Goal: Contribute content: Contribute content

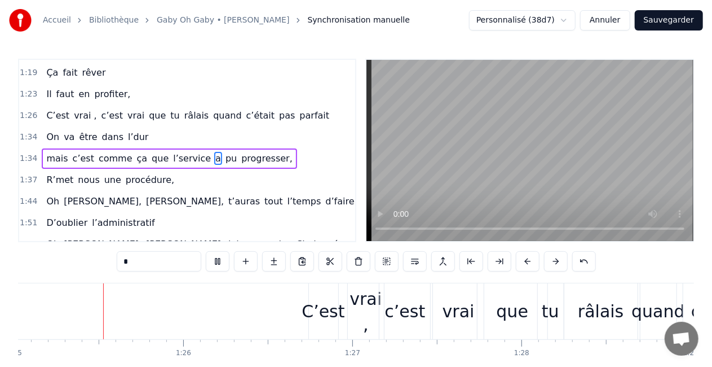
scroll to position [0, 14384]
click at [453, 296] on div "vrai" at bounding box center [459, 311] width 51 height 56
type input "****"
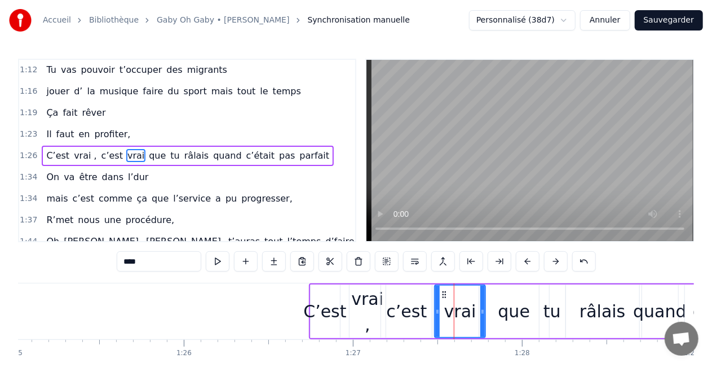
scroll to position [299, 0]
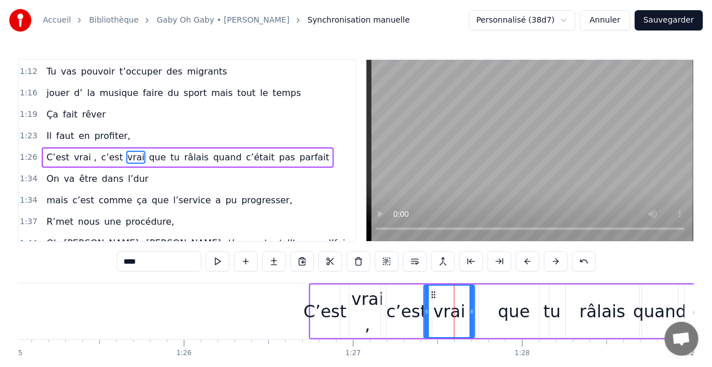
drag, startPoint x: 444, startPoint y: 291, endPoint x: 433, endPoint y: 294, distance: 11.8
click at [433, 294] on icon at bounding box center [433, 294] width 9 height 9
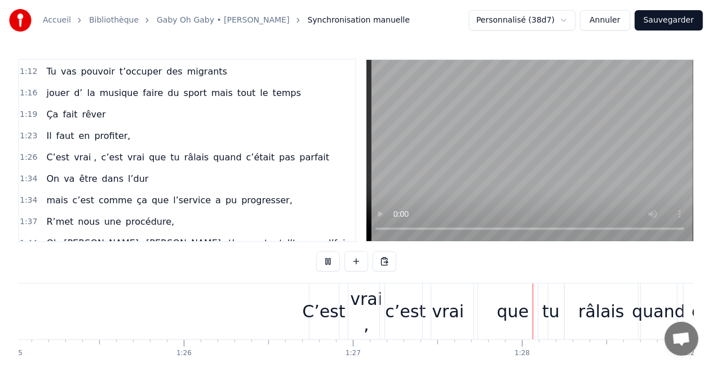
click at [449, 316] on div "vrai" at bounding box center [448, 310] width 32 height 25
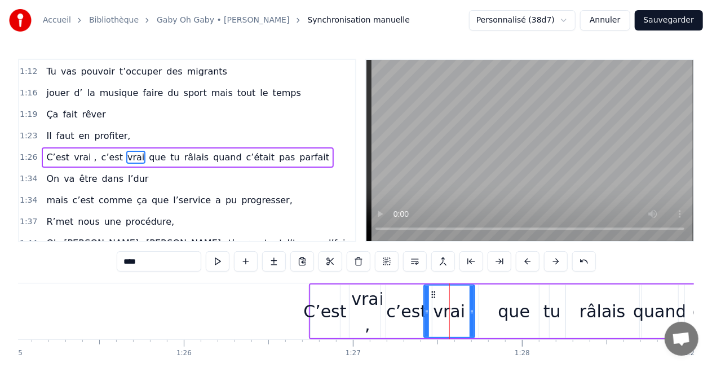
click at [429, 292] on div "vrai" at bounding box center [450, 310] width 50 height 51
click at [430, 294] on circle at bounding box center [430, 294] width 1 height 1
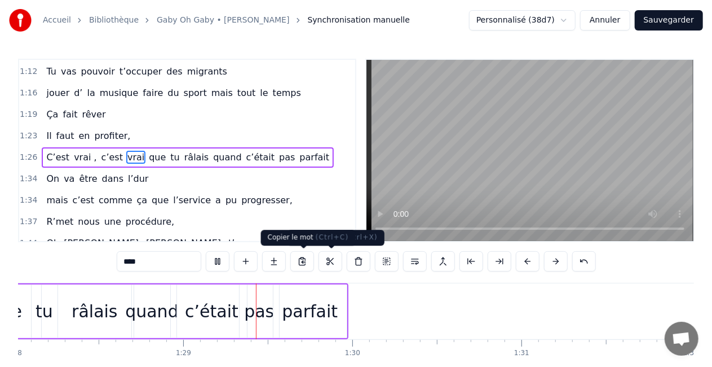
scroll to position [0, 14954]
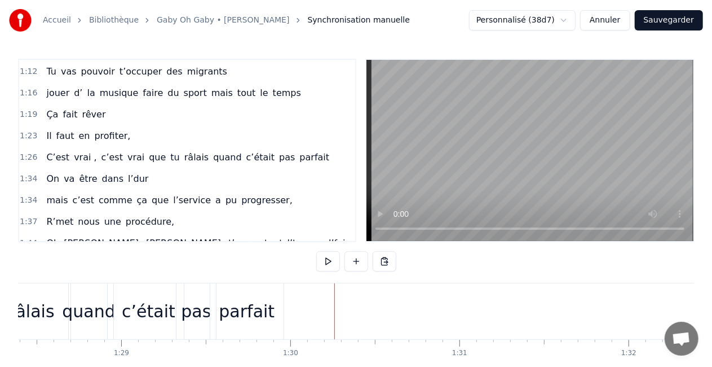
click at [180, 311] on div "pas" at bounding box center [196, 311] width 39 height 56
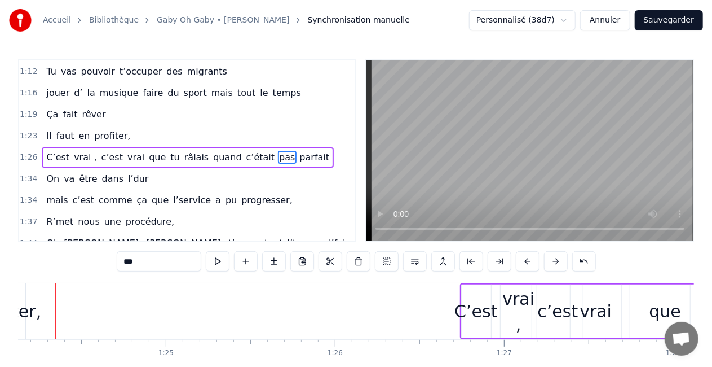
scroll to position [0, 14214]
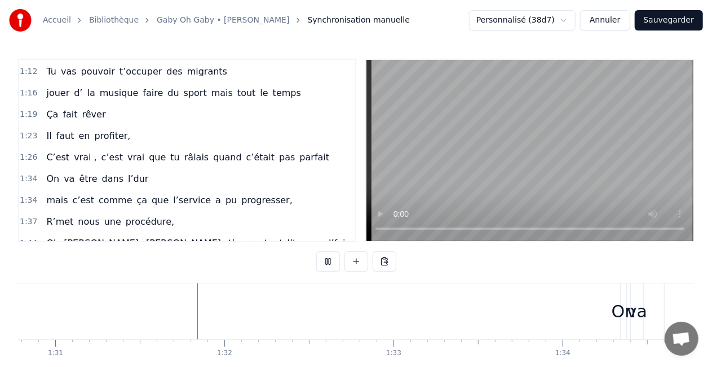
scroll to position [0, 15374]
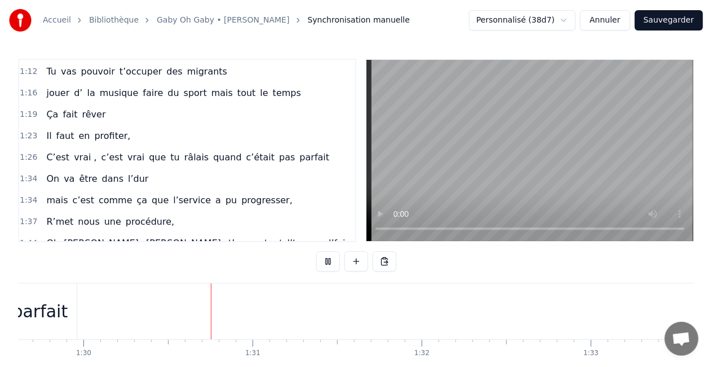
scroll to position [0, 15177]
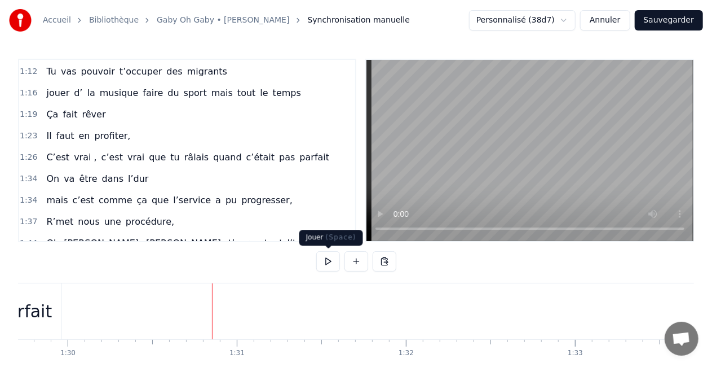
click at [334, 267] on button at bounding box center [328, 261] width 24 height 20
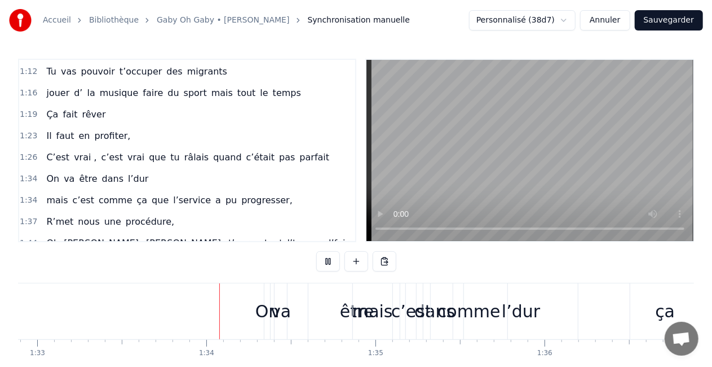
scroll to position [0, 15776]
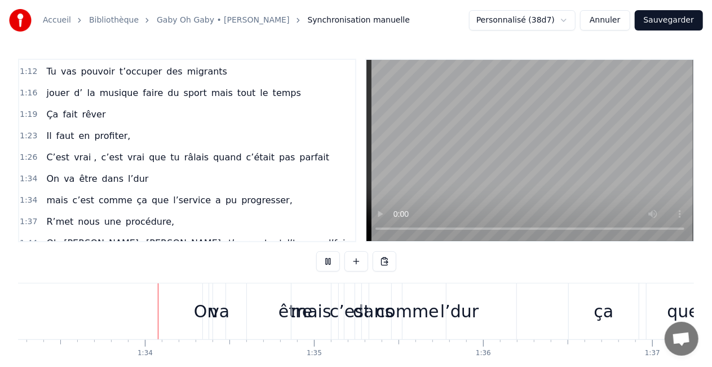
click at [334, 267] on button at bounding box center [328, 261] width 24 height 20
click at [378, 310] on div "comme" at bounding box center [407, 311] width 77 height 56
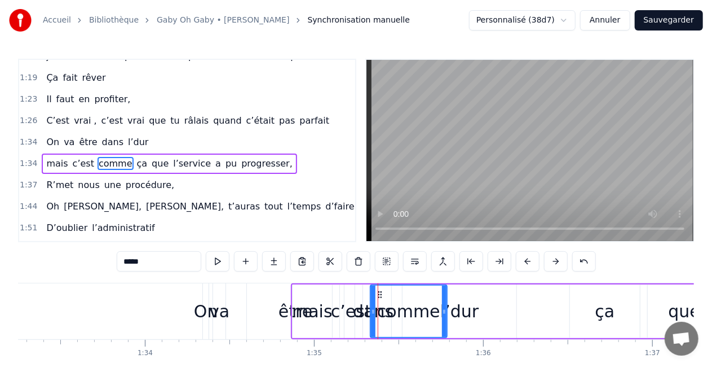
scroll to position [341, 0]
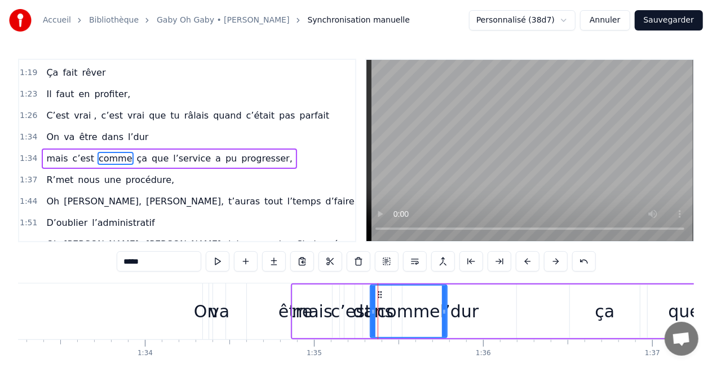
click at [482, 291] on div "mais c’est comme ça que l’service a pu progresser," at bounding box center [725, 311] width 868 height 56
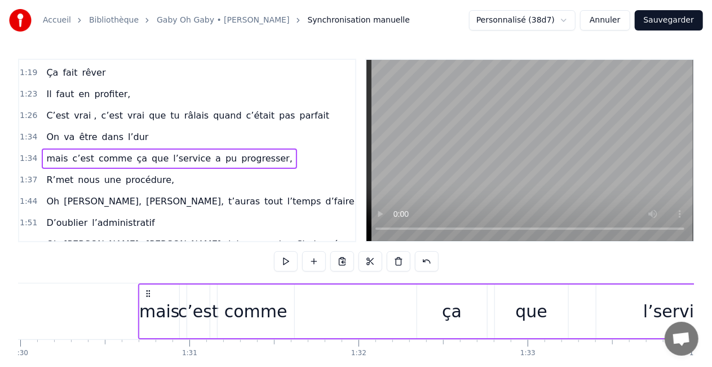
scroll to position [0, 15224]
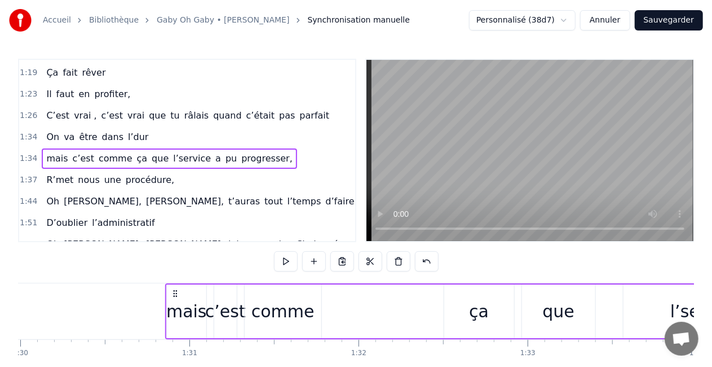
drag, startPoint x: 300, startPoint y: 290, endPoint x: 174, endPoint y: 293, distance: 125.8
click at [174, 293] on icon at bounding box center [175, 293] width 9 height 9
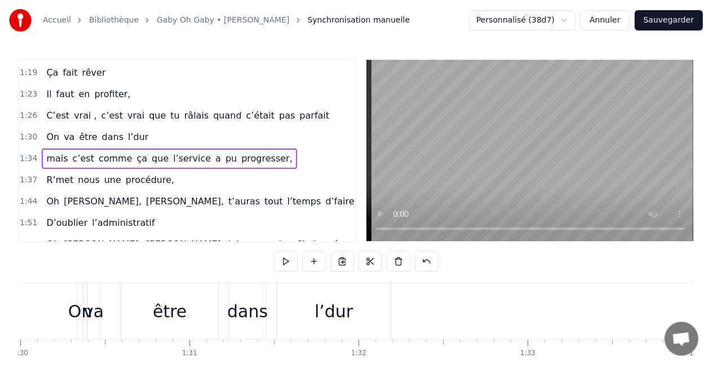
click at [245, 330] on div "dans" at bounding box center [248, 311] width 36 height 56
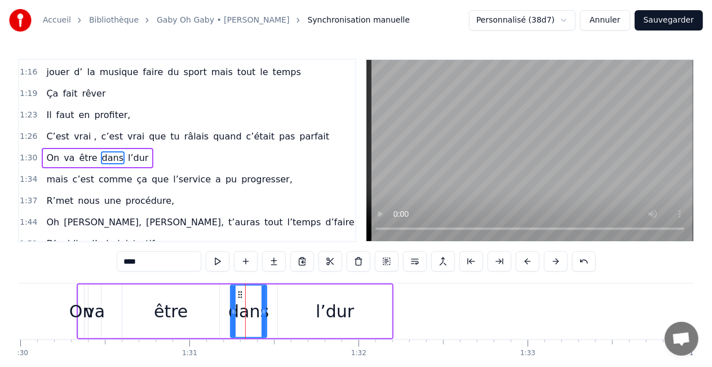
click at [227, 310] on div "On va être dans l’dur" at bounding box center [235, 311] width 317 height 56
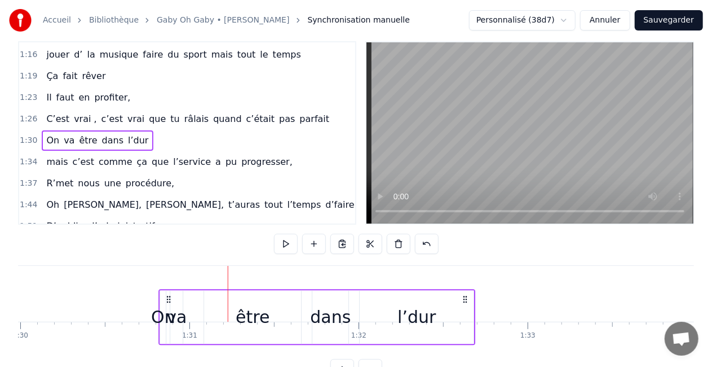
scroll to position [23, 0]
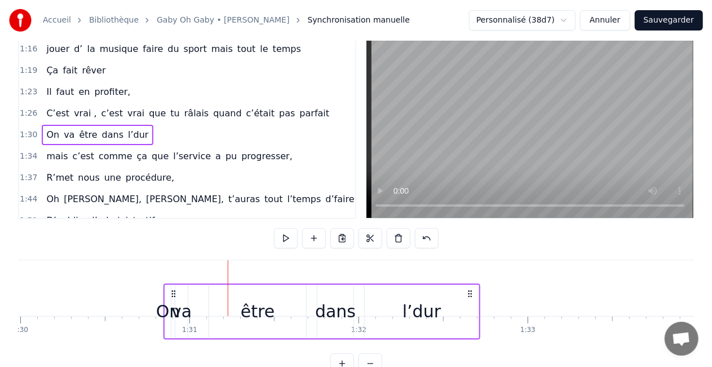
drag, startPoint x: 90, startPoint y: 294, endPoint x: 177, endPoint y: 288, distance: 87.1
click at [177, 288] on div "On va être dans l’dur" at bounding box center [322, 311] width 317 height 56
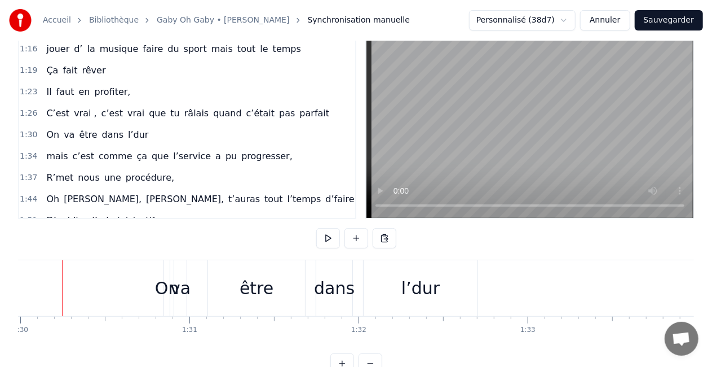
scroll to position [0, 15212]
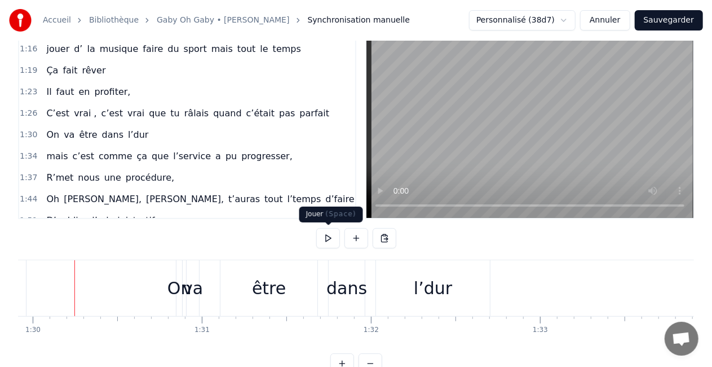
click at [336, 239] on button at bounding box center [328, 238] width 24 height 20
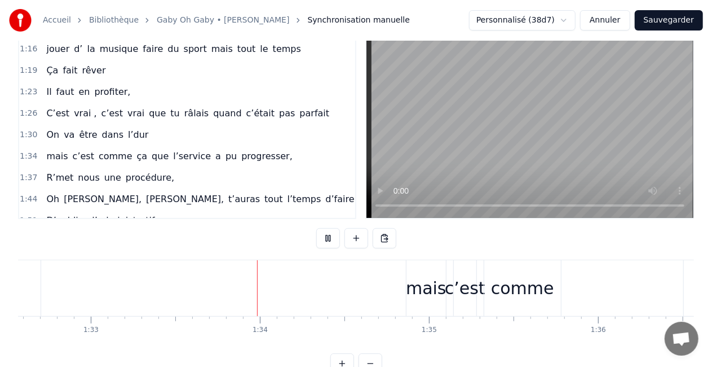
click at [333, 239] on button at bounding box center [328, 238] width 24 height 20
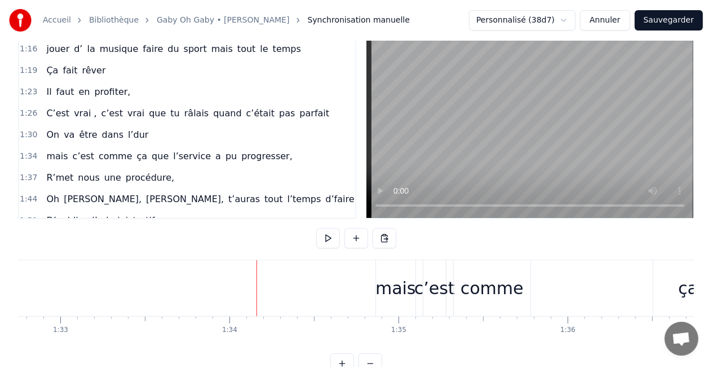
scroll to position [0, 15791]
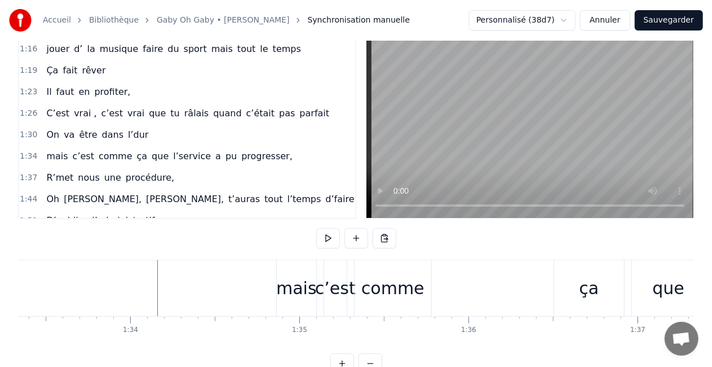
click at [339, 293] on div "c’est" at bounding box center [335, 287] width 41 height 25
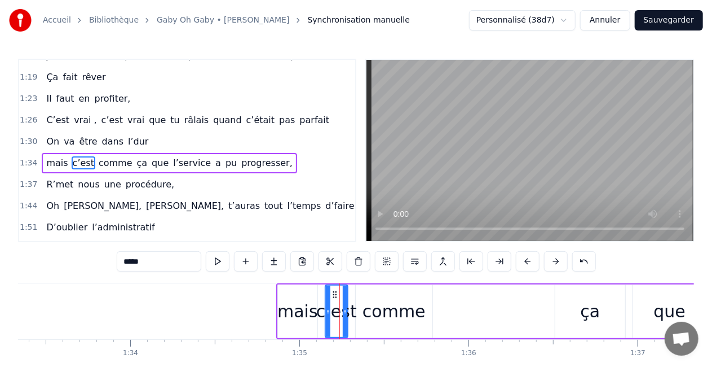
scroll to position [341, 0]
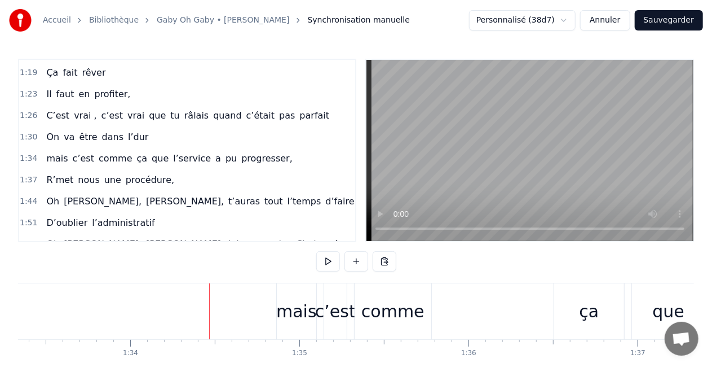
click at [351, 301] on div "c’est" at bounding box center [335, 310] width 41 height 25
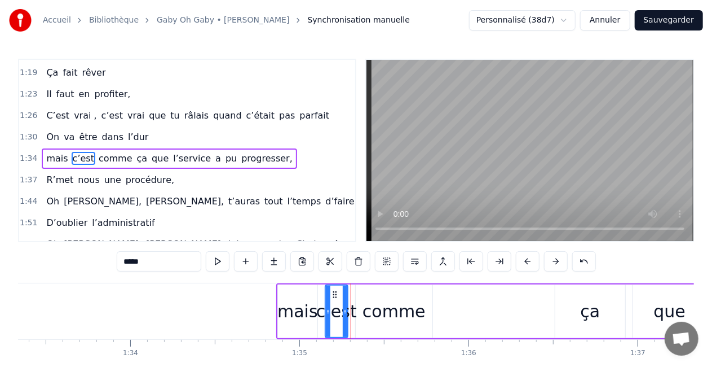
click at [295, 292] on div "mais" at bounding box center [297, 311] width 39 height 54
type input "****"
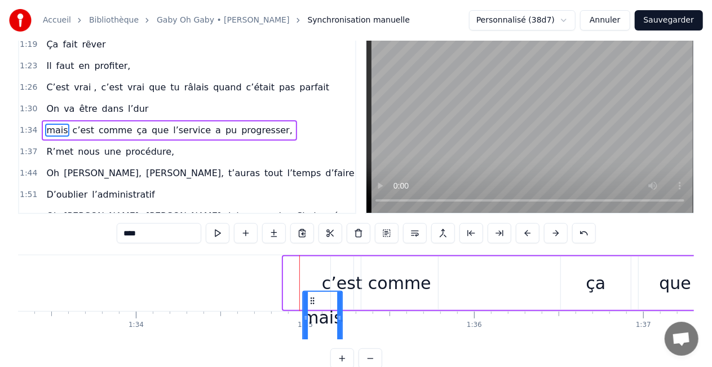
scroll to position [36, 0]
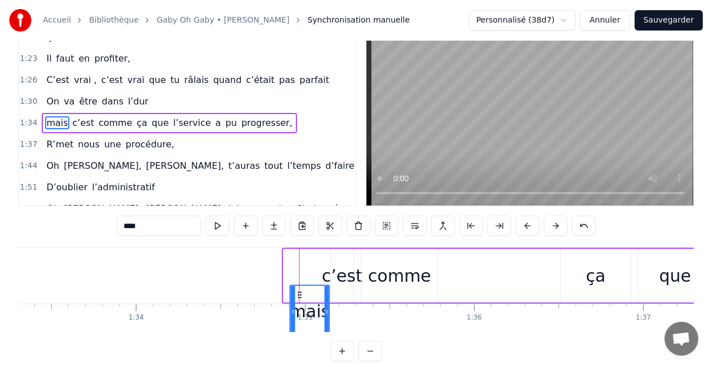
drag, startPoint x: 286, startPoint y: 292, endPoint x: 296, endPoint y: 292, distance: 9.6
click at [296, 292] on icon at bounding box center [300, 294] width 9 height 9
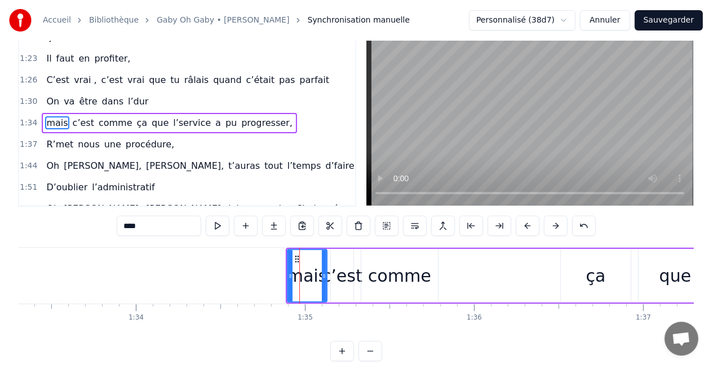
click at [329, 254] on div "mais c’est comme ça que l’service a pu progresser," at bounding box center [718, 276] width 865 height 56
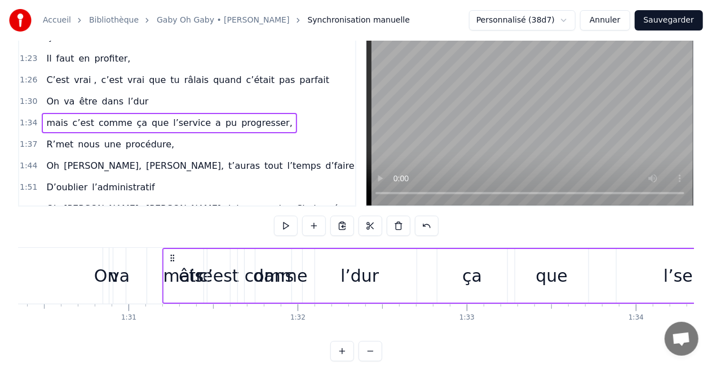
scroll to position [0, 15279]
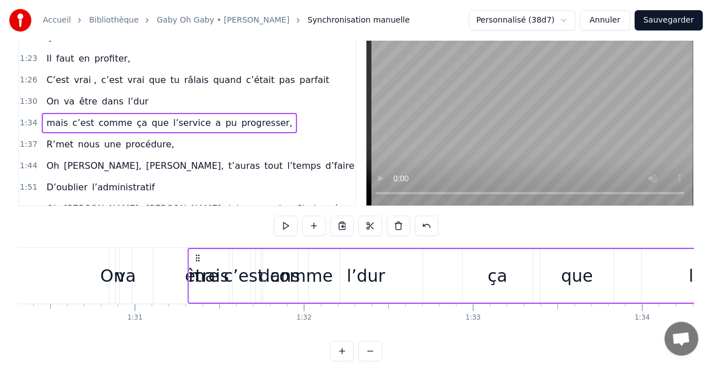
drag, startPoint x: 296, startPoint y: 254, endPoint x: 198, endPoint y: 284, distance: 102.0
click at [198, 284] on div "mais c’est comme ça que l’service a pu progresser," at bounding box center [620, 276] width 865 height 56
click at [151, 266] on div "On va être dans l’dur" at bounding box center [267, 276] width 317 height 56
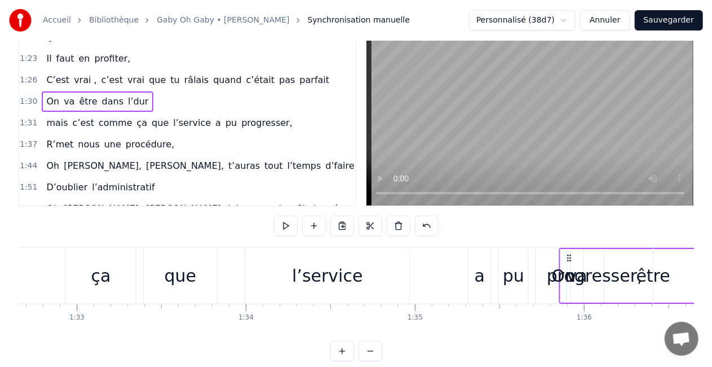
scroll to position [0, 15679]
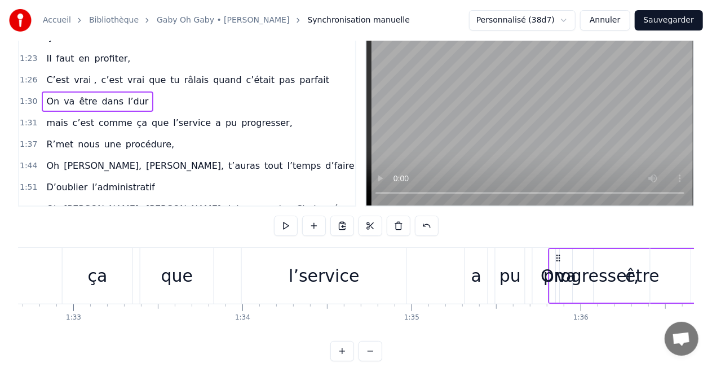
drag, startPoint x: 118, startPoint y: 257, endPoint x: 558, endPoint y: 284, distance: 440.7
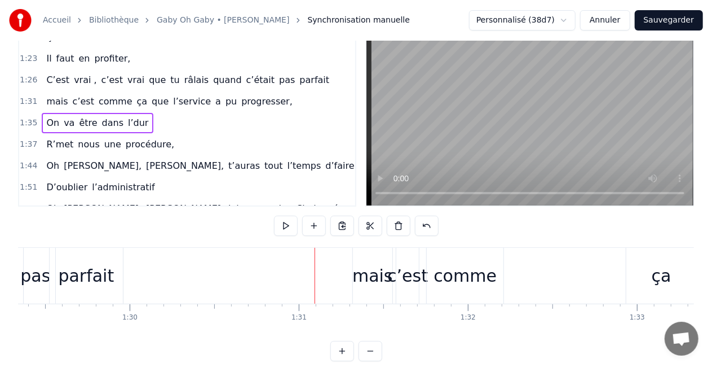
scroll to position [0, 15070]
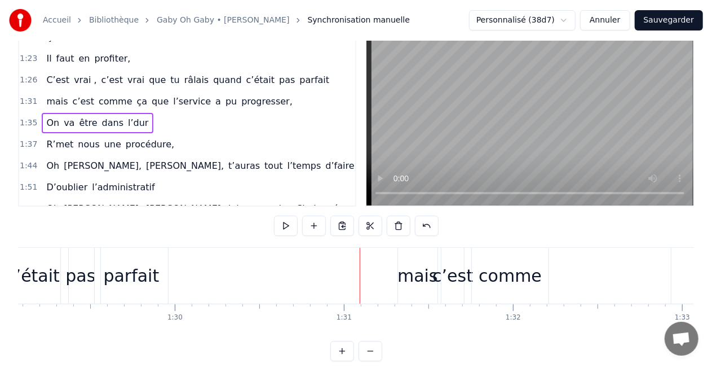
click at [449, 252] on div "c’est" at bounding box center [453, 276] width 23 height 56
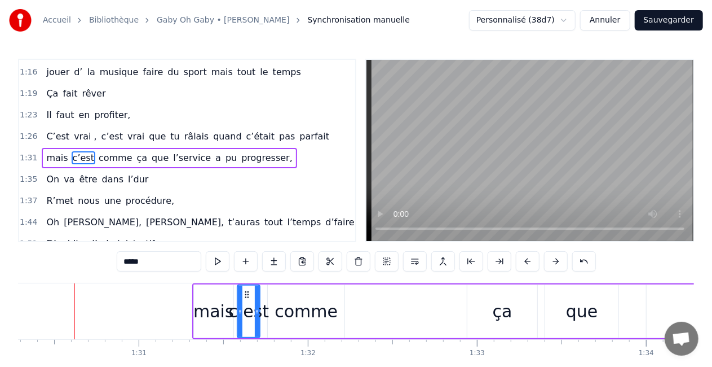
scroll to position [0, 15275]
click at [234, 296] on div "mais c’est comme ça que l’service a pu progresser," at bounding box center [624, 311] width 865 height 56
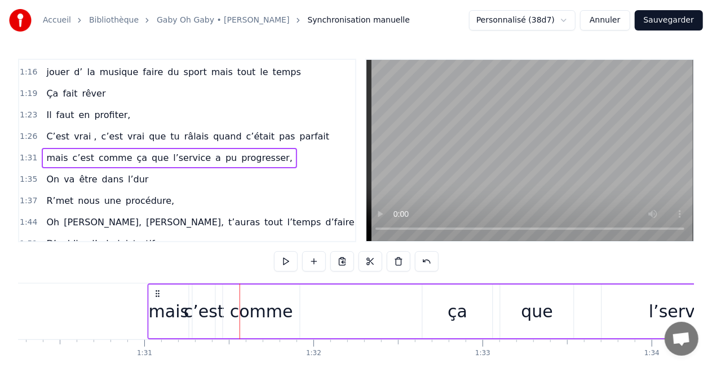
scroll to position [0, 15269]
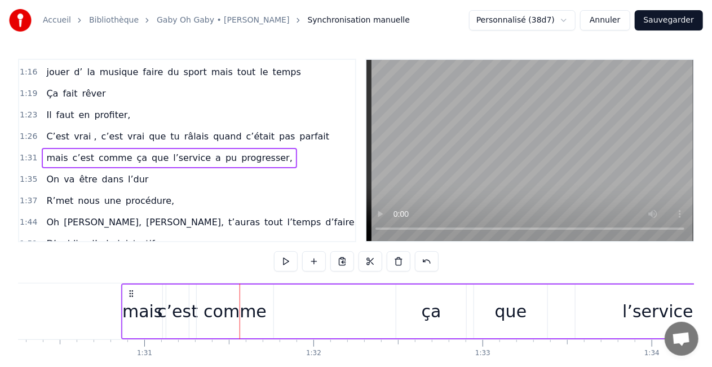
drag, startPoint x: 202, startPoint y: 293, endPoint x: 130, endPoint y: 296, distance: 71.7
click at [130, 296] on icon at bounding box center [131, 293] width 9 height 9
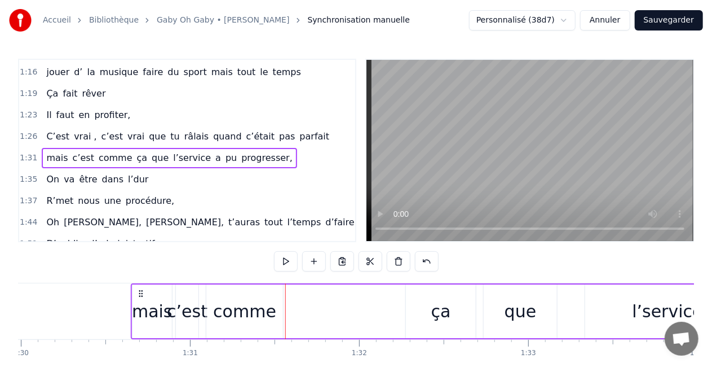
scroll to position [0, 15213]
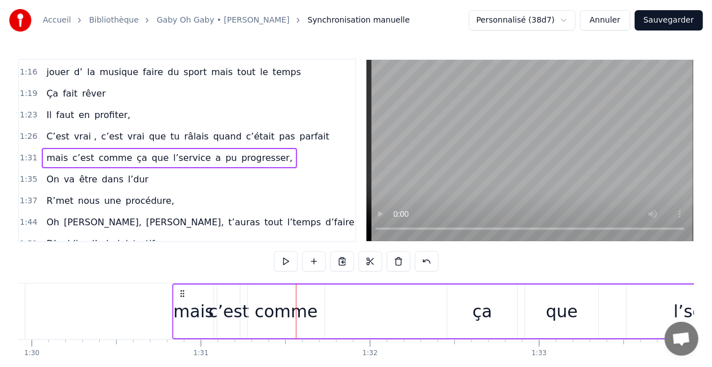
drag, startPoint x: 205, startPoint y: 293, endPoint x: 180, endPoint y: 291, distance: 25.4
click at [180, 291] on icon at bounding box center [182, 293] width 9 height 9
drag, startPoint x: 265, startPoint y: 290, endPoint x: 184, endPoint y: 280, distance: 81.8
click at [184, 280] on div "0:16 T’as commencé comme conseillère à l’ANPE 0:20 Puis au service formation ap…" at bounding box center [356, 228] width 676 height 338
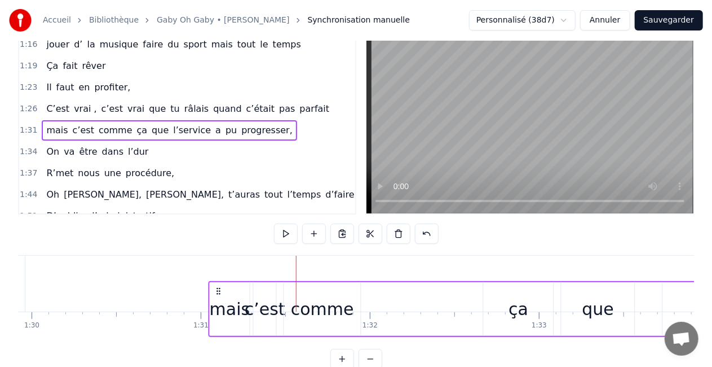
scroll to position [30, 0]
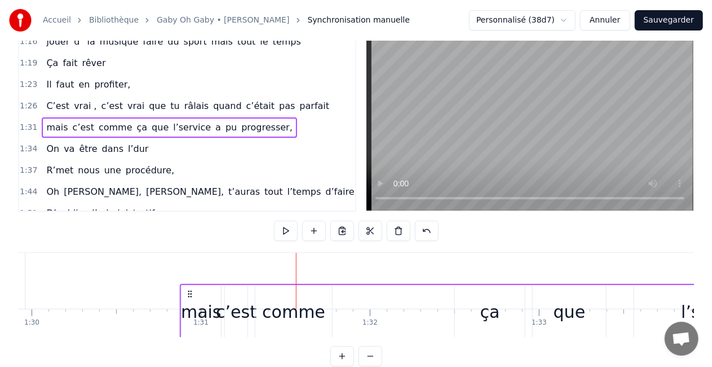
drag, startPoint x: 261, startPoint y: 289, endPoint x: 183, endPoint y: 294, distance: 77.4
click at [186, 294] on icon at bounding box center [190, 293] width 9 height 9
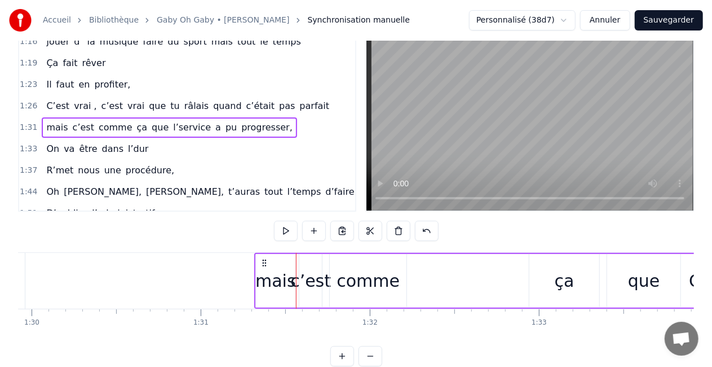
click at [319, 264] on div "c’est" at bounding box center [310, 281] width 23 height 54
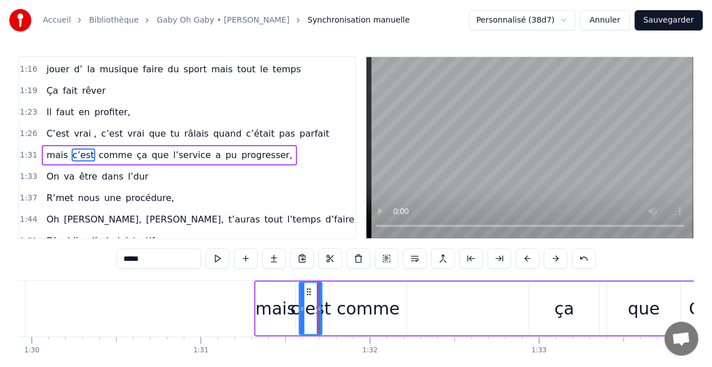
scroll to position [0, 0]
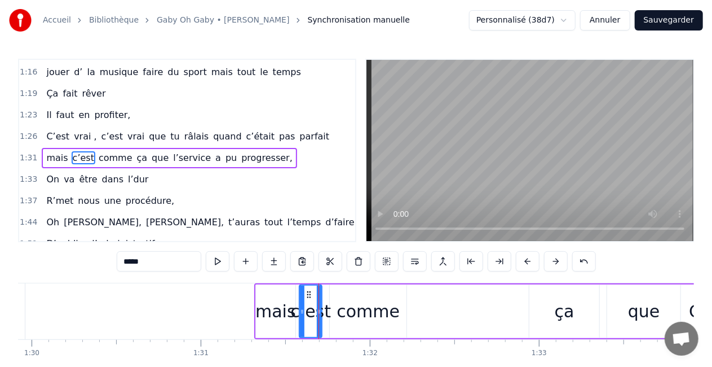
click at [325, 294] on div "mais c’est comme ça que l’service a pu progresser," at bounding box center [686, 311] width 865 height 56
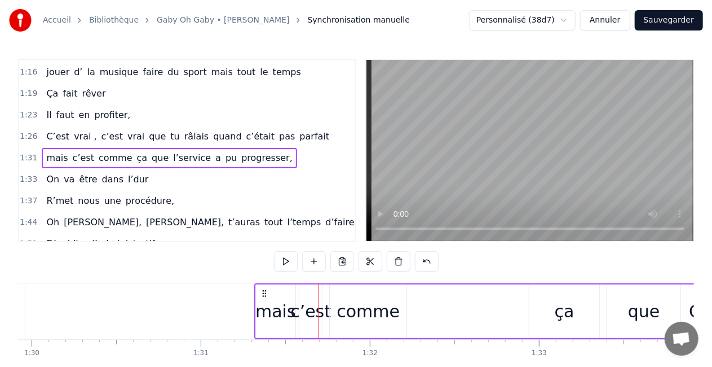
click at [285, 303] on div "mais" at bounding box center [275, 310] width 41 height 25
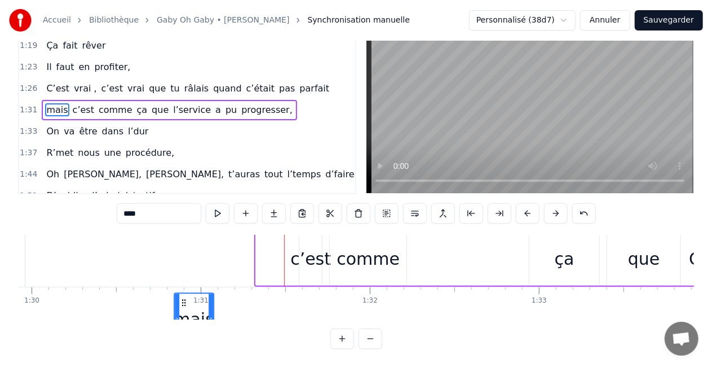
scroll to position [10, 15213]
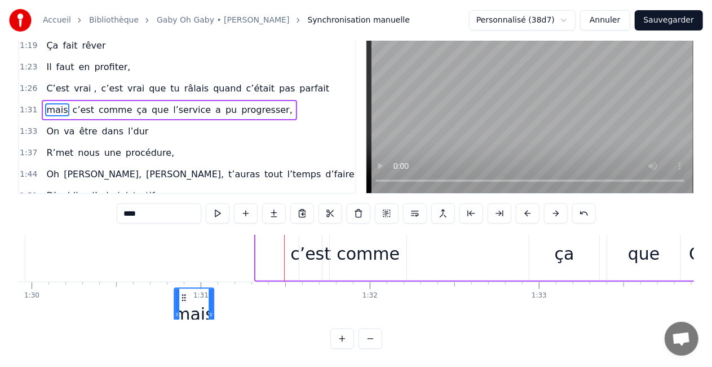
drag, startPoint x: 265, startPoint y: 293, endPoint x: 183, endPoint y: 302, distance: 82.3
click at [183, 302] on div "mais" at bounding box center [194, 313] width 38 height 51
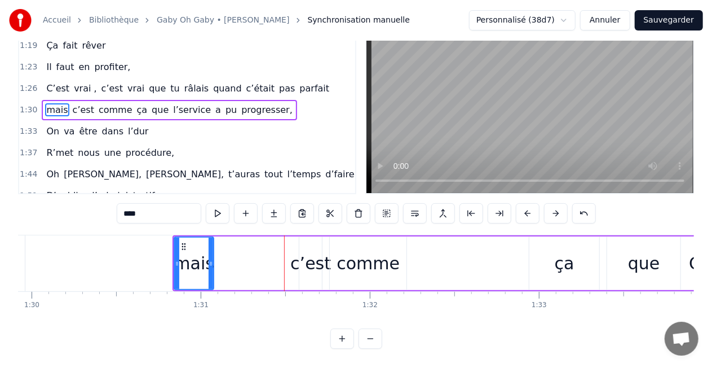
scroll to position [0, 15213]
click at [316, 253] on div "c’est" at bounding box center [310, 262] width 41 height 25
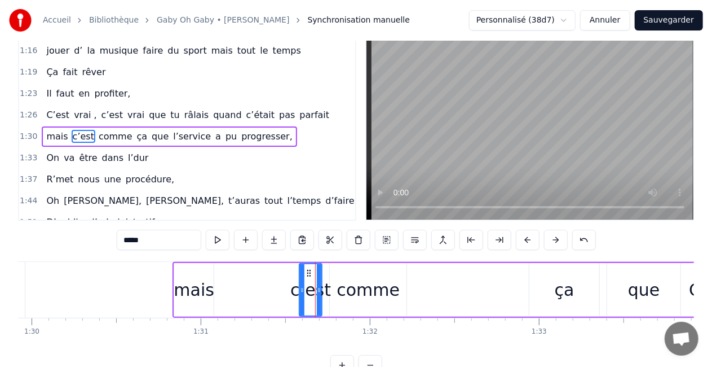
scroll to position [0, 0]
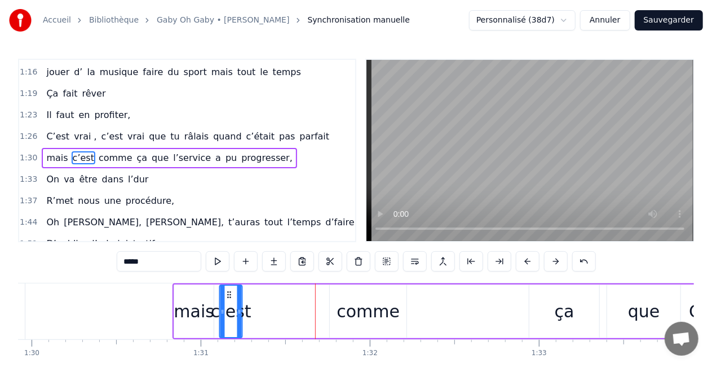
drag, startPoint x: 307, startPoint y: 290, endPoint x: 227, endPoint y: 286, distance: 79.6
click at [227, 286] on div "c’est" at bounding box center [231, 310] width 21 height 51
click at [392, 316] on div "comme" at bounding box center [368, 310] width 63 height 25
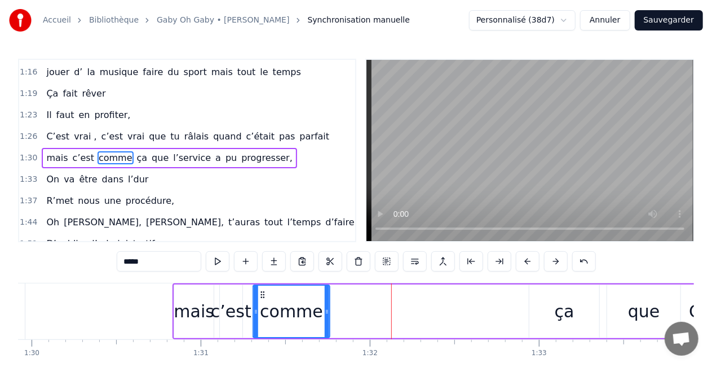
drag, startPoint x: 340, startPoint y: 292, endPoint x: 263, endPoint y: 285, distance: 77.0
click at [263, 285] on div "comme" at bounding box center [292, 310] width 76 height 51
click at [557, 293] on div "ça" at bounding box center [565, 311] width 70 height 54
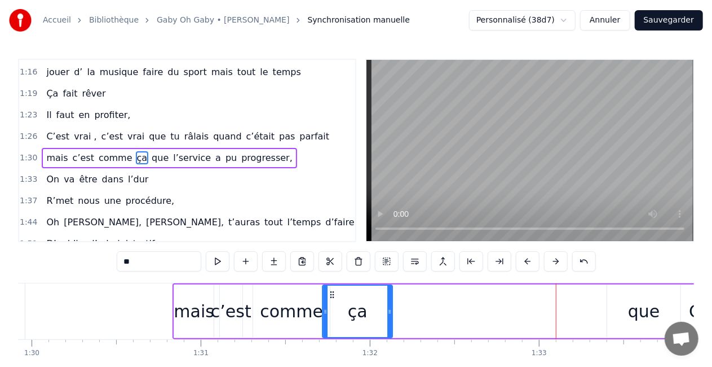
drag, startPoint x: 540, startPoint y: 294, endPoint x: 333, endPoint y: 290, distance: 207.0
click at [333, 290] on icon at bounding box center [332, 294] width 9 height 9
click at [623, 299] on div "que" at bounding box center [643, 311] width 73 height 54
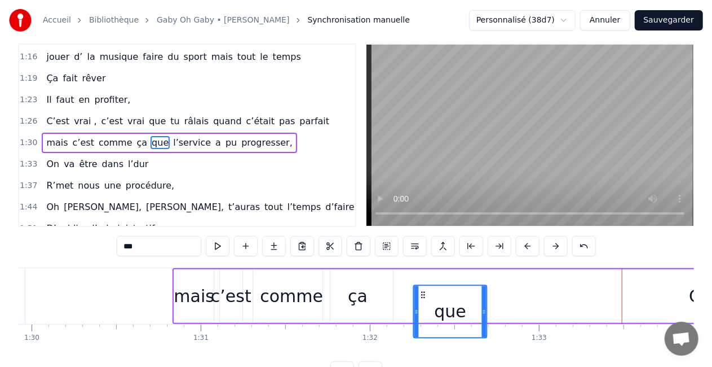
scroll to position [17, 0]
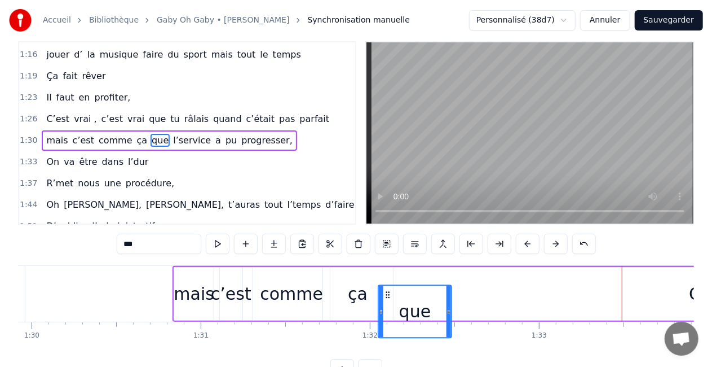
drag, startPoint x: 616, startPoint y: 294, endPoint x: 386, endPoint y: 296, distance: 230.1
click at [386, 296] on icon at bounding box center [387, 294] width 9 height 9
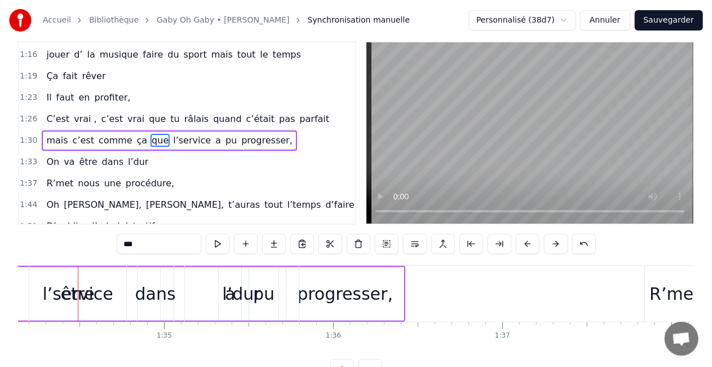
scroll to position [0, 15929]
click at [92, 299] on div "être" at bounding box center [75, 294] width 97 height 56
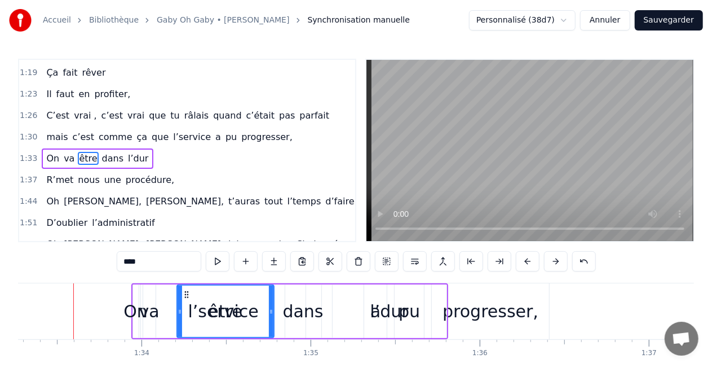
scroll to position [0, 15778]
click at [151, 305] on div "va" at bounding box center [151, 310] width 20 height 25
type input "**"
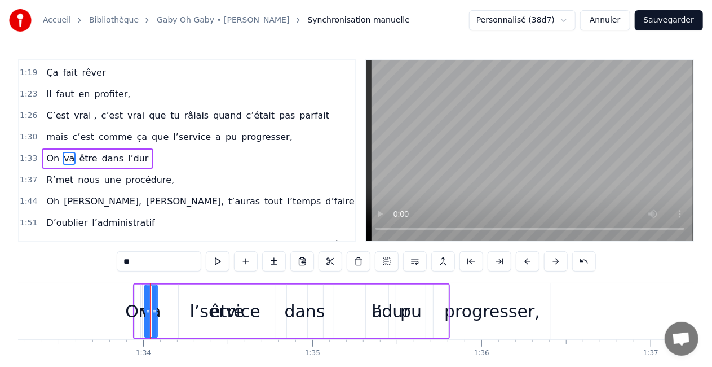
drag, startPoint x: 149, startPoint y: 293, endPoint x: 135, endPoint y: 297, distance: 15.2
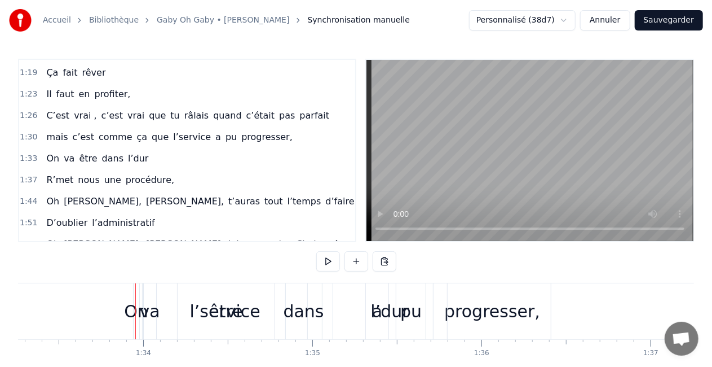
click at [155, 318] on div "va" at bounding box center [150, 310] width 20 height 25
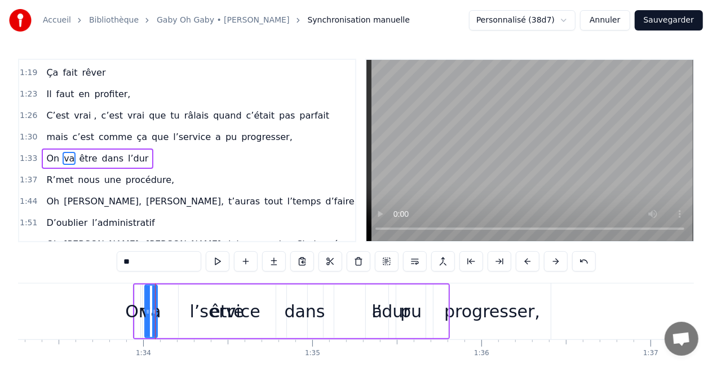
click at [208, 310] on div "être" at bounding box center [227, 311] width 97 height 54
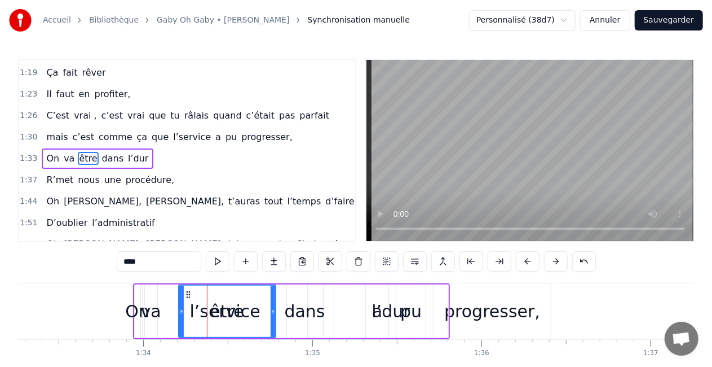
click at [464, 303] on div "progresser," at bounding box center [492, 310] width 96 height 25
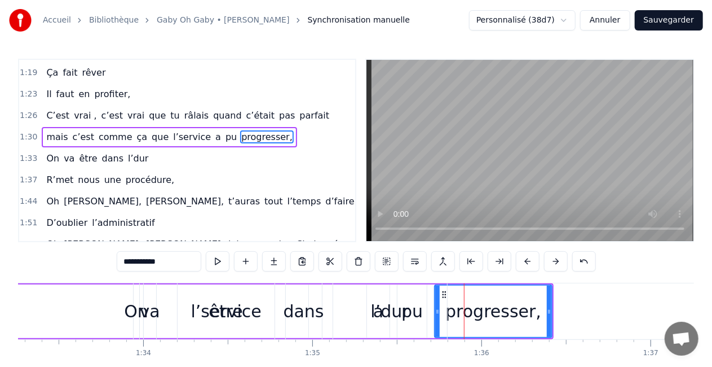
scroll to position [320, 0]
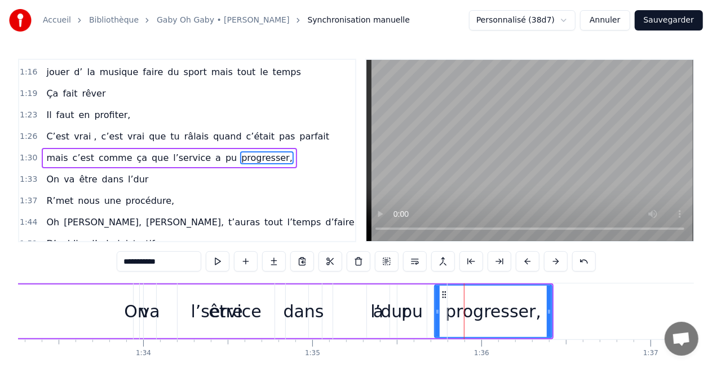
click at [411, 313] on div "l’dur" at bounding box center [390, 311] width 114 height 56
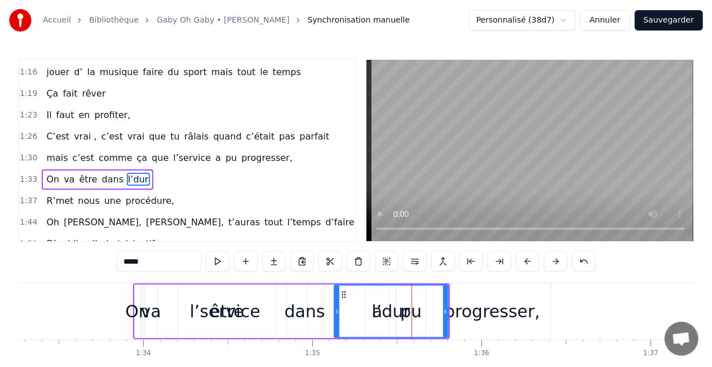
scroll to position [341, 0]
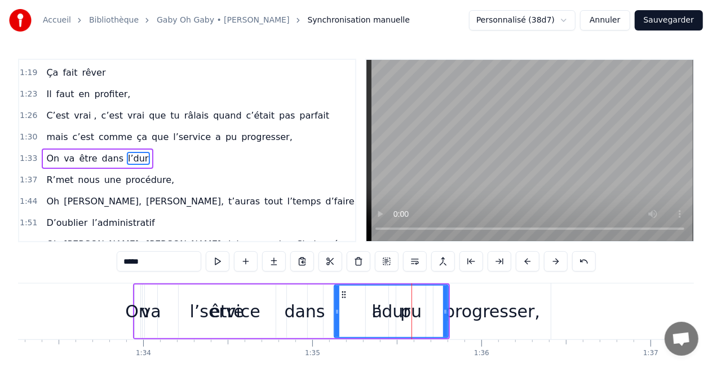
click at [272, 315] on div "être" at bounding box center [227, 311] width 97 height 54
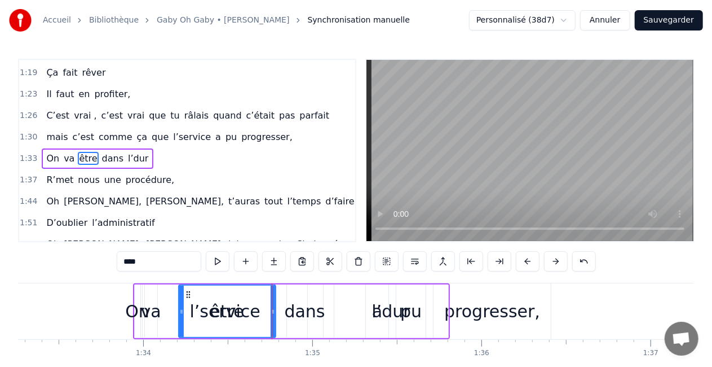
click at [346, 305] on div "l’dur" at bounding box center [391, 311] width 114 height 54
type input "*****"
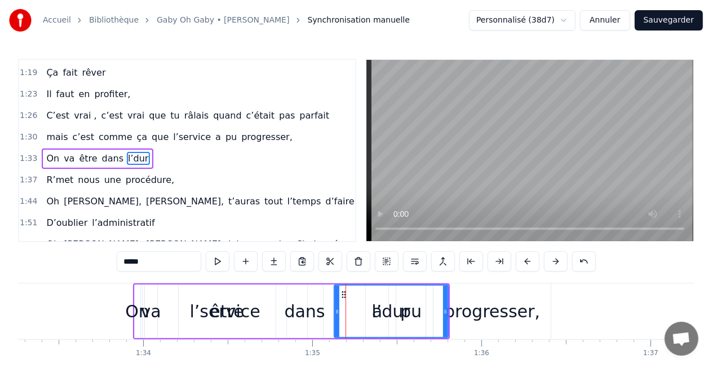
click at [327, 300] on div "On va être dans l’dur" at bounding box center [291, 311] width 317 height 56
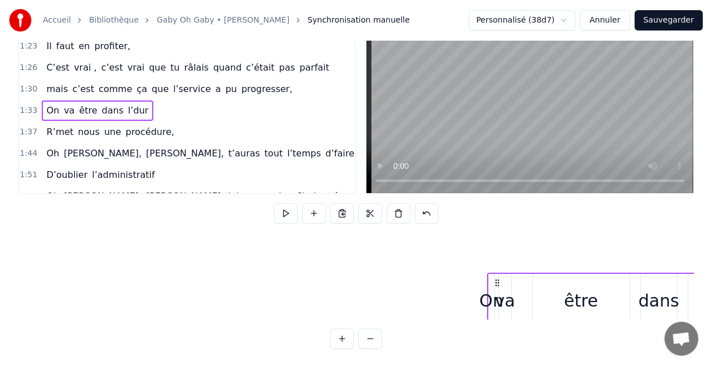
scroll to position [167, 15778]
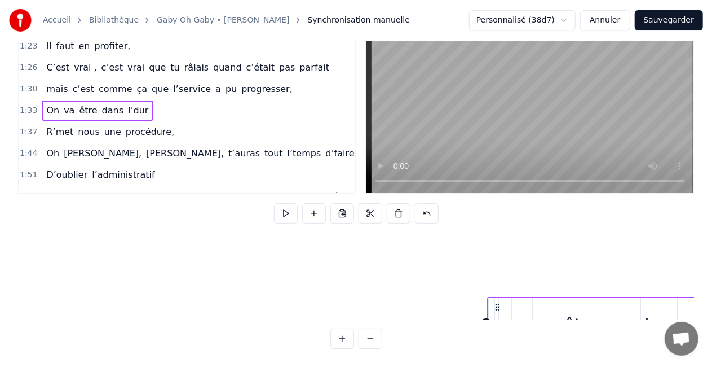
drag, startPoint x: 141, startPoint y: 294, endPoint x: 496, endPoint y: 240, distance: 358.8
click at [496, 240] on div "T’as commencé comme conseillère à l’ANPE Puis au service formation aprés le SIE…" at bounding box center [356, 277] width 676 height 85
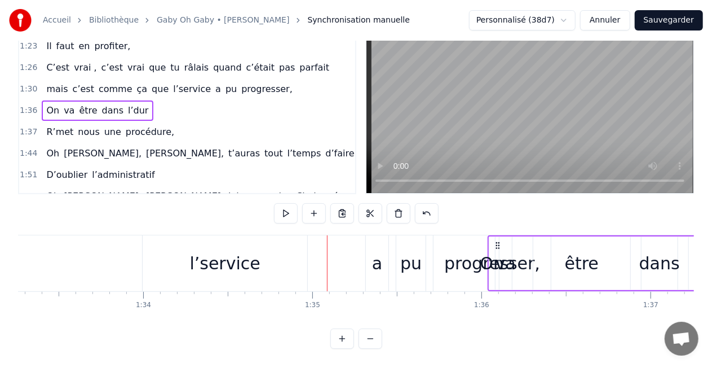
click at [254, 263] on div "l’service" at bounding box center [225, 262] width 70 height 25
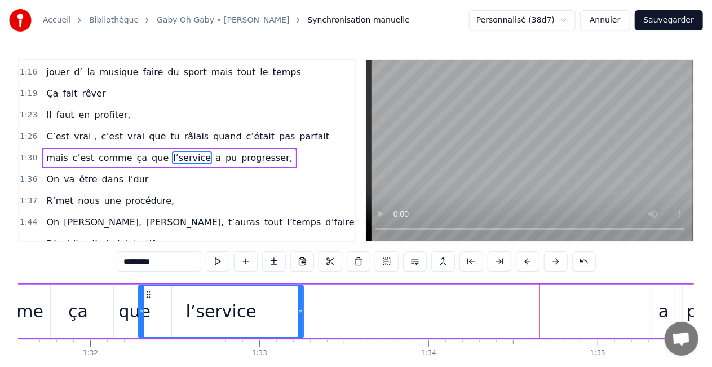
scroll to position [0, 15487]
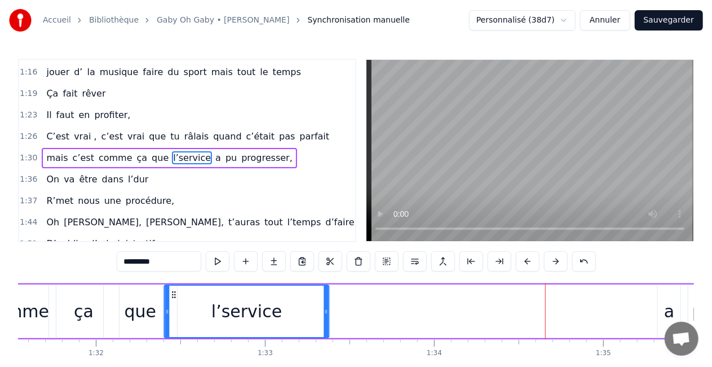
drag, startPoint x: 154, startPoint y: 293, endPoint x: 175, endPoint y: 289, distance: 21.2
click at [175, 290] on icon at bounding box center [174, 294] width 9 height 9
click at [660, 308] on div "a" at bounding box center [669, 311] width 23 height 54
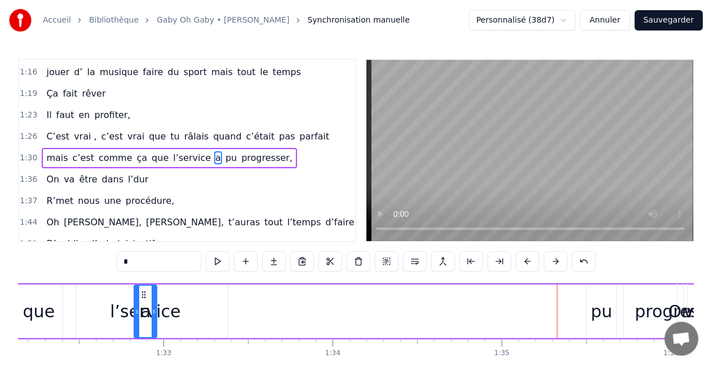
scroll to position [0, 15584]
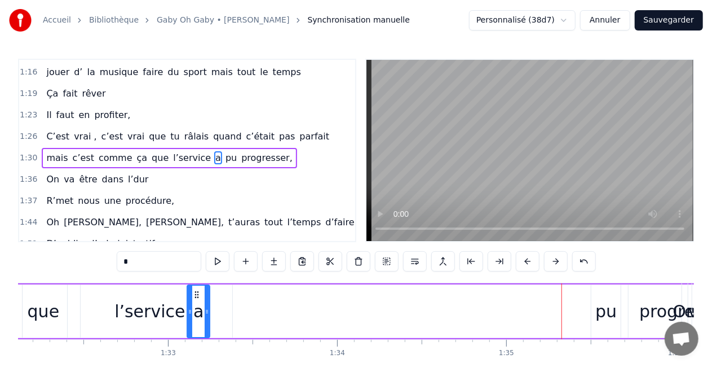
drag, startPoint x: 84, startPoint y: 293, endPoint x: 197, endPoint y: 285, distance: 113.1
click at [197, 285] on div "a" at bounding box center [198, 310] width 21 height 51
click at [609, 301] on div "pu" at bounding box center [606, 310] width 21 height 25
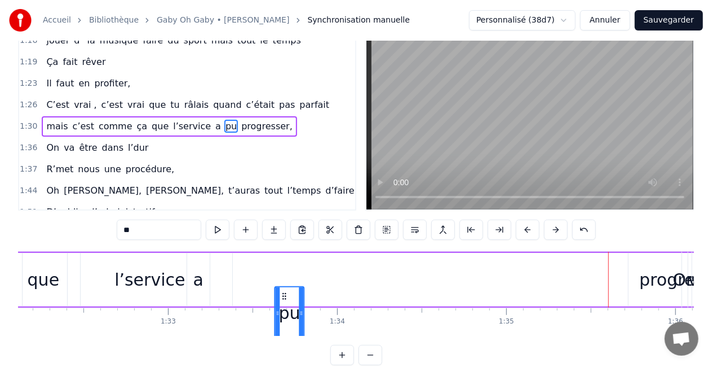
scroll to position [33, 0]
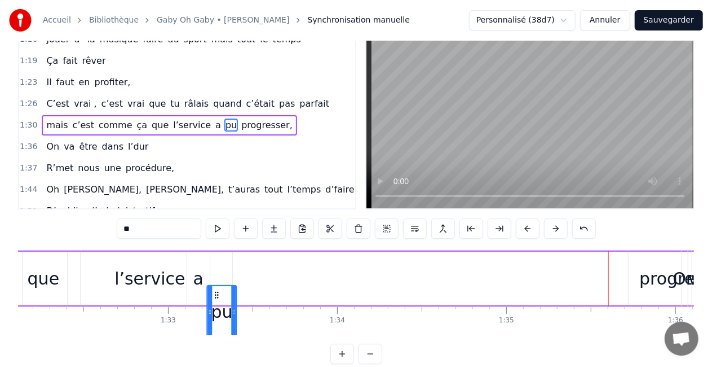
drag, startPoint x: 599, startPoint y: 296, endPoint x: 216, endPoint y: 297, distance: 383.5
click at [216, 297] on icon at bounding box center [217, 294] width 9 height 9
click at [669, 285] on div "progresser," at bounding box center [688, 278] width 96 height 25
type input "**********"
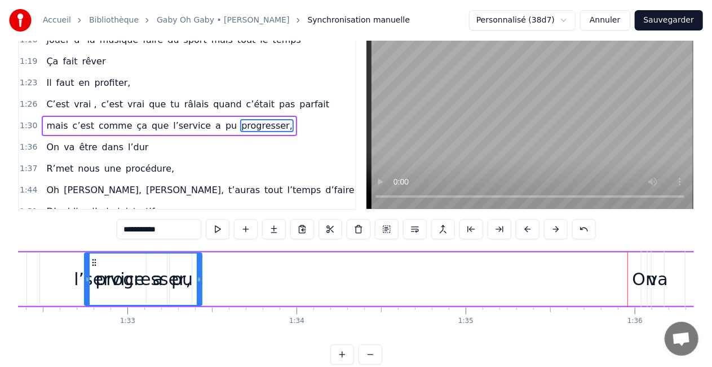
scroll to position [0, 15600]
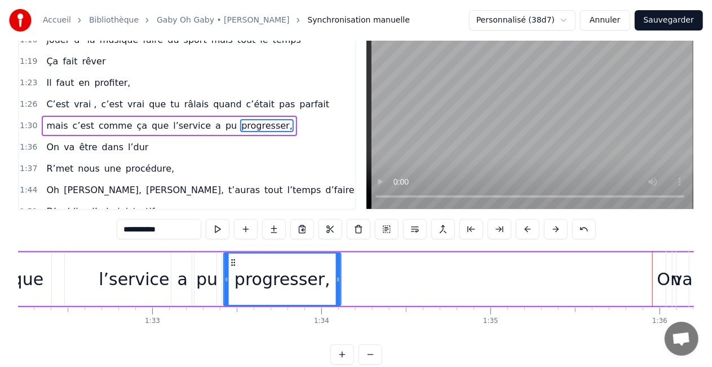
drag, startPoint x: 46, startPoint y: 261, endPoint x: 235, endPoint y: 260, distance: 188.9
click at [235, 260] on icon at bounding box center [233, 262] width 9 height 9
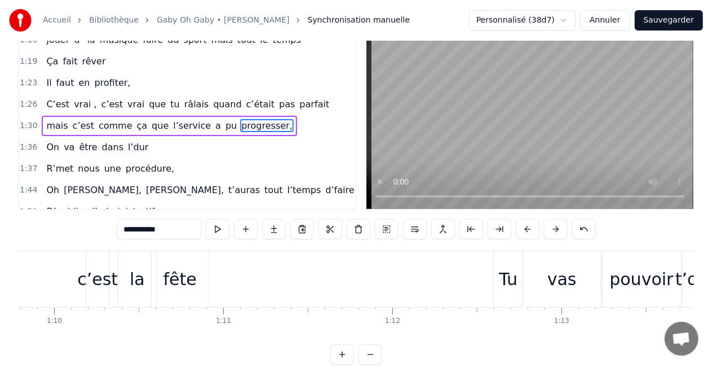
scroll to position [0, 11830]
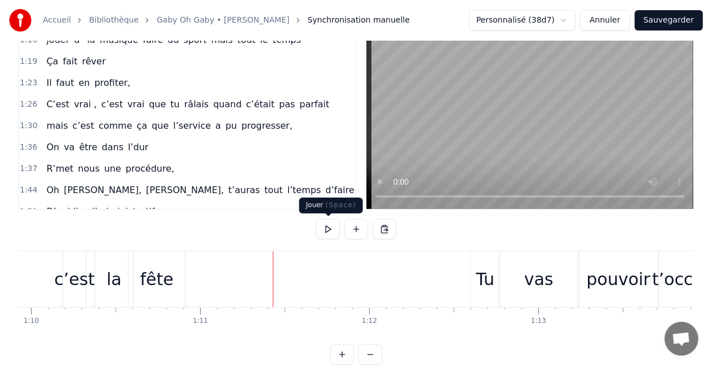
click at [325, 230] on button at bounding box center [328, 229] width 24 height 20
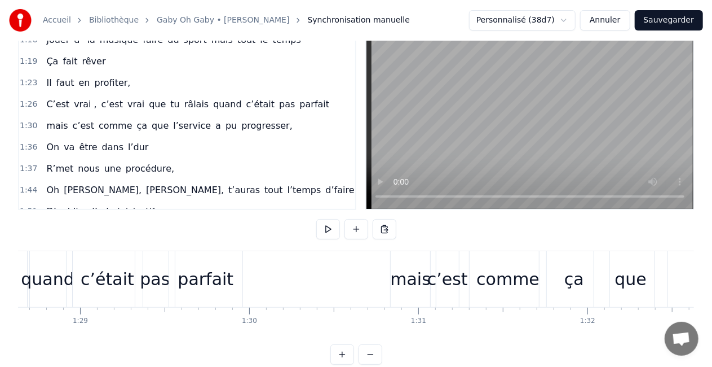
scroll to position [0, 14927]
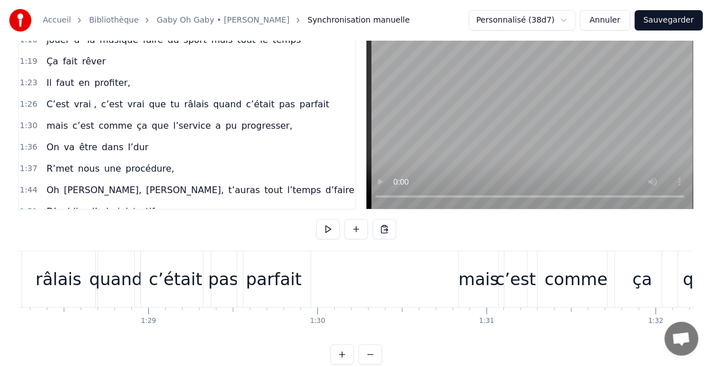
click at [320, 236] on button at bounding box center [328, 229] width 24 height 20
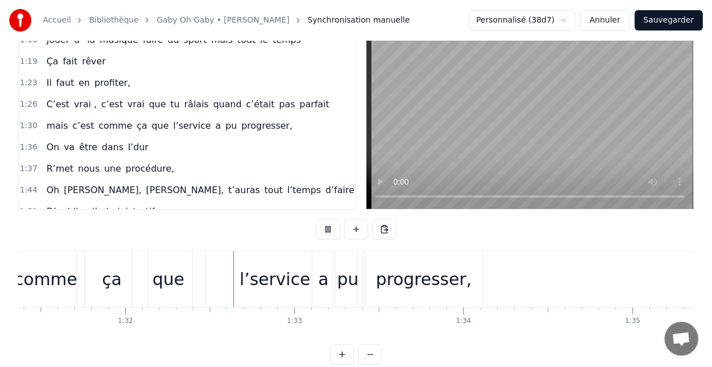
scroll to position [0, 15513]
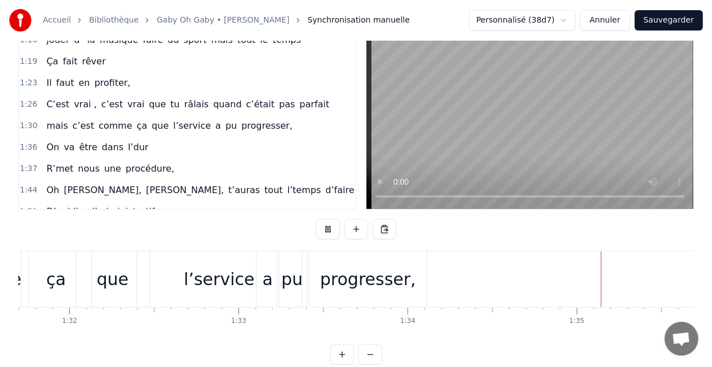
click at [321, 235] on button at bounding box center [328, 229] width 24 height 20
click at [322, 232] on button at bounding box center [328, 229] width 24 height 20
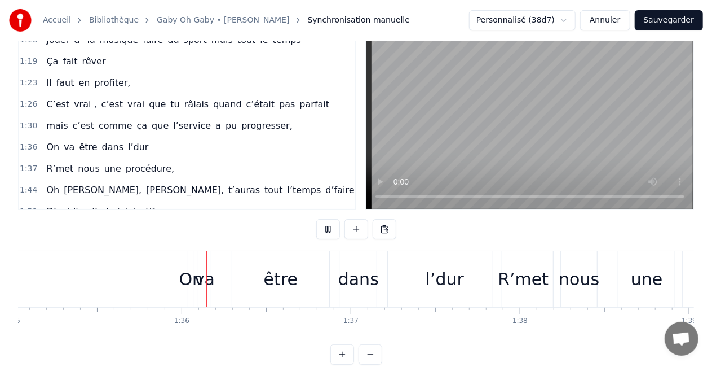
scroll to position [0, 16091]
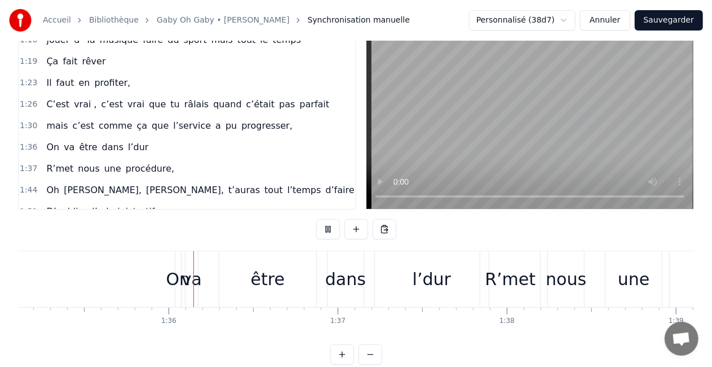
click at [322, 232] on button at bounding box center [328, 229] width 24 height 20
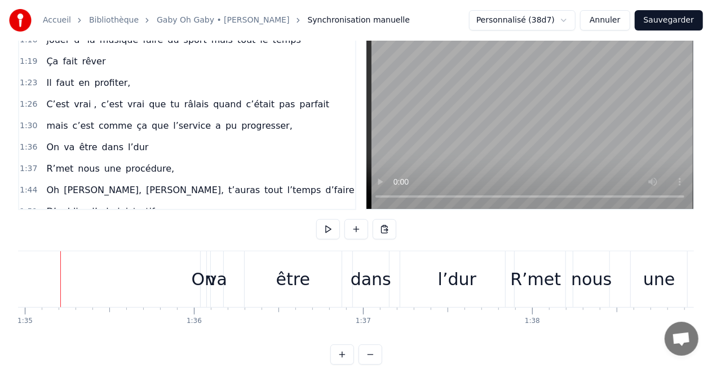
scroll to position [0, 16051]
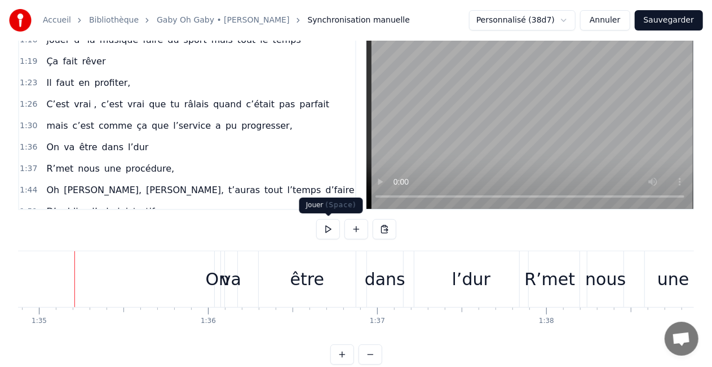
click at [333, 224] on button at bounding box center [328, 229] width 24 height 20
click at [333, 223] on button at bounding box center [328, 229] width 24 height 20
click at [15, 295] on div "Accueil Bibliothèque [PERSON_NAME] • [PERSON_NAME] Synchronisation manuelle Per…" at bounding box center [356, 166] width 712 height 396
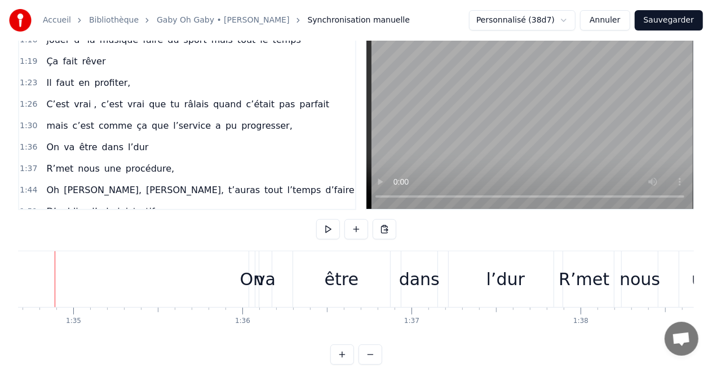
scroll to position [0, 15997]
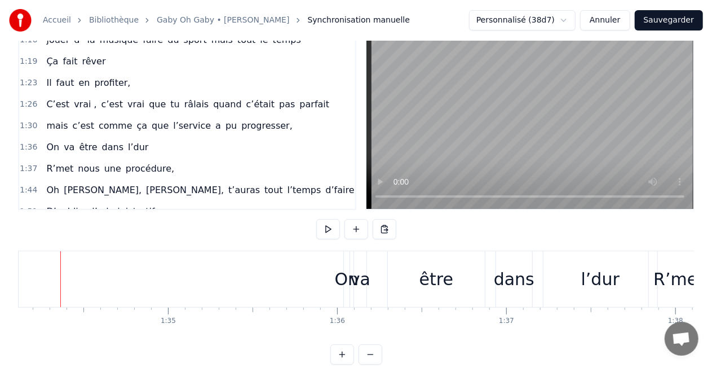
scroll to position [0, 15908]
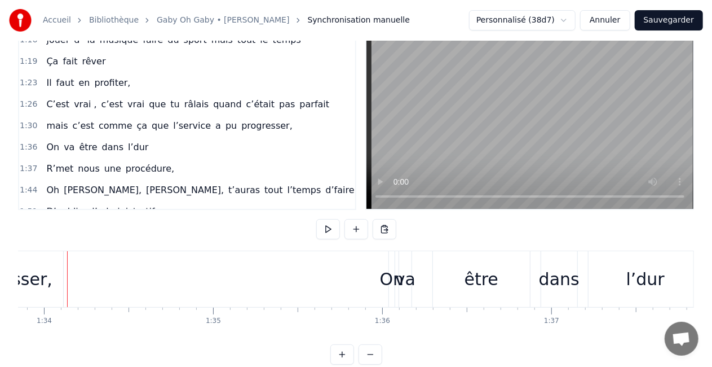
scroll to position [0, 15869]
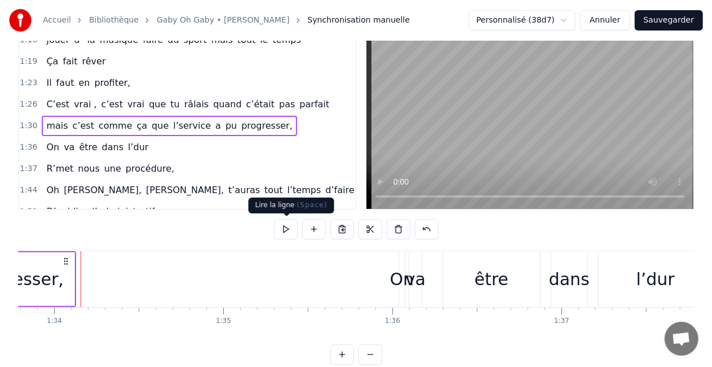
click at [296, 235] on button at bounding box center [286, 229] width 24 height 20
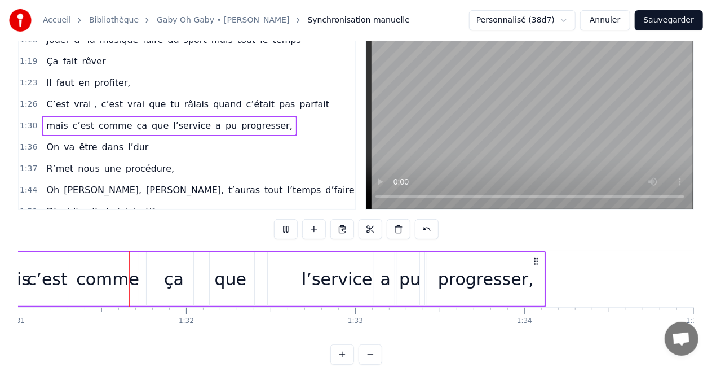
scroll to position [0, 15392]
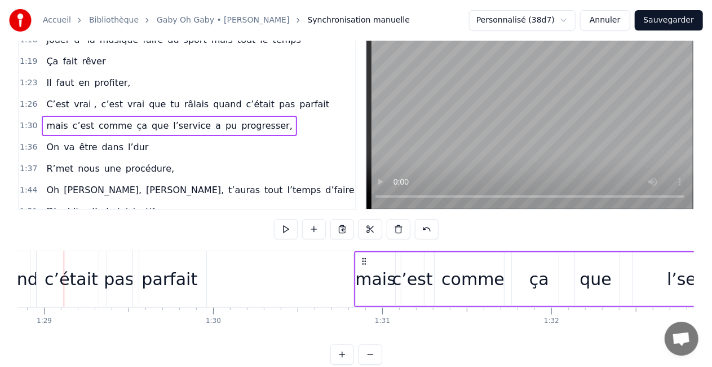
scroll to position [0, 15020]
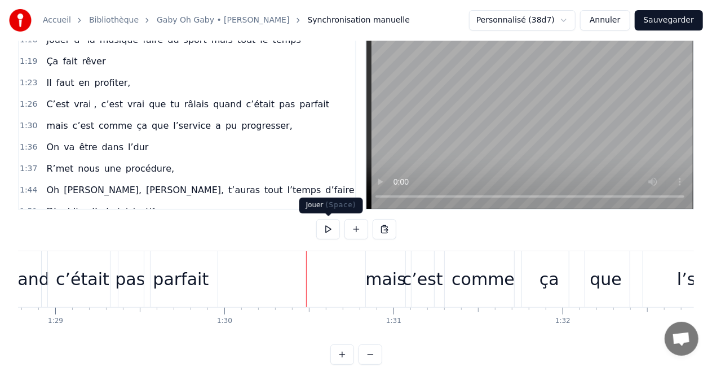
click at [330, 226] on button at bounding box center [328, 229] width 24 height 20
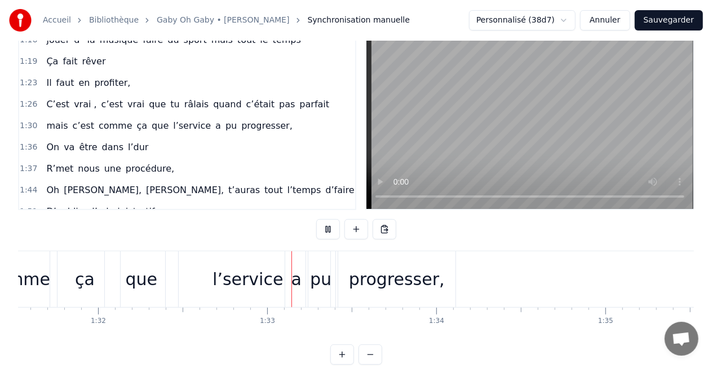
scroll to position [0, 15608]
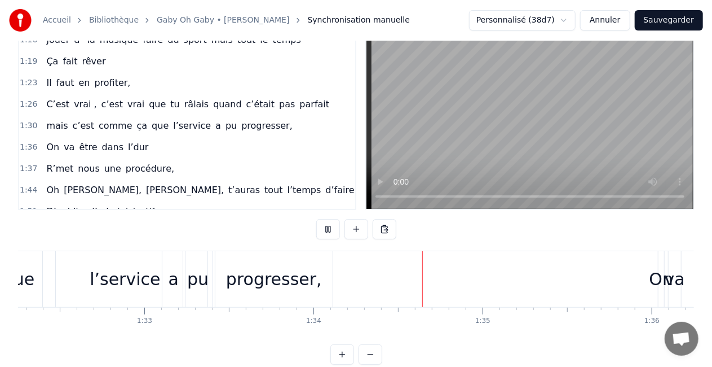
click at [329, 227] on button at bounding box center [328, 229] width 24 height 20
click at [660, 289] on div "On" at bounding box center [662, 278] width 24 height 25
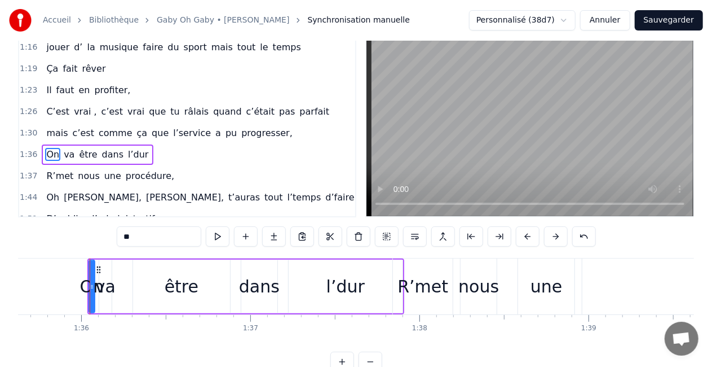
scroll to position [0, 16193]
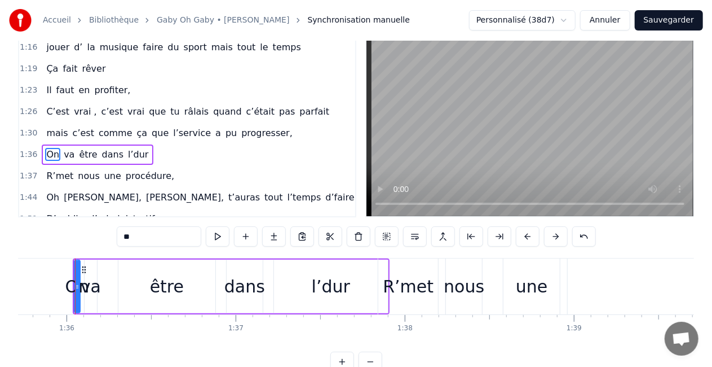
click at [220, 303] on div "On va être dans l’dur" at bounding box center [231, 286] width 317 height 56
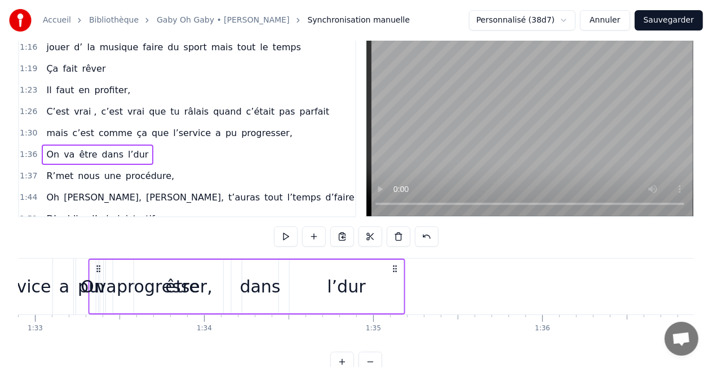
scroll to position [0, 15685]
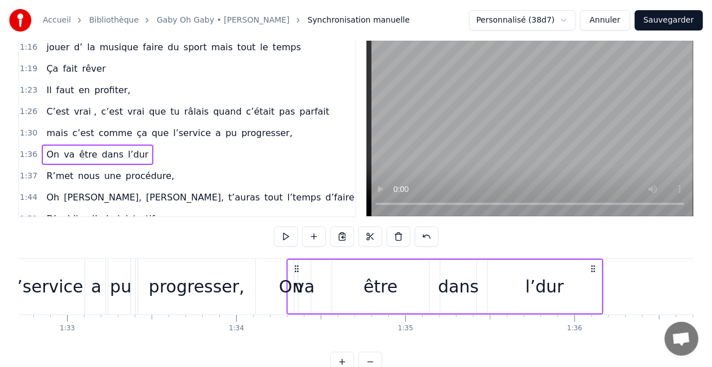
drag, startPoint x: 81, startPoint y: 271, endPoint x: 296, endPoint y: 262, distance: 214.5
click at [296, 262] on div "On va être dans l’dur" at bounding box center [445, 286] width 317 height 56
click at [292, 240] on button at bounding box center [286, 236] width 24 height 20
click at [281, 235] on button at bounding box center [286, 236] width 24 height 20
drag, startPoint x: 294, startPoint y: 264, endPoint x: 288, endPoint y: 267, distance: 7.6
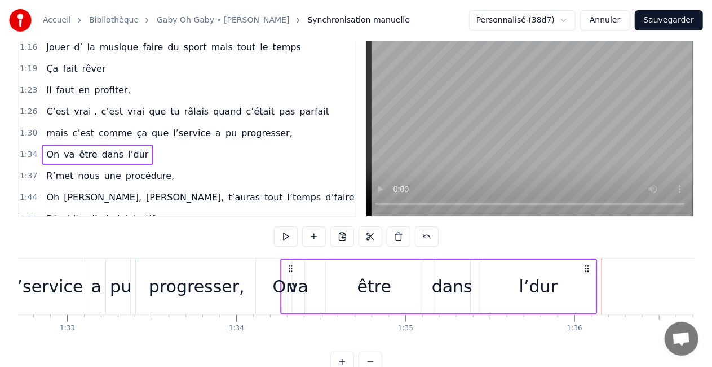
click at [288, 267] on icon at bounding box center [290, 268] width 9 height 9
click at [288, 229] on button at bounding box center [286, 236] width 24 height 20
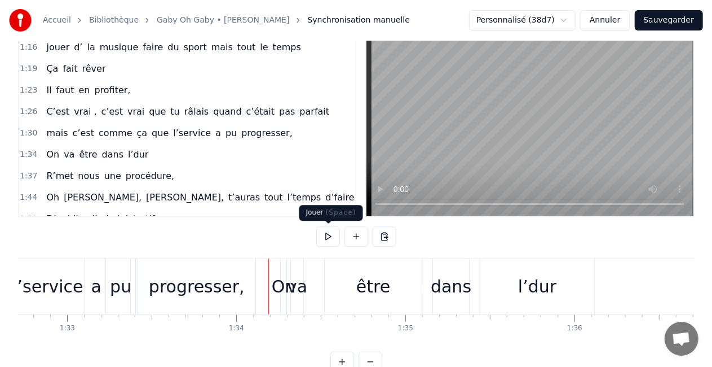
click at [329, 230] on button at bounding box center [328, 236] width 24 height 20
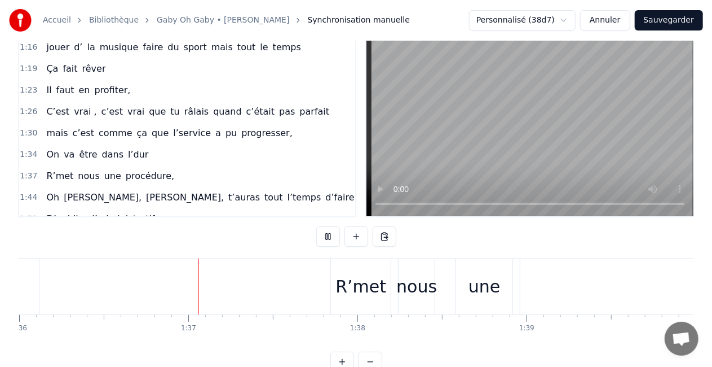
scroll to position [0, 16273]
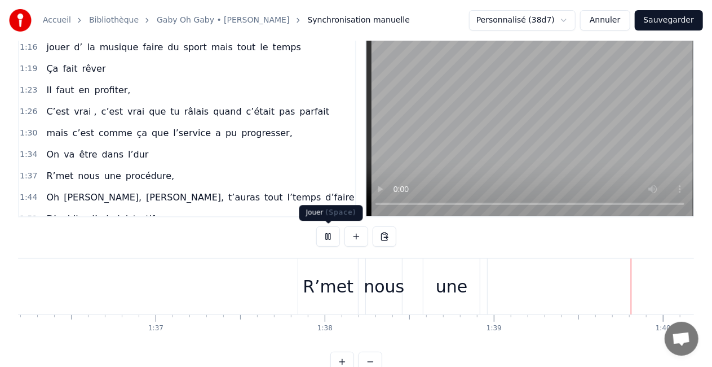
click at [326, 238] on button at bounding box center [328, 236] width 24 height 20
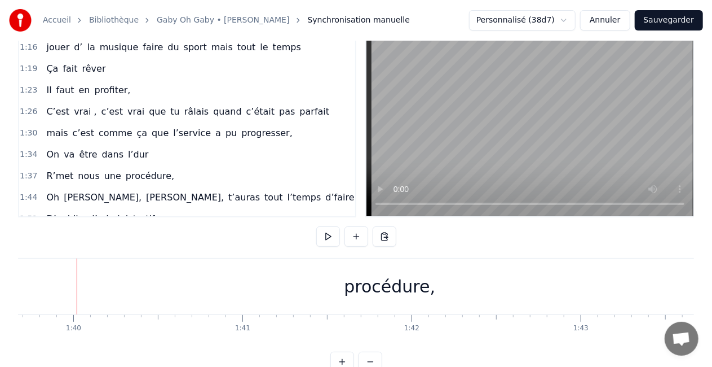
scroll to position [0, 16865]
click at [360, 289] on div "procédure," at bounding box center [387, 286] width 91 height 25
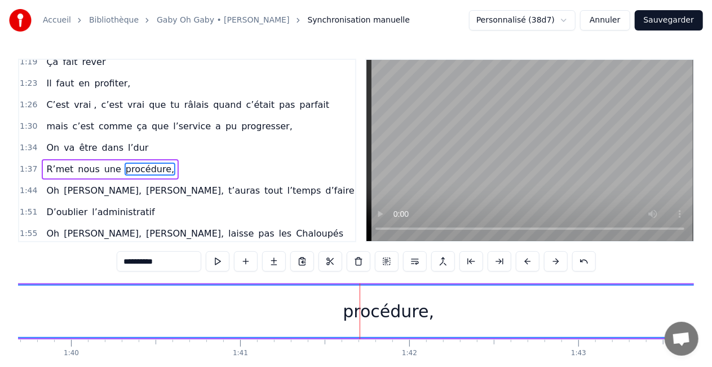
scroll to position [362, 0]
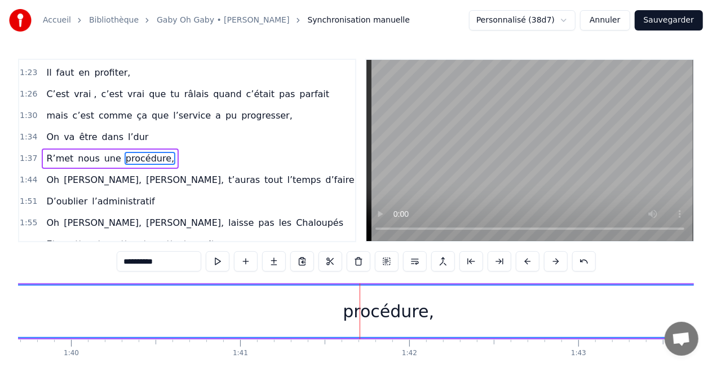
click at [372, 310] on div "procédure," at bounding box center [388, 310] width 91 height 25
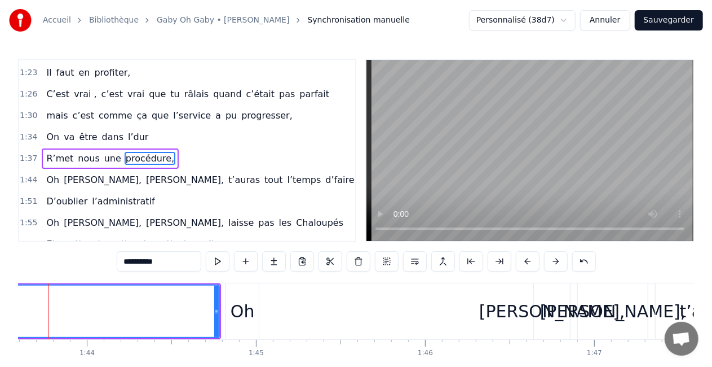
scroll to position [0, 17500]
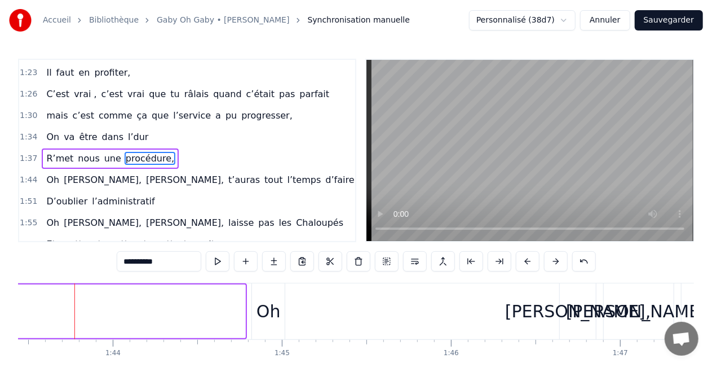
drag, startPoint x: 242, startPoint y: 314, endPoint x: 11, endPoint y: 343, distance: 233.0
click at [11, 343] on div "Accueil Bibliothèque [PERSON_NAME] • [PERSON_NAME] Synchronisation manuelle Per…" at bounding box center [356, 198] width 712 height 396
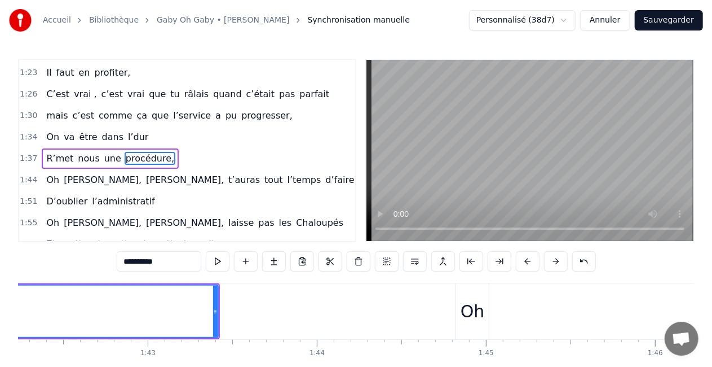
scroll to position [0, 17162]
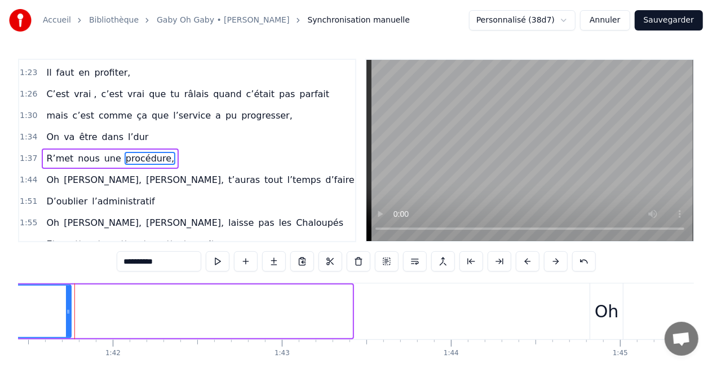
drag, startPoint x: 350, startPoint y: 312, endPoint x: 19, endPoint y: 303, distance: 331.2
click at [66, 303] on div at bounding box center [68, 310] width 5 height 51
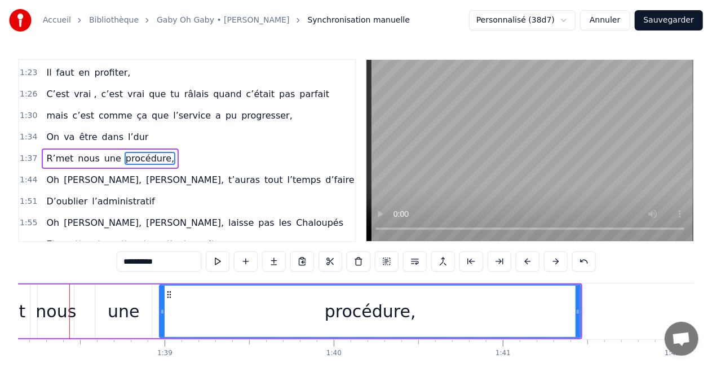
scroll to position [0, 16597]
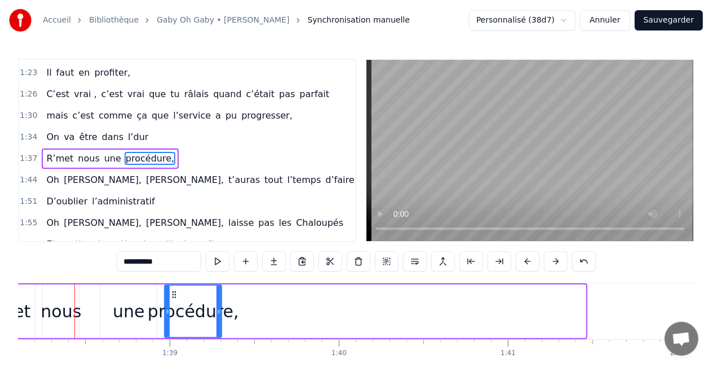
drag, startPoint x: 581, startPoint y: 310, endPoint x: 215, endPoint y: 301, distance: 366.7
click at [217, 301] on div at bounding box center [219, 310] width 5 height 51
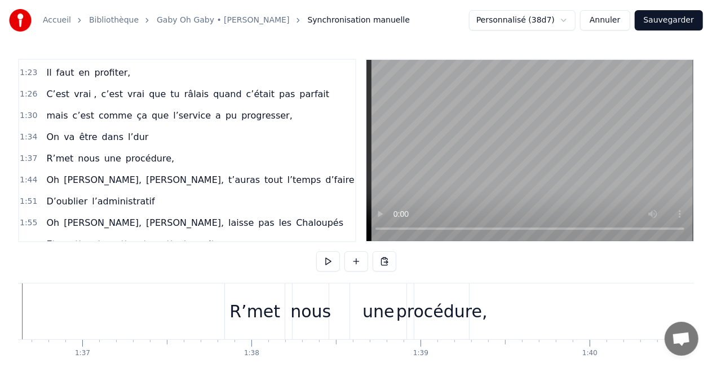
scroll to position [0, 16294]
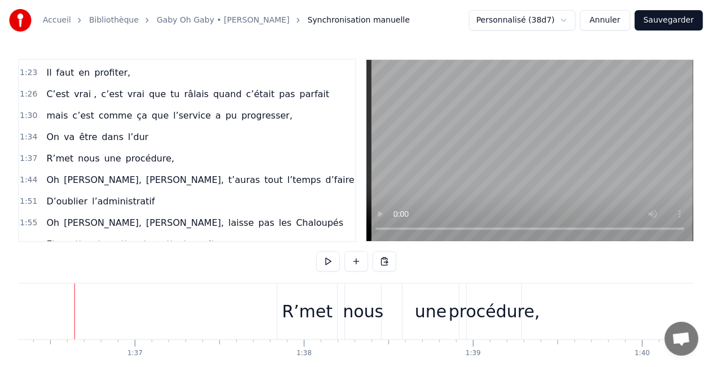
click at [339, 290] on div "R’met nous une procédure," at bounding box center [401, 311] width 248 height 56
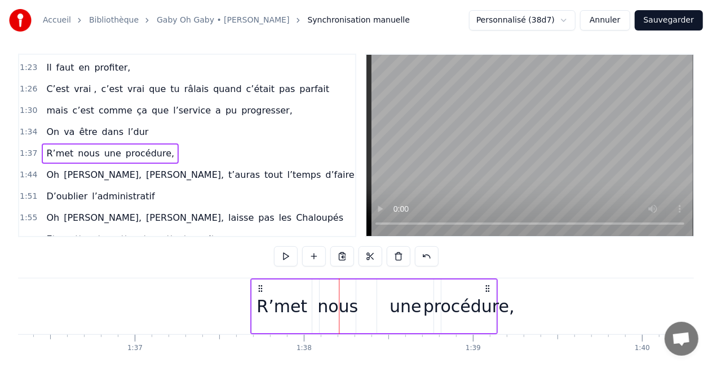
drag, startPoint x: 285, startPoint y: 293, endPoint x: 257, endPoint y: 299, distance: 29.4
click at [257, 299] on div "R’met nous une procédure," at bounding box center [374, 306] width 248 height 56
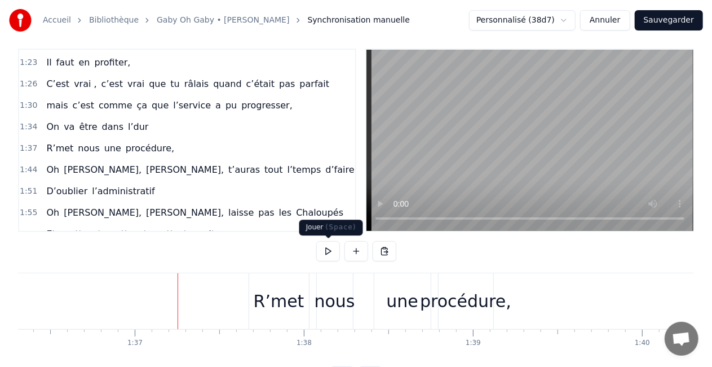
click at [329, 248] on button at bounding box center [328, 251] width 24 height 20
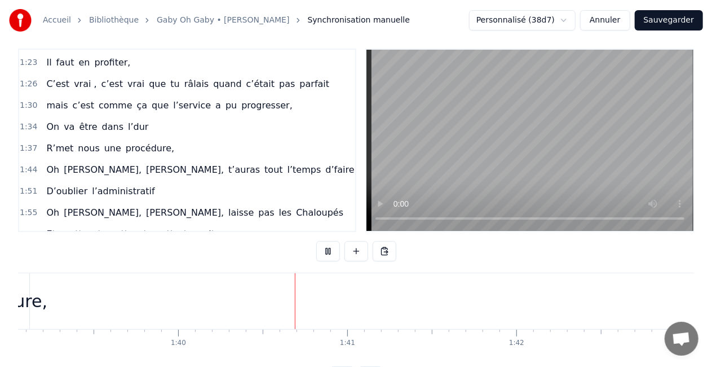
scroll to position [0, 16880]
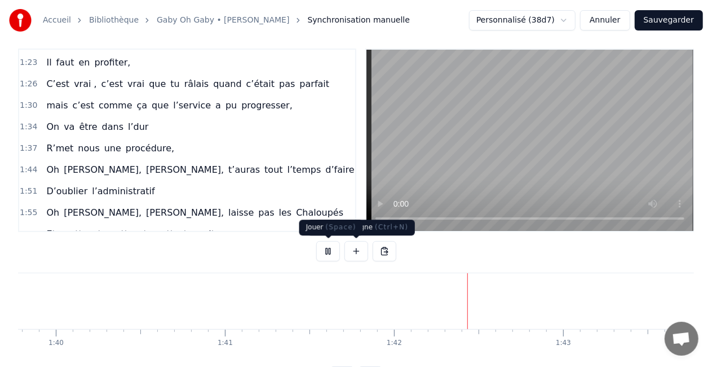
click at [333, 250] on button at bounding box center [328, 251] width 24 height 20
click at [335, 256] on button at bounding box center [328, 251] width 24 height 20
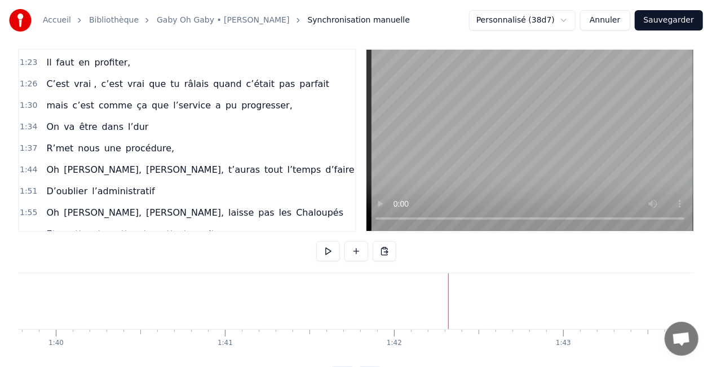
click at [333, 253] on button at bounding box center [328, 251] width 24 height 20
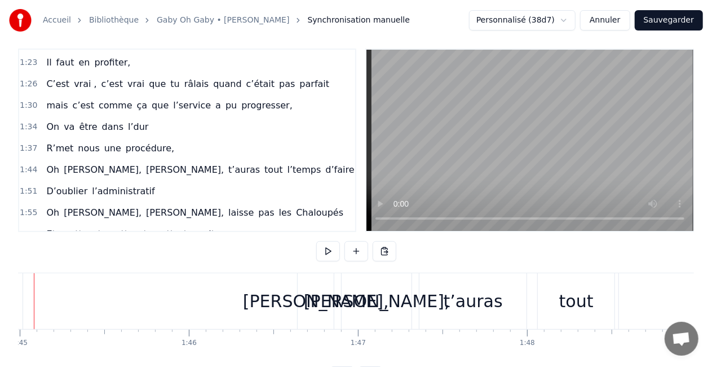
scroll to position [0, 17721]
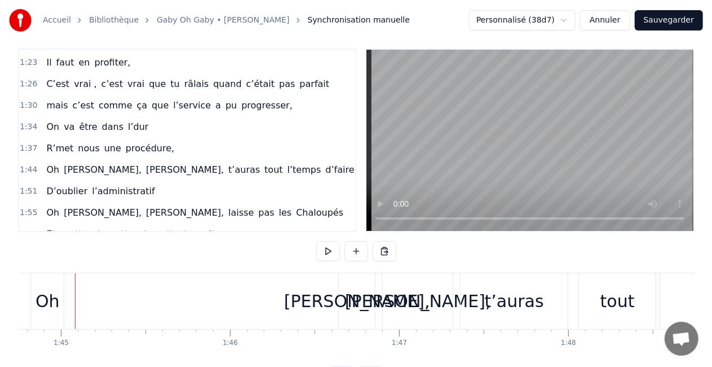
click at [367, 279] on div "[PERSON_NAME]," at bounding box center [357, 301] width 36 height 56
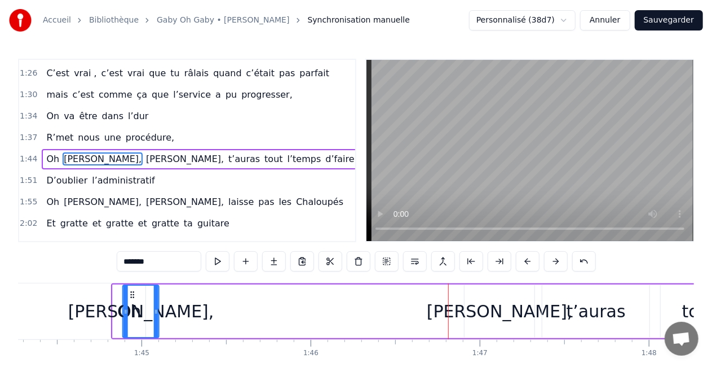
scroll to position [0, 17630]
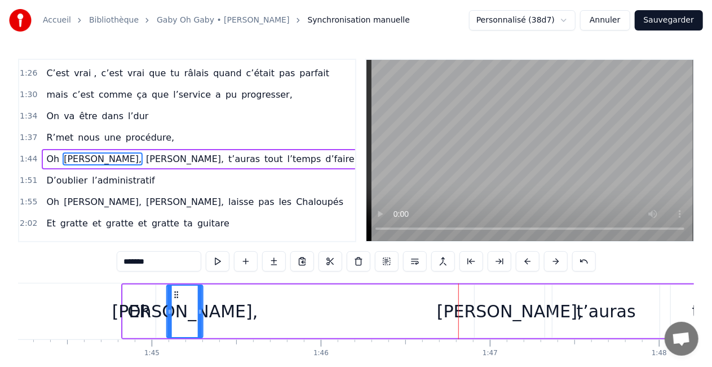
drag, startPoint x: 348, startPoint y: 293, endPoint x: 174, endPoint y: 295, distance: 174.3
click at [174, 295] on icon at bounding box center [176, 294] width 9 height 9
click at [145, 301] on div "Oh" at bounding box center [139, 310] width 24 height 25
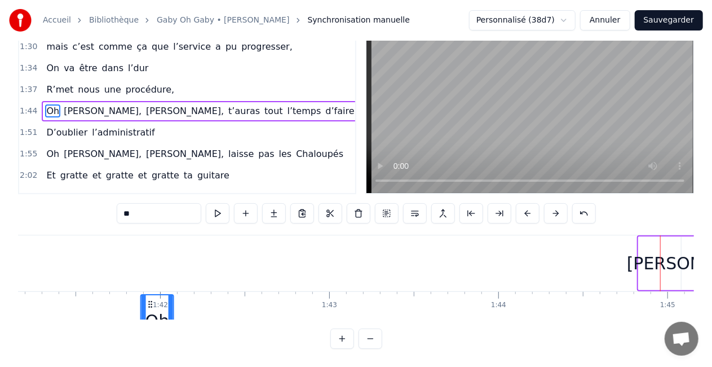
scroll to position [0, 17111]
drag, startPoint x: 132, startPoint y: 294, endPoint x: 169, endPoint y: 209, distance: 93.2
click at [169, 209] on div "0:16 T’as commencé comme conseillère à l’ANPE 0:20 Puis au service formation ap…" at bounding box center [356, 180] width 676 height 338
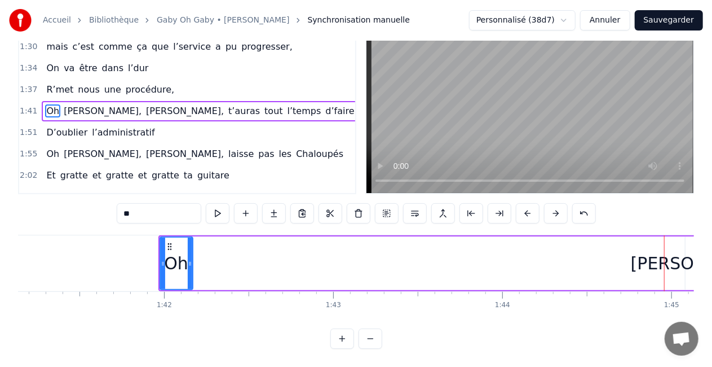
click at [684, 250] on div "[PERSON_NAME]," at bounding box center [704, 262] width 146 height 25
type input "*******"
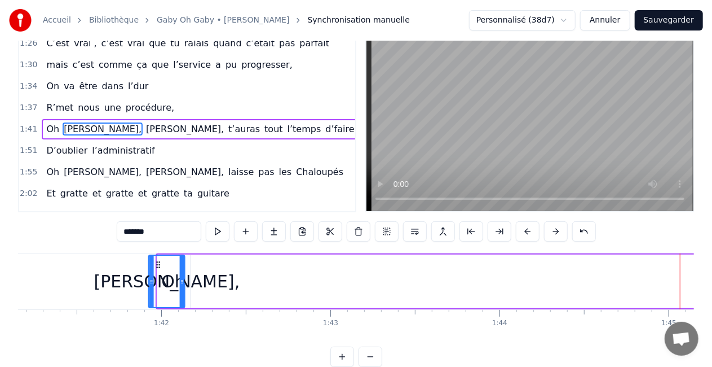
scroll to position [0, 17112]
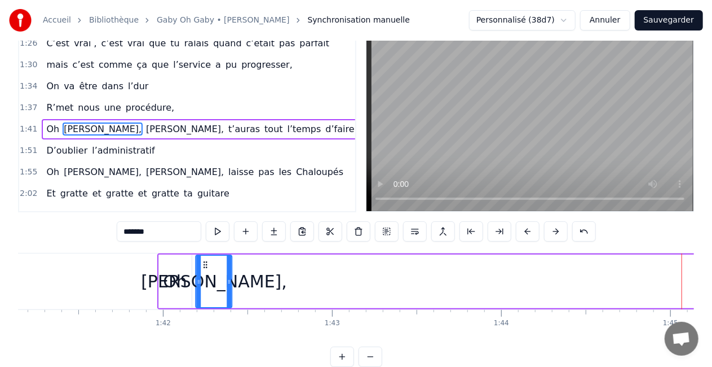
drag, startPoint x: 86, startPoint y: 262, endPoint x: 204, endPoint y: 264, distance: 118.4
click at [204, 264] on icon at bounding box center [205, 264] width 9 height 9
drag, startPoint x: 228, startPoint y: 279, endPoint x: 242, endPoint y: 280, distance: 14.1
click at [242, 280] on icon at bounding box center [243, 281] width 5 height 9
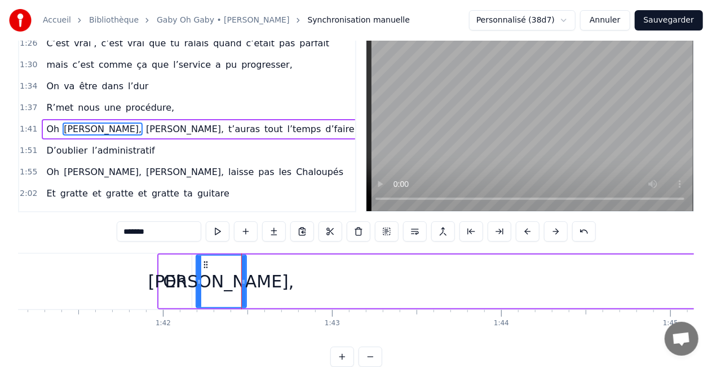
scroll to position [0, 0]
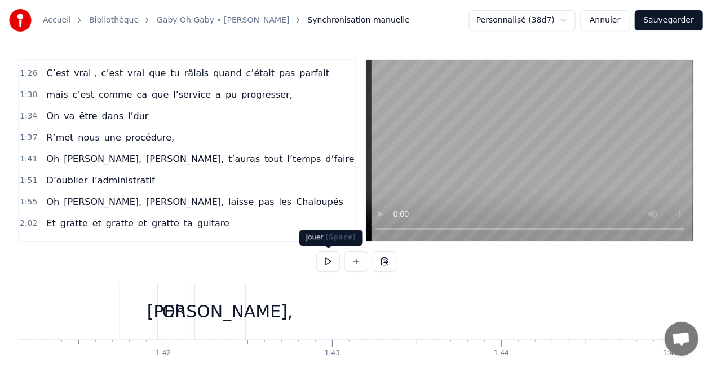
click at [318, 252] on button at bounding box center [328, 261] width 24 height 20
click at [214, 321] on div "[PERSON_NAME]," at bounding box center [220, 310] width 146 height 25
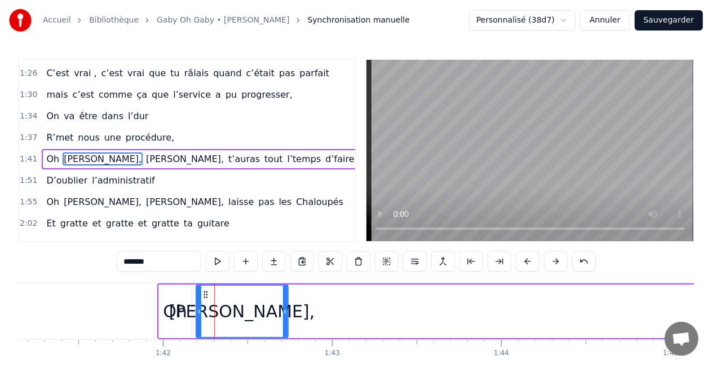
drag, startPoint x: 242, startPoint y: 308, endPoint x: 285, endPoint y: 305, distance: 42.4
click at [285, 305] on div at bounding box center [285, 310] width 5 height 51
click at [183, 313] on div "Oh" at bounding box center [175, 310] width 24 height 25
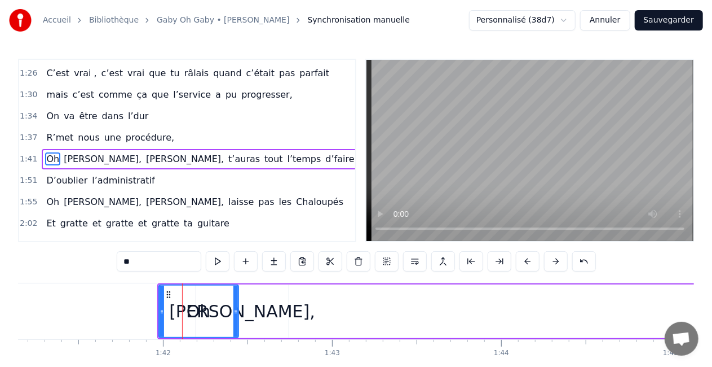
drag, startPoint x: 189, startPoint y: 310, endPoint x: 236, endPoint y: 307, distance: 46.9
click at [236, 307] on icon at bounding box center [235, 311] width 5 height 9
click at [273, 318] on div "[PERSON_NAME]," at bounding box center [242, 311] width 92 height 54
type input "*******"
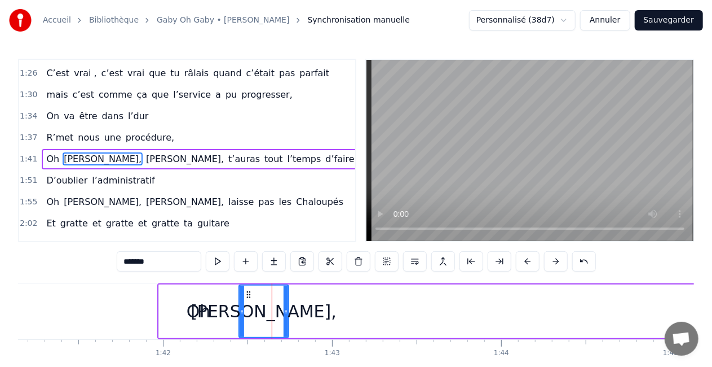
drag, startPoint x: 197, startPoint y: 310, endPoint x: 241, endPoint y: 309, distance: 43.4
click at [241, 309] on icon at bounding box center [242, 311] width 5 height 9
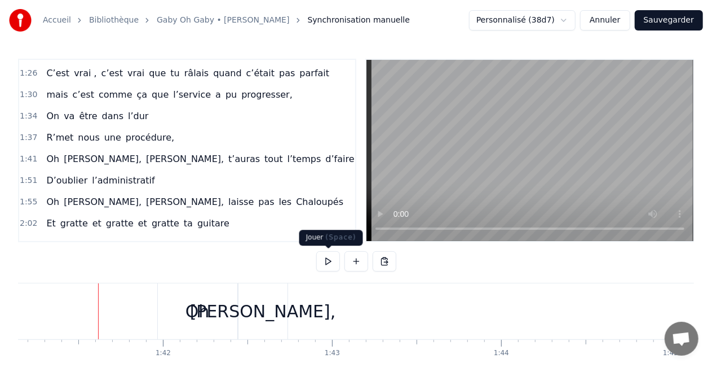
click at [324, 276] on div "0:16 T’as commencé comme conseillère à l’ANPE 0:20 Puis au service formation ap…" at bounding box center [356, 228] width 676 height 338
click at [326, 265] on button at bounding box center [328, 261] width 24 height 20
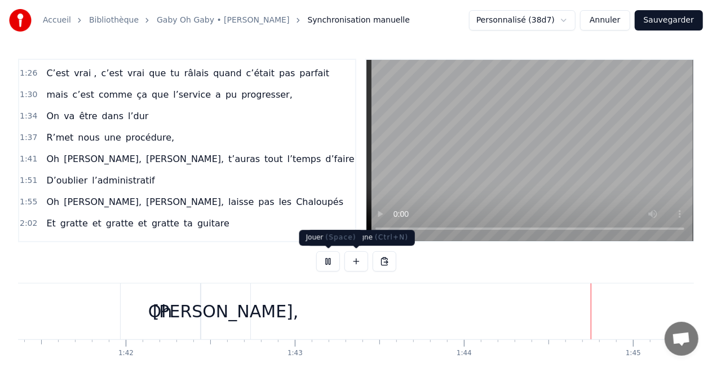
click at [329, 255] on button at bounding box center [328, 261] width 24 height 20
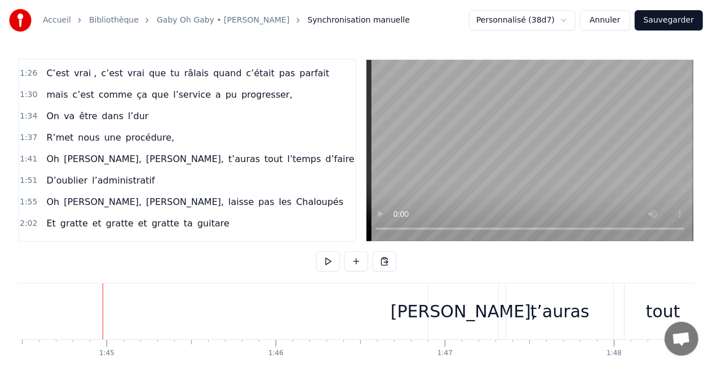
click at [70, 315] on div "Oh [PERSON_NAME], [PERSON_NAME], t’auras tout l’temps d’faire des manifs," at bounding box center [407, 311] width 1629 height 56
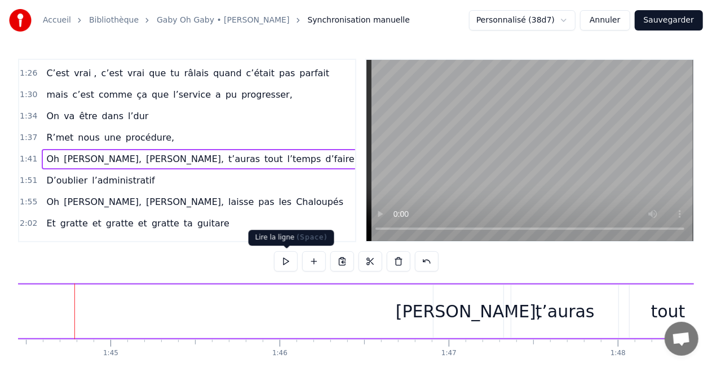
click at [281, 266] on button at bounding box center [286, 261] width 24 height 20
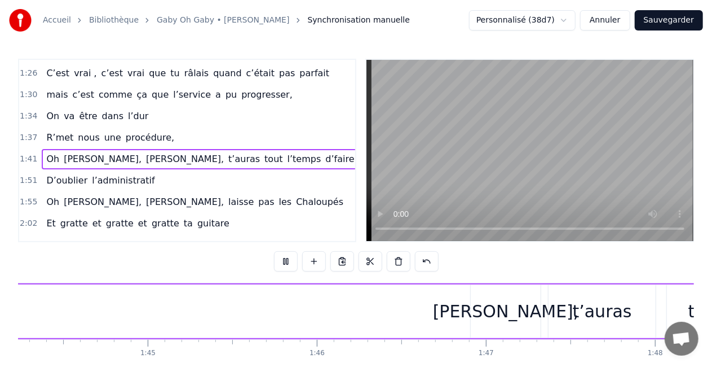
click at [281, 266] on button at bounding box center [286, 261] width 24 height 20
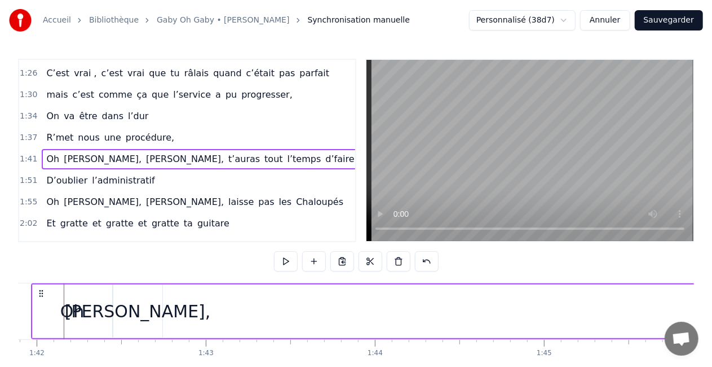
scroll to position [0, 17227]
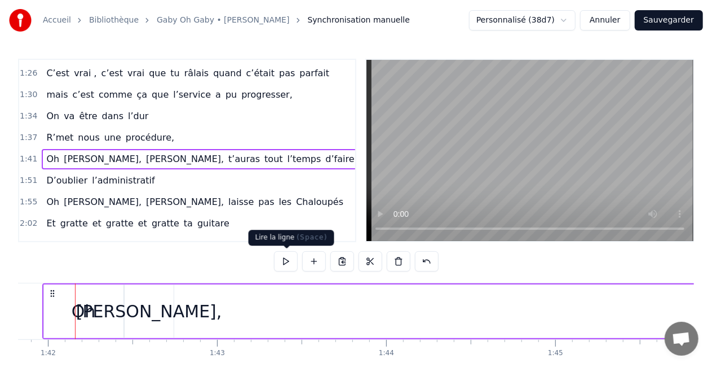
click at [279, 257] on button at bounding box center [286, 261] width 24 height 20
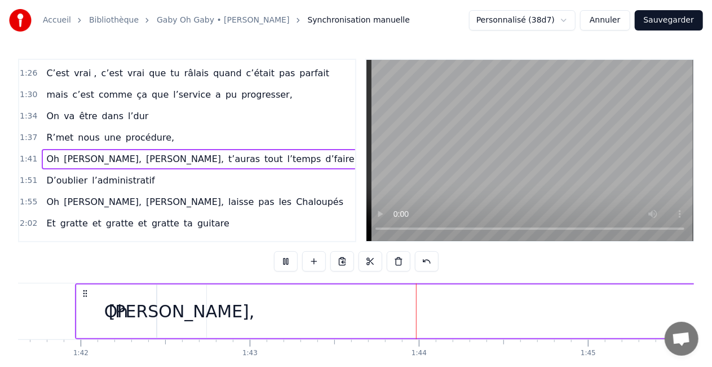
click at [282, 256] on button at bounding box center [286, 261] width 24 height 20
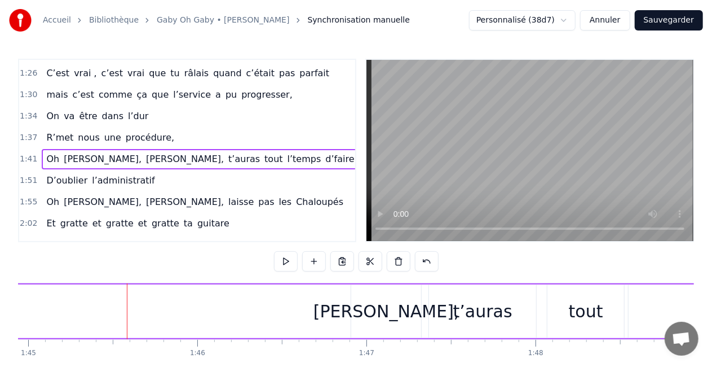
scroll to position [0, 17775]
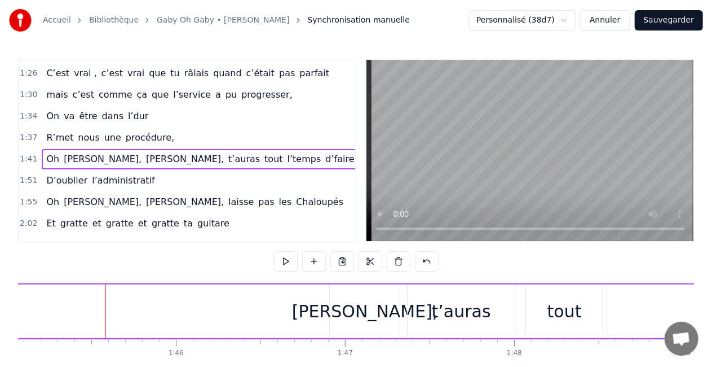
click at [338, 328] on div "[PERSON_NAME]," at bounding box center [365, 311] width 70 height 54
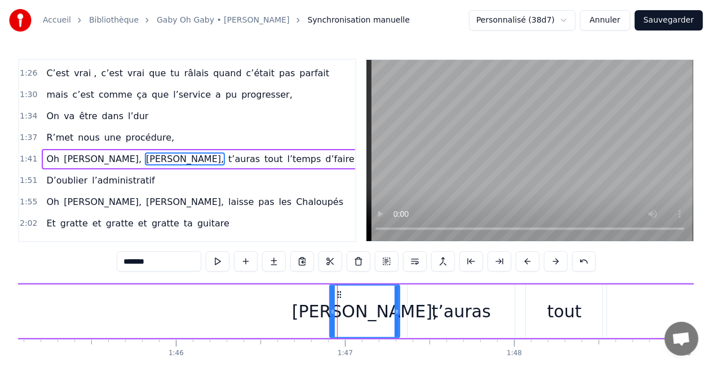
drag, startPoint x: 337, startPoint y: 293, endPoint x: 184, endPoint y: 298, distance: 152.9
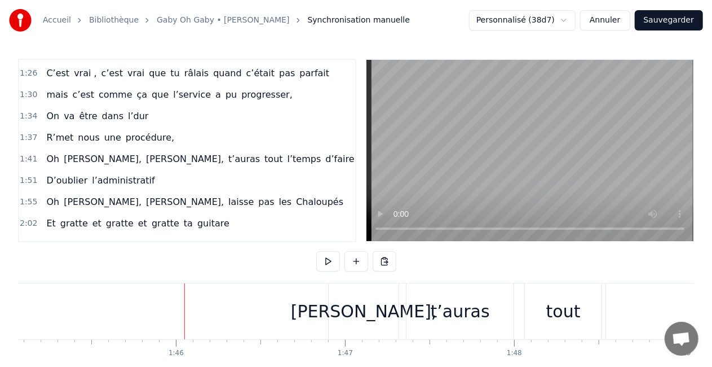
click at [342, 309] on div "[PERSON_NAME]," at bounding box center [364, 310] width 146 height 25
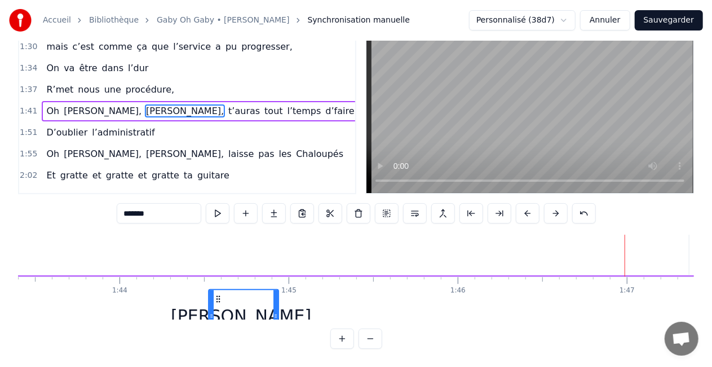
scroll to position [16, 17493]
drag, startPoint x: 341, startPoint y: 297, endPoint x: 211, endPoint y: 291, distance: 129.8
click at [211, 299] on icon at bounding box center [209, 303] width 9 height 9
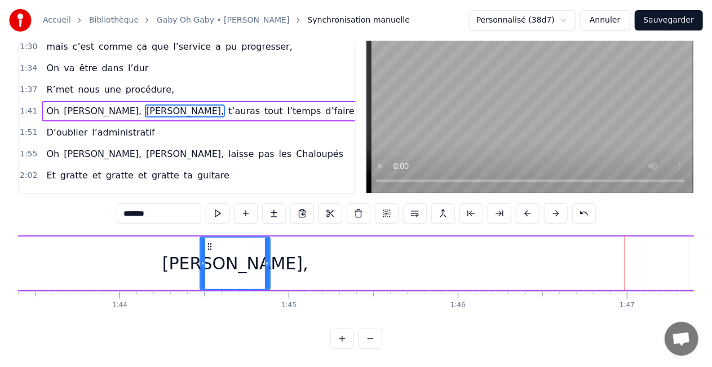
scroll to position [0, 17493]
click at [109, 268] on div "Oh [PERSON_NAME], [PERSON_NAME], t’auras tout l’temps d’faire des manifs," at bounding box center [590, 263] width 1629 height 56
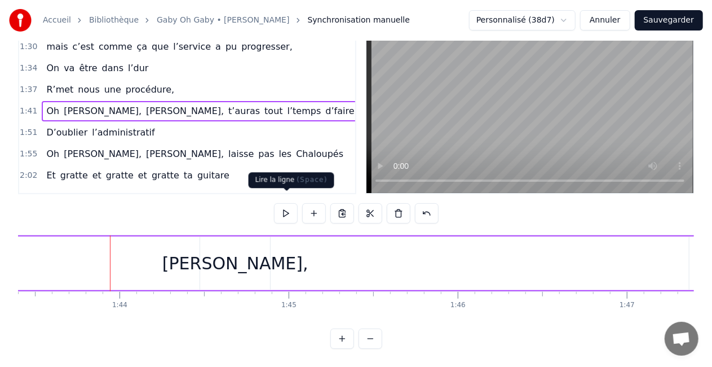
click at [299, 204] on div at bounding box center [356, 213] width 165 height 20
click at [284, 209] on button at bounding box center [286, 213] width 24 height 20
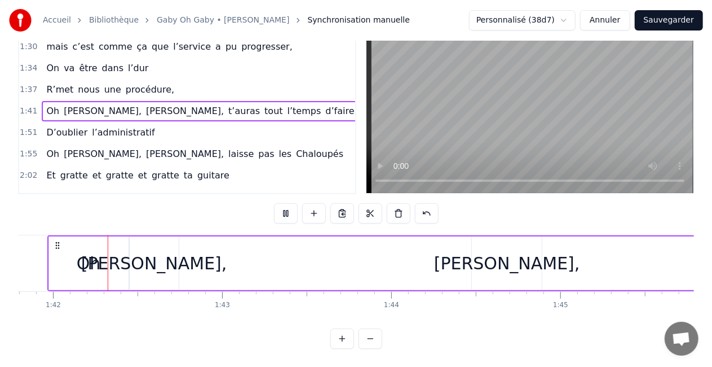
scroll to position [0, 17209]
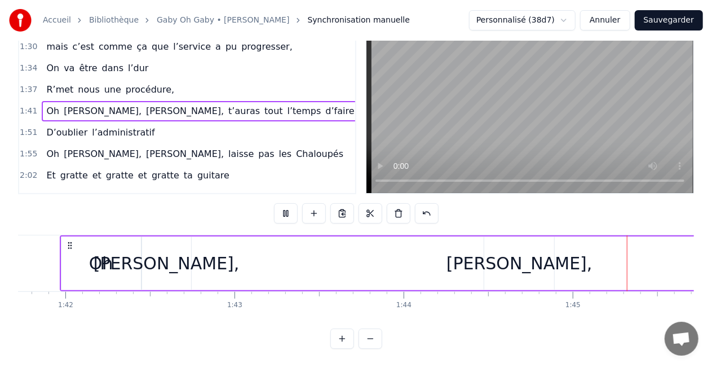
click at [284, 207] on button at bounding box center [286, 213] width 24 height 20
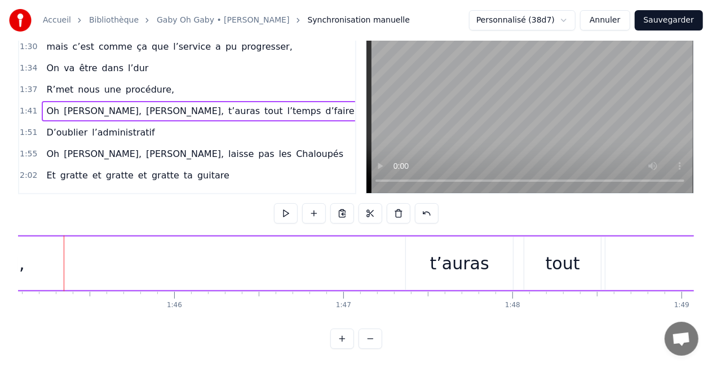
scroll to position [0, 17890]
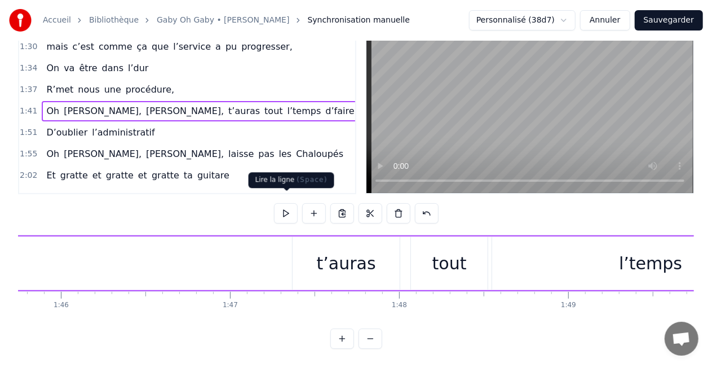
click at [285, 208] on button at bounding box center [286, 213] width 24 height 20
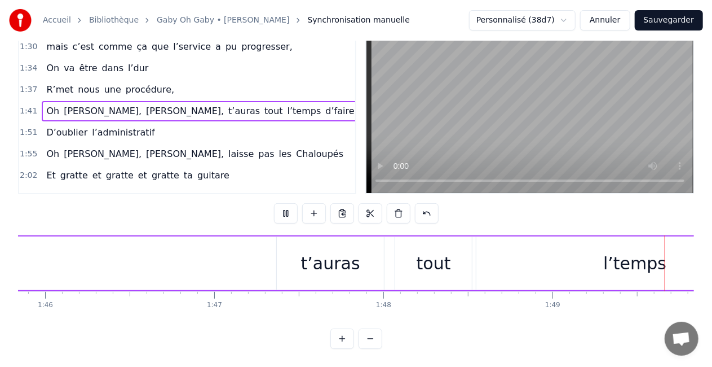
click at [288, 205] on button at bounding box center [286, 213] width 24 height 20
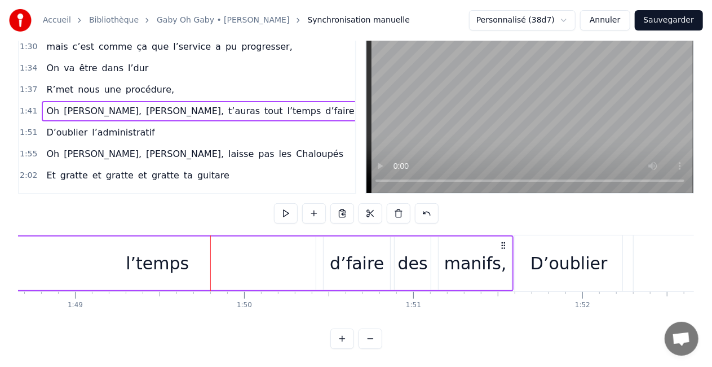
scroll to position [0, 18520]
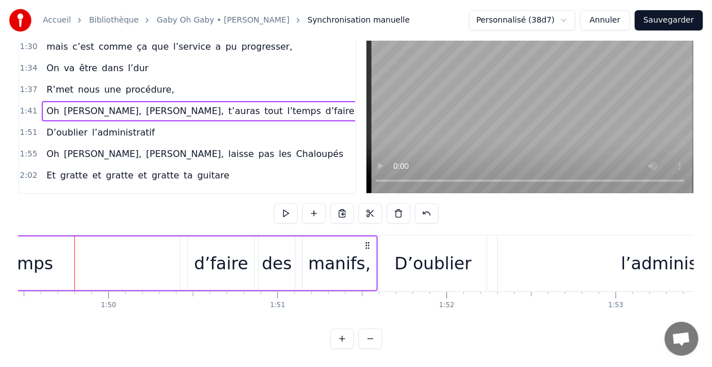
click at [234, 272] on div "d’faire" at bounding box center [221, 263] width 67 height 54
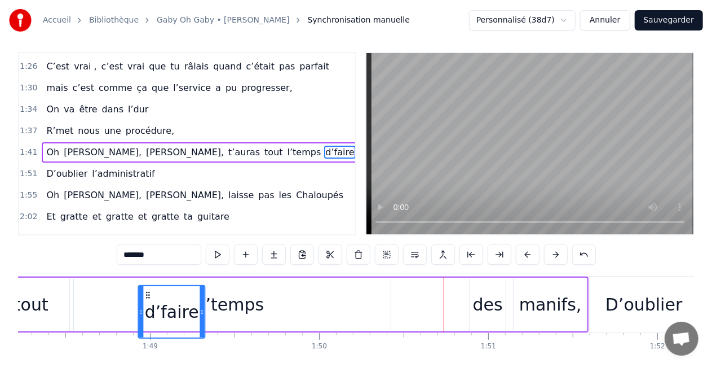
scroll to position [0, 18294]
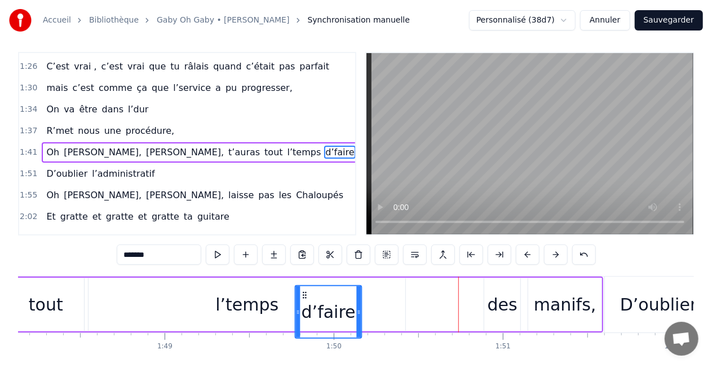
drag, startPoint x: 196, startPoint y: 293, endPoint x: 303, endPoint y: 286, distance: 107.4
click at [303, 286] on div "d’faire" at bounding box center [328, 311] width 65 height 51
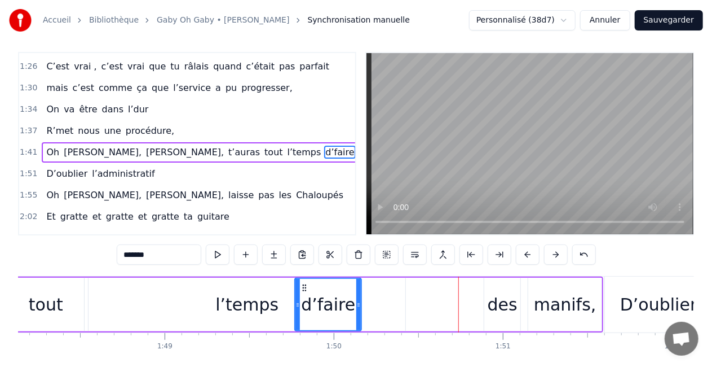
click at [241, 297] on div "l’temps" at bounding box center [246, 304] width 63 height 25
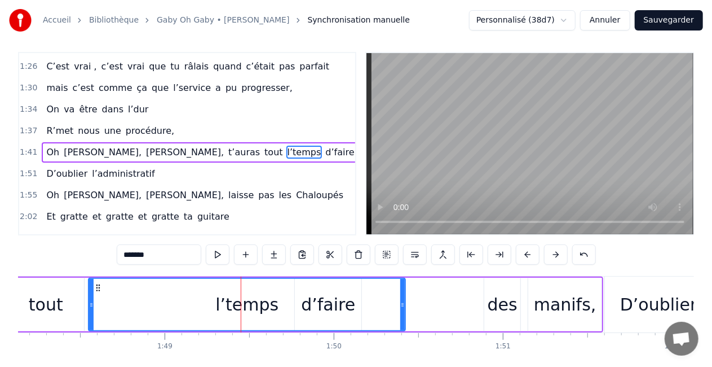
scroll to position [0, 0]
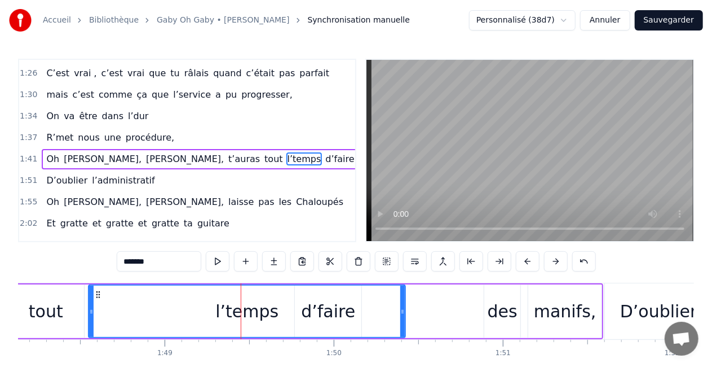
click at [241, 308] on div "l’temps" at bounding box center [246, 310] width 63 height 25
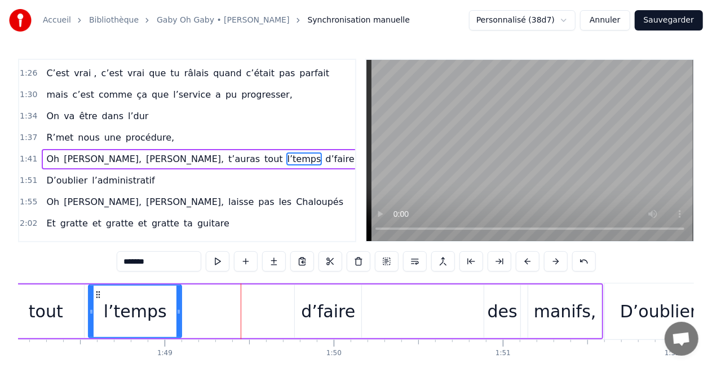
drag, startPoint x: 403, startPoint y: 312, endPoint x: 179, endPoint y: 303, distance: 224.6
click at [179, 303] on div at bounding box center [179, 310] width 5 height 51
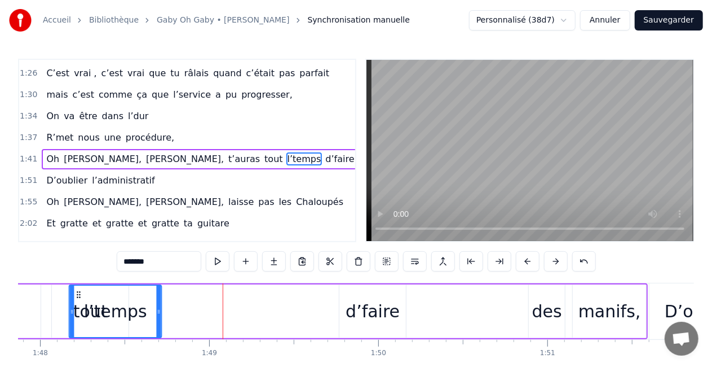
scroll to position [0, 18238]
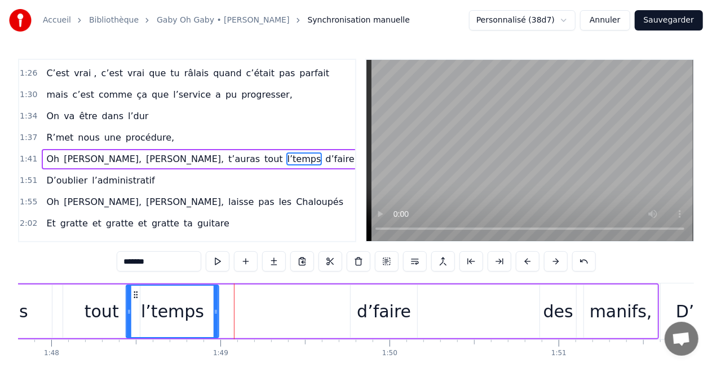
drag, startPoint x: 100, startPoint y: 292, endPoint x: 138, endPoint y: 294, distance: 37.9
click at [138, 294] on icon at bounding box center [135, 294] width 9 height 9
click at [100, 312] on div "tout" at bounding box center [102, 310] width 34 height 25
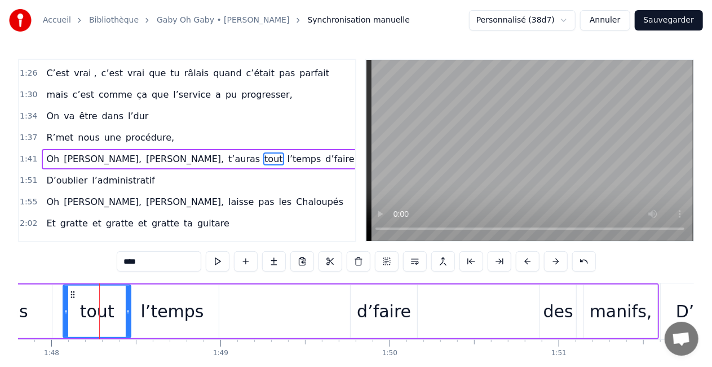
drag, startPoint x: 136, startPoint y: 308, endPoint x: 127, endPoint y: 310, distance: 9.3
click at [127, 310] on icon at bounding box center [128, 311] width 5 height 9
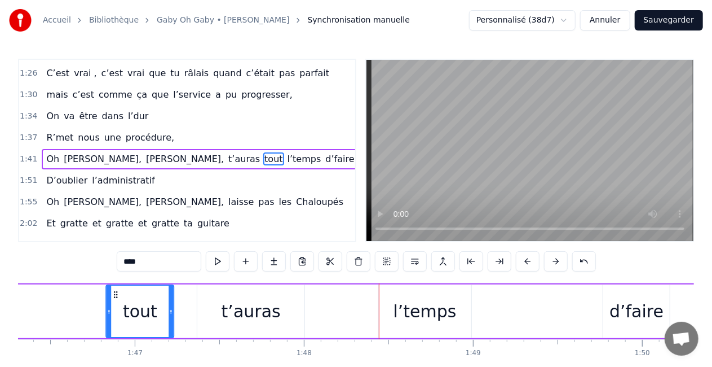
scroll to position [0, 17985]
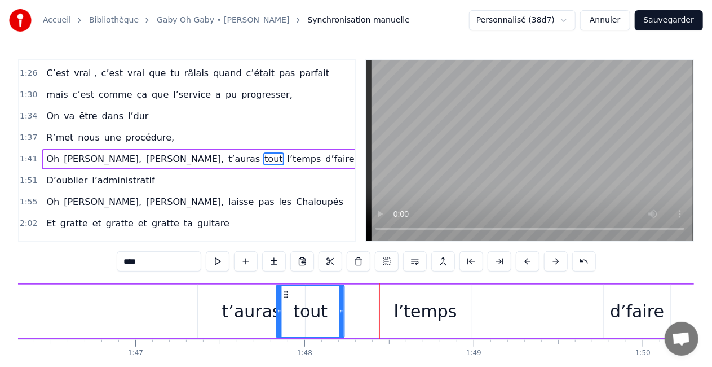
drag, startPoint x: 74, startPoint y: 291, endPoint x: 288, endPoint y: 288, distance: 213.8
click at [288, 288] on div "tout" at bounding box center [310, 310] width 67 height 51
click at [420, 302] on div "l’temps" at bounding box center [425, 310] width 63 height 25
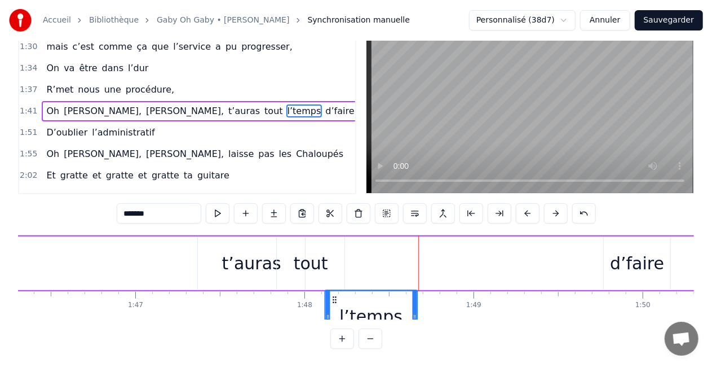
drag, startPoint x: 391, startPoint y: 297, endPoint x: 337, endPoint y: 300, distance: 54.2
click at [337, 300] on div "l’temps" at bounding box center [371, 315] width 91 height 51
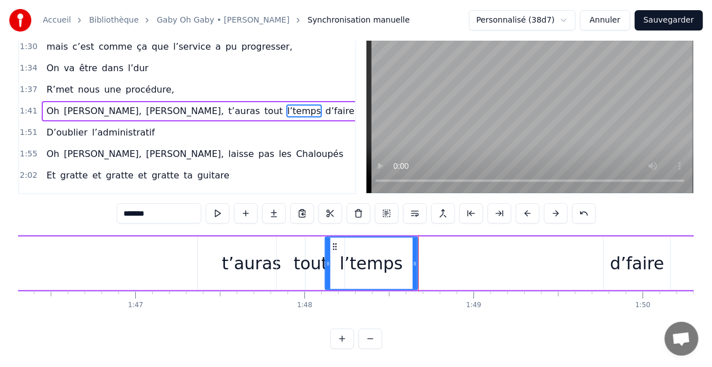
scroll to position [58, 0]
click at [645, 263] on div "d’faire" at bounding box center [637, 262] width 54 height 25
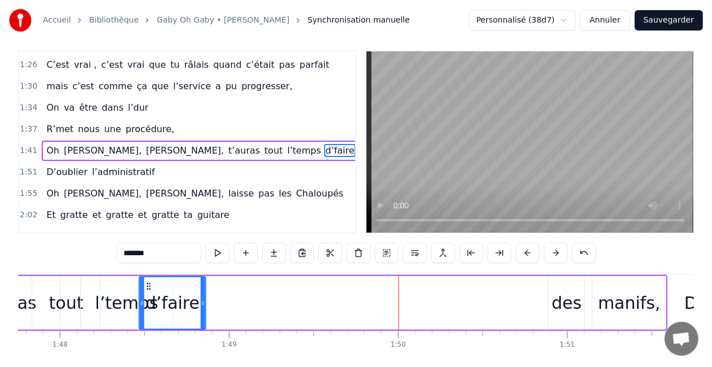
scroll to position [0, 18228]
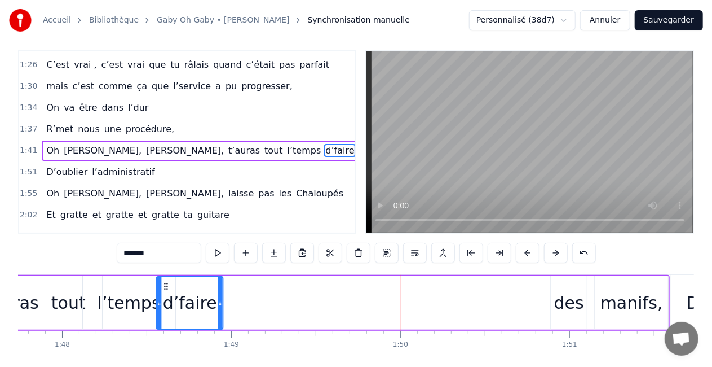
drag, startPoint x: 45, startPoint y: 282, endPoint x: 164, endPoint y: 285, distance: 119.0
click at [164, 285] on icon at bounding box center [165, 285] width 9 height 9
click at [565, 300] on div "des" at bounding box center [569, 302] width 30 height 25
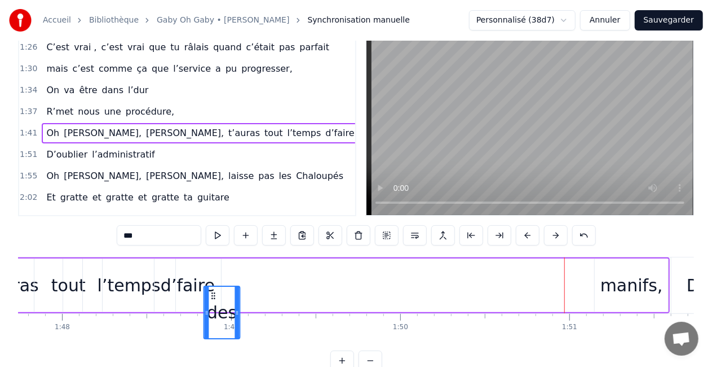
scroll to position [27, 0]
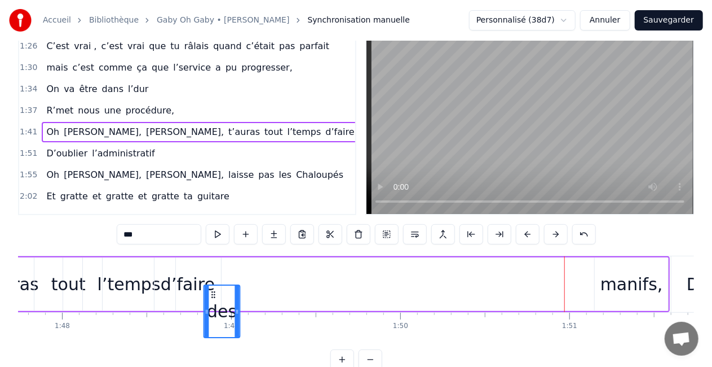
drag, startPoint x: 559, startPoint y: 292, endPoint x: 215, endPoint y: 297, distance: 343.5
click at [215, 297] on icon at bounding box center [213, 294] width 9 height 9
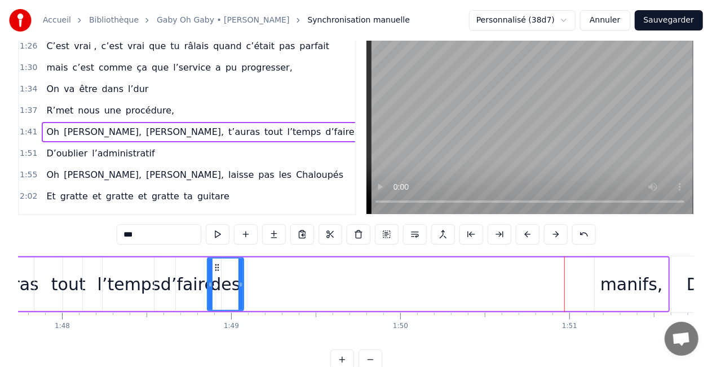
click at [636, 288] on div "manifs," at bounding box center [632, 283] width 63 height 25
type input "*******"
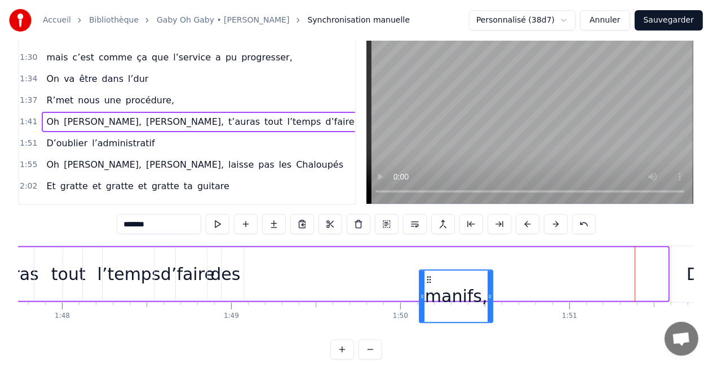
scroll to position [41, 0]
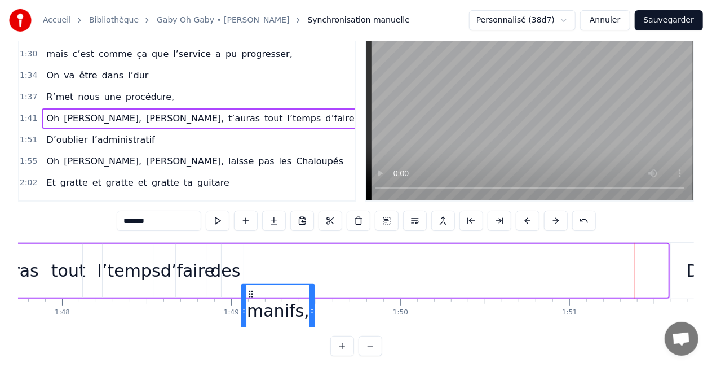
drag, startPoint x: 602, startPoint y: 294, endPoint x: 142, endPoint y: 296, distance: 460.2
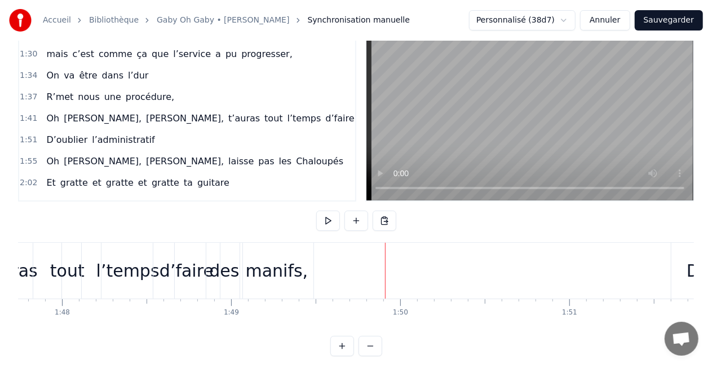
click at [280, 292] on div "manifs," at bounding box center [276, 270] width 73 height 56
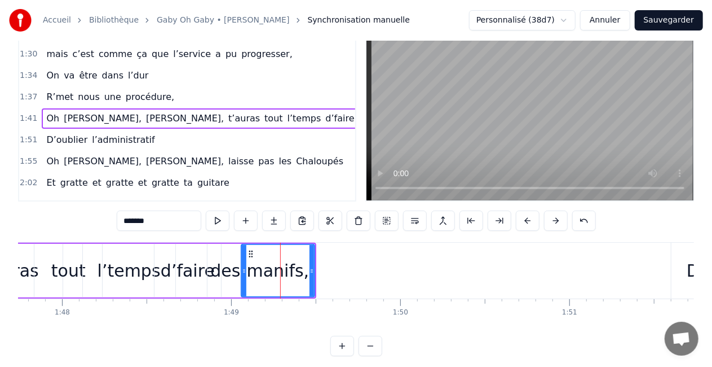
scroll to position [0, 0]
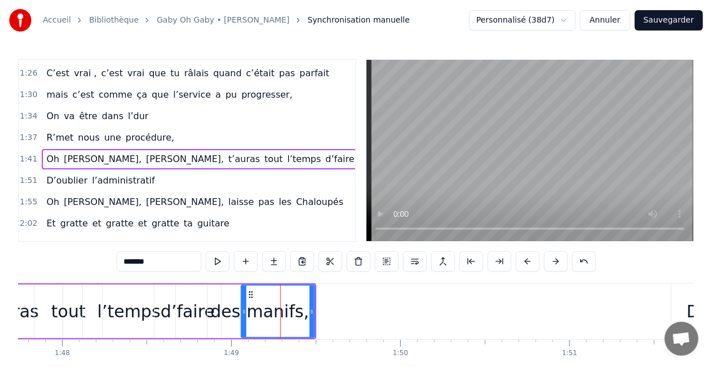
click at [233, 325] on div "des" at bounding box center [226, 311] width 36 height 54
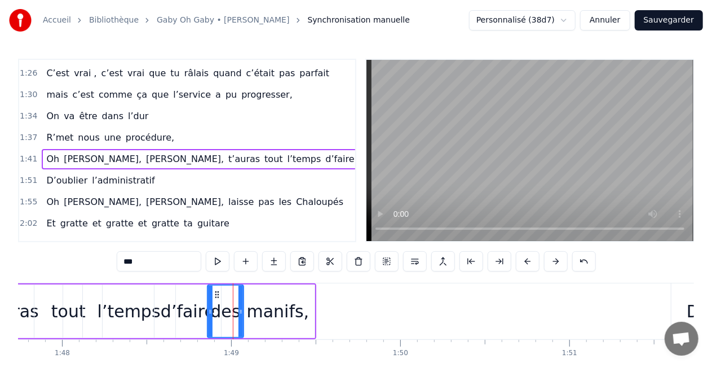
click at [158, 317] on div "d’faire" at bounding box center [188, 311] width 67 height 54
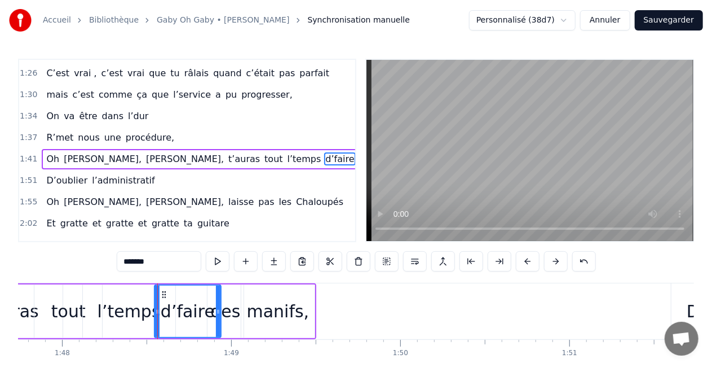
click at [105, 327] on div "l’temps" at bounding box center [129, 311] width 92 height 54
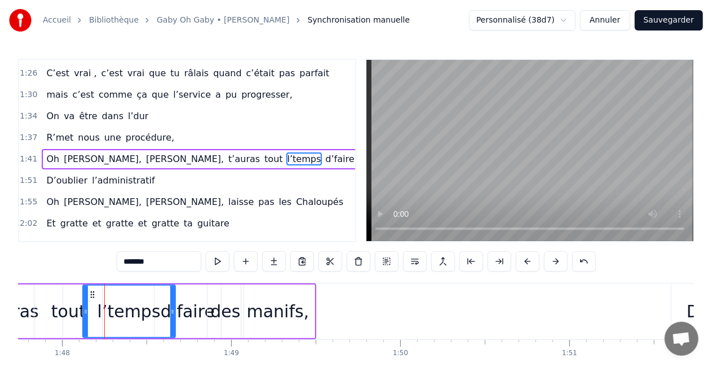
click at [76, 327] on div "tout" at bounding box center [68, 311] width 68 height 54
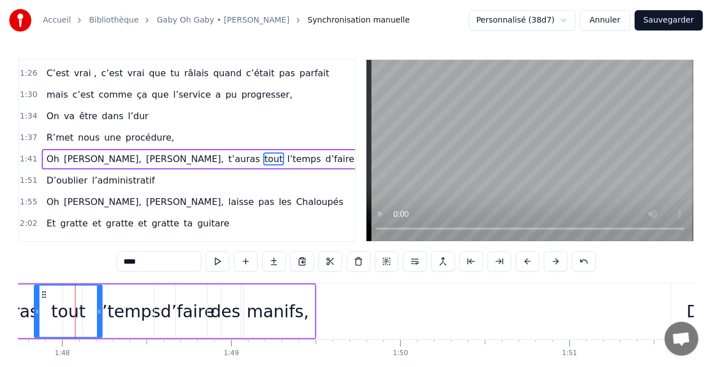
click at [27, 327] on div "t’auras" at bounding box center [8, 311] width 107 height 54
type input "*******"
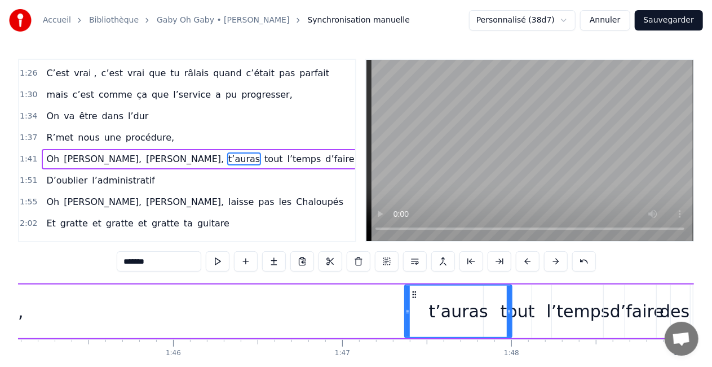
click at [39, 328] on div "Oh [PERSON_NAME], [PERSON_NAME], t’auras tout l’temps d’faire des manifs," at bounding box center [128, 311] width 1275 height 56
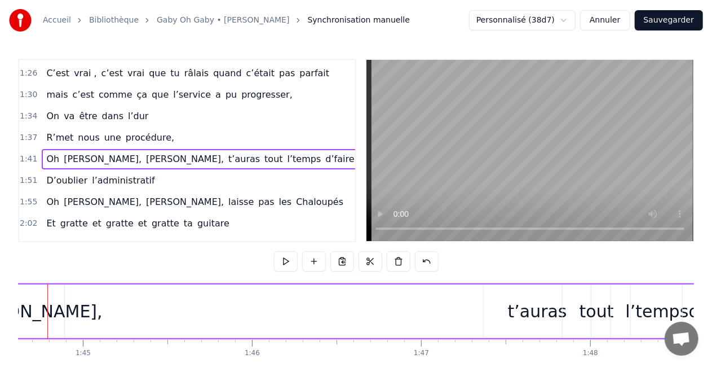
scroll to position [0, 17694]
click at [218, 289] on div "Oh [PERSON_NAME], [PERSON_NAME], t’auras tout l’temps d’faire des manifs," at bounding box center [212, 311] width 1275 height 56
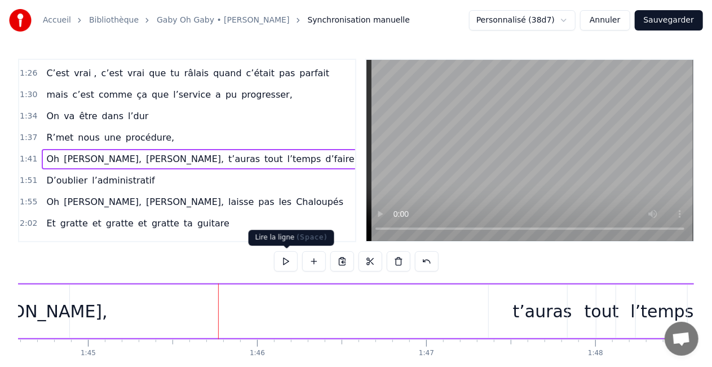
click at [291, 249] on div "0:16 T’as commencé comme conseillère à l’ANPE 0:20 Puis au service formation ap…" at bounding box center [356, 228] width 676 height 338
click at [292, 259] on button at bounding box center [286, 261] width 24 height 20
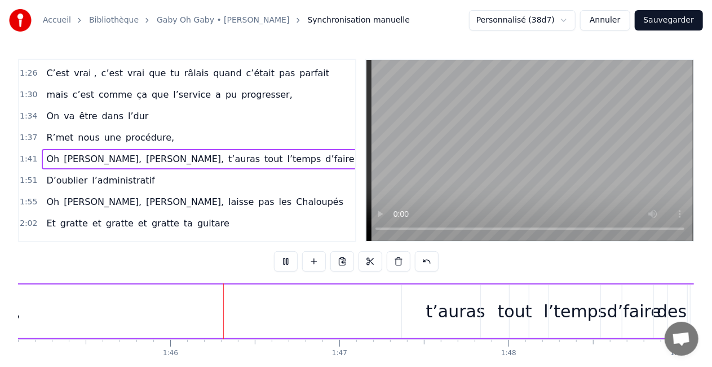
scroll to position [0, 17814]
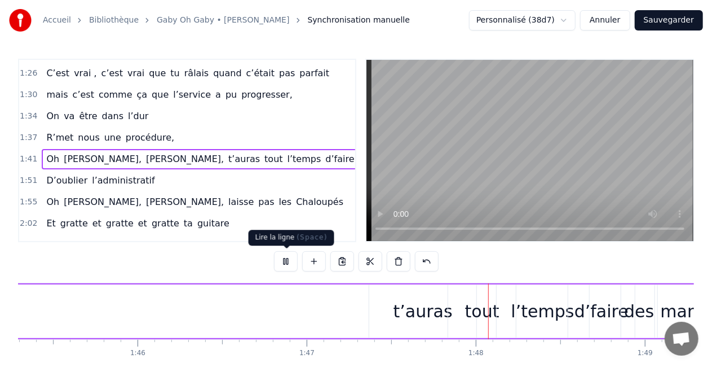
click at [292, 255] on button at bounding box center [286, 261] width 24 height 20
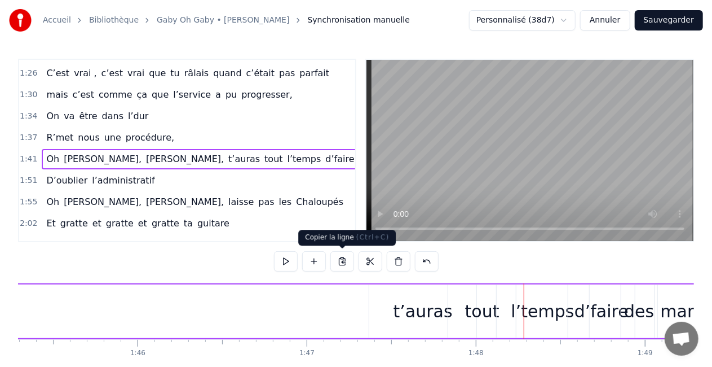
click at [448, 330] on div "tout" at bounding box center [482, 311] width 69 height 54
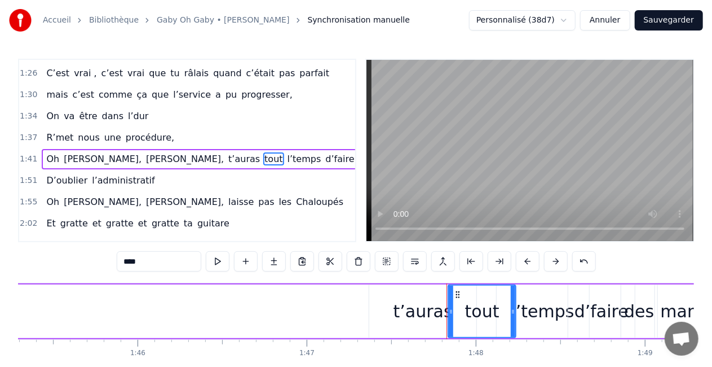
click at [427, 327] on div "t’auras" at bounding box center [422, 311] width 107 height 54
type input "*******"
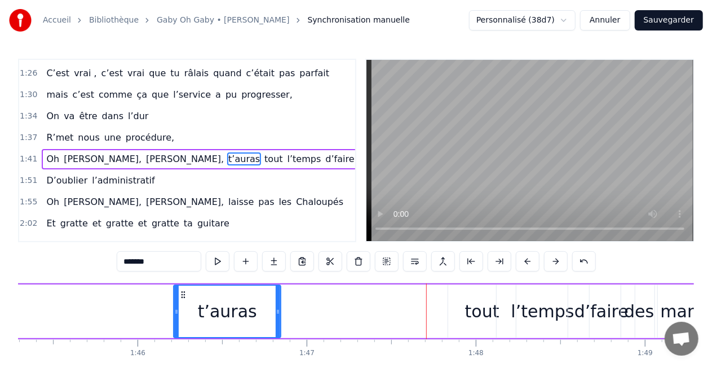
drag, startPoint x: 377, startPoint y: 293, endPoint x: 182, endPoint y: 292, distance: 195.7
click at [182, 292] on icon at bounding box center [183, 294] width 9 height 9
click at [135, 314] on div "Oh [PERSON_NAME], [PERSON_NAME], t’auras tout l’temps d’faire des manifs," at bounding box center [92, 311] width 1275 height 56
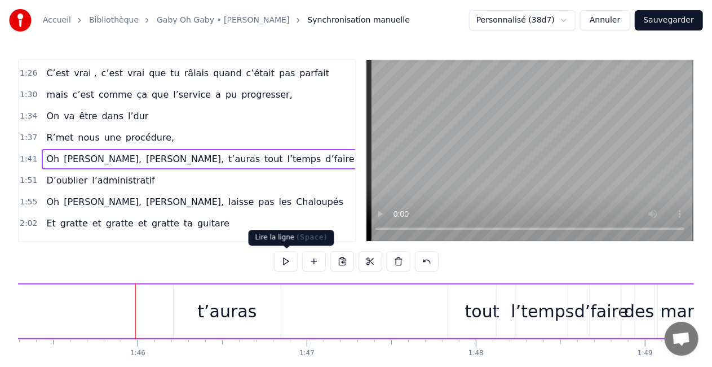
click at [285, 258] on button at bounding box center [286, 261] width 24 height 20
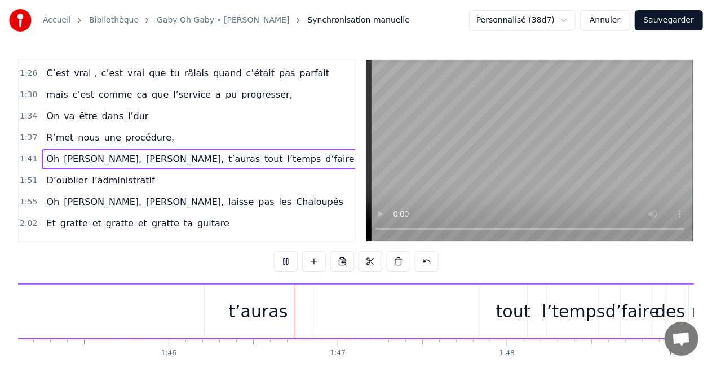
scroll to position [0, 17903]
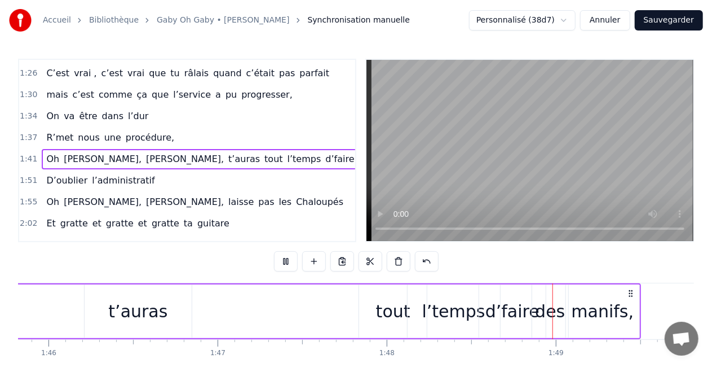
click at [133, 308] on div "t’auras" at bounding box center [137, 310] width 59 height 25
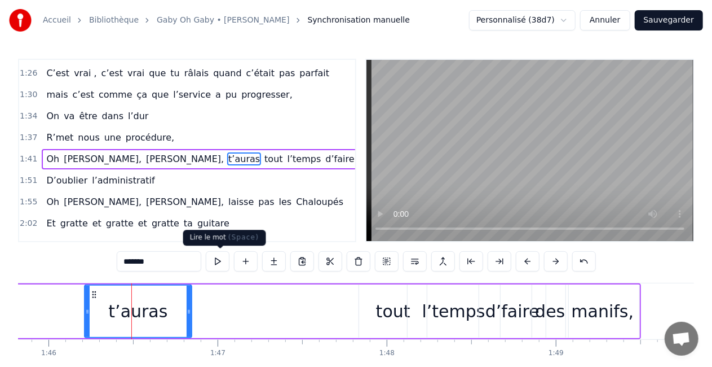
click at [221, 258] on button at bounding box center [218, 261] width 24 height 20
click at [219, 258] on button at bounding box center [218, 261] width 24 height 20
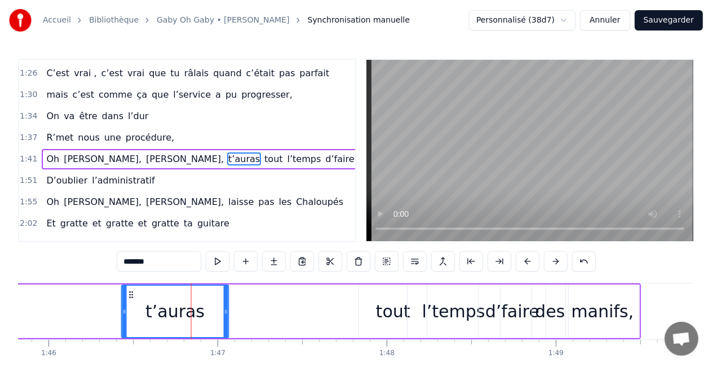
drag, startPoint x: 94, startPoint y: 294, endPoint x: 131, endPoint y: 294, distance: 37.2
click at [131, 294] on icon at bounding box center [131, 294] width 9 height 9
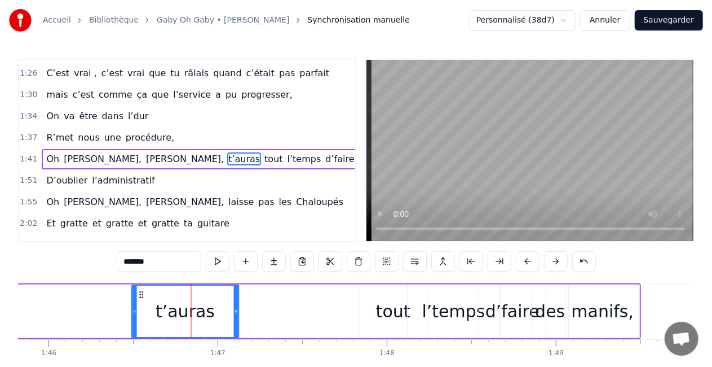
drag, startPoint x: 131, startPoint y: 293, endPoint x: 141, endPoint y: 293, distance: 10.2
click at [141, 293] on icon at bounding box center [141, 294] width 9 height 9
click at [222, 264] on button at bounding box center [218, 261] width 24 height 20
click at [363, 301] on div "tout" at bounding box center [393, 311] width 68 height 54
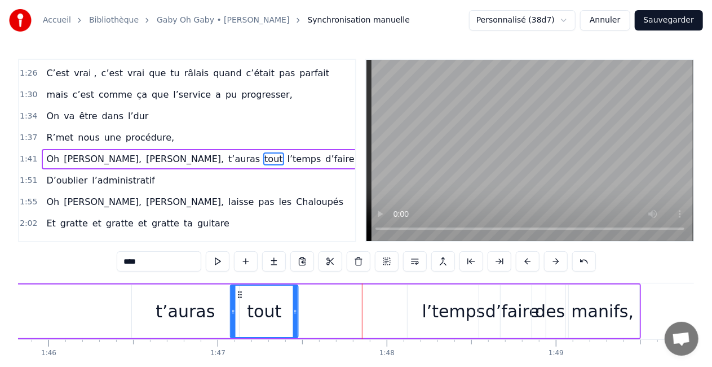
drag, startPoint x: 368, startPoint y: 291, endPoint x: 239, endPoint y: 283, distance: 128.8
click at [239, 283] on div "Oh [PERSON_NAME], [PERSON_NAME], t’auras tout l’temps d’faire des manifs," at bounding box center [3, 311] width 1275 height 56
click at [210, 312] on div "t’auras" at bounding box center [185, 311] width 107 height 54
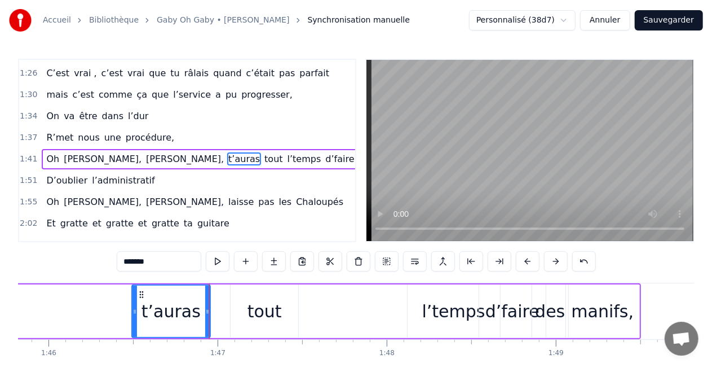
drag, startPoint x: 235, startPoint y: 308, endPoint x: 206, endPoint y: 308, distance: 28.8
click at [206, 308] on icon at bounding box center [207, 311] width 5 height 9
click at [266, 301] on div "tout" at bounding box center [265, 310] width 34 height 25
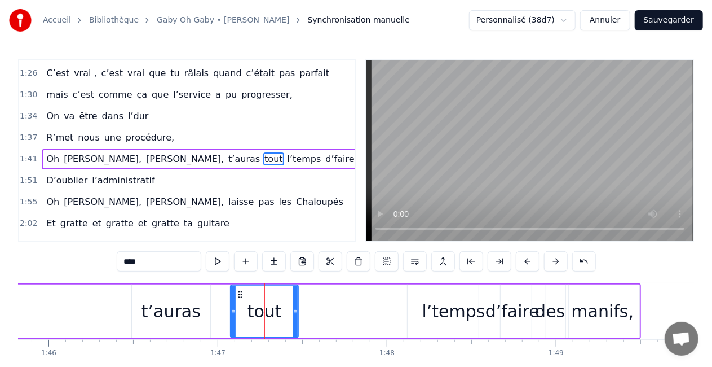
click at [258, 299] on div "tout" at bounding box center [265, 310] width 34 height 25
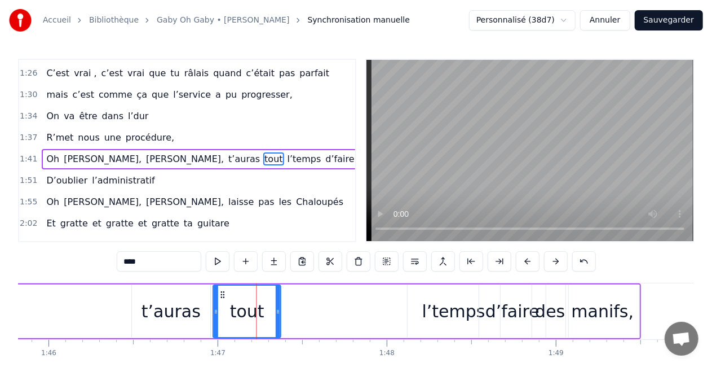
drag, startPoint x: 239, startPoint y: 294, endPoint x: 221, endPoint y: 294, distance: 17.5
click at [221, 294] on icon at bounding box center [223, 294] width 9 height 9
click at [453, 299] on div "l’temps" at bounding box center [453, 310] width 63 height 25
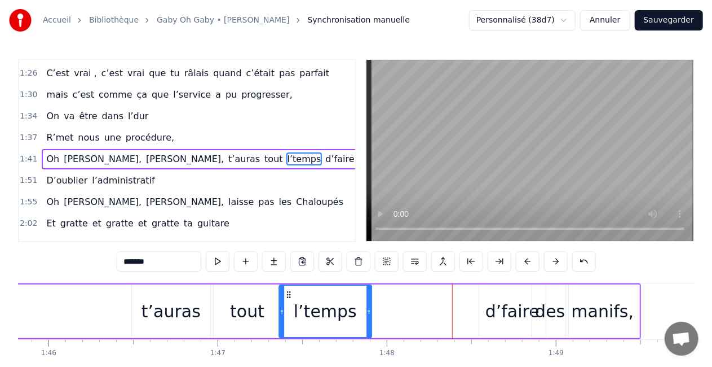
drag, startPoint x: 420, startPoint y: 296, endPoint x: 291, endPoint y: 290, distance: 128.7
click at [291, 290] on icon at bounding box center [288, 294] width 9 height 9
click at [490, 296] on div "d’faire" at bounding box center [512, 311] width 67 height 54
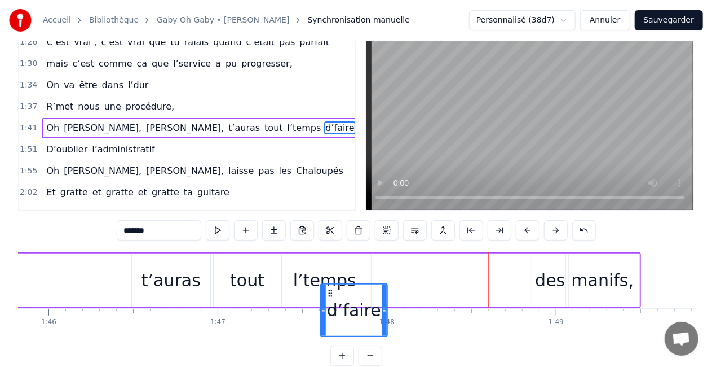
scroll to position [34, 0]
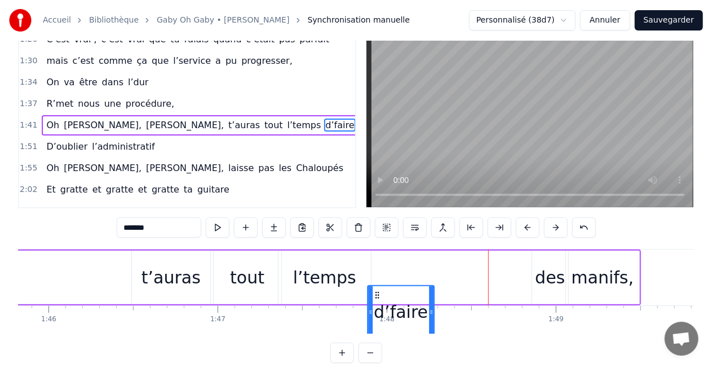
drag, startPoint x: 488, startPoint y: 294, endPoint x: 378, endPoint y: 263, distance: 114.3
click at [378, 263] on div "Oh [PERSON_NAME], [PERSON_NAME], t’auras tout l’temps d’faire des manifs," at bounding box center [3, 277] width 1275 height 56
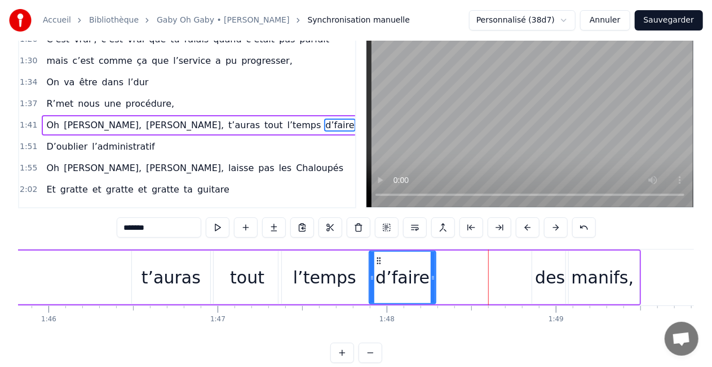
click at [546, 266] on div "des" at bounding box center [550, 276] width 30 height 25
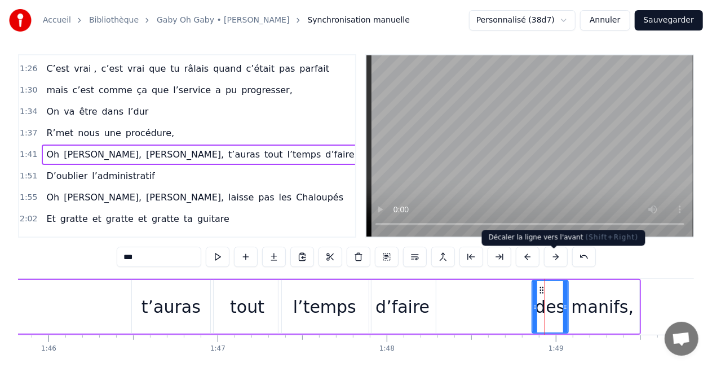
scroll to position [0, 0]
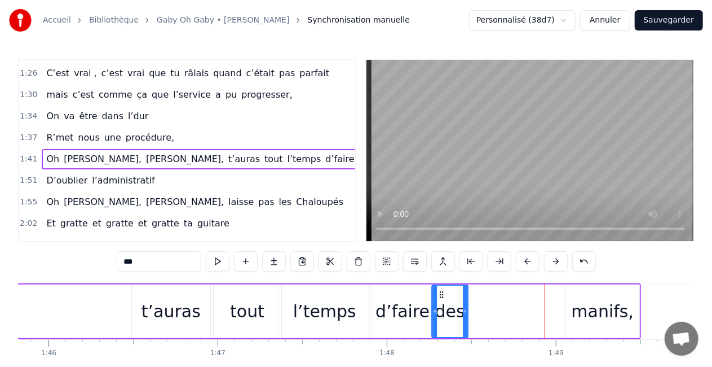
drag, startPoint x: 541, startPoint y: 290, endPoint x: 441, endPoint y: 294, distance: 100.5
click at [441, 294] on icon at bounding box center [442, 294] width 9 height 9
click at [583, 292] on div "manifs," at bounding box center [602, 311] width 73 height 54
type input "*******"
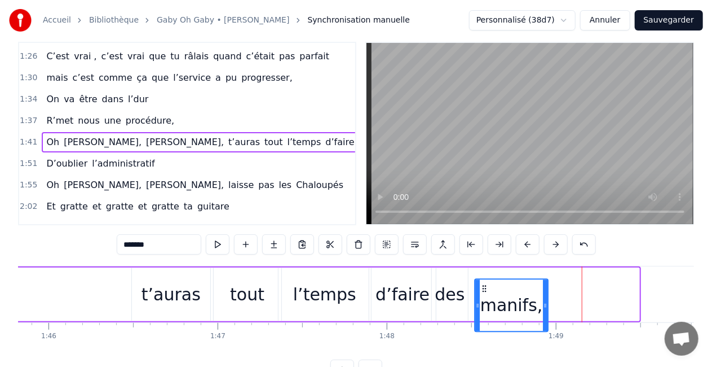
scroll to position [22, 0]
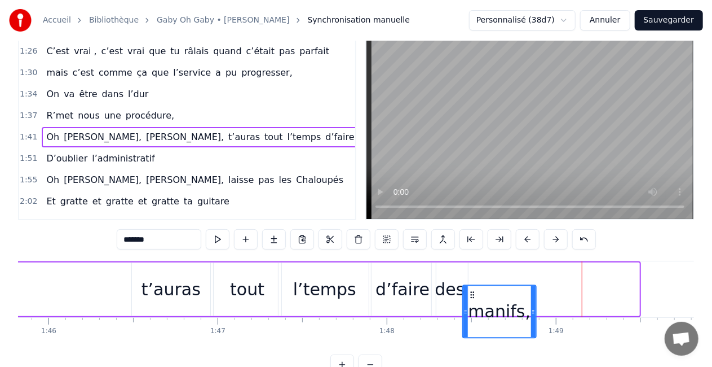
drag, startPoint x: 575, startPoint y: 292, endPoint x: 471, endPoint y: 297, distance: 103.9
click at [471, 297] on icon at bounding box center [472, 294] width 9 height 9
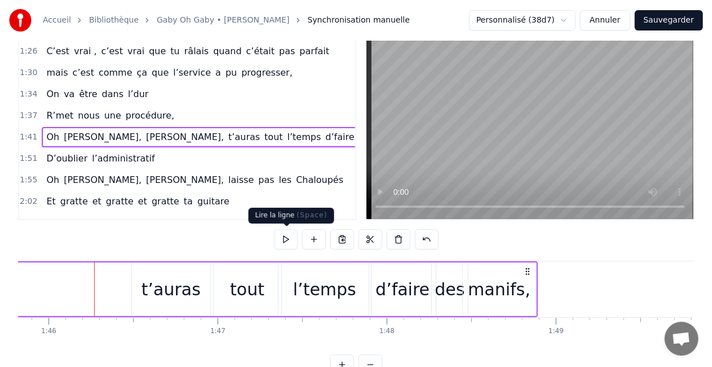
click at [278, 240] on button at bounding box center [286, 239] width 24 height 20
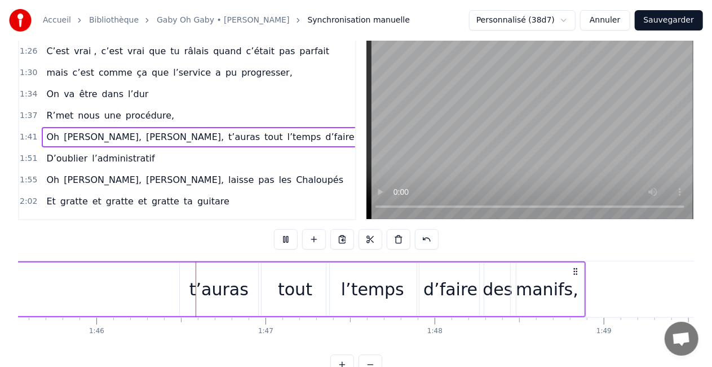
scroll to position [0, 17871]
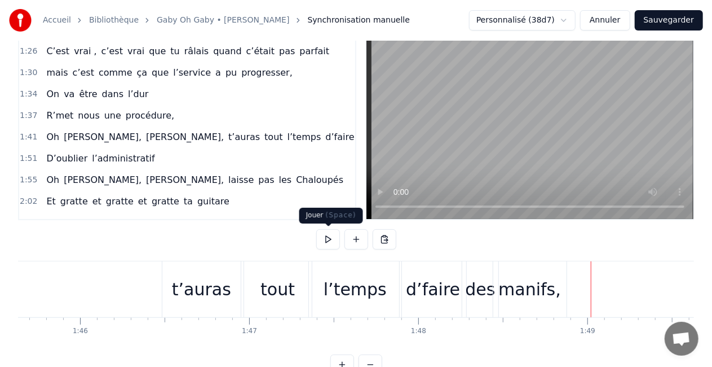
click at [325, 239] on button at bounding box center [328, 239] width 24 height 20
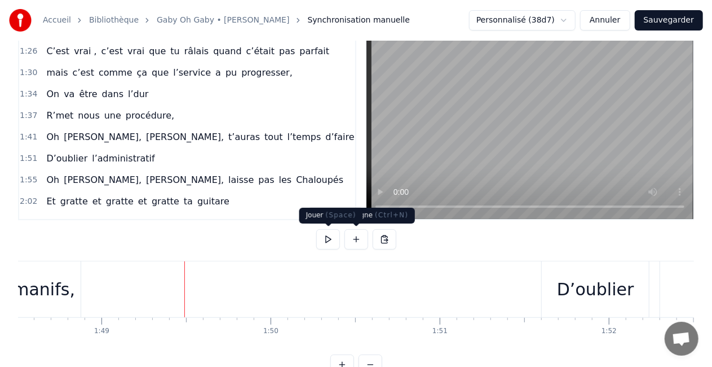
scroll to position [0, 18467]
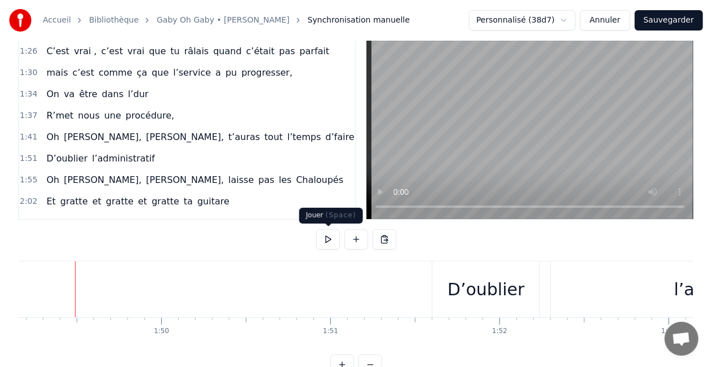
click at [324, 238] on button at bounding box center [328, 239] width 24 height 20
click at [492, 284] on div "D’oublier" at bounding box center [486, 288] width 77 height 25
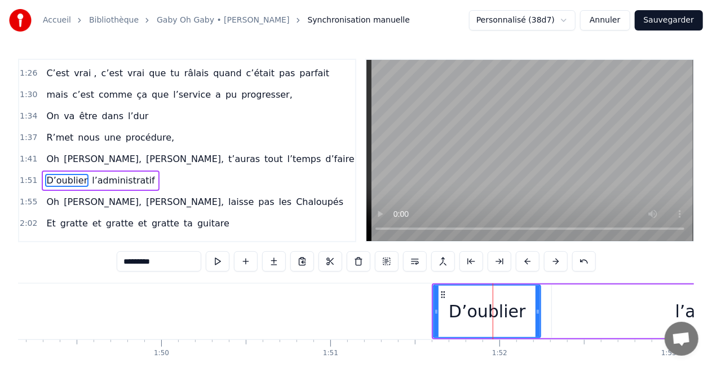
scroll to position [404, 0]
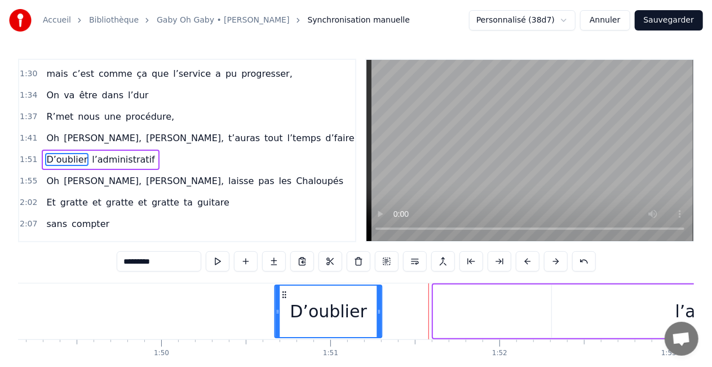
drag, startPoint x: 443, startPoint y: 293, endPoint x: 283, endPoint y: 276, distance: 161.0
click at [283, 276] on div "0:16 T’as commencé comme conseillère à l’ANPE 0:20 Puis au service formation ap…" at bounding box center [356, 228] width 676 height 338
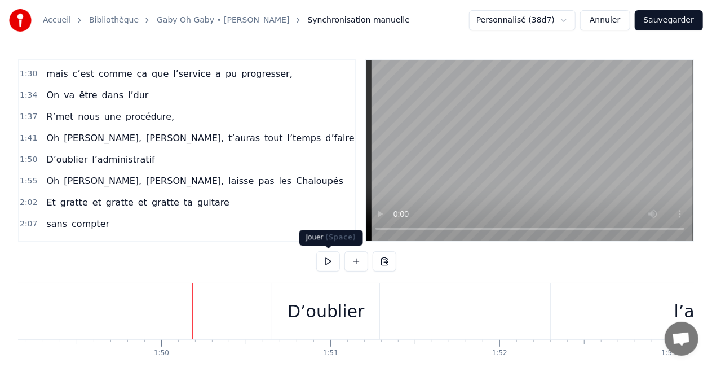
click at [334, 267] on button at bounding box center [328, 261] width 24 height 20
click at [331, 265] on button at bounding box center [328, 261] width 24 height 20
click at [292, 298] on div "D’oublier" at bounding box center [326, 310] width 77 height 25
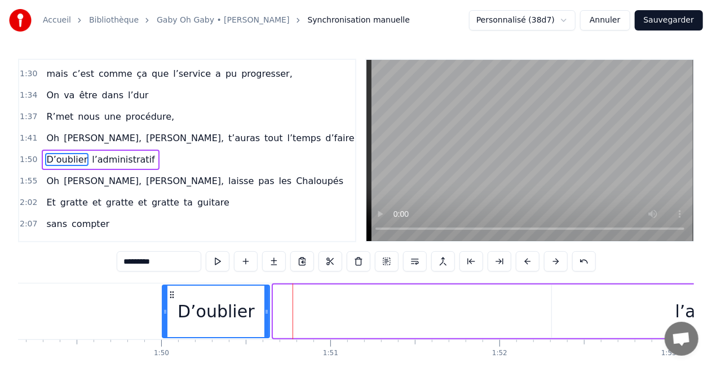
drag, startPoint x: 281, startPoint y: 292, endPoint x: 170, endPoint y: 284, distance: 111.4
click at [170, 284] on div "D’oublier" at bounding box center [216, 311] width 108 height 54
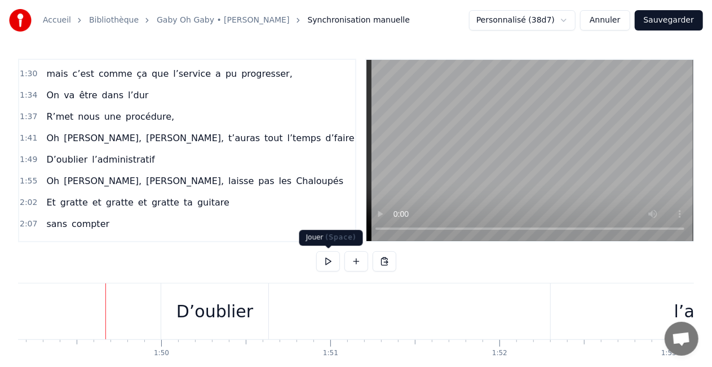
click at [329, 261] on button at bounding box center [328, 261] width 24 height 20
click at [170, 293] on div "D’oublier" at bounding box center [214, 311] width 107 height 56
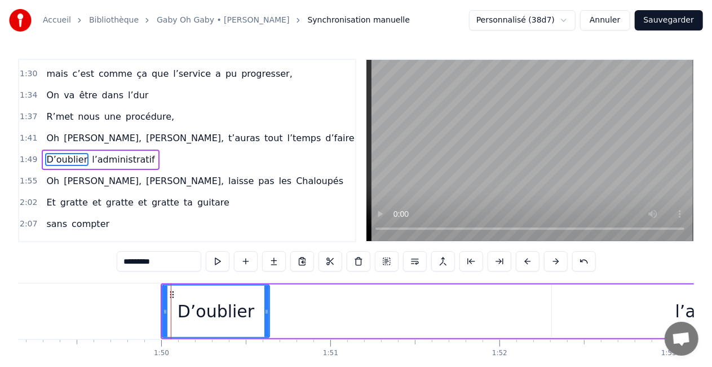
drag, startPoint x: 170, startPoint y: 291, endPoint x: 194, endPoint y: 292, distance: 23.7
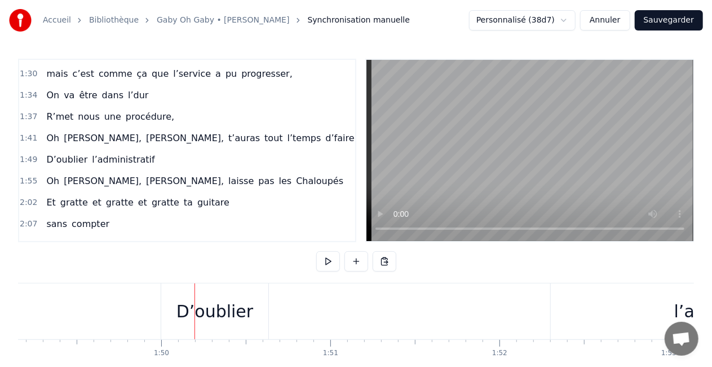
click at [174, 292] on div "D’oublier" at bounding box center [214, 311] width 107 height 56
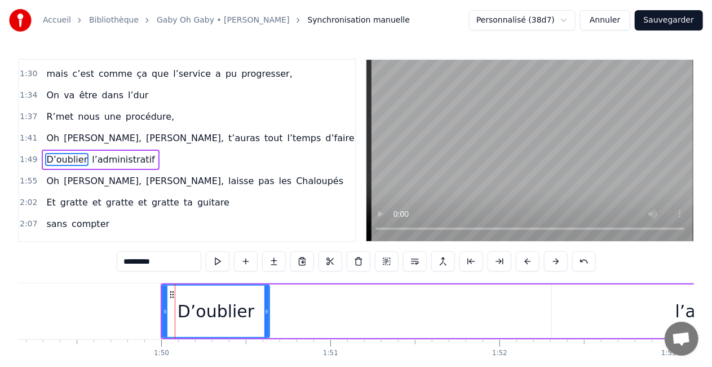
drag, startPoint x: 174, startPoint y: 292, endPoint x: 186, endPoint y: 292, distance: 11.9
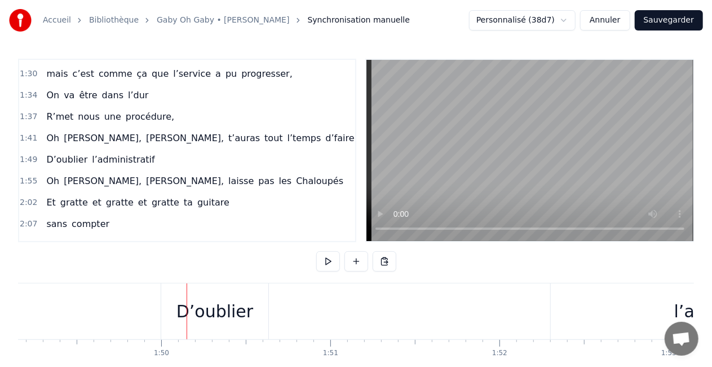
click at [171, 294] on div "D’oublier" at bounding box center [214, 311] width 107 height 56
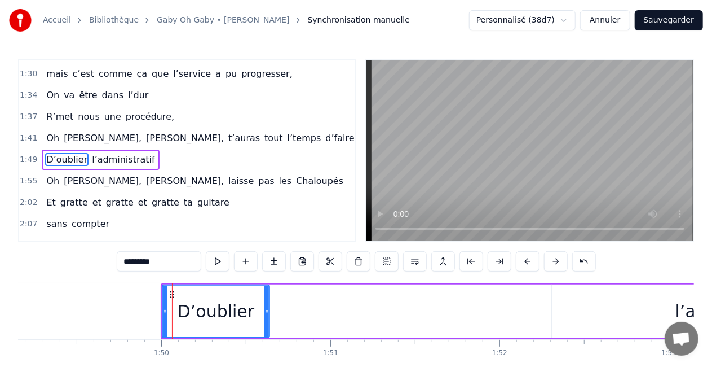
drag, startPoint x: 171, startPoint y: 294, endPoint x: 193, endPoint y: 294, distance: 21.4
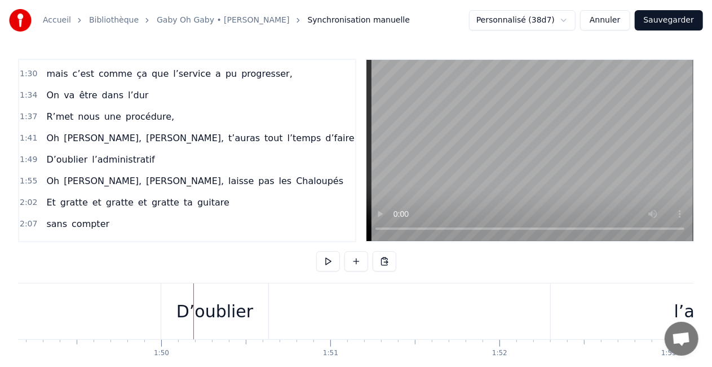
click at [171, 296] on div "D’oublier" at bounding box center [214, 311] width 107 height 56
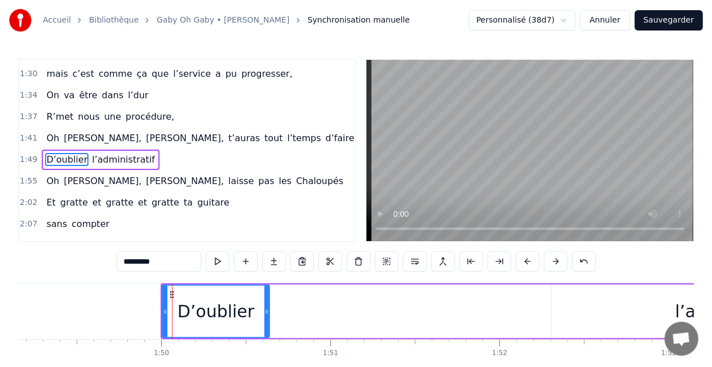
drag, startPoint x: 171, startPoint y: 296, endPoint x: 183, endPoint y: 295, distance: 11.3
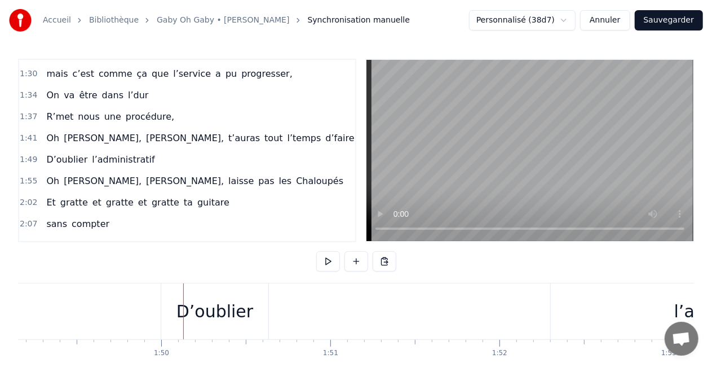
click at [169, 294] on div "D’oublier" at bounding box center [214, 311] width 107 height 56
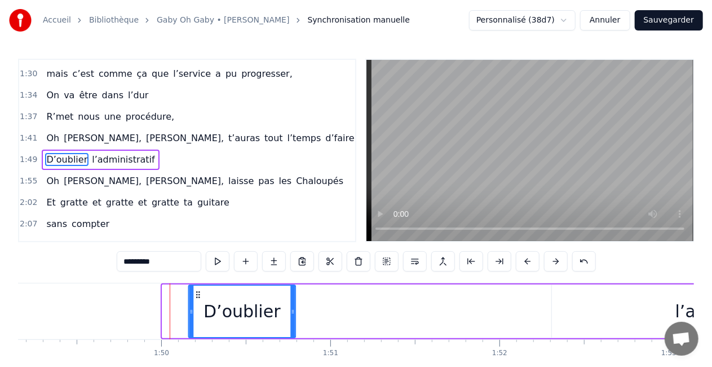
drag, startPoint x: 170, startPoint y: 294, endPoint x: 196, endPoint y: 291, distance: 25.5
click at [196, 291] on icon at bounding box center [197, 294] width 9 height 9
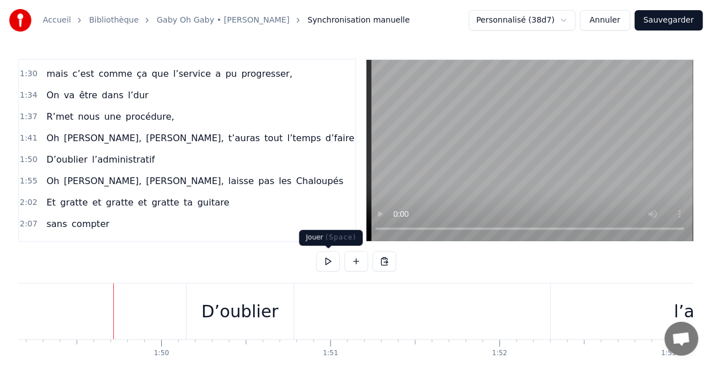
click at [334, 256] on button at bounding box center [328, 261] width 24 height 20
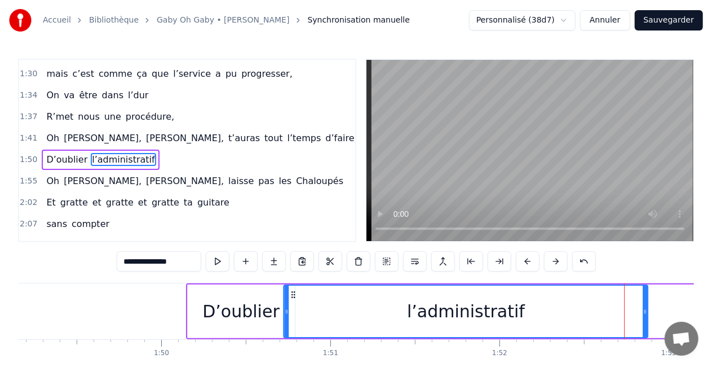
drag, startPoint x: 561, startPoint y: 292, endPoint x: 292, endPoint y: 287, distance: 268.5
click at [292, 287] on div "l’administratif" at bounding box center [465, 310] width 363 height 51
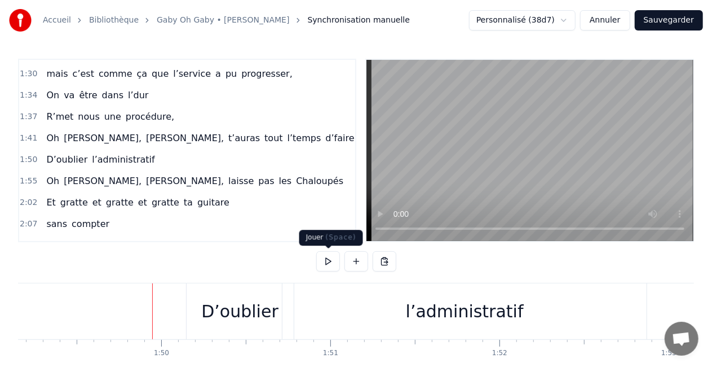
click at [329, 262] on button at bounding box center [328, 261] width 24 height 20
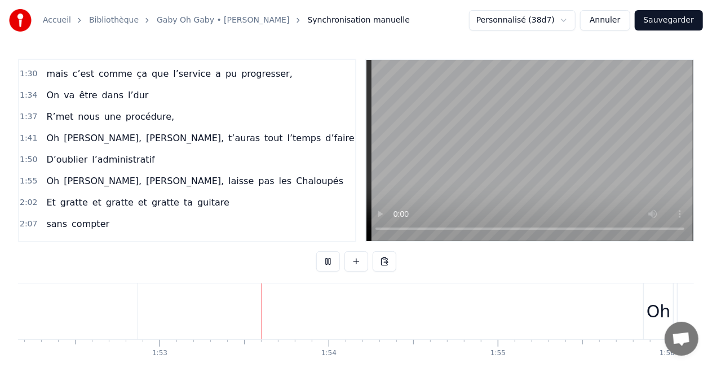
scroll to position [0, 19073]
click at [314, 260] on div "0:16 T’as commencé comme conseillère à l’ANPE 0:20 Puis au service formation ap…" at bounding box center [356, 228] width 676 height 338
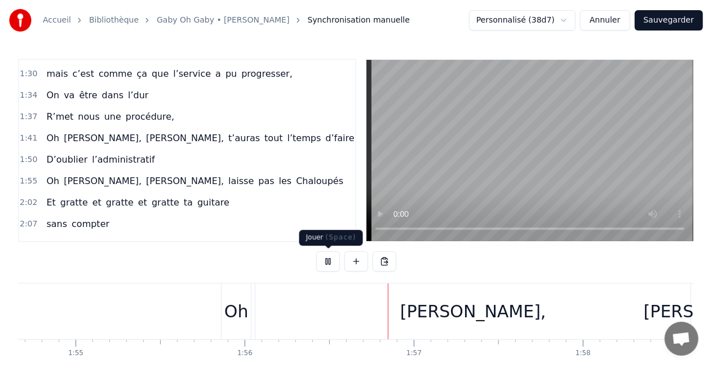
click at [318, 261] on button at bounding box center [328, 261] width 24 height 20
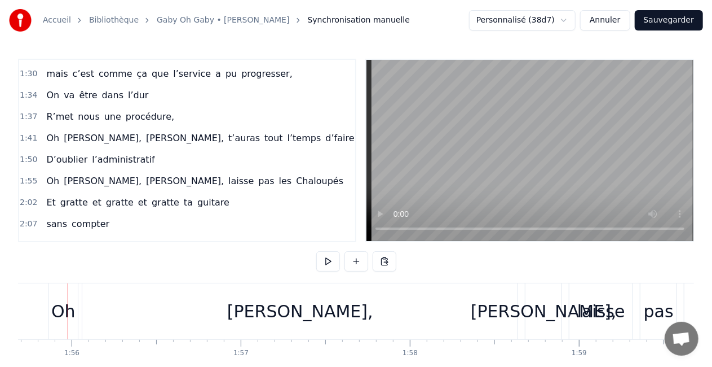
scroll to position [0, 19564]
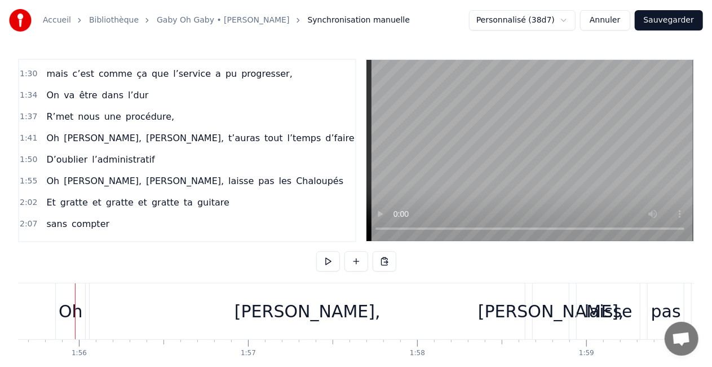
click at [211, 306] on div "[PERSON_NAME]," at bounding box center [307, 311] width 435 height 56
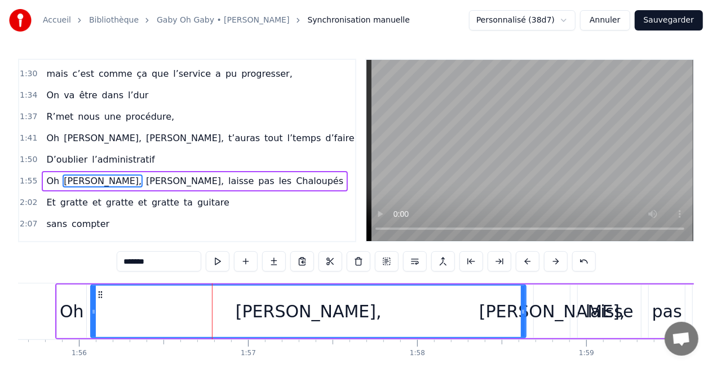
scroll to position [425, 0]
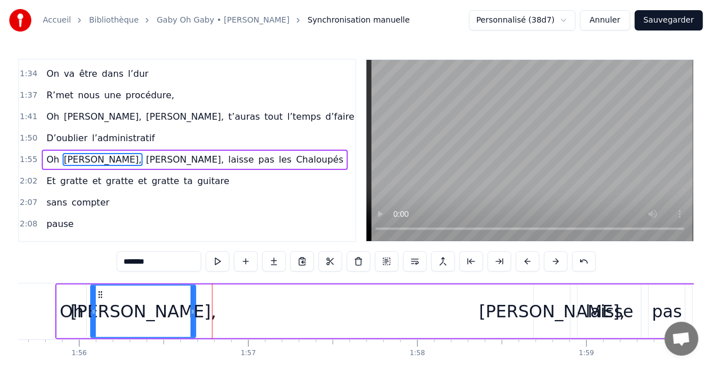
drag, startPoint x: 522, startPoint y: 309, endPoint x: 182, endPoint y: 299, distance: 340.2
click at [191, 299] on div at bounding box center [193, 310] width 5 height 51
click at [78, 315] on div "Oh" at bounding box center [72, 310] width 24 height 25
type input "**"
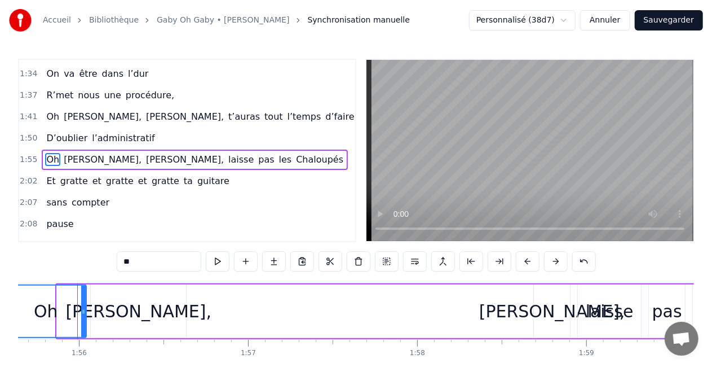
drag, startPoint x: 60, startPoint y: 312, endPoint x: 12, endPoint y: 320, distance: 48.1
click at [12, 320] on div "Accueil Bibliothèque [PERSON_NAME] • [PERSON_NAME] Synchronisation manuelle Per…" at bounding box center [356, 198] width 712 height 396
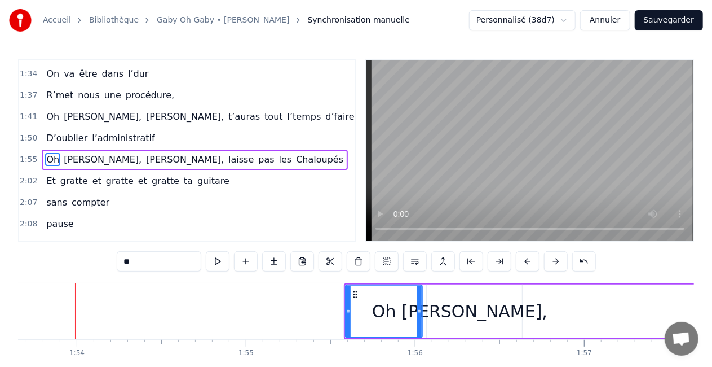
click at [65, 308] on div at bounding box center [649, 311] width 39718 height 56
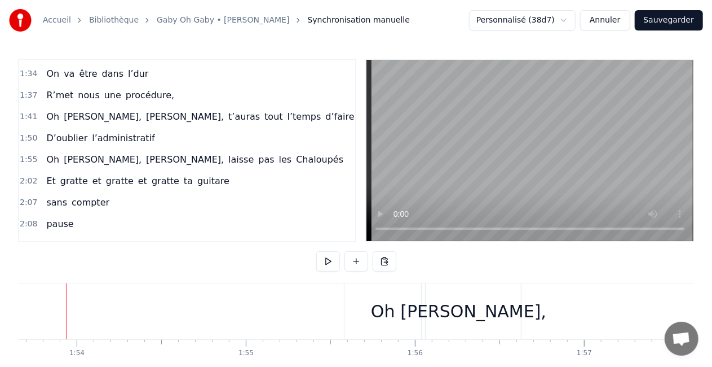
scroll to position [0, 19219]
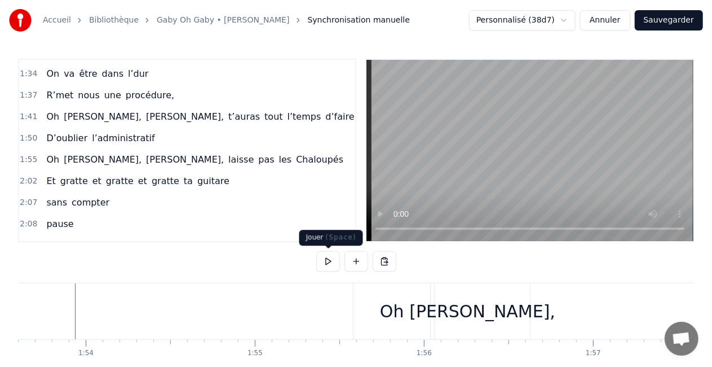
click at [321, 262] on button at bounding box center [328, 261] width 24 height 20
click at [74, 301] on div at bounding box center [658, 311] width 39718 height 56
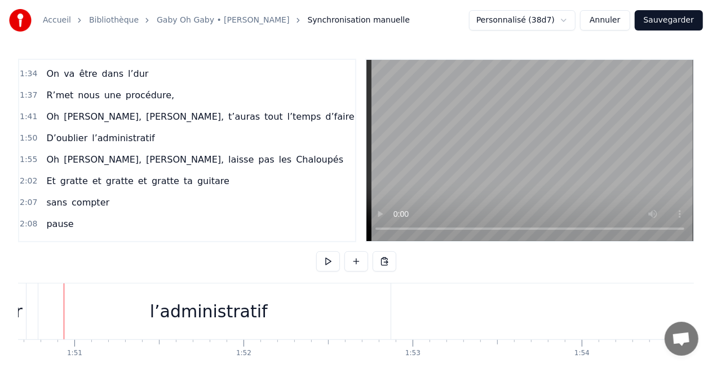
scroll to position [0, 18712]
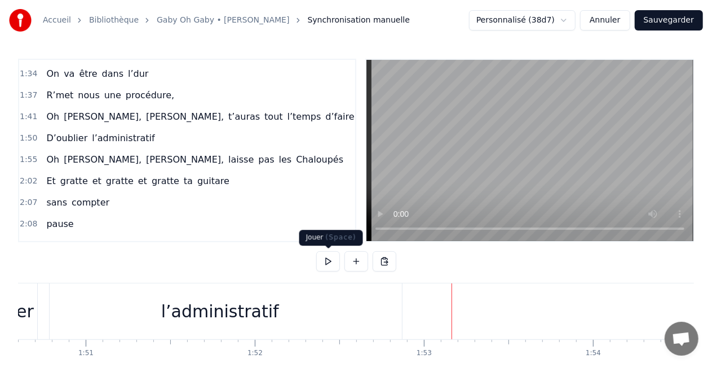
click at [321, 258] on button at bounding box center [328, 261] width 24 height 20
click at [320, 258] on button at bounding box center [328, 261] width 24 height 20
click at [323, 257] on button at bounding box center [328, 261] width 24 height 20
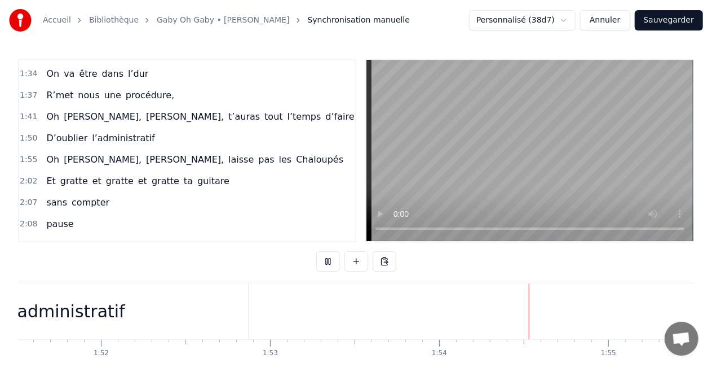
click at [323, 257] on button at bounding box center [328, 261] width 24 height 20
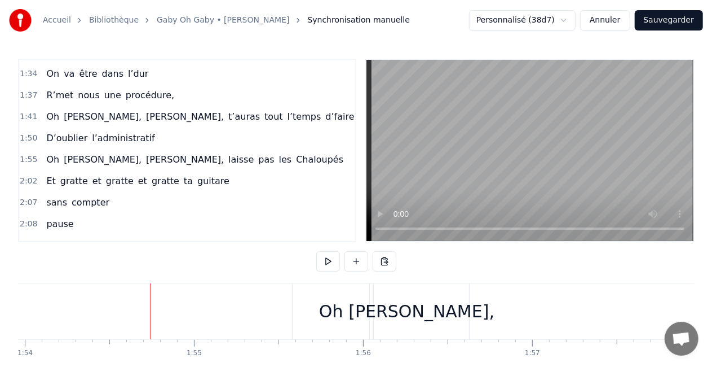
scroll to position [0, 19281]
click at [12, 319] on div "Accueil Bibliothèque [PERSON_NAME] • [PERSON_NAME] Synchronisation manuelle Per…" at bounding box center [356, 198] width 712 height 396
click at [22, 320] on div at bounding box center [596, 311] width 39718 height 56
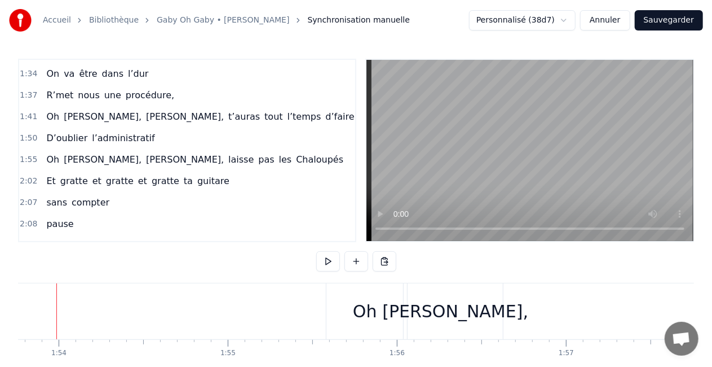
scroll to position [0, 19228]
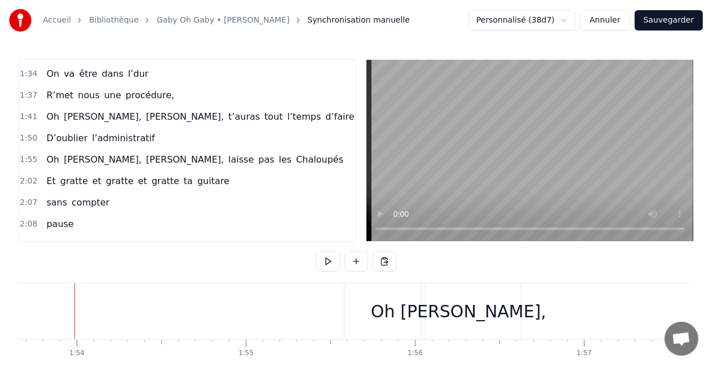
click at [39, 317] on div at bounding box center [649, 311] width 39718 height 56
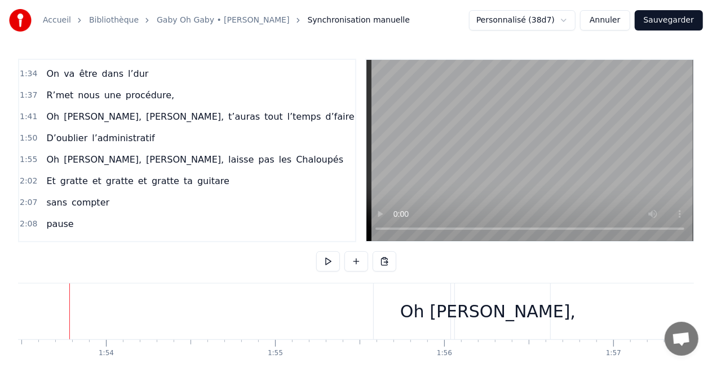
scroll to position [0, 19193]
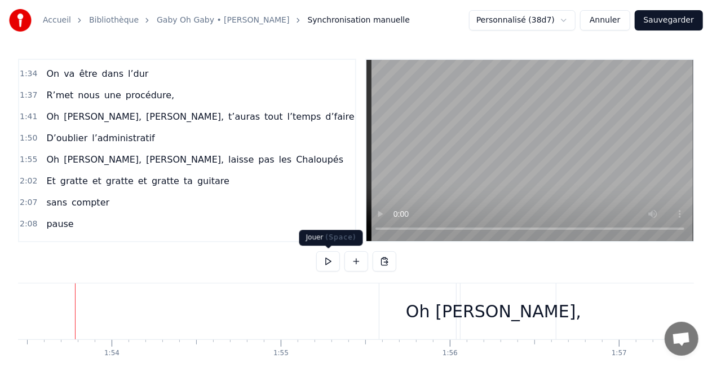
click at [330, 253] on button at bounding box center [328, 261] width 24 height 20
click at [327, 254] on button at bounding box center [328, 261] width 24 height 20
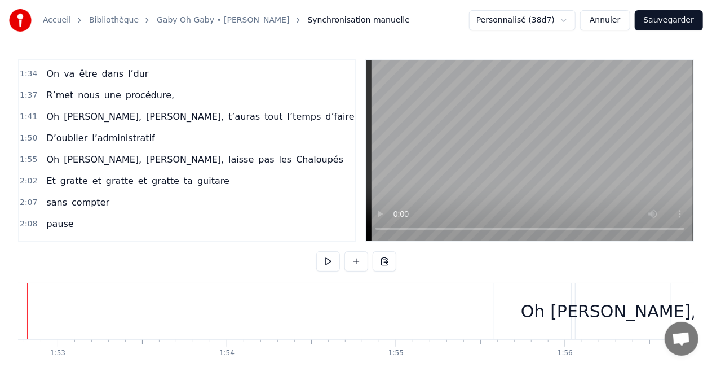
scroll to position [0, 19031]
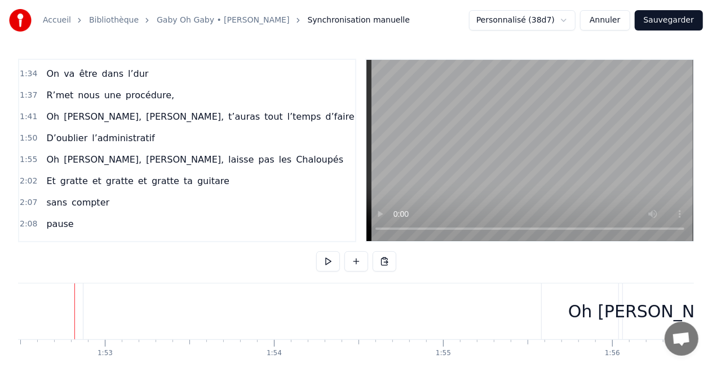
click at [323, 260] on button at bounding box center [328, 261] width 24 height 20
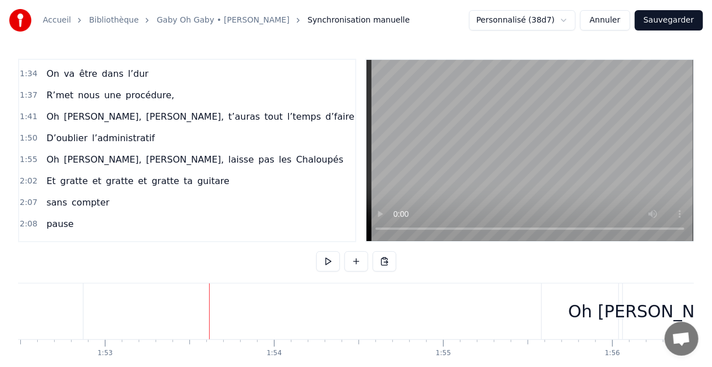
click at [584, 301] on div "Oh" at bounding box center [580, 310] width 24 height 25
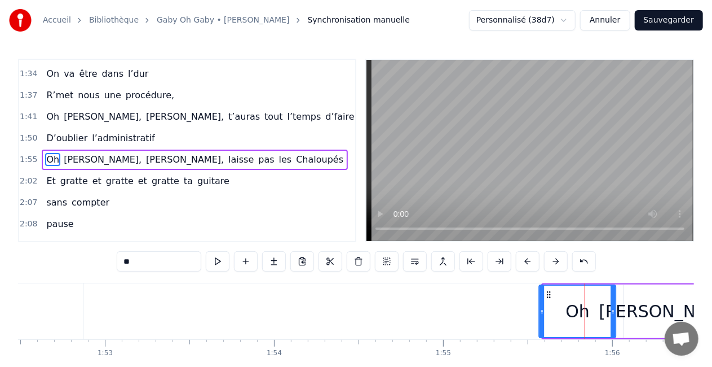
scroll to position [3, 0]
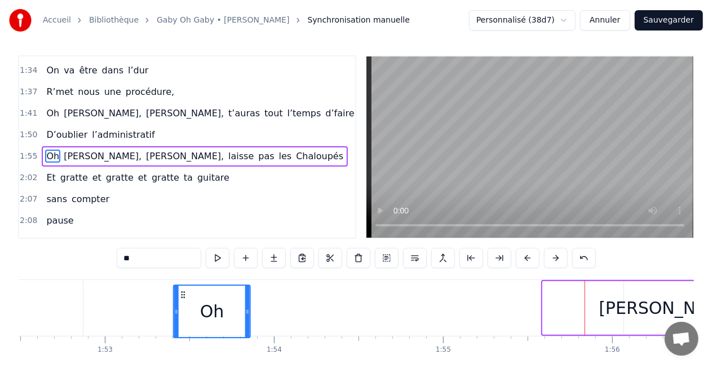
drag, startPoint x: 552, startPoint y: 292, endPoint x: 182, endPoint y: 285, distance: 370.0
click at [182, 285] on div "Oh" at bounding box center [212, 310] width 76 height 51
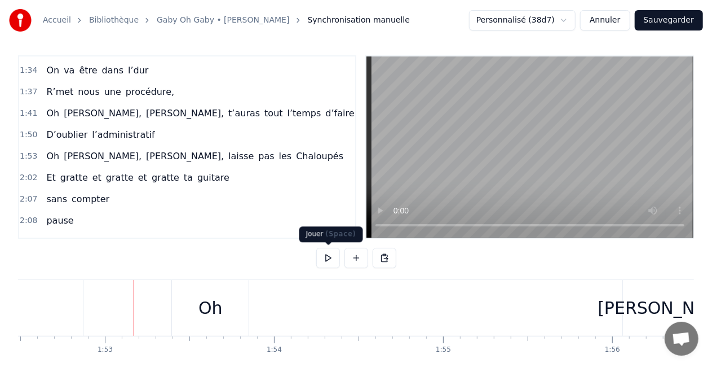
click at [336, 255] on button at bounding box center [328, 258] width 24 height 20
click at [329, 258] on button at bounding box center [328, 258] width 24 height 20
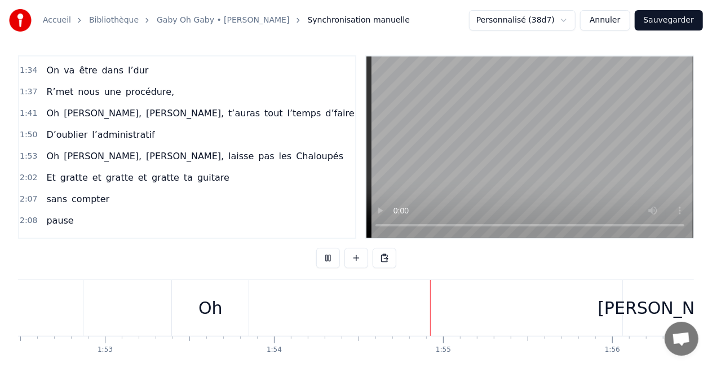
click at [668, 302] on div "[PERSON_NAME]," at bounding box center [671, 307] width 146 height 25
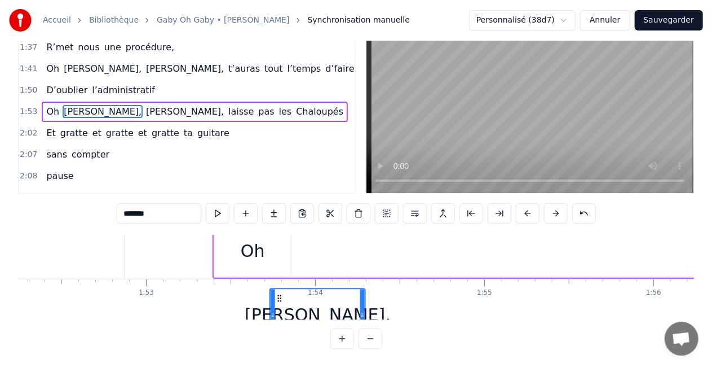
scroll to position [0, 18990]
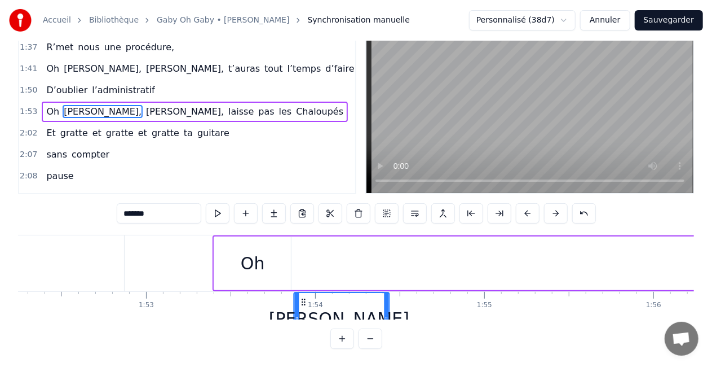
drag, startPoint x: 42, startPoint y: 290, endPoint x: 303, endPoint y: 242, distance: 265.9
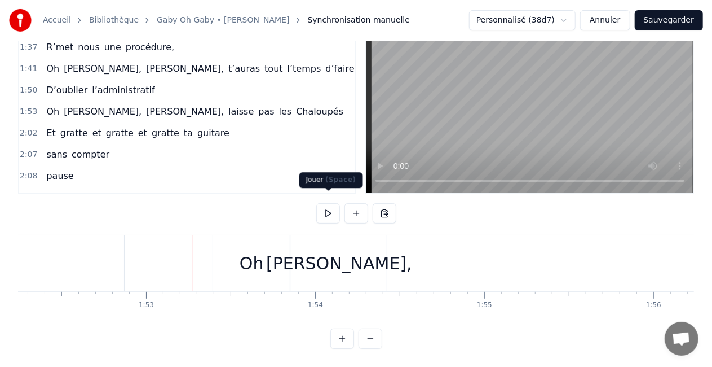
click at [336, 203] on button at bounding box center [328, 213] width 24 height 20
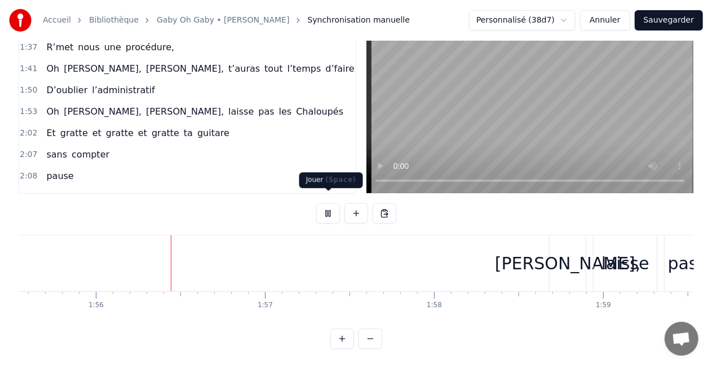
click at [338, 205] on button at bounding box center [328, 213] width 24 height 20
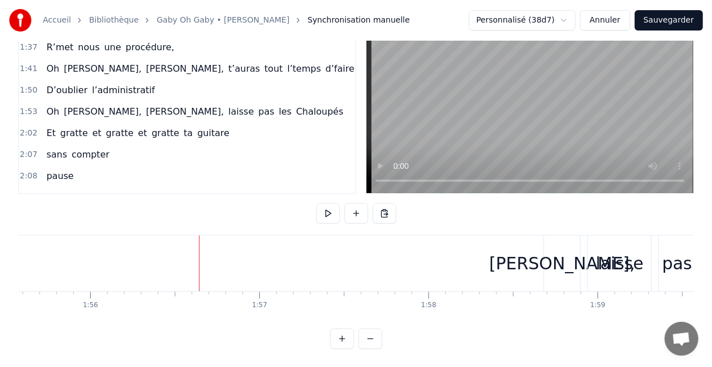
click at [549, 251] on div "[PERSON_NAME]," at bounding box center [563, 262] width 146 height 25
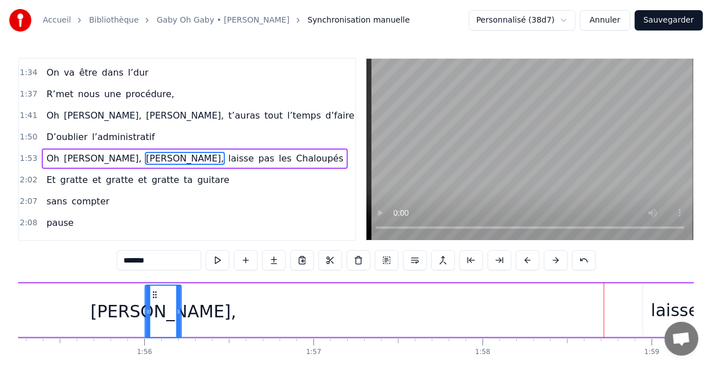
scroll to position [0, 19497]
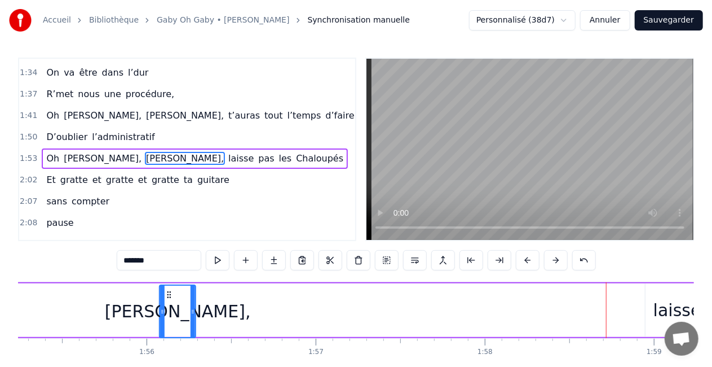
drag, startPoint x: 554, startPoint y: 296, endPoint x: 171, endPoint y: 268, distance: 383.9
click at [171, 268] on div "0:16 T’as commencé comme conseillère à l’ANPE 0:20 Puis au service formation ap…" at bounding box center [356, 227] width 676 height 338
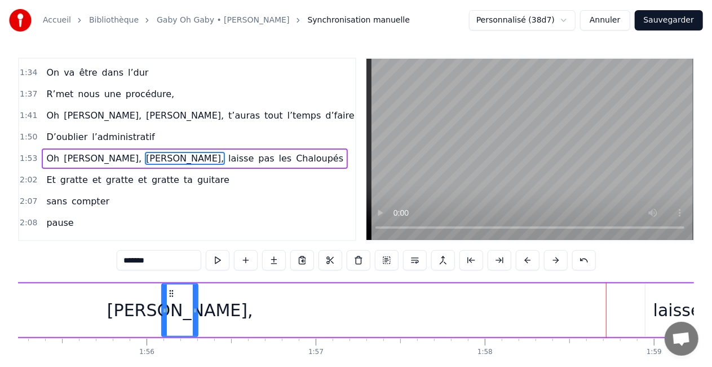
click at [113, 313] on div "Oh [PERSON_NAME], [PERSON_NAME], laisse pas les Chaloupés" at bounding box center [491, 310] width 1570 height 56
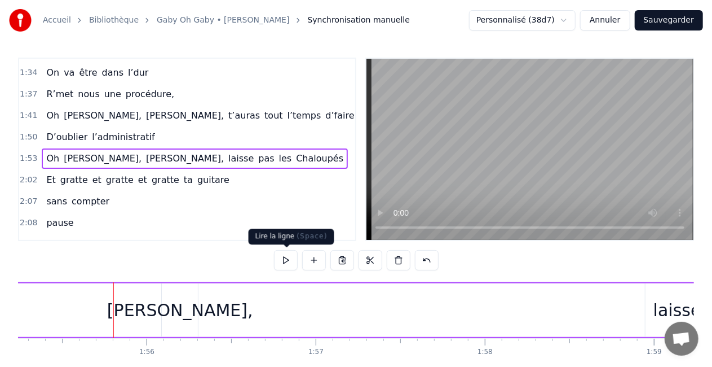
click at [286, 262] on button at bounding box center [286, 260] width 24 height 20
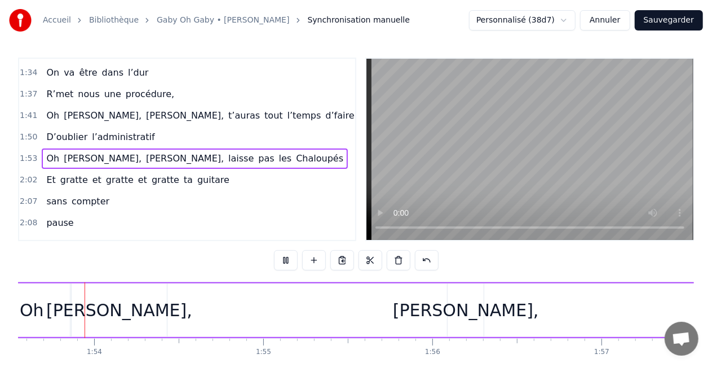
scroll to position [0, 19207]
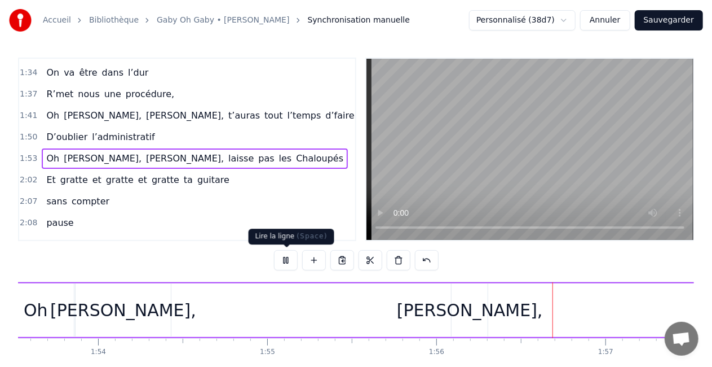
click at [279, 267] on button at bounding box center [286, 260] width 24 height 20
click at [462, 317] on div "[PERSON_NAME]," at bounding box center [470, 309] width 146 height 25
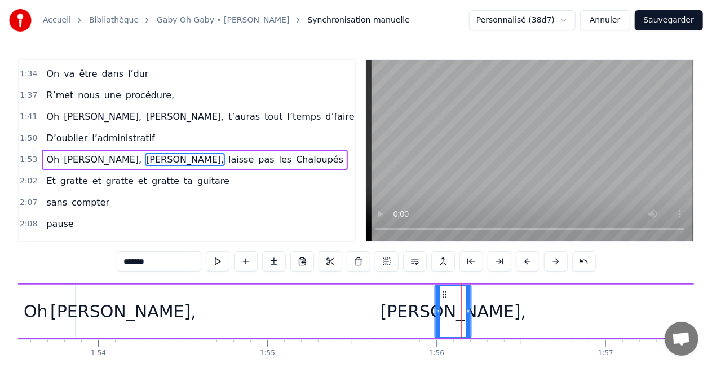
drag, startPoint x: 463, startPoint y: 294, endPoint x: 446, endPoint y: 298, distance: 17.3
click at [446, 298] on icon at bounding box center [444, 294] width 9 height 9
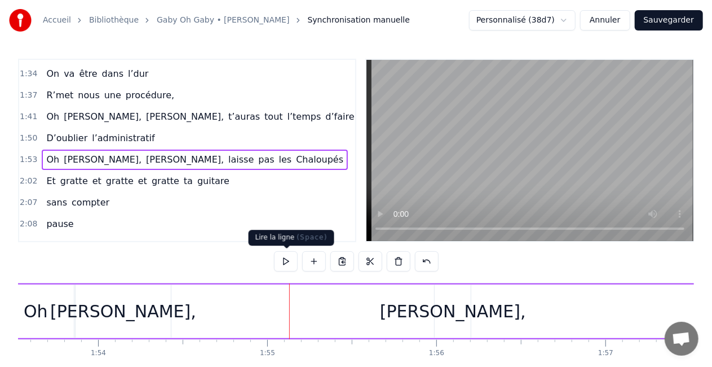
click at [289, 261] on button at bounding box center [286, 261] width 24 height 20
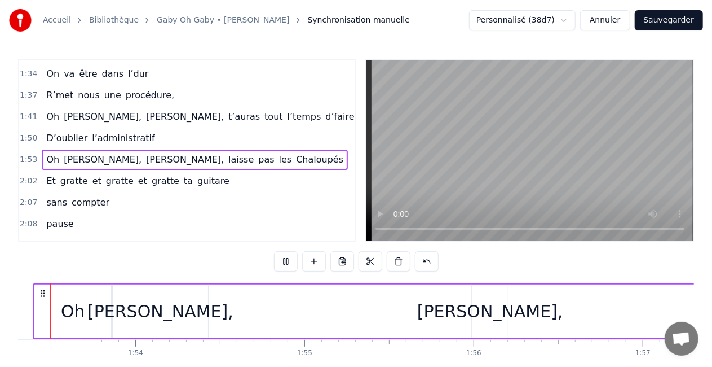
scroll to position [0, 19128]
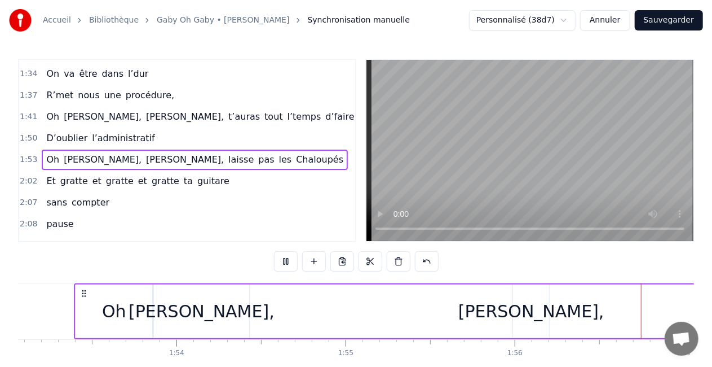
click at [289, 261] on button at bounding box center [286, 261] width 24 height 20
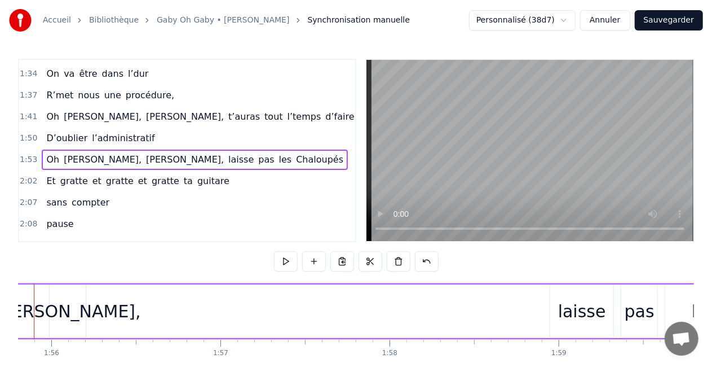
scroll to position [0, 19551]
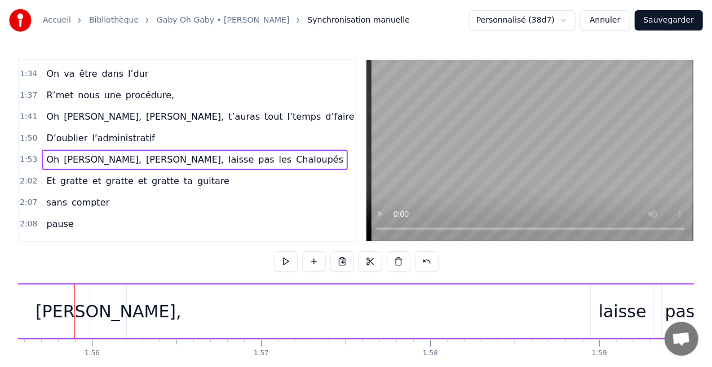
click at [96, 326] on div "[PERSON_NAME]," at bounding box center [108, 311] width 36 height 54
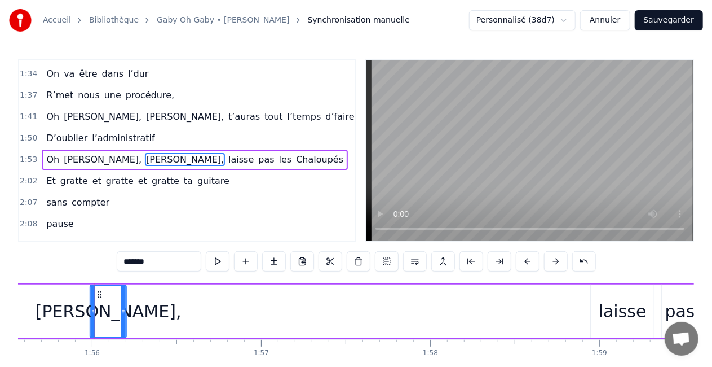
scroll to position [0, 19519]
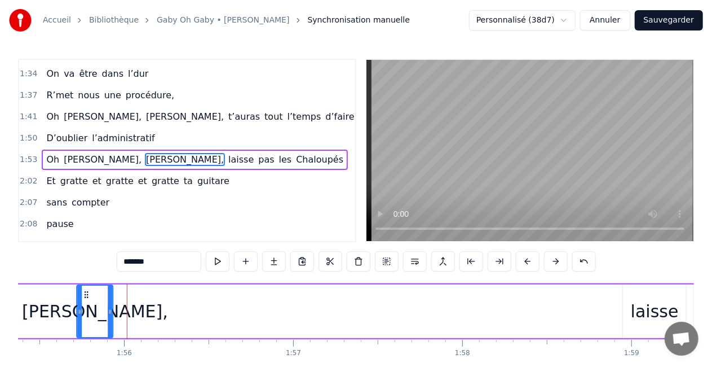
drag, startPoint x: 97, startPoint y: 292, endPoint x: 85, endPoint y: 297, distance: 12.7
click at [85, 297] on icon at bounding box center [86, 294] width 9 height 9
click at [39, 306] on div "Oh [PERSON_NAME], [PERSON_NAME], laisse pas les Chaloupés" at bounding box center [468, 311] width 1570 height 56
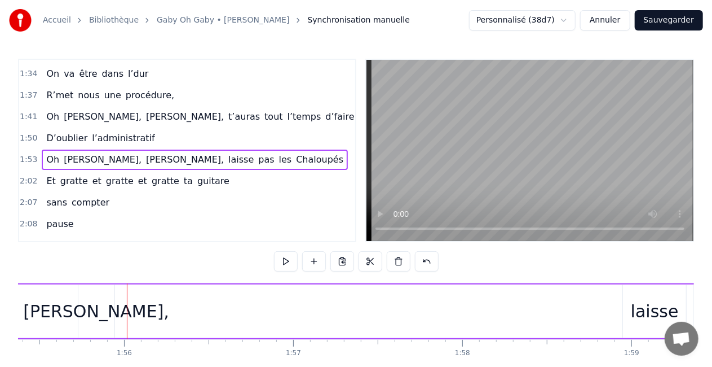
scroll to position [0, 19484]
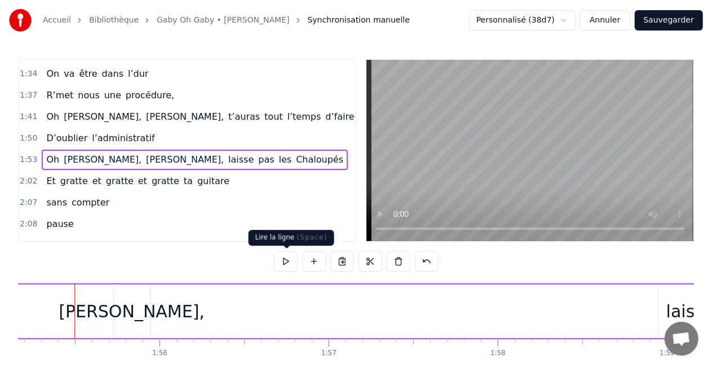
click at [281, 264] on button at bounding box center [286, 261] width 24 height 20
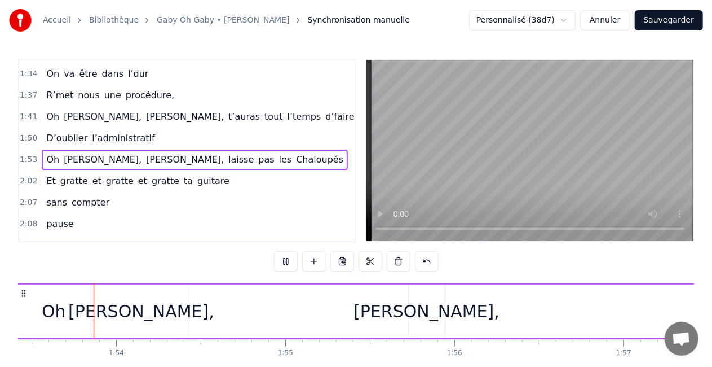
scroll to position [0, 19166]
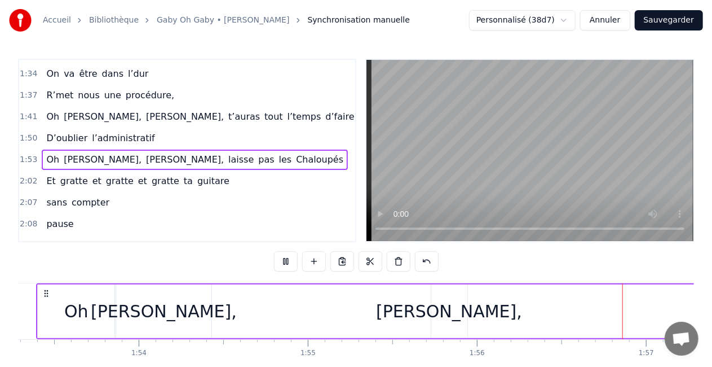
click at [281, 264] on button at bounding box center [286, 261] width 24 height 20
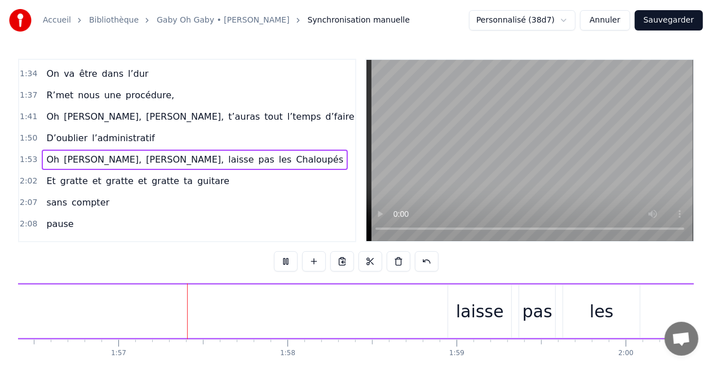
scroll to position [0, 19701]
click at [282, 263] on button at bounding box center [286, 261] width 24 height 20
click at [497, 305] on div "laisse" at bounding box center [473, 311] width 63 height 54
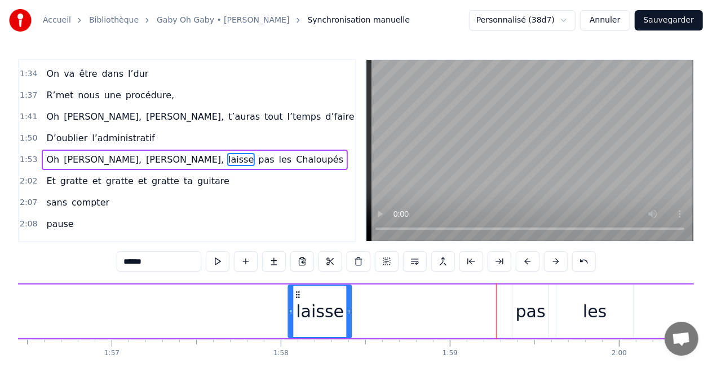
drag, startPoint x: 451, startPoint y: 292, endPoint x: 296, endPoint y: 293, distance: 155.1
click at [296, 293] on icon at bounding box center [298, 294] width 9 height 9
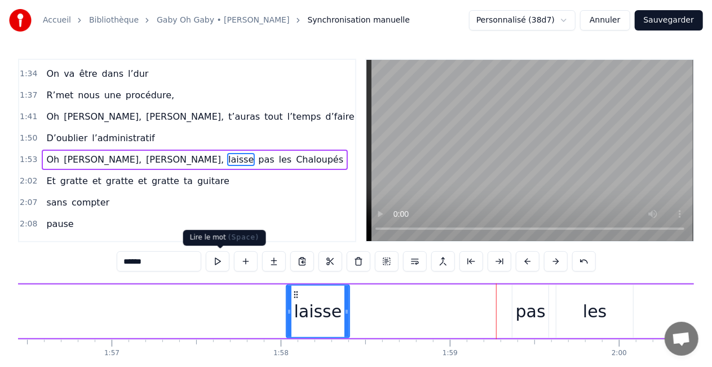
click at [209, 264] on button at bounding box center [218, 261] width 24 height 20
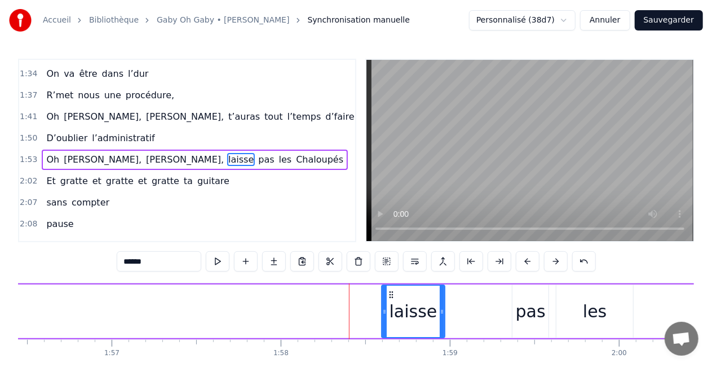
drag, startPoint x: 296, startPoint y: 297, endPoint x: 413, endPoint y: 294, distance: 117.9
click at [396, 294] on icon at bounding box center [391, 294] width 9 height 9
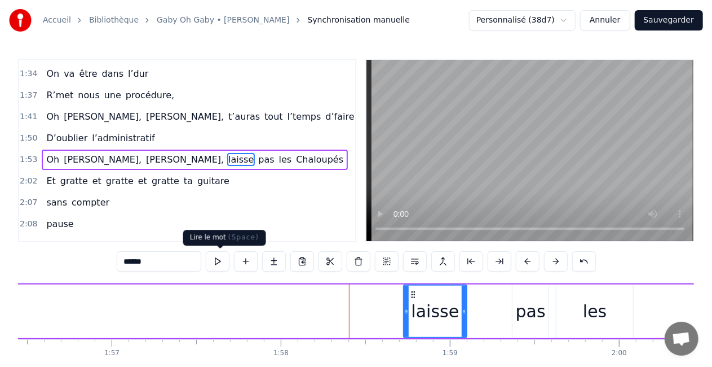
click at [224, 267] on button at bounding box center [218, 261] width 24 height 20
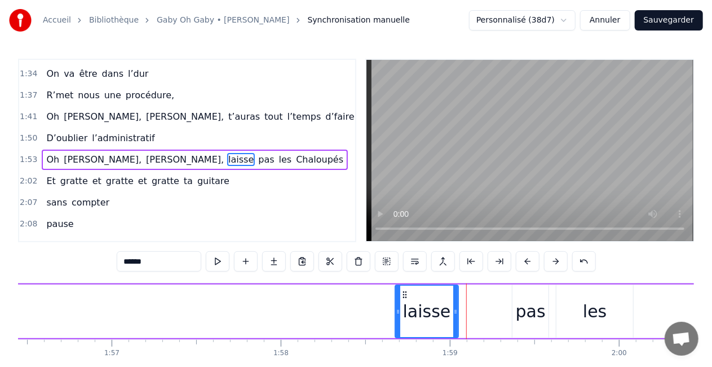
drag, startPoint x: 414, startPoint y: 290, endPoint x: 404, endPoint y: 294, distance: 11.1
click at [404, 294] on icon at bounding box center [404, 294] width 9 height 9
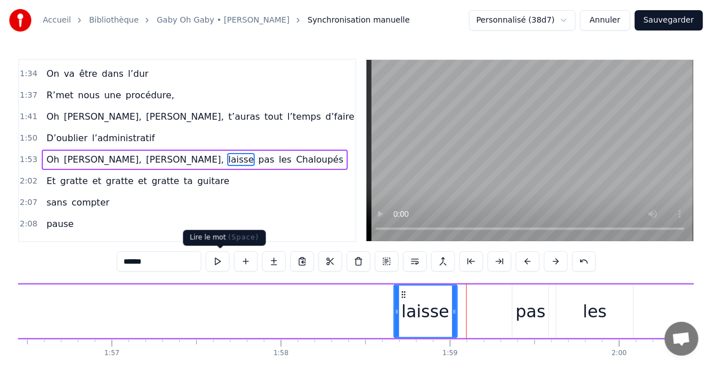
click at [223, 265] on button at bounding box center [218, 261] width 24 height 20
click at [222, 266] on button at bounding box center [218, 261] width 24 height 20
click at [399, 295] on icon at bounding box center [403, 294] width 9 height 9
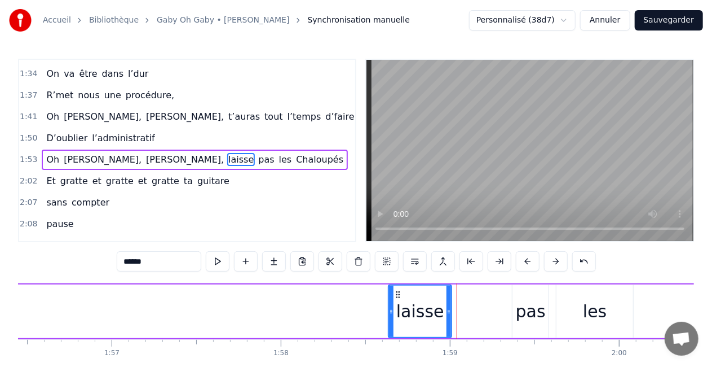
click at [398, 295] on div "laisse" at bounding box center [420, 310] width 62 height 51
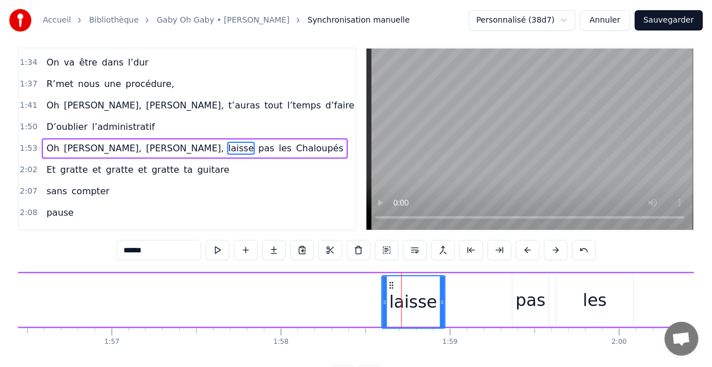
drag, startPoint x: 404, startPoint y: 294, endPoint x: 392, endPoint y: 298, distance: 13.0
click at [392, 298] on div "laisse" at bounding box center [413, 301] width 62 height 51
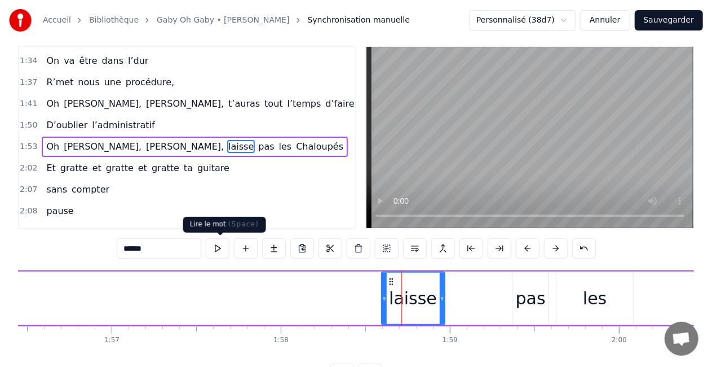
click at [219, 250] on button at bounding box center [218, 248] width 24 height 20
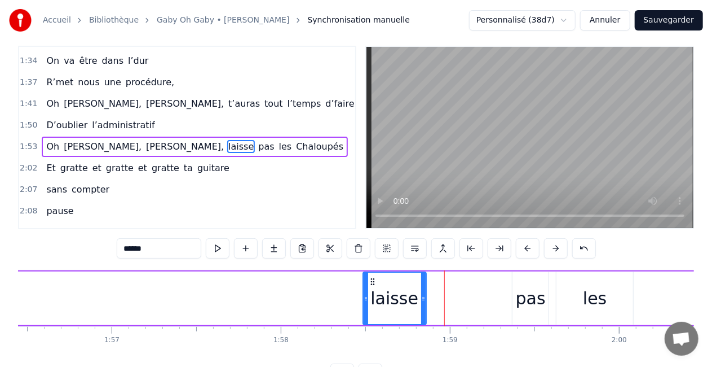
drag, startPoint x: 389, startPoint y: 278, endPoint x: 371, endPoint y: 278, distance: 18.6
click at [371, 278] on icon at bounding box center [372, 281] width 9 height 9
click at [229, 248] on button at bounding box center [218, 248] width 24 height 20
click at [545, 294] on div "pas" at bounding box center [531, 298] width 36 height 54
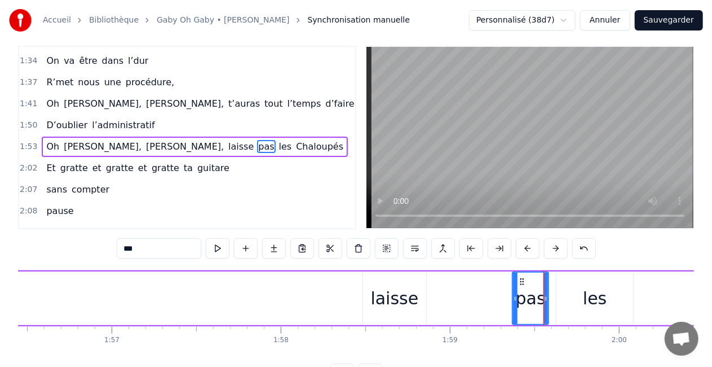
scroll to position [0, 0]
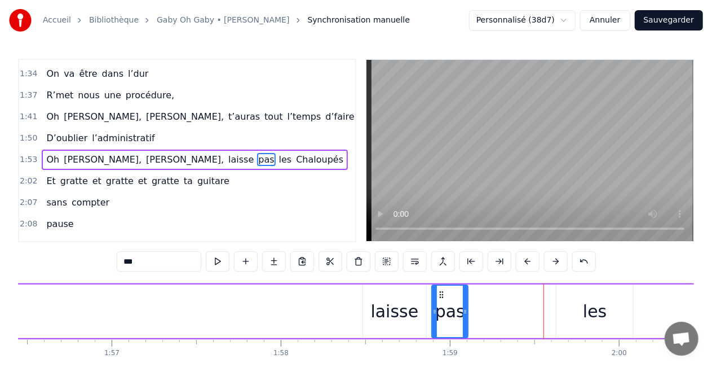
drag, startPoint x: 521, startPoint y: 293, endPoint x: 440, endPoint y: 294, distance: 80.7
click at [440, 294] on icon at bounding box center [442, 294] width 9 height 9
click at [426, 293] on div "laisse" at bounding box center [395, 311] width 64 height 54
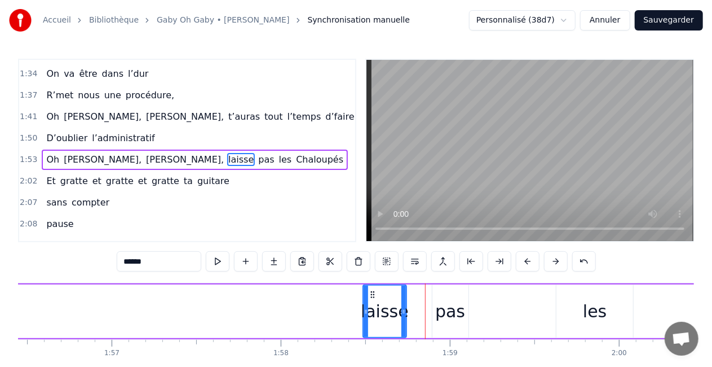
drag, startPoint x: 423, startPoint y: 311, endPoint x: 403, endPoint y: 314, distance: 19.9
click at [403, 314] on icon at bounding box center [404, 311] width 5 height 9
click at [449, 298] on div "pas" at bounding box center [450, 310] width 30 height 25
type input "***"
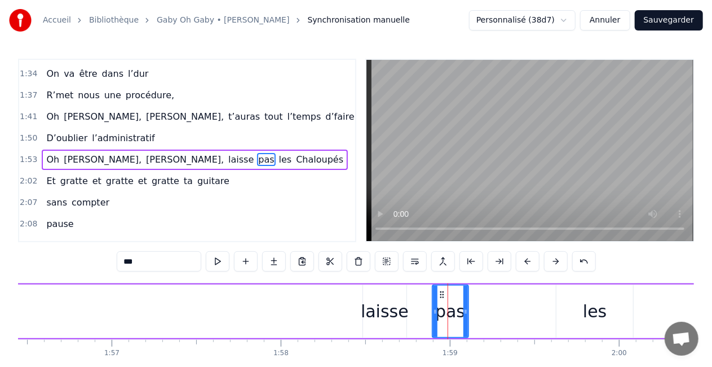
drag, startPoint x: 441, startPoint y: 289, endPoint x: 412, endPoint y: 290, distance: 29.3
click at [412, 290] on div "Oh [PERSON_NAME], [PERSON_NAME], laisse pas les Chaloupés" at bounding box center [286, 311] width 1570 height 56
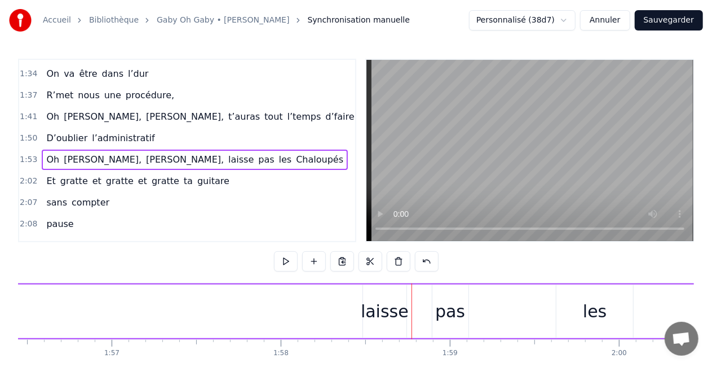
click at [450, 291] on div "pas" at bounding box center [451, 311] width 36 height 54
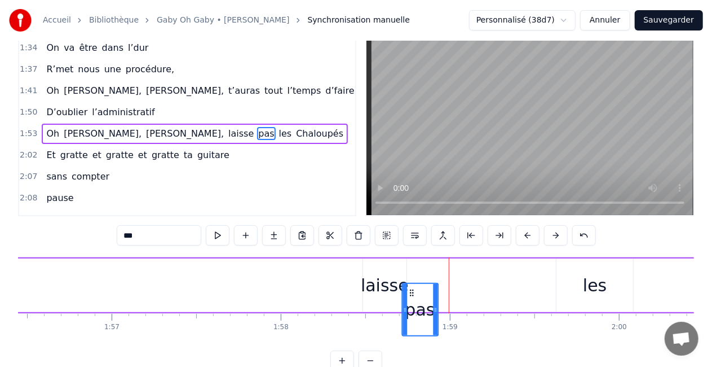
scroll to position [28, 0]
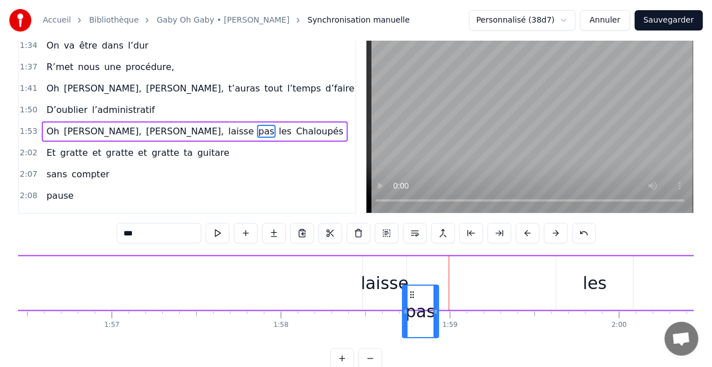
drag, startPoint x: 442, startPoint y: 294, endPoint x: 412, endPoint y: 294, distance: 29.9
click at [412, 294] on icon at bounding box center [412, 294] width 9 height 9
click at [605, 268] on div "les" at bounding box center [595, 283] width 77 height 54
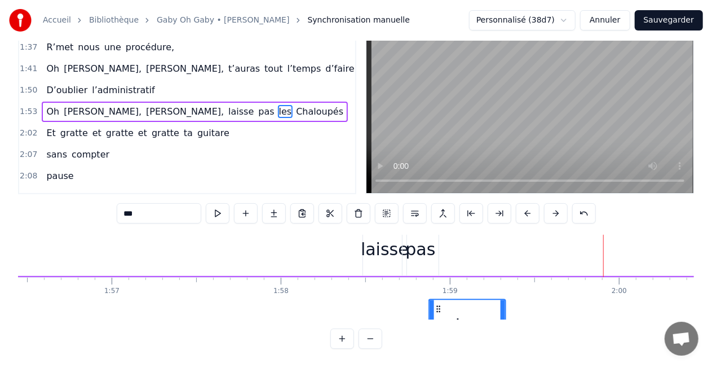
scroll to position [24, 19701]
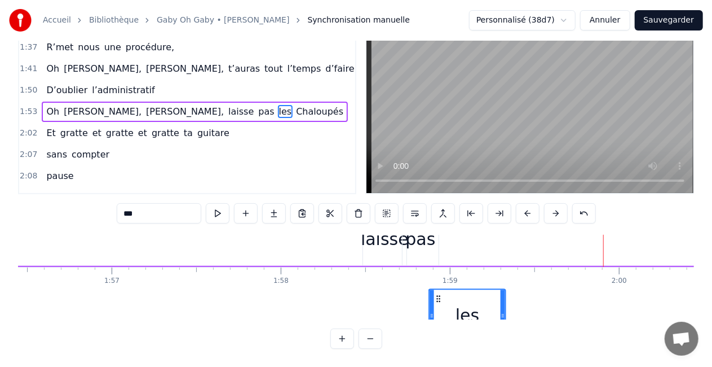
drag, startPoint x: 565, startPoint y: 293, endPoint x: 439, endPoint y: 302, distance: 126.6
click at [439, 302] on div "les" at bounding box center [468, 314] width 76 height 51
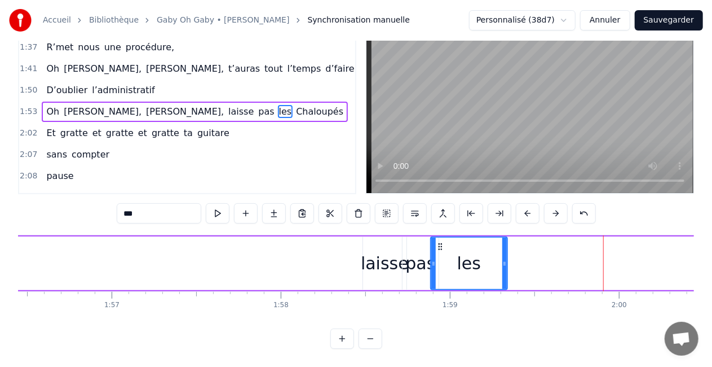
scroll to position [0, 19701]
drag, startPoint x: 506, startPoint y: 254, endPoint x: 465, endPoint y: 254, distance: 40.6
click at [465, 259] on icon at bounding box center [464, 263] width 5 height 9
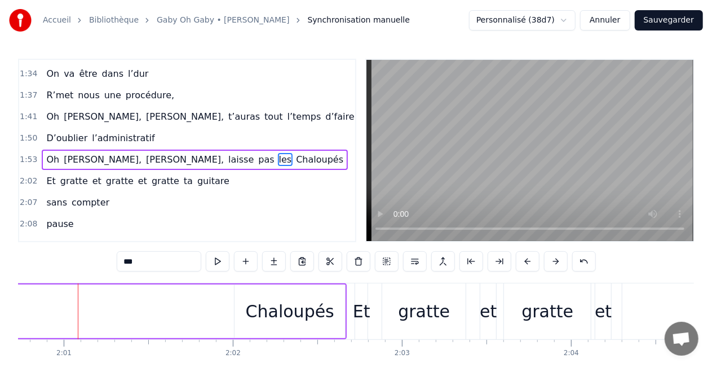
scroll to position [0, 20429]
click at [258, 311] on div "Chaloupés" at bounding box center [286, 310] width 89 height 25
type input "*********"
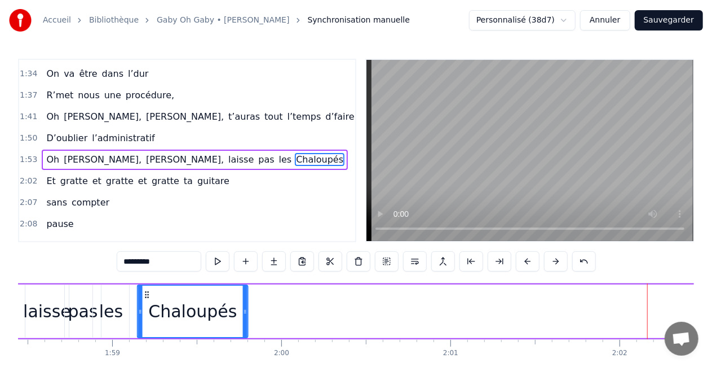
scroll to position [0, 20024]
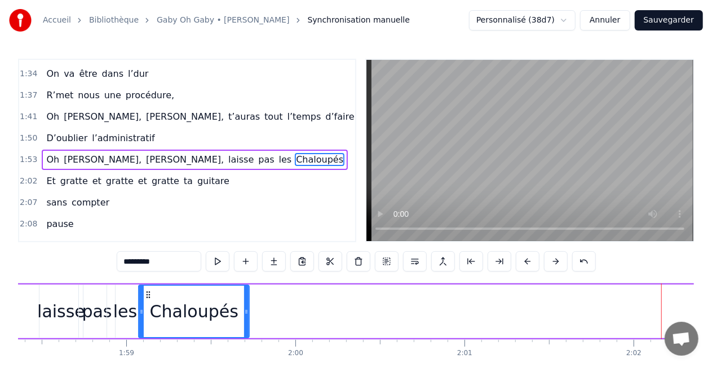
drag, startPoint x: 240, startPoint y: 294, endPoint x: 148, endPoint y: 293, distance: 91.9
click at [148, 293] on icon at bounding box center [148, 294] width 9 height 9
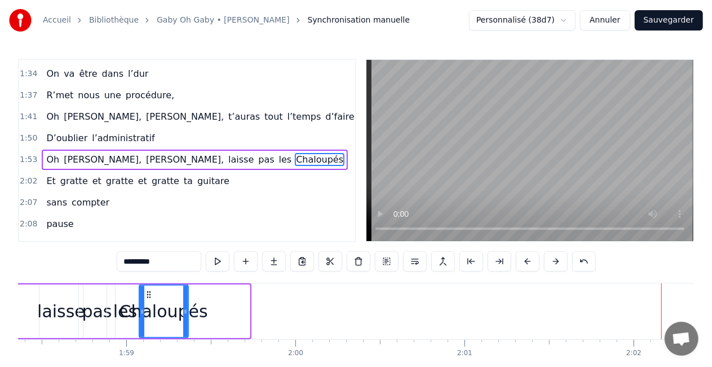
drag, startPoint x: 248, startPoint y: 307, endPoint x: 188, endPoint y: 311, distance: 59.9
click at [188, 311] on icon at bounding box center [185, 311] width 5 height 9
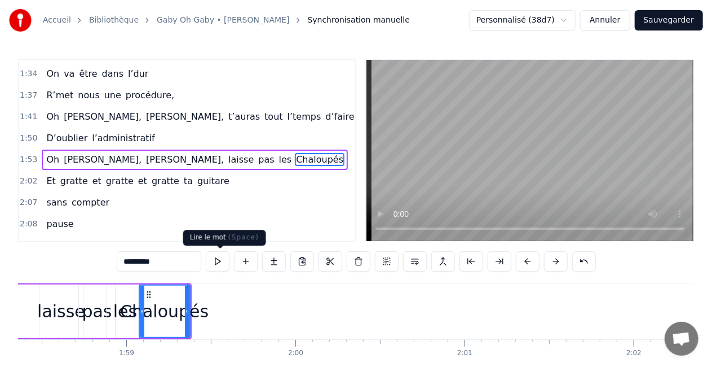
click at [222, 259] on button at bounding box center [218, 261] width 24 height 20
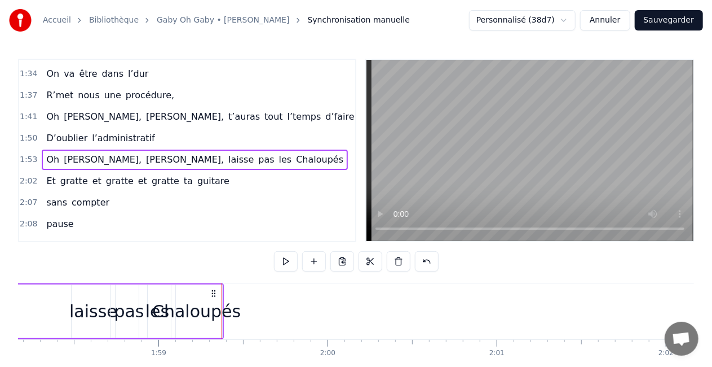
scroll to position [0, 19982]
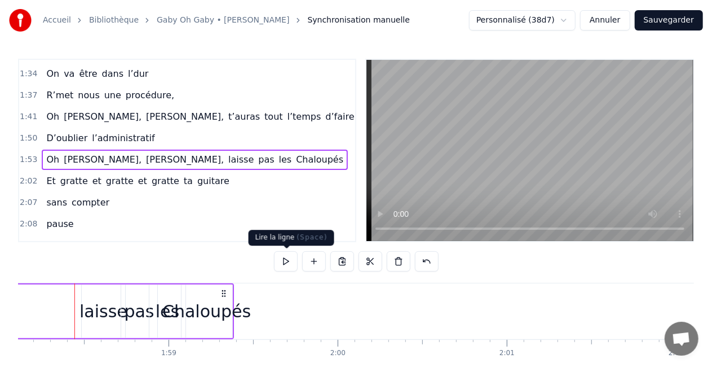
click at [278, 263] on button at bounding box center [286, 261] width 24 height 20
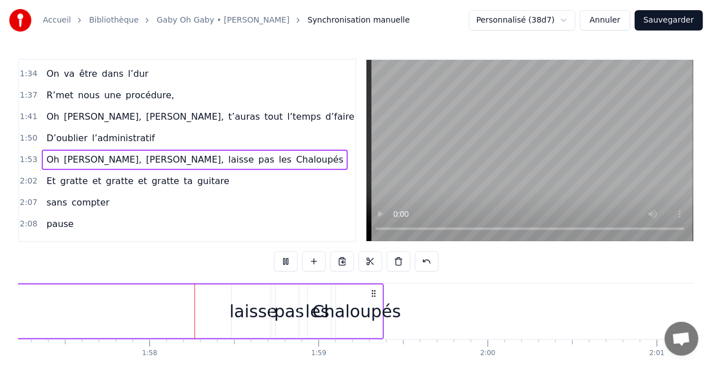
scroll to position [0, 19842]
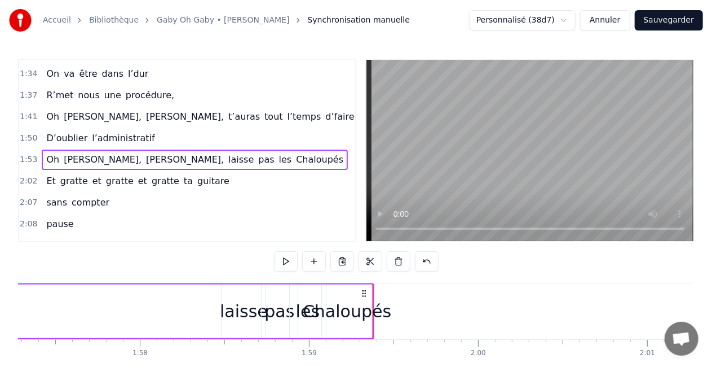
click at [346, 319] on div "Chaloupés" at bounding box center [347, 310] width 89 height 25
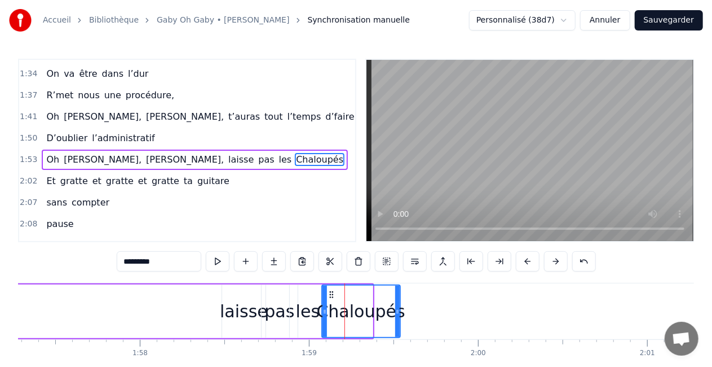
drag, startPoint x: 369, startPoint y: 309, endPoint x: 397, endPoint y: 311, distance: 28.3
click at [397, 311] on icon at bounding box center [397, 311] width 5 height 9
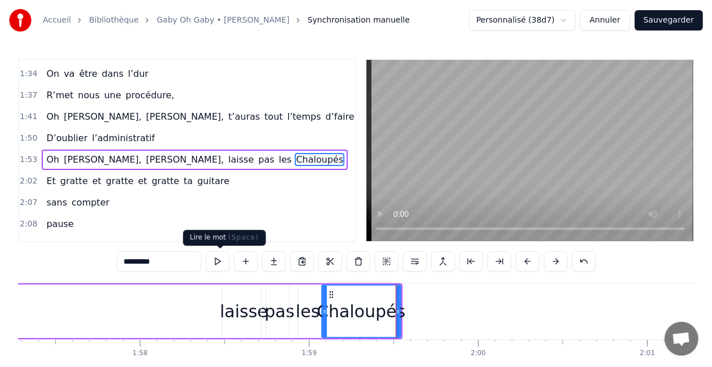
click at [230, 255] on button at bounding box center [218, 261] width 24 height 20
click at [314, 306] on div "les" at bounding box center [308, 310] width 24 height 25
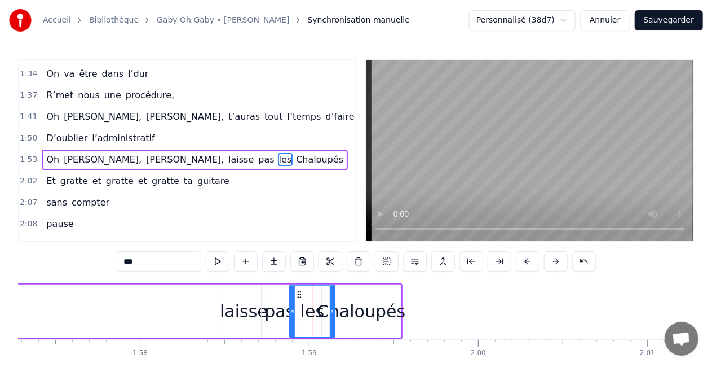
drag, startPoint x: 324, startPoint y: 309, endPoint x: 333, endPoint y: 308, distance: 9.0
click at [333, 308] on icon at bounding box center [332, 311] width 5 height 9
click at [351, 309] on div "Chaloupés" at bounding box center [361, 310] width 89 height 25
type input "*********"
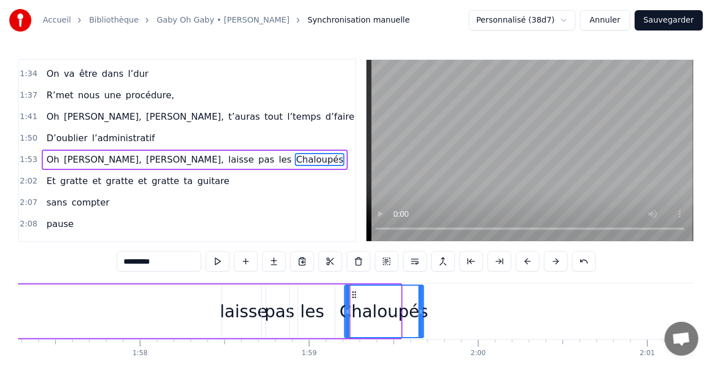
drag, startPoint x: 329, startPoint y: 293, endPoint x: 352, endPoint y: 296, distance: 23.2
click at [352, 296] on icon at bounding box center [354, 294] width 9 height 9
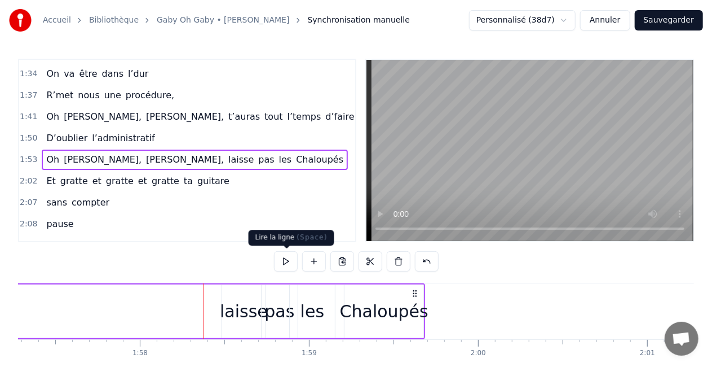
click at [289, 257] on button at bounding box center [286, 261] width 24 height 20
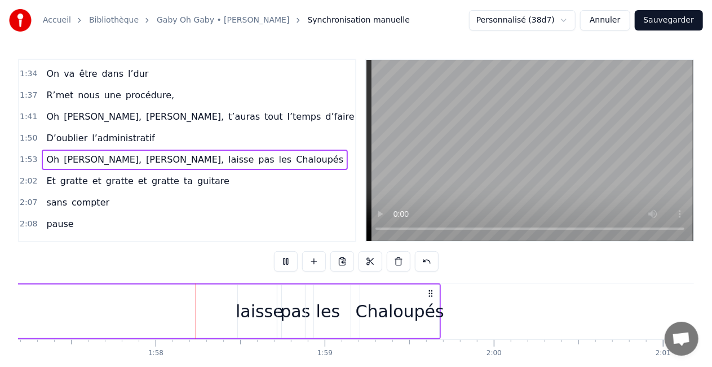
scroll to position [0, 19841]
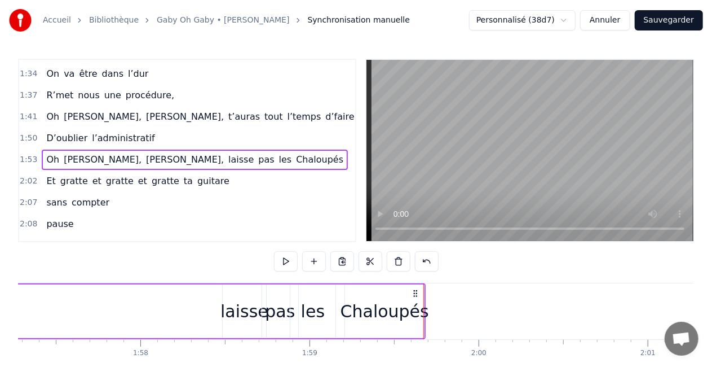
click at [224, 313] on div "laisse" at bounding box center [245, 310] width 48 height 25
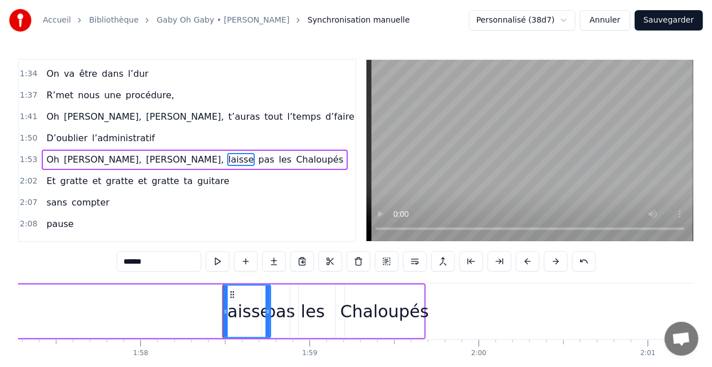
click at [267, 307] on icon at bounding box center [268, 311] width 5 height 9
click at [288, 296] on div "pas" at bounding box center [280, 311] width 36 height 54
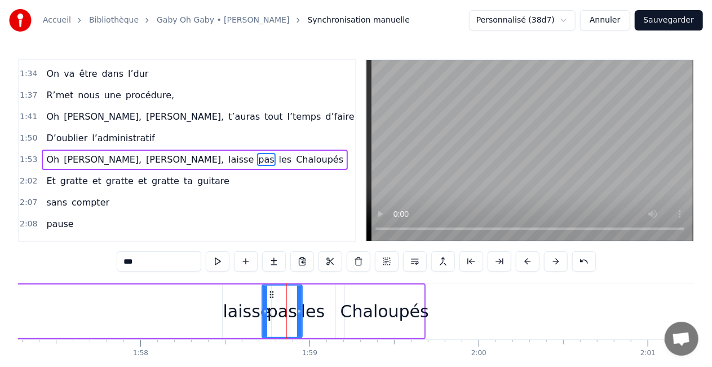
drag, startPoint x: 296, startPoint y: 308, endPoint x: 302, endPoint y: 306, distance: 6.6
click at [302, 306] on div at bounding box center [299, 310] width 5 height 51
drag, startPoint x: 272, startPoint y: 294, endPoint x: 281, endPoint y: 296, distance: 9.2
click at [281, 296] on icon at bounding box center [280, 294] width 9 height 9
click at [318, 298] on div "les" at bounding box center [312, 311] width 45 height 54
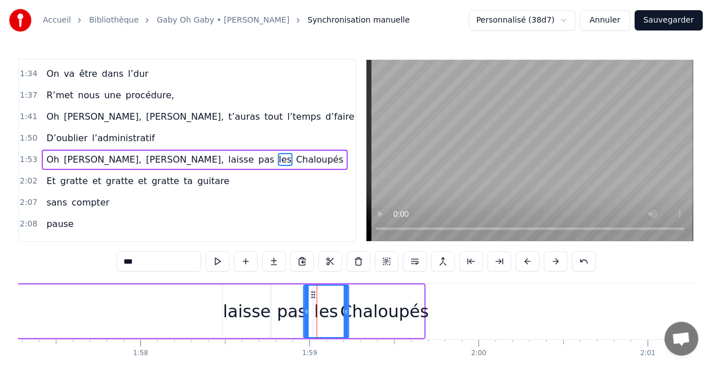
drag, startPoint x: 298, startPoint y: 290, endPoint x: 311, endPoint y: 292, distance: 13.6
click at [311, 292] on icon at bounding box center [313, 294] width 9 height 9
click at [393, 300] on div "Chaloupés" at bounding box center [385, 310] width 89 height 25
type input "*********"
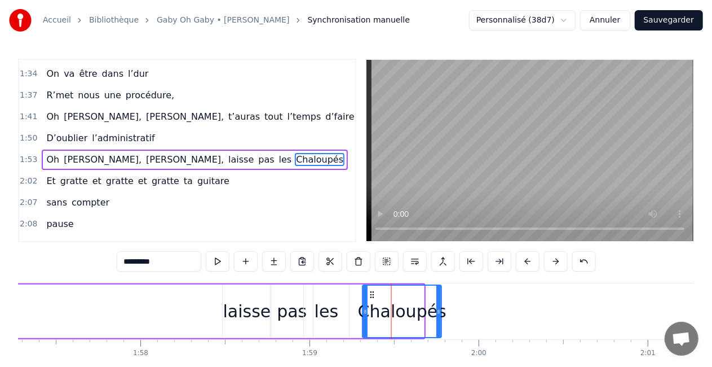
drag, startPoint x: 355, startPoint y: 293, endPoint x: 373, endPoint y: 294, distance: 18.1
click at [373, 294] on icon at bounding box center [372, 294] width 9 height 9
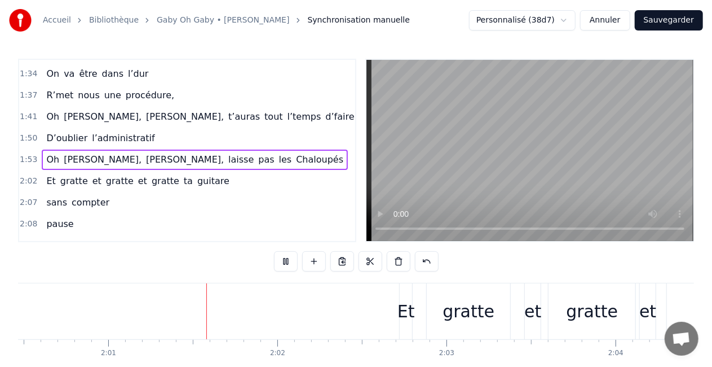
scroll to position [0, 20406]
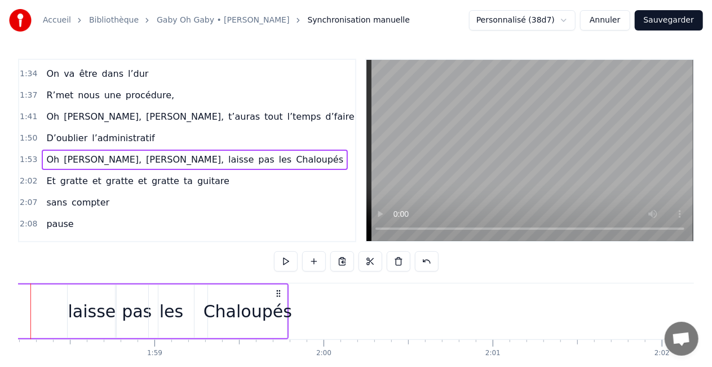
scroll to position [0, 19952]
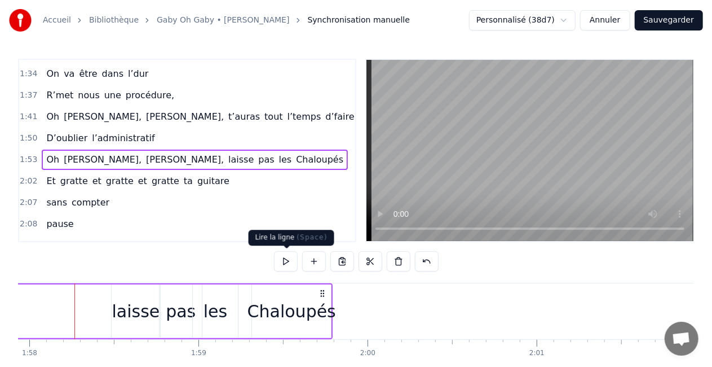
click at [276, 264] on button at bounding box center [286, 261] width 24 height 20
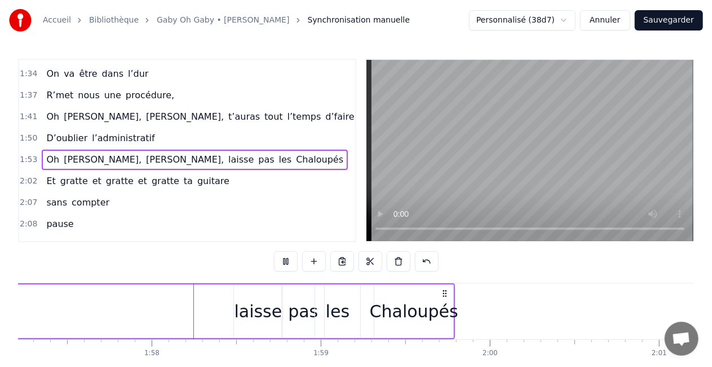
scroll to position [0, 19845]
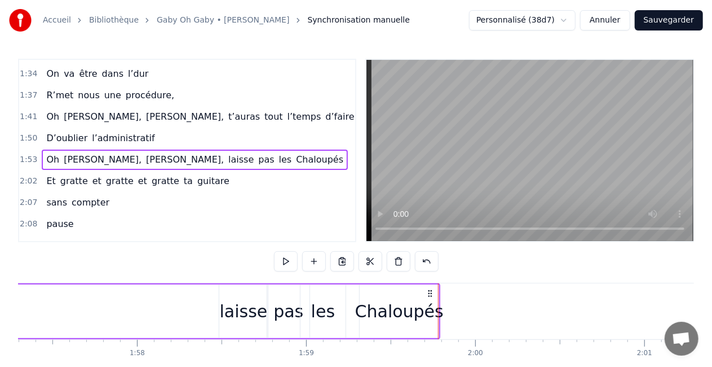
click at [521, 328] on div at bounding box center [33, 311] width 39718 height 56
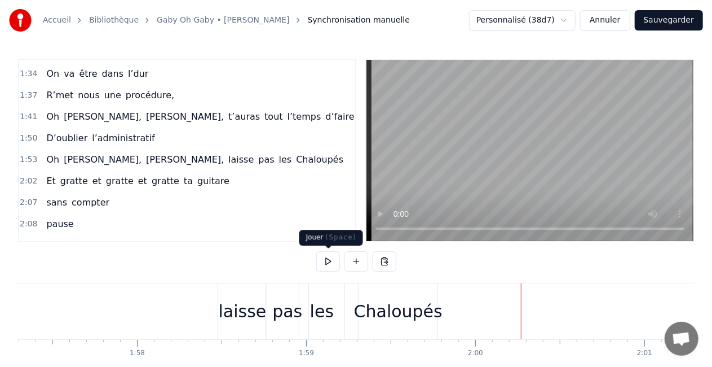
click at [323, 258] on button at bounding box center [328, 261] width 24 height 20
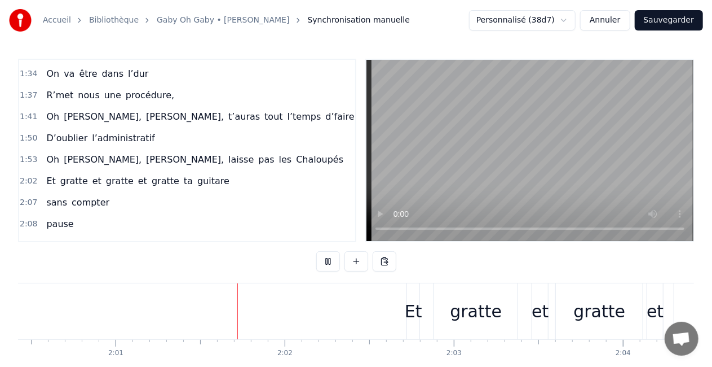
scroll to position [0, 20428]
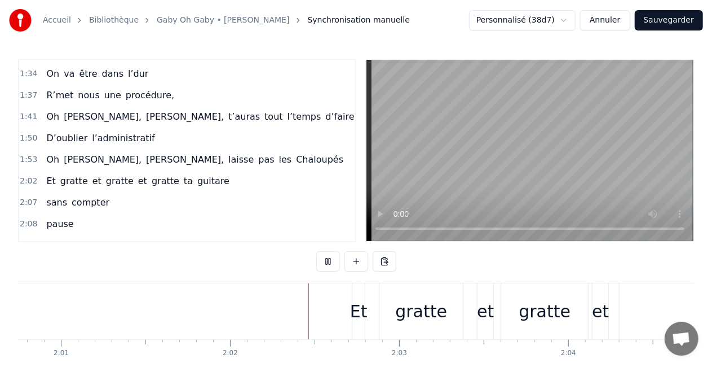
click at [325, 255] on button at bounding box center [328, 261] width 24 height 20
click at [332, 256] on button at bounding box center [328, 261] width 24 height 20
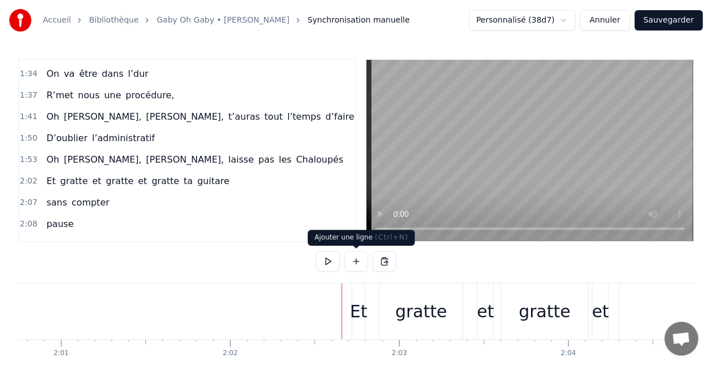
click at [383, 290] on div "gratte" at bounding box center [421, 311] width 83 height 56
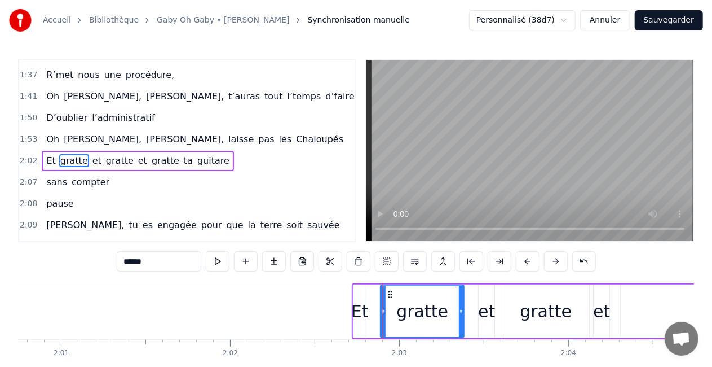
scroll to position [446, 0]
click at [377, 292] on div "Et gratte et gratte et gratte ta guitare" at bounding box center [725, 311] width 747 height 56
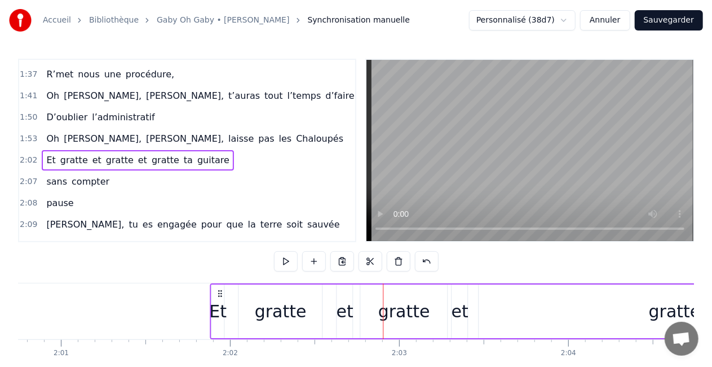
drag, startPoint x: 361, startPoint y: 290, endPoint x: 220, endPoint y: 284, distance: 141.1
click at [220, 284] on div "Et gratte et gratte et gratte ta guitare" at bounding box center [583, 311] width 747 height 56
click at [294, 258] on button at bounding box center [286, 261] width 24 height 20
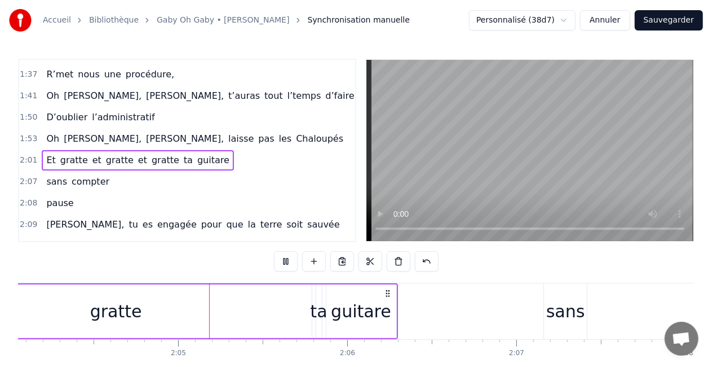
scroll to position [0, 21009]
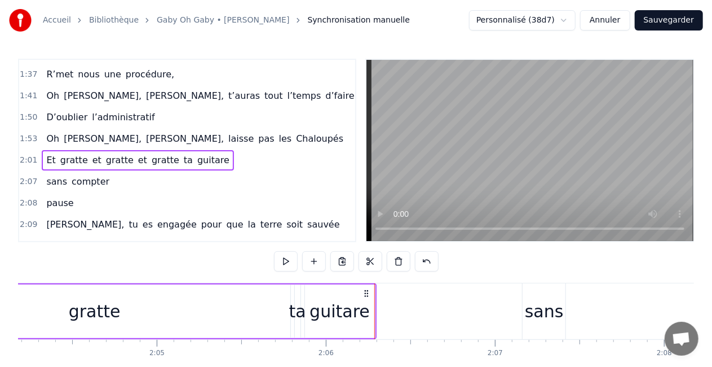
click at [201, 300] on div "gratte" at bounding box center [94, 311] width 391 height 54
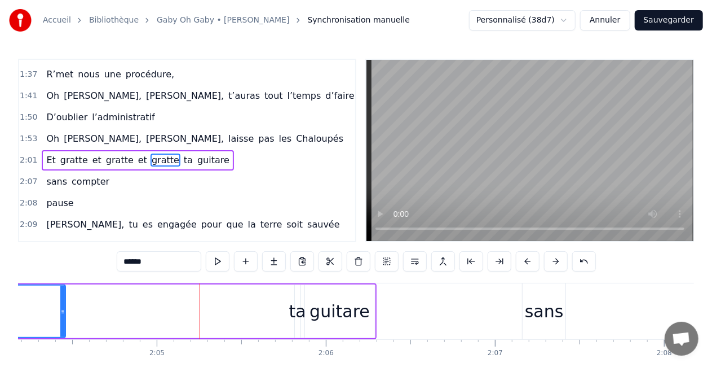
drag, startPoint x: 287, startPoint y: 312, endPoint x: 61, endPoint y: 313, distance: 225.6
click at [61, 313] on icon at bounding box center [62, 311] width 5 height 9
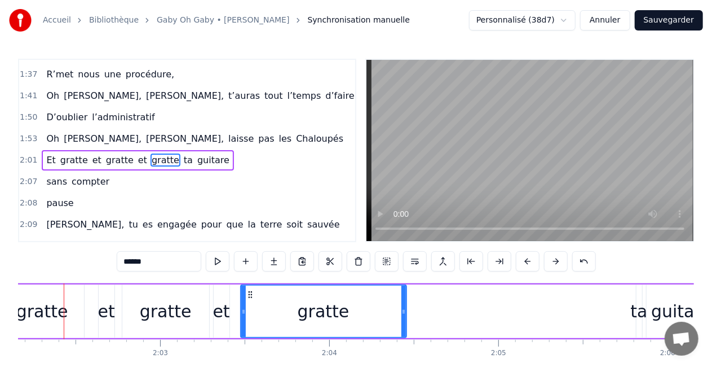
scroll to position [0, 20657]
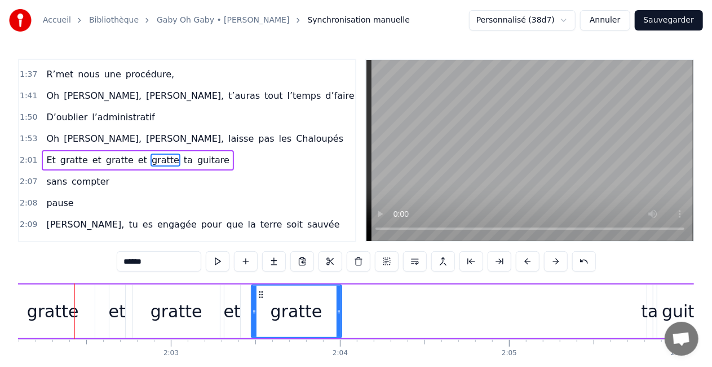
drag, startPoint x: 415, startPoint y: 309, endPoint x: 339, endPoint y: 314, distance: 75.7
click at [339, 314] on icon at bounding box center [339, 311] width 5 height 9
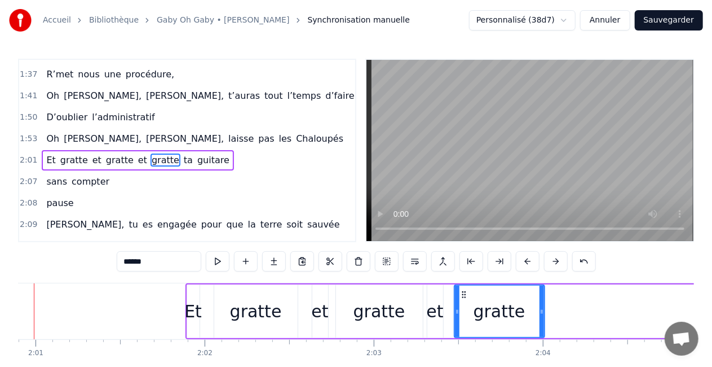
scroll to position [0, 20413]
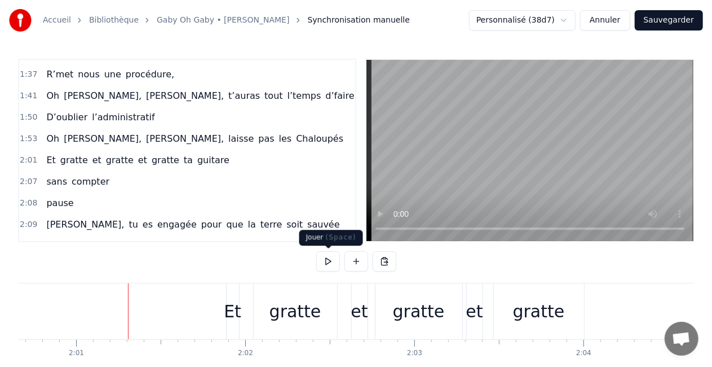
click at [325, 266] on button at bounding box center [328, 261] width 24 height 20
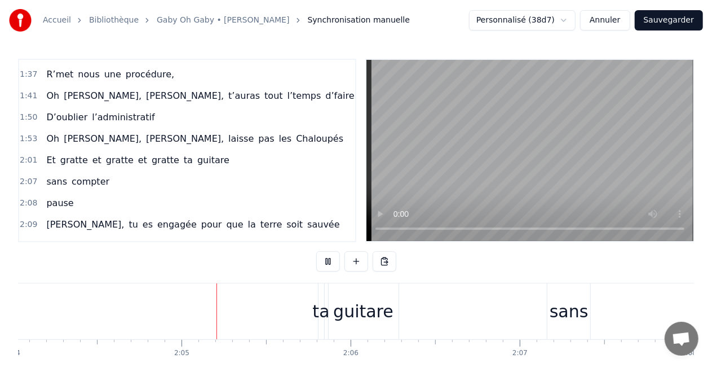
scroll to position [0, 21010]
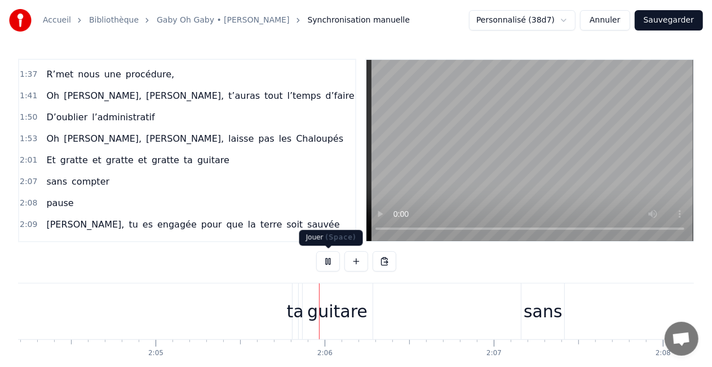
click at [332, 258] on button at bounding box center [328, 261] width 24 height 20
drag, startPoint x: 332, startPoint y: 258, endPoint x: 343, endPoint y: 255, distance: 12.2
click at [316, 307] on div "guitare" at bounding box center [337, 310] width 60 height 25
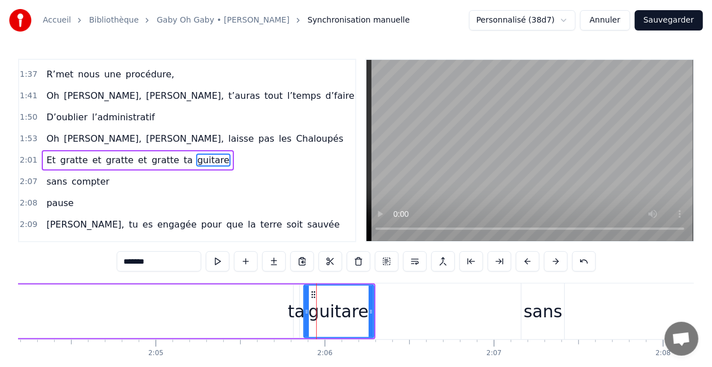
click at [301, 311] on div "ta" at bounding box center [296, 310] width 17 height 25
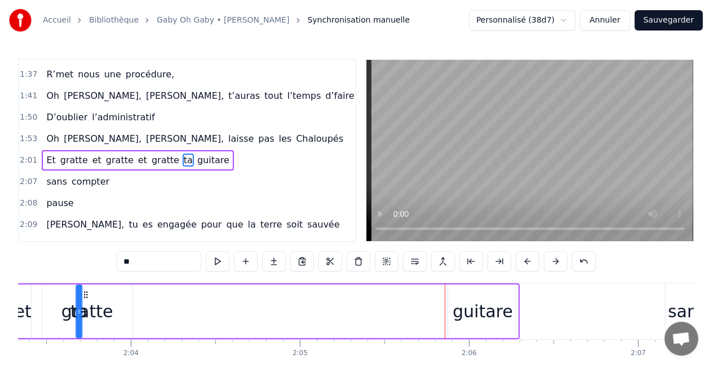
scroll to position [0, 20838]
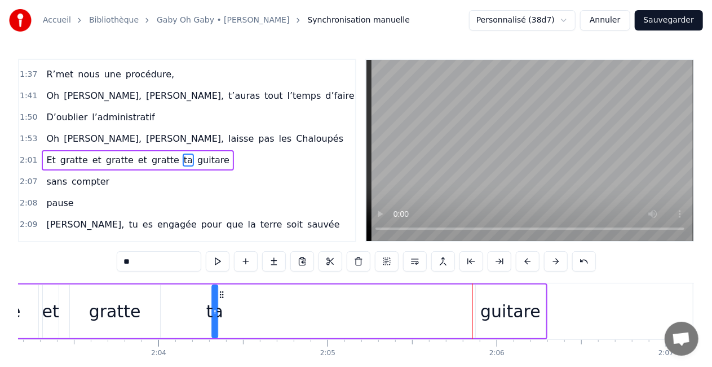
drag, startPoint x: 302, startPoint y: 294, endPoint x: 222, endPoint y: 294, distance: 79.5
click at [221, 294] on circle at bounding box center [220, 294] width 1 height 1
click at [489, 327] on div "guitare" at bounding box center [511, 311] width 70 height 54
type input "*******"
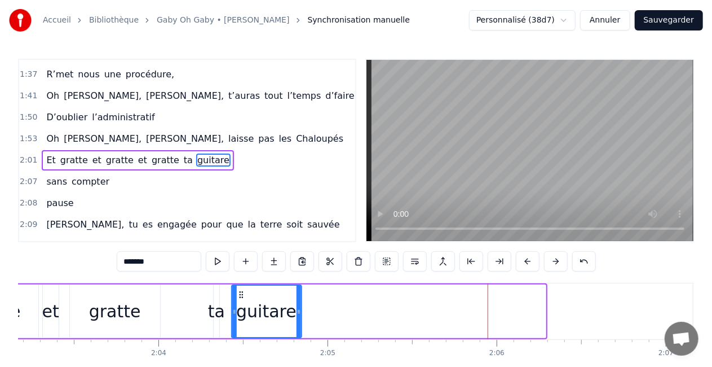
drag, startPoint x: 483, startPoint y: 293, endPoint x: 238, endPoint y: 290, distance: 244.8
click at [238, 290] on icon at bounding box center [240, 294] width 9 height 9
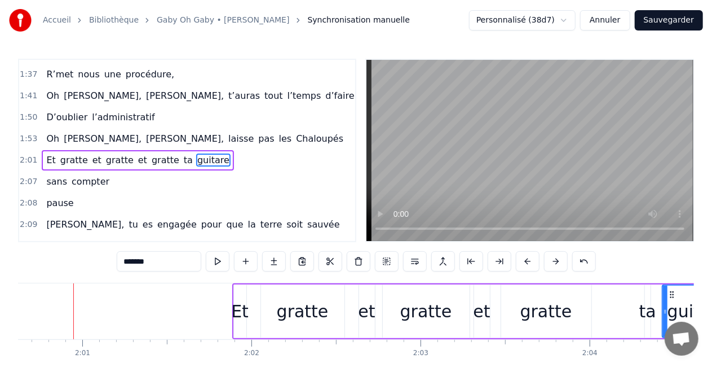
scroll to position [0, 20406]
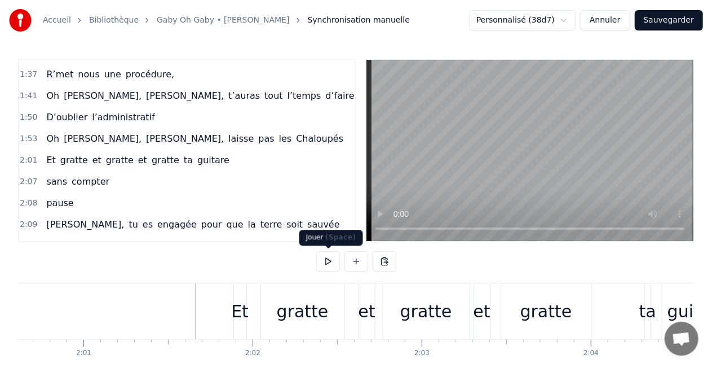
click at [324, 263] on button at bounding box center [328, 261] width 24 height 20
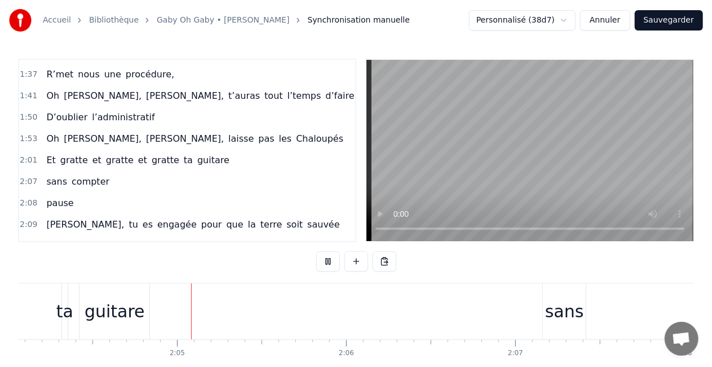
scroll to position [0, 21008]
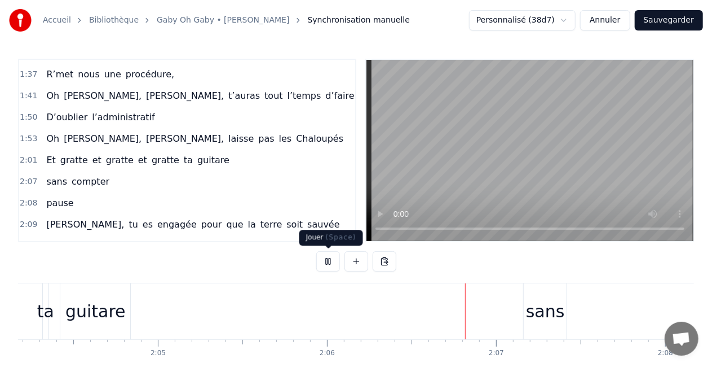
click at [336, 259] on button at bounding box center [328, 261] width 24 height 20
click at [529, 311] on div "sans" at bounding box center [545, 310] width 39 height 25
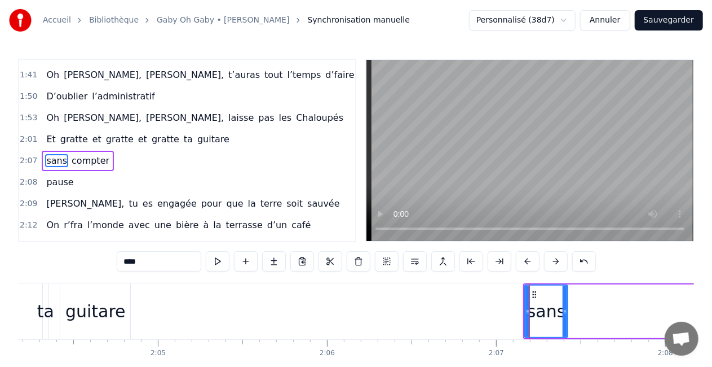
scroll to position [467, 0]
drag, startPoint x: 531, startPoint y: 287, endPoint x: 429, endPoint y: 291, distance: 102.1
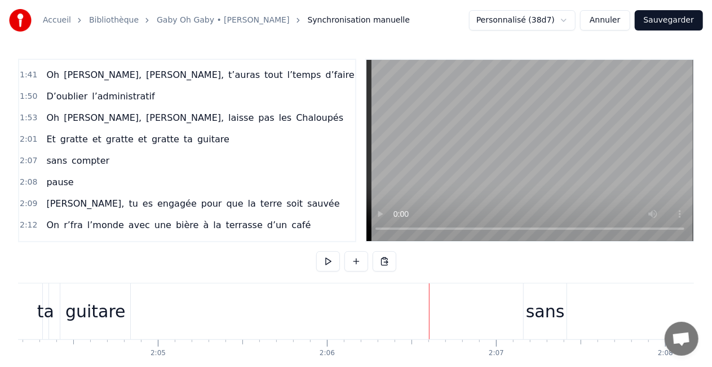
click at [333, 263] on button at bounding box center [328, 261] width 24 height 20
click at [332, 263] on button at bounding box center [328, 261] width 24 height 20
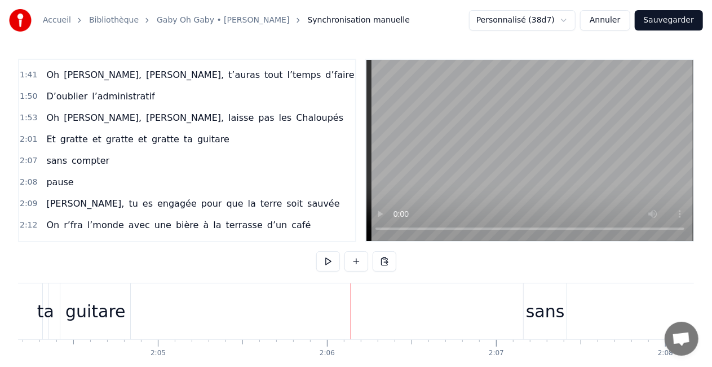
click at [332, 263] on button at bounding box center [328, 261] width 24 height 20
click at [331, 263] on button at bounding box center [328, 261] width 24 height 20
click at [548, 317] on div "sans" at bounding box center [545, 310] width 39 height 25
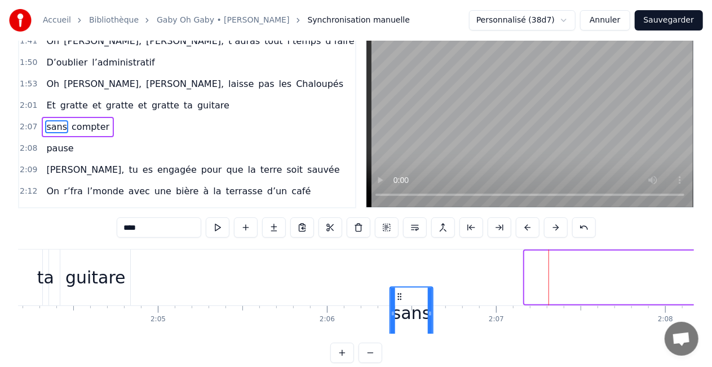
scroll to position [36, 0]
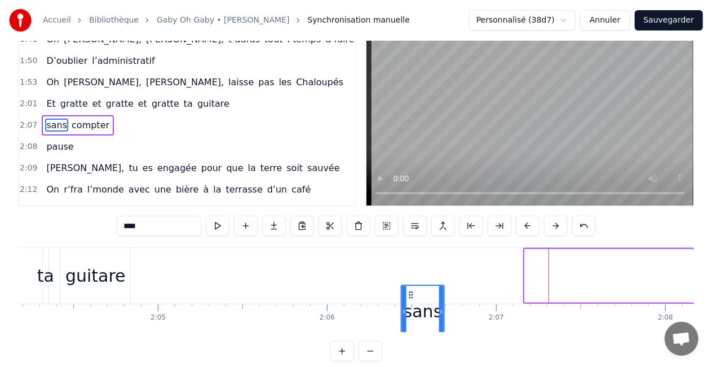
drag, startPoint x: 534, startPoint y: 294, endPoint x: 413, endPoint y: 298, distance: 121.3
click at [413, 298] on icon at bounding box center [411, 294] width 9 height 9
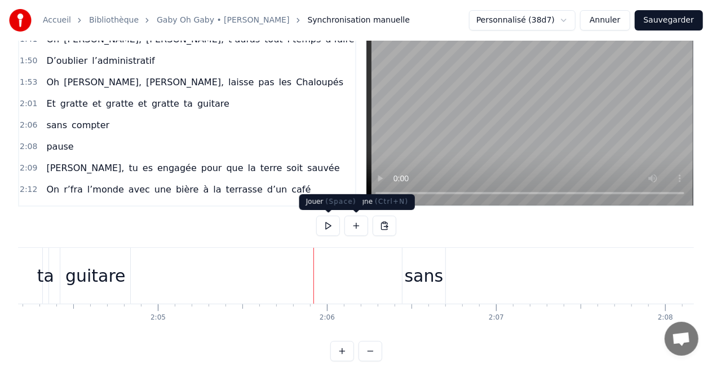
click at [334, 224] on button at bounding box center [328, 225] width 24 height 20
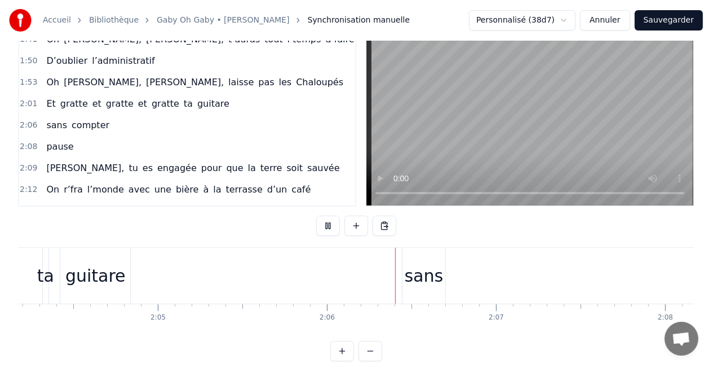
click at [334, 224] on button at bounding box center [328, 225] width 24 height 20
click at [324, 227] on button at bounding box center [328, 225] width 24 height 20
click at [326, 226] on button at bounding box center [328, 225] width 24 height 20
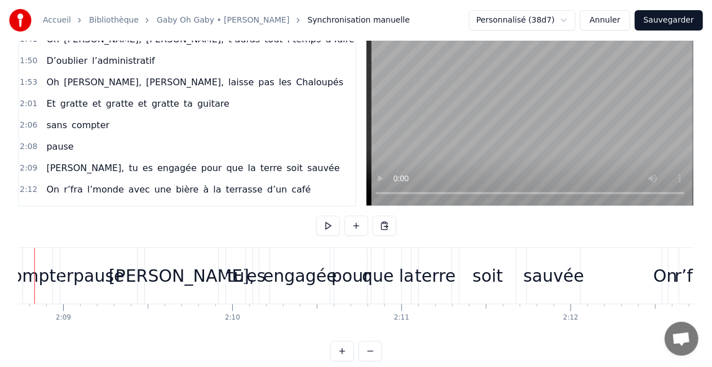
scroll to position [0, 21739]
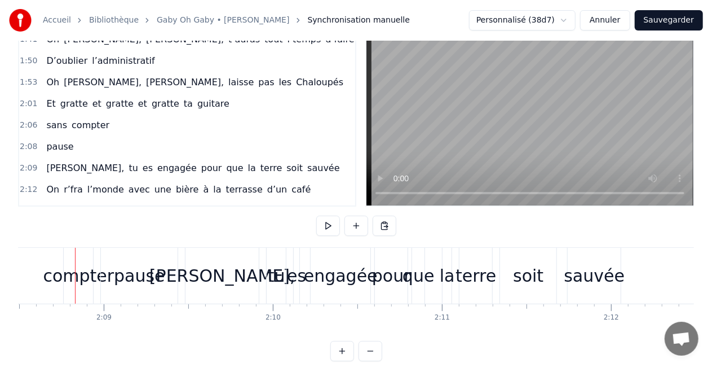
click at [82, 271] on div "compter" at bounding box center [78, 275] width 71 height 25
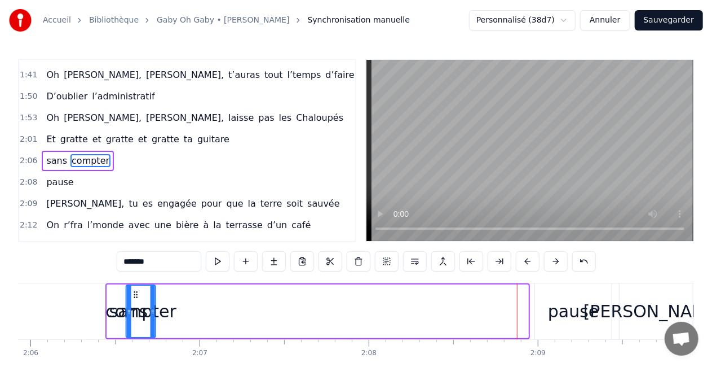
scroll to position [0, 21295]
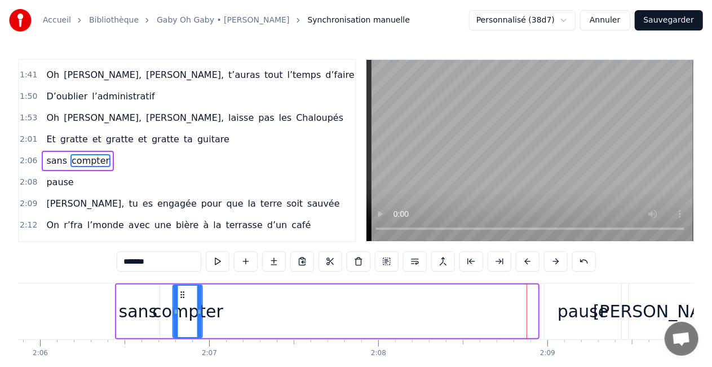
drag, startPoint x: 73, startPoint y: 290, endPoint x: 182, endPoint y: 286, distance: 108.3
click at [182, 286] on div "compter" at bounding box center [188, 310] width 28 height 51
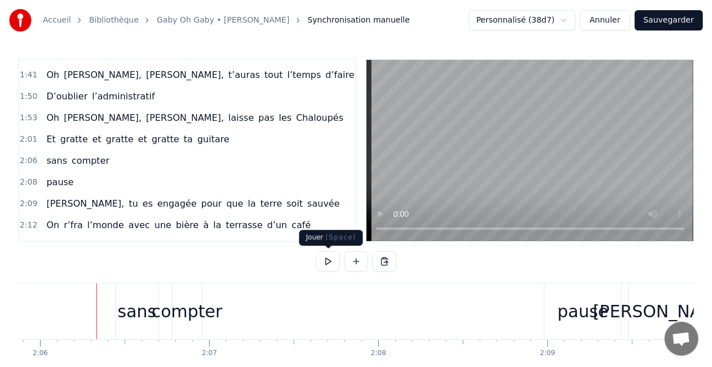
click at [320, 261] on button at bounding box center [328, 261] width 24 height 20
click at [330, 258] on button at bounding box center [328, 261] width 24 height 20
click at [561, 288] on div "pause" at bounding box center [583, 311] width 77 height 56
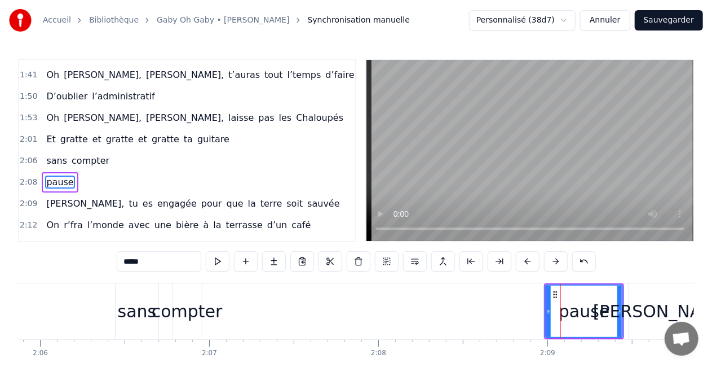
scroll to position [488, 0]
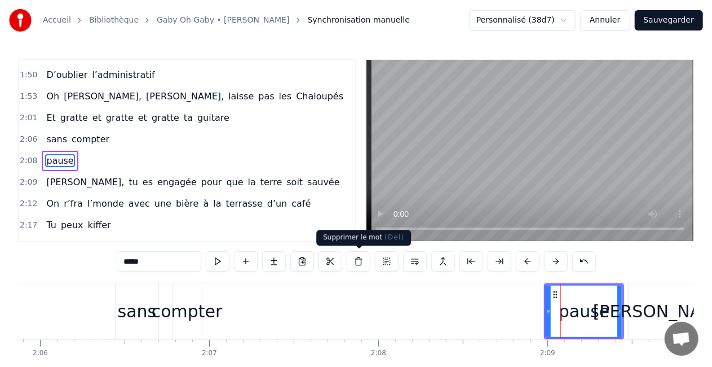
click at [351, 261] on button at bounding box center [359, 261] width 24 height 20
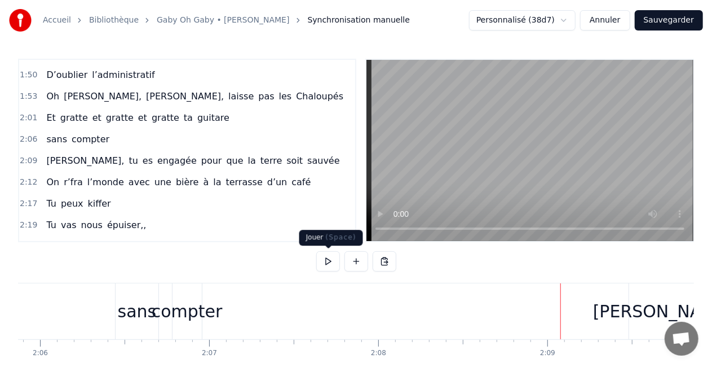
click at [325, 262] on button at bounding box center [328, 261] width 24 height 20
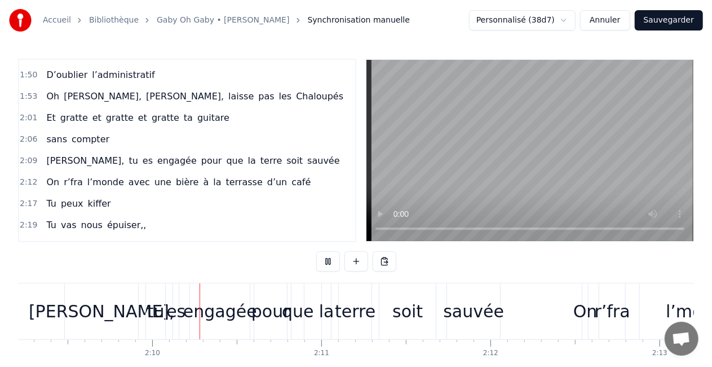
scroll to position [0, 21862]
click at [325, 262] on button at bounding box center [328, 261] width 24 height 20
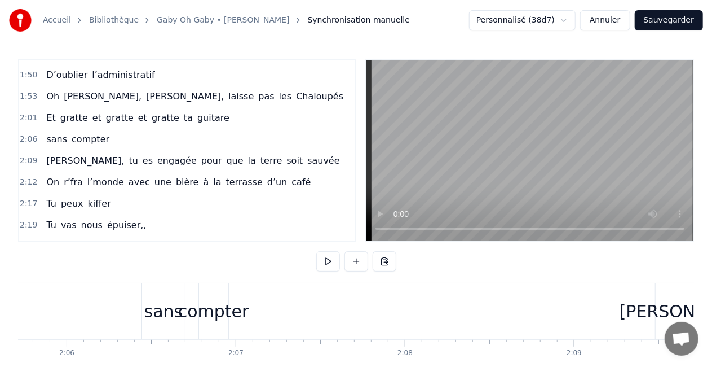
scroll to position [0, 21186]
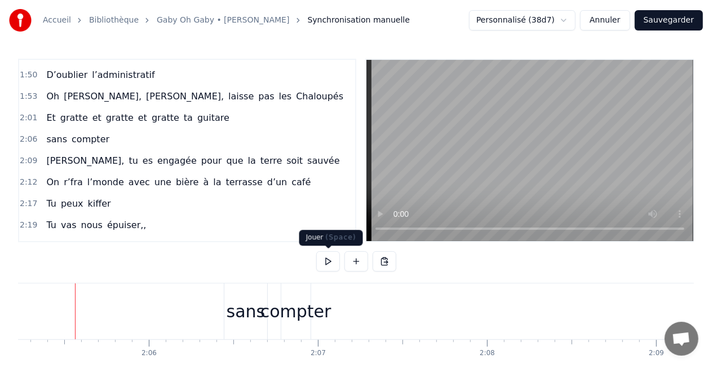
click at [330, 261] on button at bounding box center [328, 261] width 24 height 20
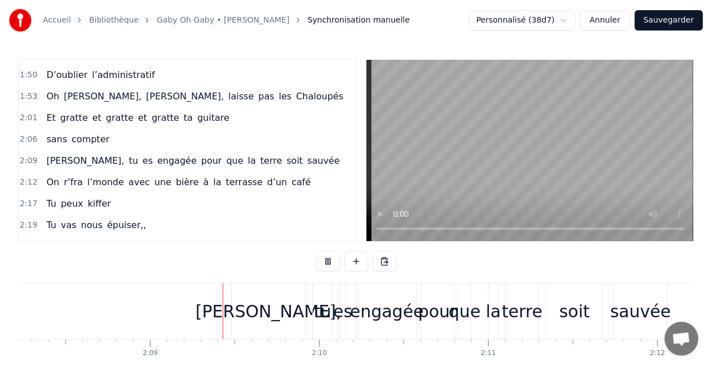
scroll to position [0, 21753]
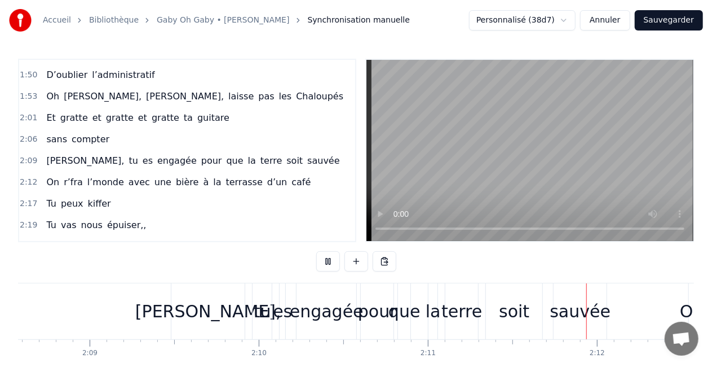
click at [330, 261] on button at bounding box center [328, 261] width 24 height 20
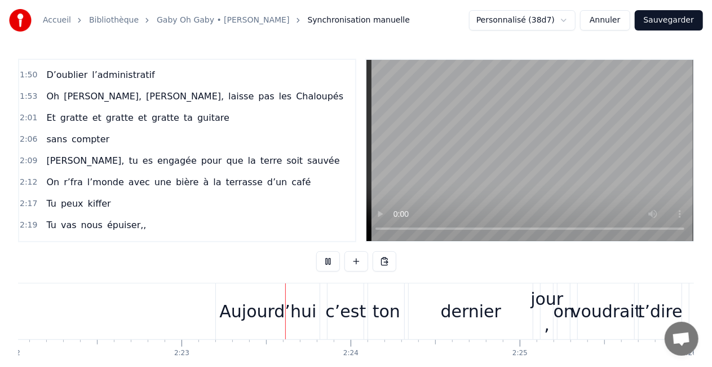
scroll to position [0, 24149]
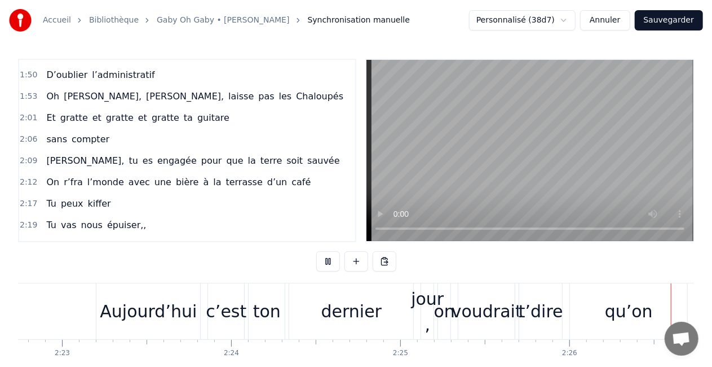
click at [460, 327] on div "voudrait" at bounding box center [486, 311] width 56 height 56
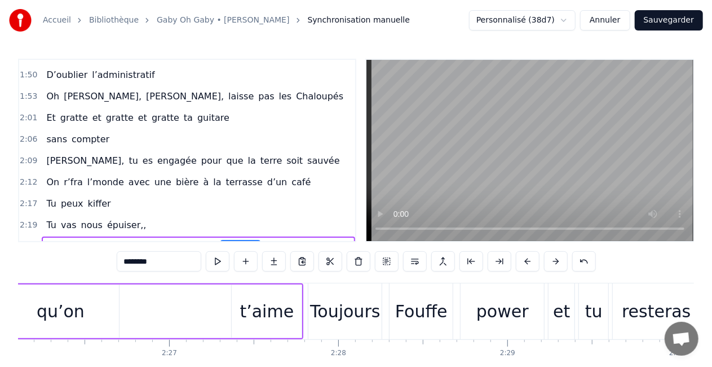
scroll to position [0, 24733]
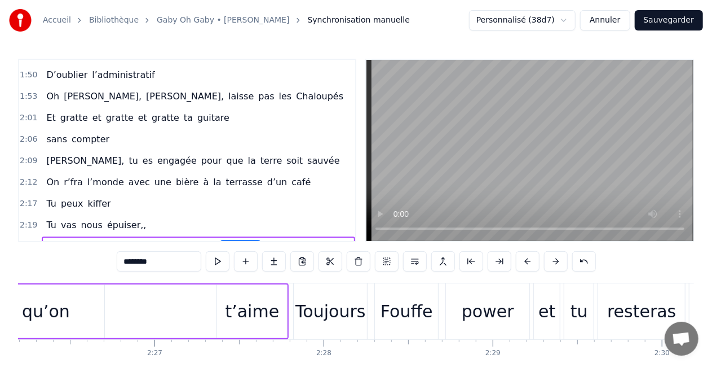
click at [460, 327] on div "power" at bounding box center [487, 311] width 83 height 56
type input "*****"
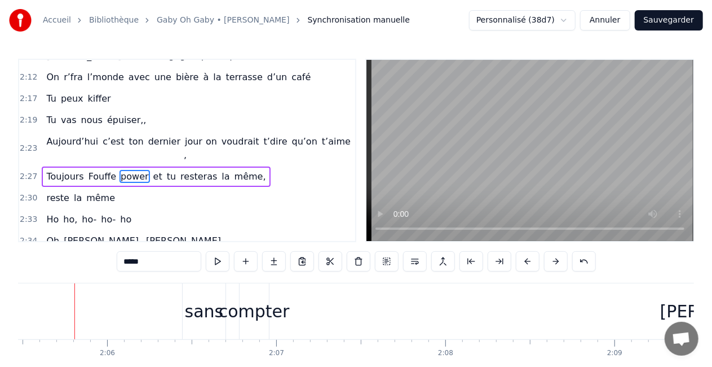
scroll to position [0, 21250]
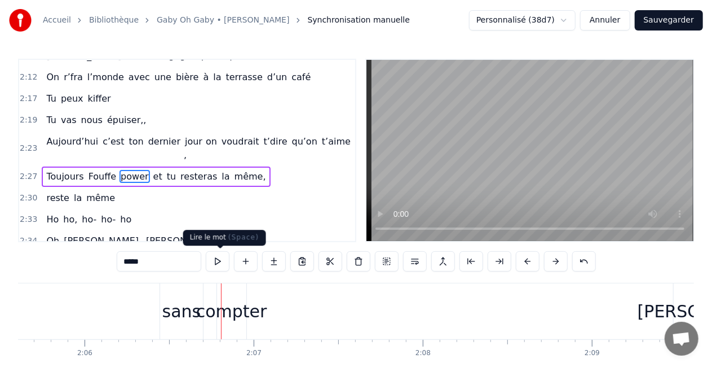
click at [226, 259] on button at bounding box center [218, 261] width 24 height 20
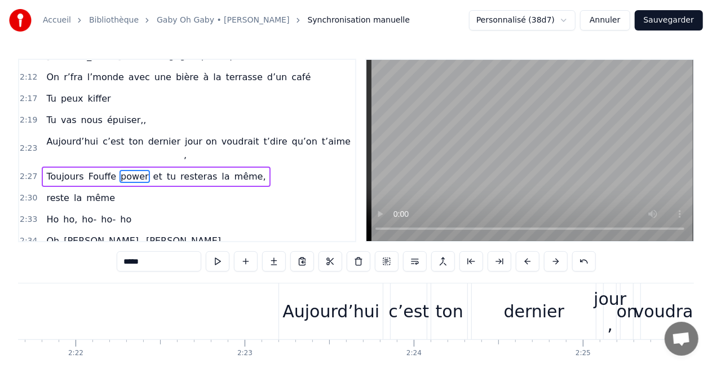
click at [226, 259] on button at bounding box center [218, 261] width 24 height 20
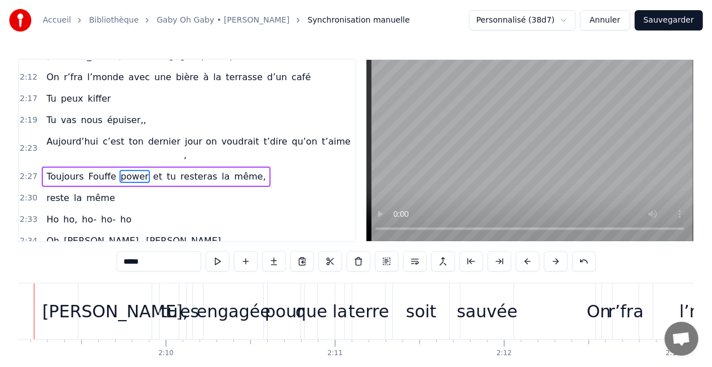
scroll to position [0, 21805]
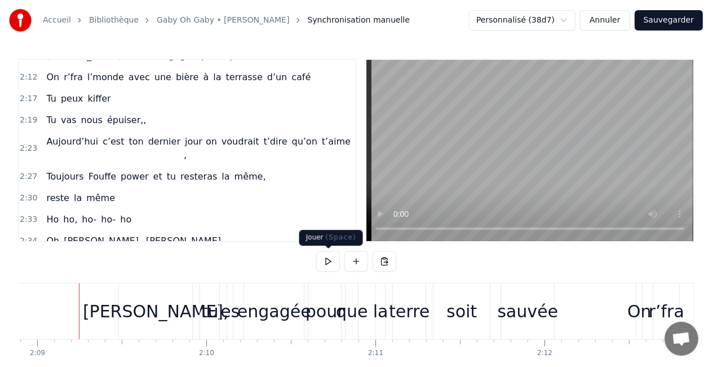
click at [339, 253] on button at bounding box center [328, 261] width 24 height 20
click at [320, 259] on button at bounding box center [328, 261] width 24 height 20
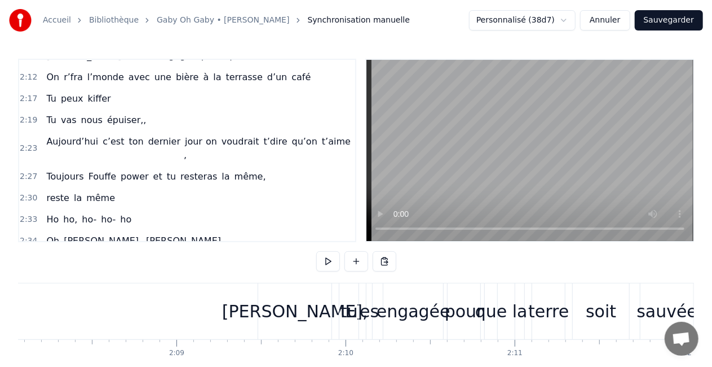
scroll to position [0, 21586]
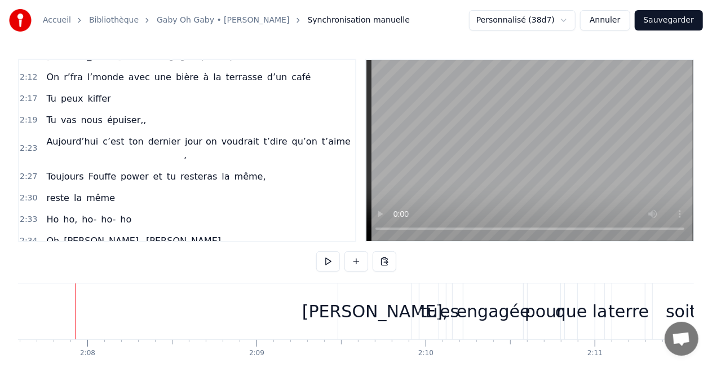
click at [320, 259] on button at bounding box center [328, 261] width 24 height 20
click at [352, 307] on div "[PERSON_NAME]," at bounding box center [375, 310] width 146 height 25
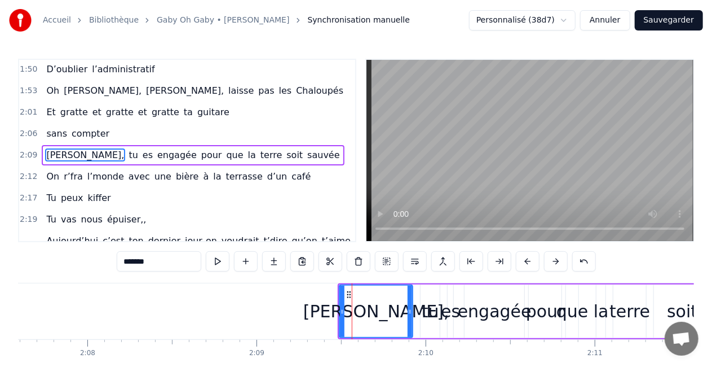
scroll to position [488, 0]
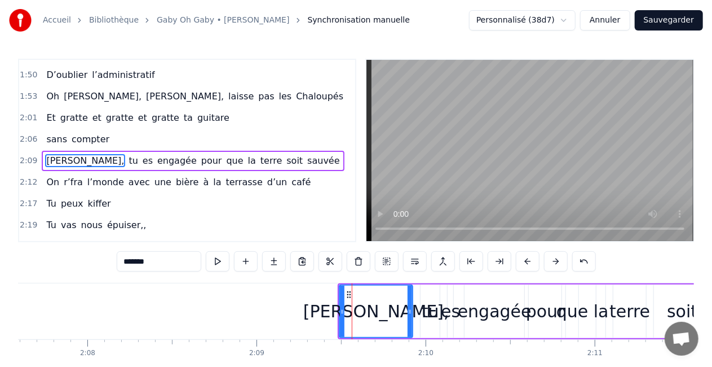
click at [416, 292] on div "[PERSON_NAME], tu es engagée pour que la terre soit sauvée" at bounding box center [557, 311] width 439 height 56
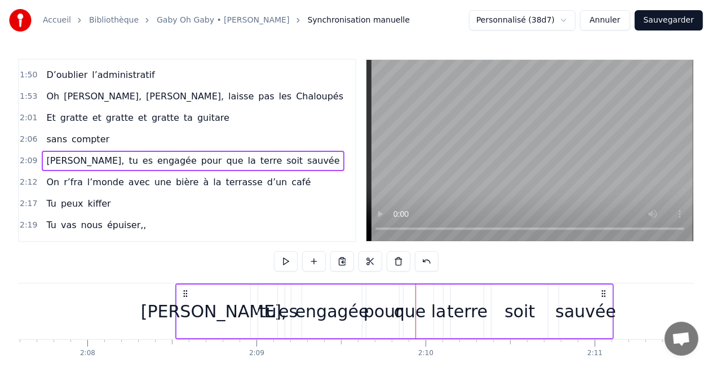
drag, startPoint x: 347, startPoint y: 292, endPoint x: 187, endPoint y: 281, distance: 161.1
click at [187, 281] on div "0:16 T’as commencé comme conseillère à l’ANPE 0:20 Puis au service formation ap…" at bounding box center [356, 228] width 676 height 338
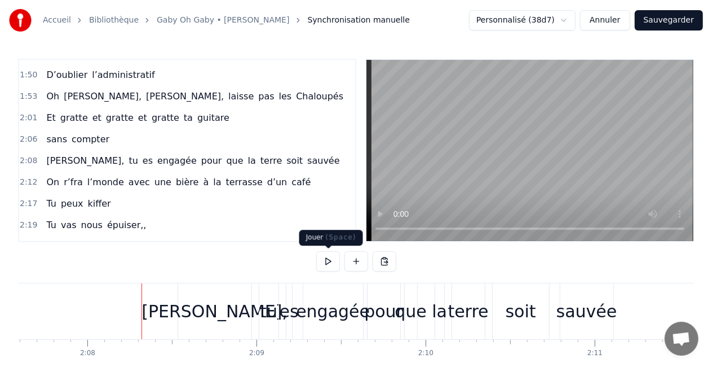
click at [337, 263] on button at bounding box center [328, 261] width 24 height 20
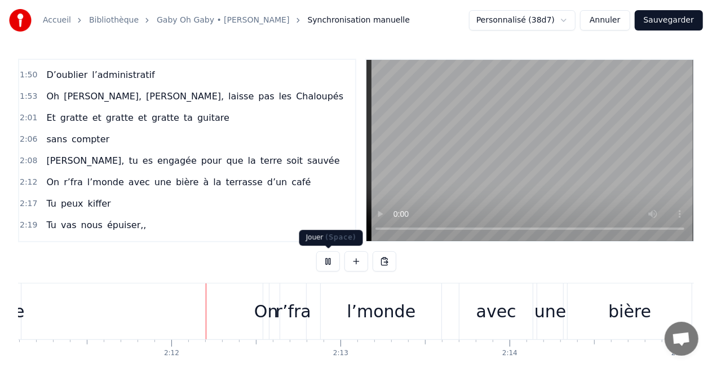
scroll to position [0, 22191]
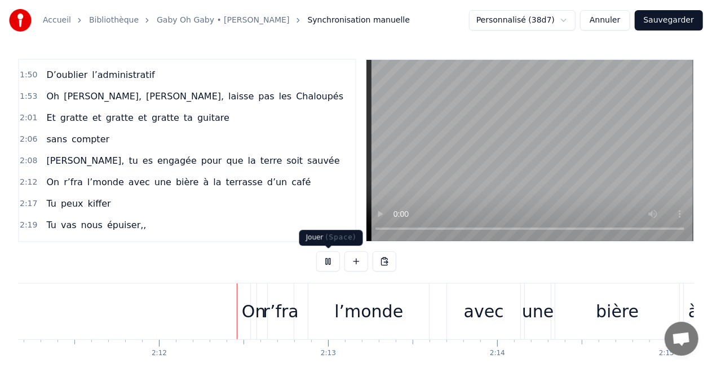
click at [336, 263] on button at bounding box center [328, 261] width 24 height 20
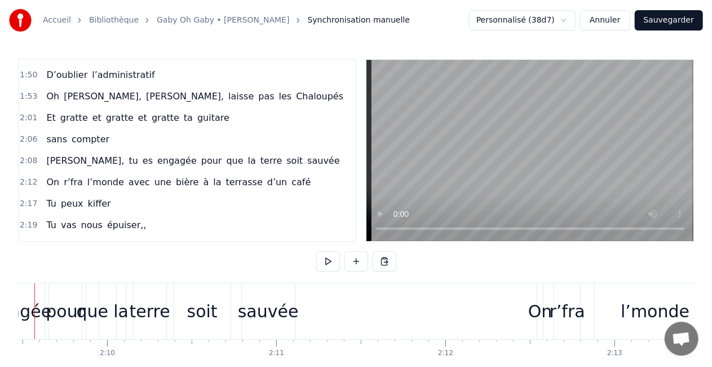
scroll to position [0, 21864]
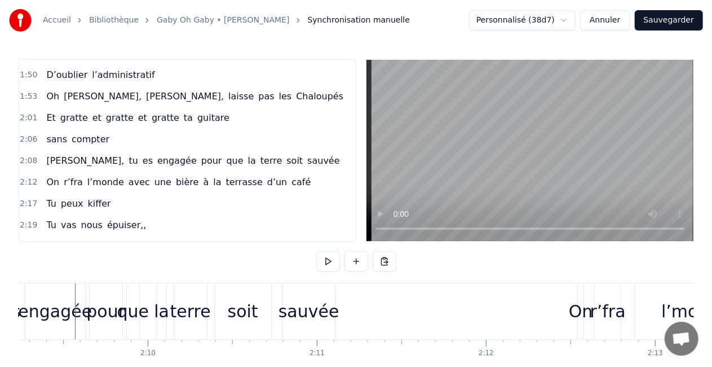
click at [309, 311] on div "sauvée" at bounding box center [309, 310] width 61 height 25
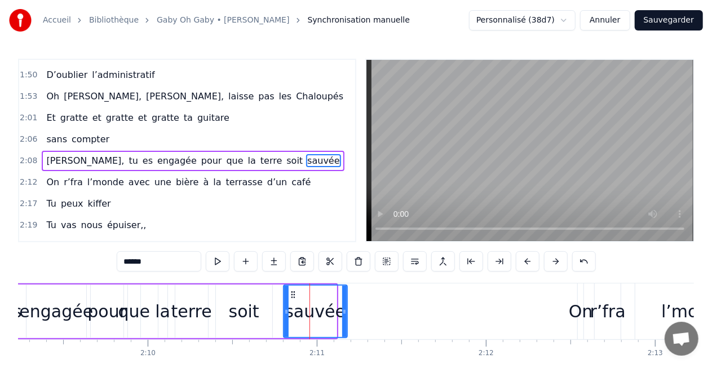
drag, startPoint x: 333, startPoint y: 311, endPoint x: 346, endPoint y: 310, distance: 13.0
click at [346, 310] on icon at bounding box center [344, 311] width 5 height 9
click at [259, 315] on div "soit" at bounding box center [244, 311] width 56 height 54
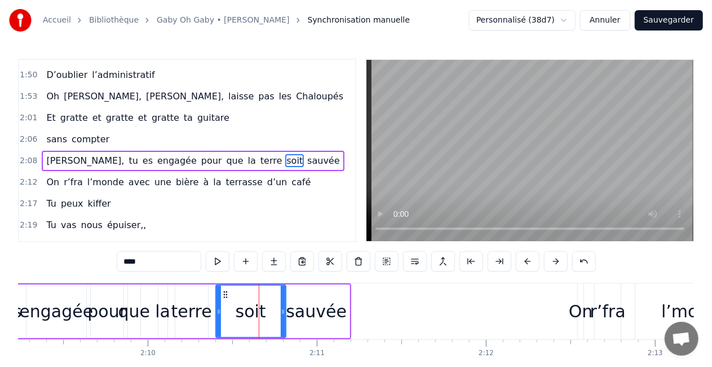
drag, startPoint x: 268, startPoint y: 311, endPoint x: 283, endPoint y: 312, distance: 14.7
click at [283, 312] on icon at bounding box center [283, 311] width 5 height 9
click at [174, 300] on div "terre" at bounding box center [191, 310] width 41 height 25
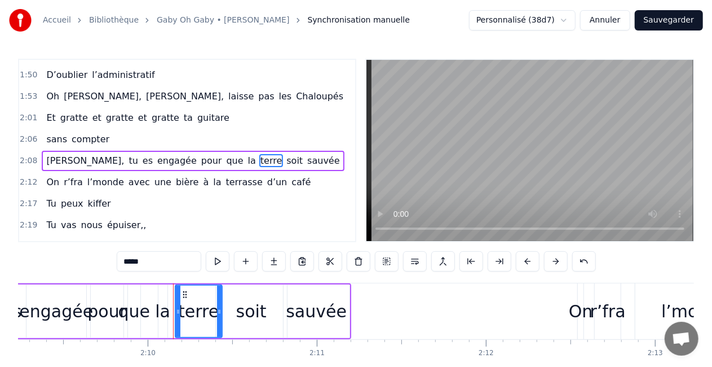
drag, startPoint x: 205, startPoint y: 310, endPoint x: 219, endPoint y: 310, distance: 14.1
click at [219, 310] on icon at bounding box center [219, 311] width 5 height 9
click at [252, 302] on div "soit" at bounding box center [251, 310] width 30 height 25
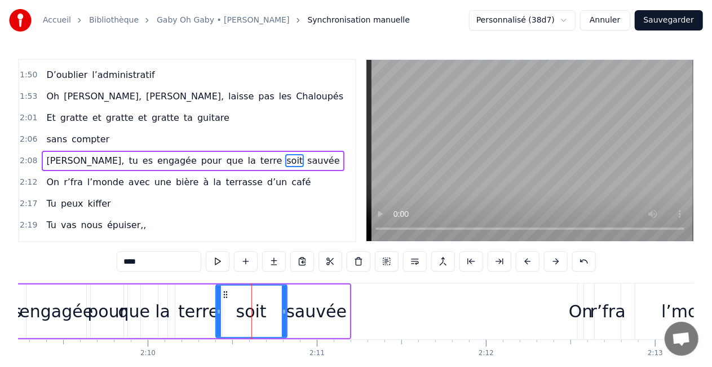
click at [300, 303] on div "sauvée" at bounding box center [316, 310] width 61 height 25
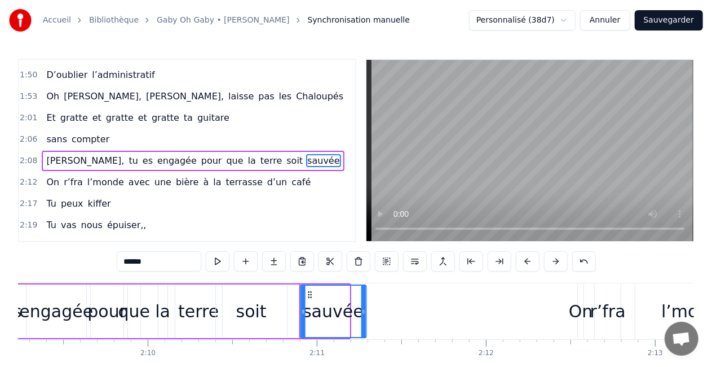
drag, startPoint x: 293, startPoint y: 293, endPoint x: 310, endPoint y: 294, distance: 17.0
click at [310, 294] on icon at bounding box center [310, 294] width 9 height 9
click at [270, 293] on div "soit" at bounding box center [251, 311] width 71 height 54
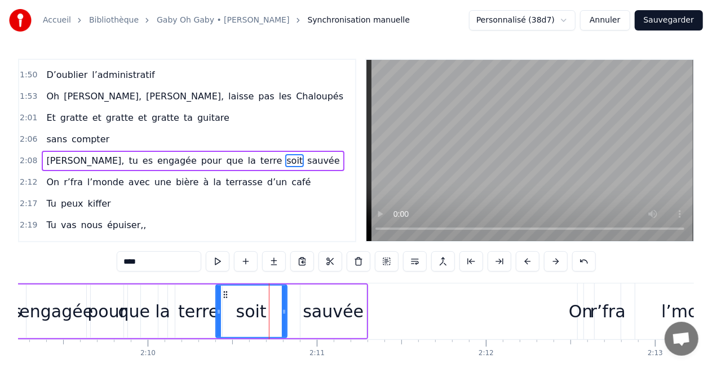
click at [282, 308] on icon at bounding box center [284, 311] width 5 height 9
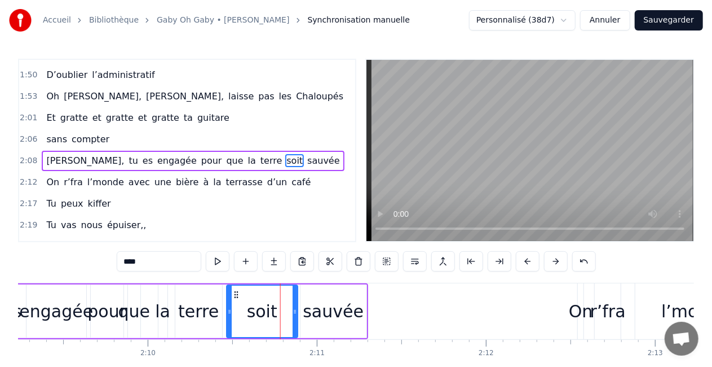
drag, startPoint x: 227, startPoint y: 294, endPoint x: 238, endPoint y: 293, distance: 11.3
click at [238, 293] on icon at bounding box center [236, 294] width 9 height 9
click at [208, 306] on div "terre" at bounding box center [198, 310] width 41 height 25
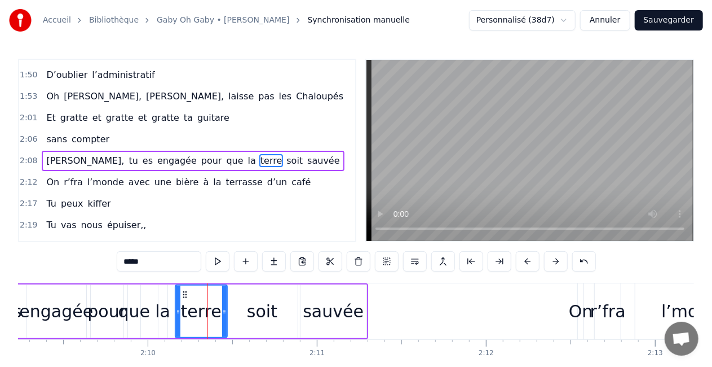
click at [223, 312] on icon at bounding box center [224, 311] width 5 height 9
click at [230, 311] on div "soit" at bounding box center [262, 311] width 71 height 54
type input "****"
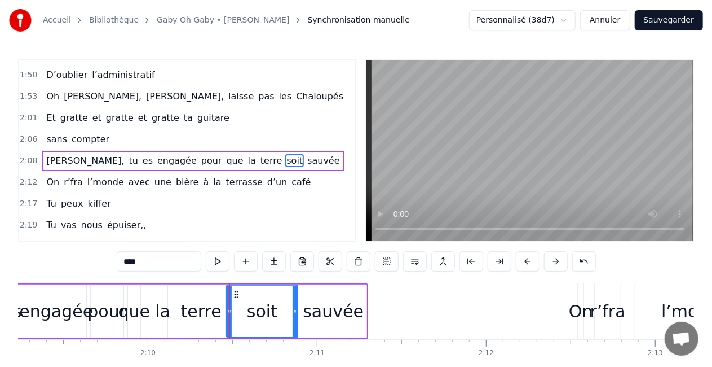
click at [298, 306] on div "[PERSON_NAME], tu es engagée pour que la terre soit sauvée" at bounding box center [134, 311] width 469 height 56
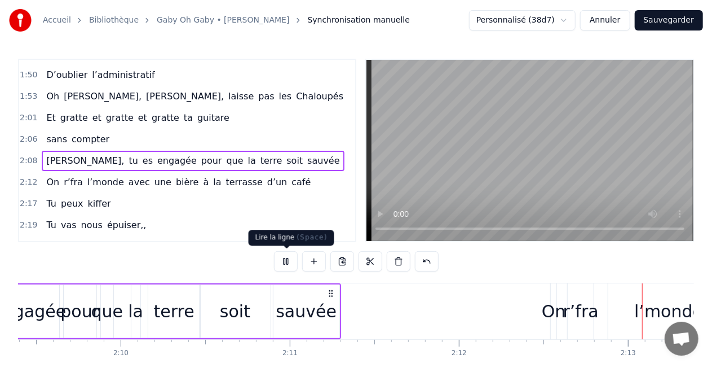
click at [293, 264] on button at bounding box center [286, 261] width 24 height 20
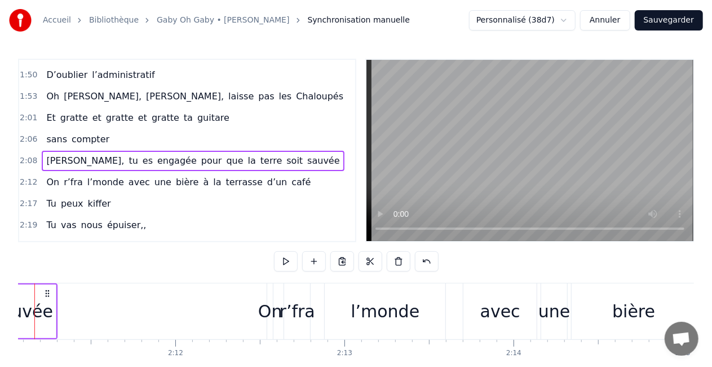
scroll to position [0, 22134]
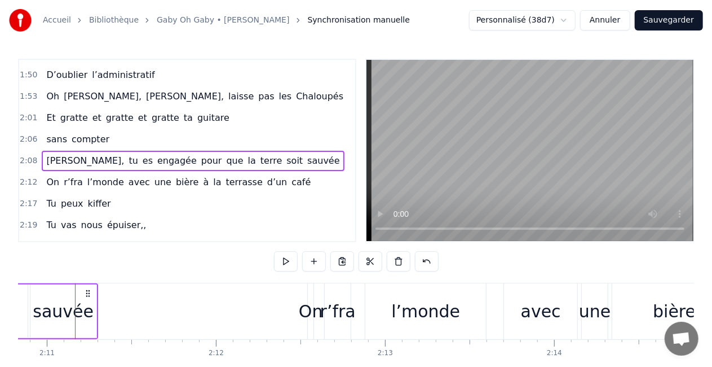
click at [90, 305] on div "sauvée" at bounding box center [63, 311] width 66 height 54
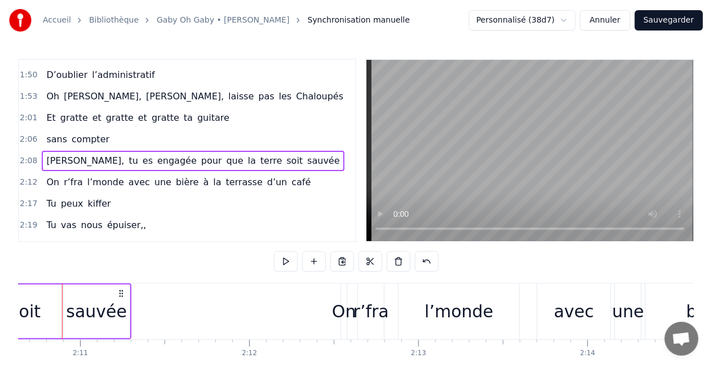
scroll to position [0, 22088]
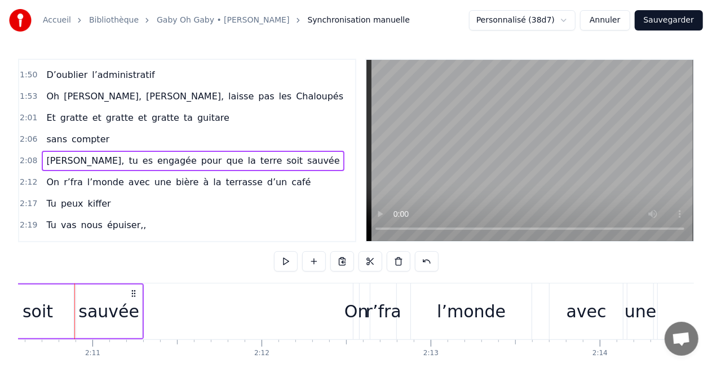
click at [74, 303] on div "soit" at bounding box center [39, 311] width 72 height 54
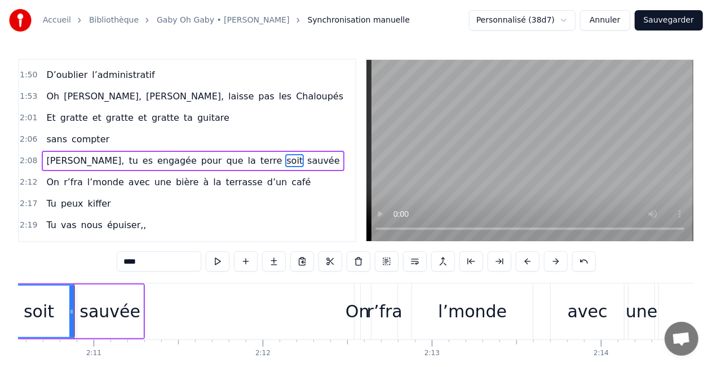
scroll to position [0, 22086]
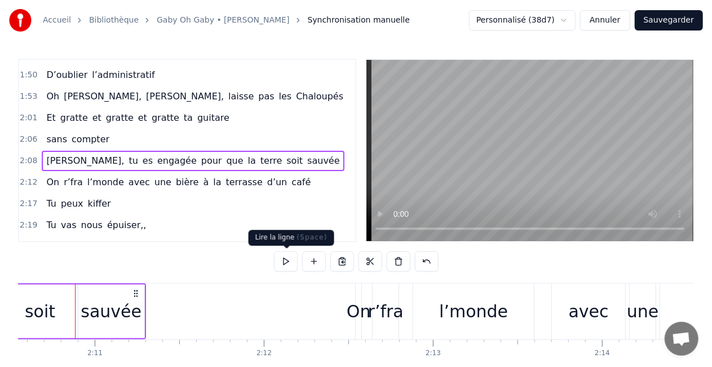
click at [286, 255] on button at bounding box center [286, 261] width 24 height 20
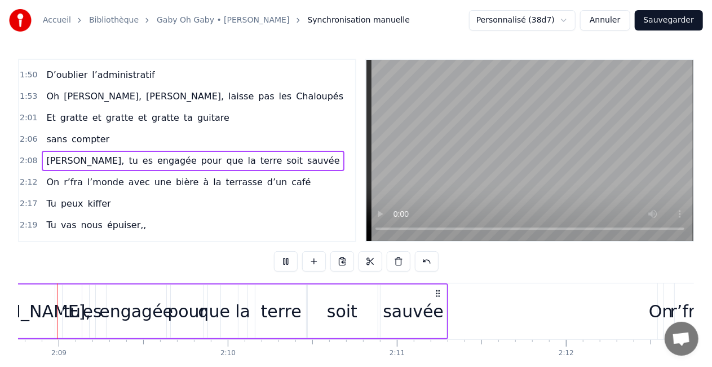
scroll to position [0, 21772]
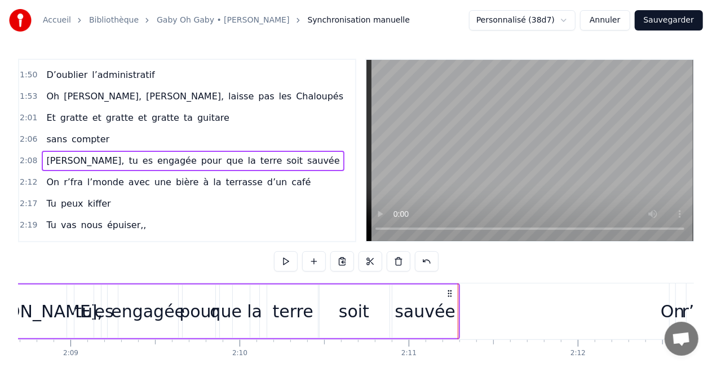
click at [330, 277] on div "0:16 T’as commencé comme conseillère à l’ANPE 0:20 Puis au service formation ap…" at bounding box center [356, 228] width 676 height 338
click at [289, 262] on button at bounding box center [286, 261] width 24 height 20
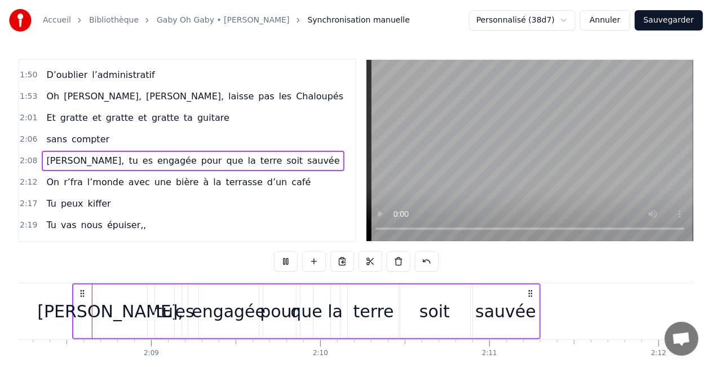
scroll to position [0, 21689]
click at [522, 297] on div "sauvée" at bounding box center [508, 311] width 66 height 54
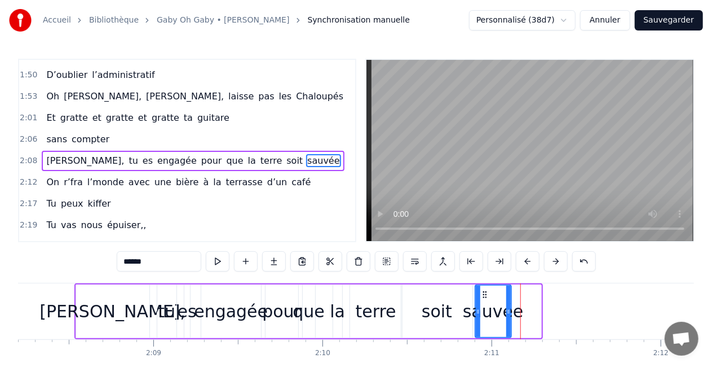
drag, startPoint x: 537, startPoint y: 310, endPoint x: 499, endPoint y: 323, distance: 39.9
click at [506, 323] on div at bounding box center [508, 310] width 5 height 51
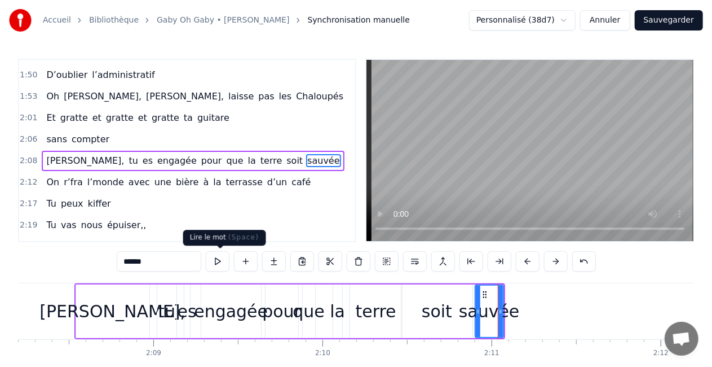
click at [219, 258] on button at bounding box center [218, 261] width 24 height 20
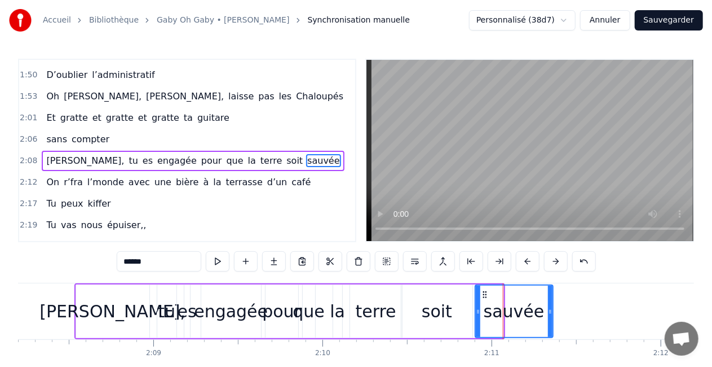
drag, startPoint x: 501, startPoint y: 310, endPoint x: 553, endPoint y: 310, distance: 51.9
click at [553, 310] on icon at bounding box center [550, 311] width 5 height 9
click at [276, 305] on div "pour" at bounding box center [281, 310] width 39 height 25
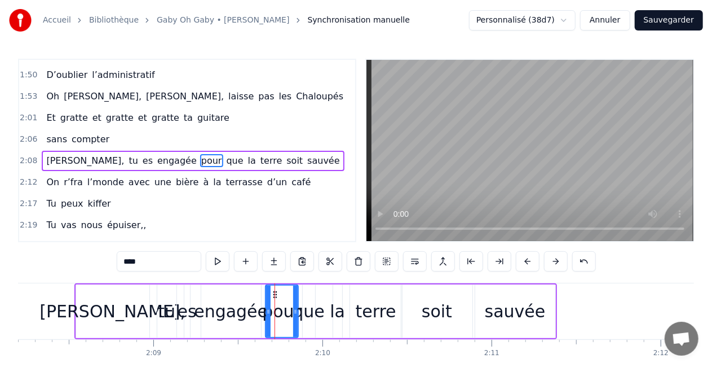
click at [305, 311] on div "que" at bounding box center [309, 310] width 32 height 25
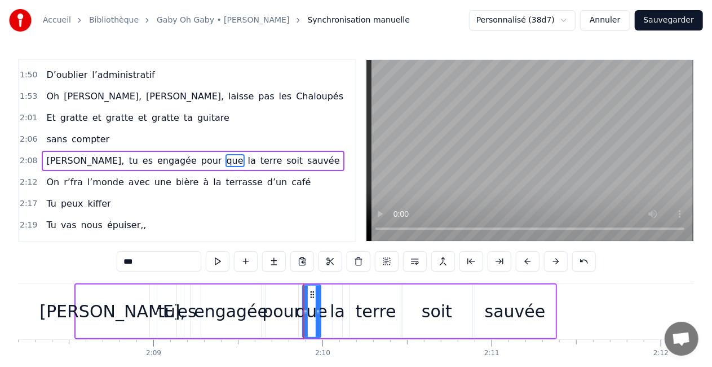
drag, startPoint x: 311, startPoint y: 311, endPoint x: 321, endPoint y: 310, distance: 9.7
click at [320, 310] on icon at bounding box center [318, 311] width 5 height 9
click at [331, 310] on div "la" at bounding box center [337, 310] width 15 height 25
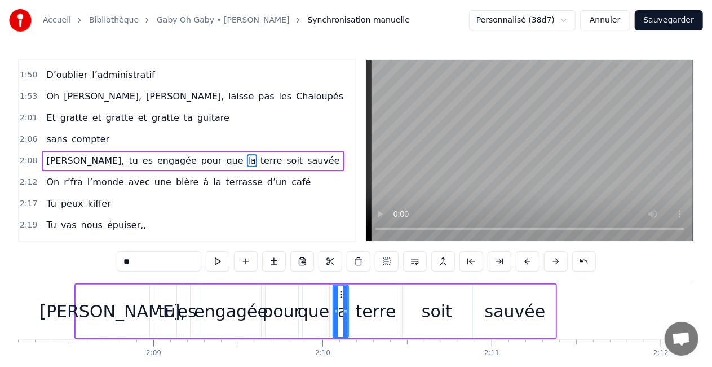
drag, startPoint x: 341, startPoint y: 308, endPoint x: 347, endPoint y: 308, distance: 6.2
click at [347, 308] on icon at bounding box center [345, 311] width 5 height 9
drag, startPoint x: 343, startPoint y: 294, endPoint x: 349, endPoint y: 296, distance: 5.8
click at [349, 296] on div at bounding box center [351, 310] width 5 height 51
drag, startPoint x: 343, startPoint y: 294, endPoint x: 351, endPoint y: 296, distance: 8.0
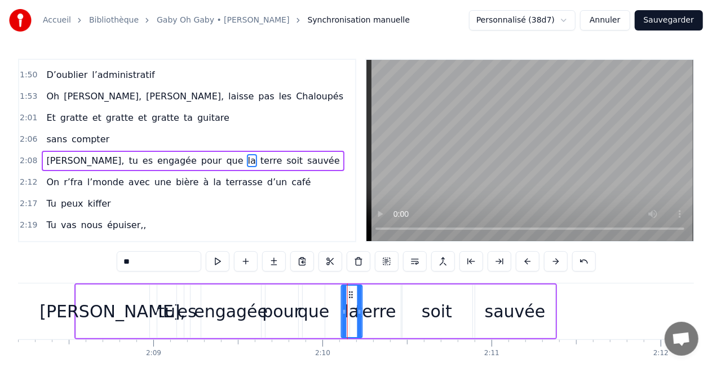
click at [351, 296] on icon at bounding box center [350, 294] width 9 height 9
click at [314, 308] on div "que" at bounding box center [314, 310] width 32 height 25
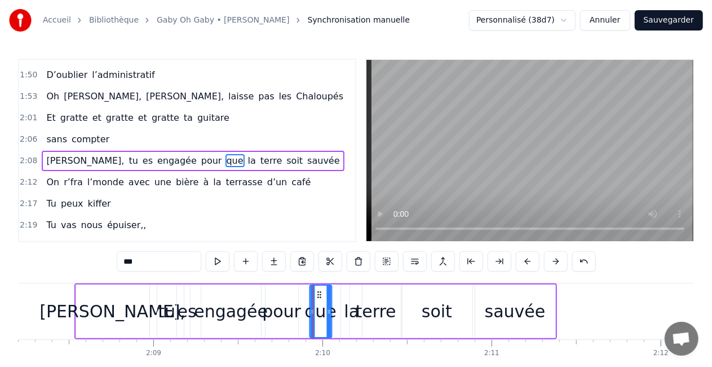
drag, startPoint x: 311, startPoint y: 292, endPoint x: 319, endPoint y: 294, distance: 7.9
click at [319, 294] on icon at bounding box center [319, 294] width 9 height 9
click at [380, 307] on div "terre" at bounding box center [376, 310] width 41 height 25
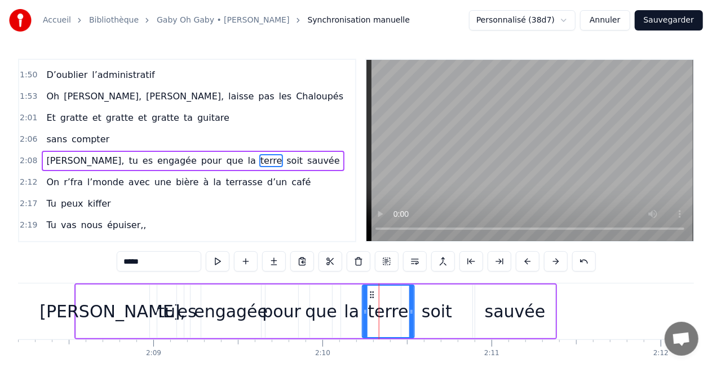
drag, startPoint x: 359, startPoint y: 293, endPoint x: 372, endPoint y: 295, distance: 13.6
click at [372, 295] on icon at bounding box center [372, 294] width 9 height 9
click at [423, 292] on div "soit" at bounding box center [437, 311] width 71 height 54
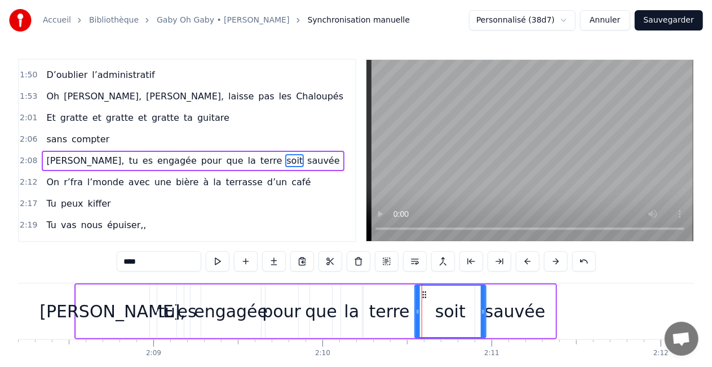
drag, startPoint x: 412, startPoint y: 290, endPoint x: 426, endPoint y: 292, distance: 14.2
click at [426, 292] on icon at bounding box center [424, 294] width 9 height 9
click at [491, 291] on div "sauvée" at bounding box center [515, 311] width 80 height 54
type input "******"
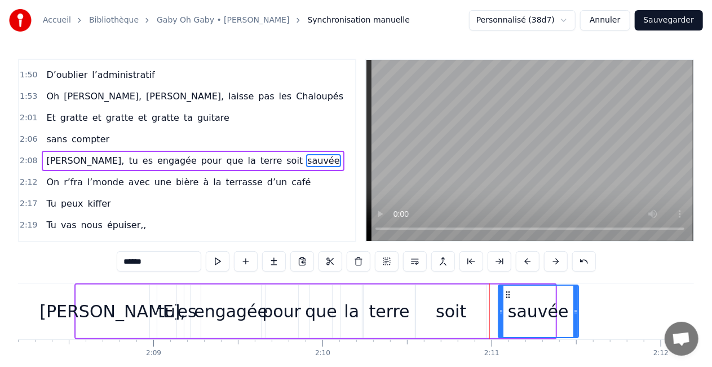
drag, startPoint x: 486, startPoint y: 292, endPoint x: 507, endPoint y: 294, distance: 21.0
click at [507, 294] on icon at bounding box center [508, 294] width 9 height 9
click at [494, 303] on div "[PERSON_NAME], tu es engagée pour que la terre soit sauvée" at bounding box center [326, 311] width 504 height 56
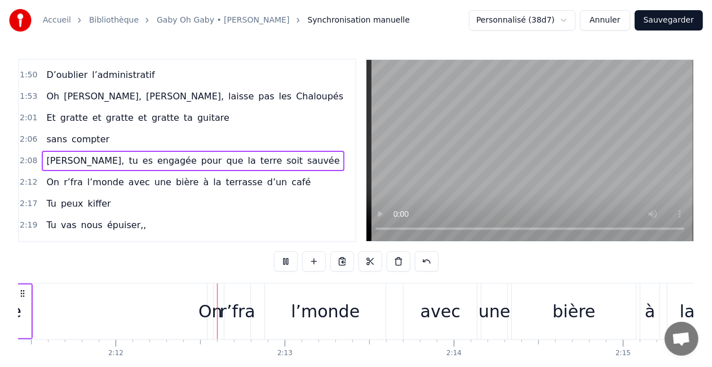
scroll to position [0, 22262]
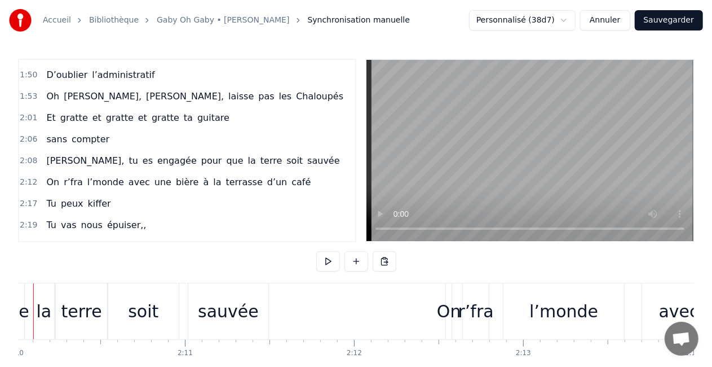
click at [129, 317] on div "[PERSON_NAME], tu es engagée pour que la terre soit sauvée" at bounding box center [20, 311] width 504 height 56
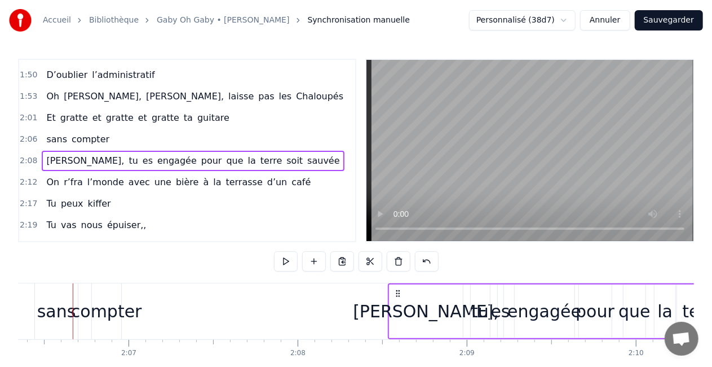
scroll to position [0, 21373]
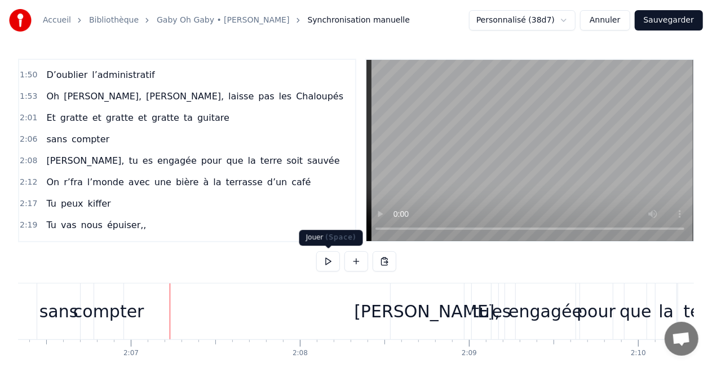
click at [321, 263] on button at bounding box center [328, 261] width 24 height 20
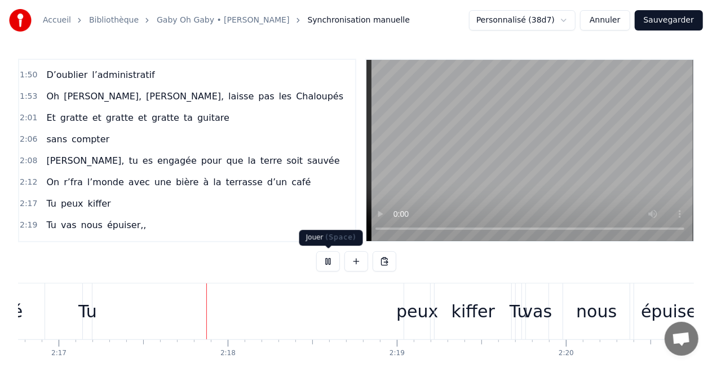
scroll to position [0, 23137]
click at [331, 262] on button at bounding box center [328, 261] width 24 height 20
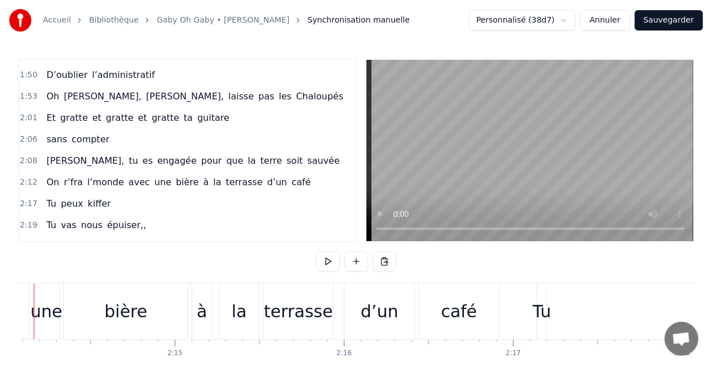
scroll to position [0, 22642]
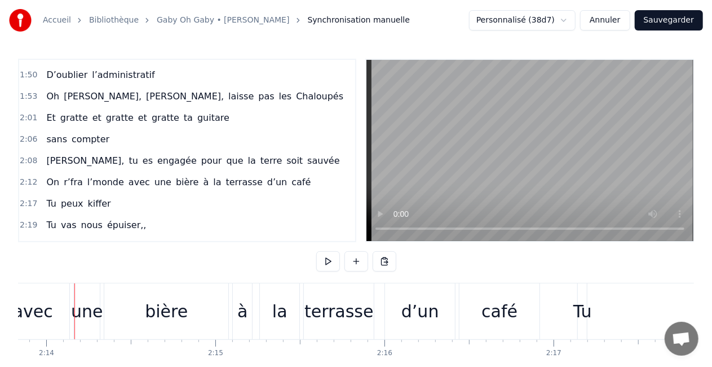
click at [331, 262] on button at bounding box center [328, 261] width 24 height 20
click at [486, 299] on div "café" at bounding box center [500, 310] width 36 height 25
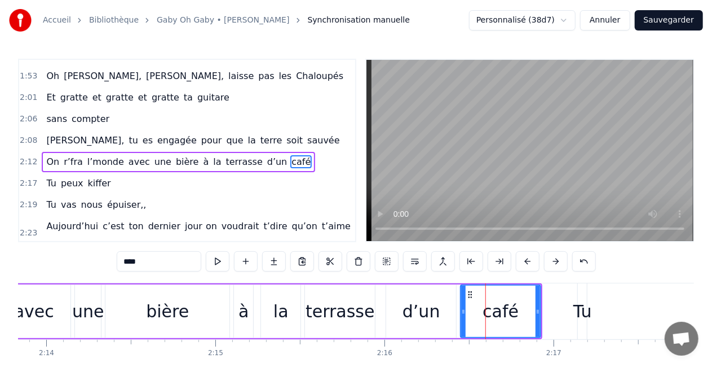
scroll to position [509, 0]
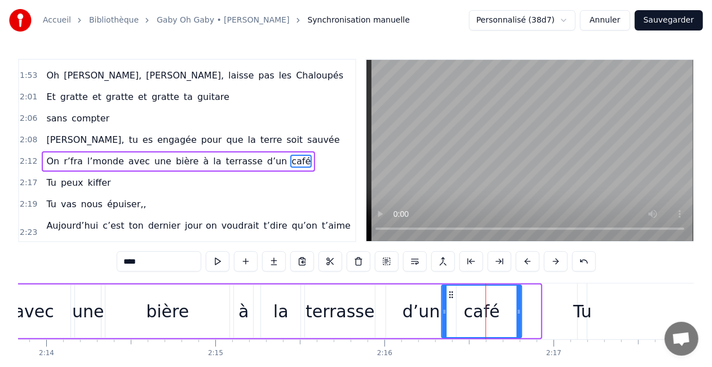
drag, startPoint x: 468, startPoint y: 292, endPoint x: 449, endPoint y: 296, distance: 19.6
click at [449, 296] on icon at bounding box center [451, 294] width 9 height 9
click at [429, 301] on div "d’un" at bounding box center [422, 310] width 38 height 25
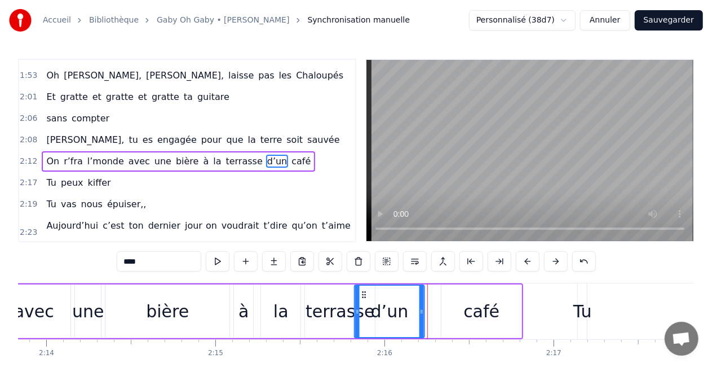
drag, startPoint x: 394, startPoint y: 290, endPoint x: 362, endPoint y: 292, distance: 31.7
click at [362, 292] on icon at bounding box center [364, 294] width 9 height 9
click at [330, 301] on div "terrasse" at bounding box center [340, 310] width 69 height 25
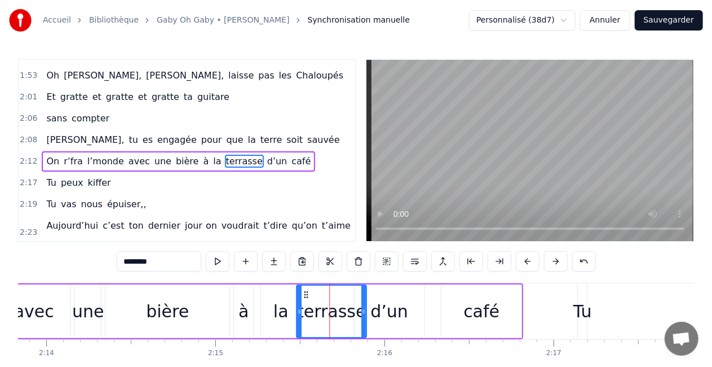
drag, startPoint x: 313, startPoint y: 293, endPoint x: 305, endPoint y: 293, distance: 8.5
click at [305, 293] on icon at bounding box center [306, 294] width 9 height 9
click at [274, 297] on div "la" at bounding box center [280, 311] width 39 height 54
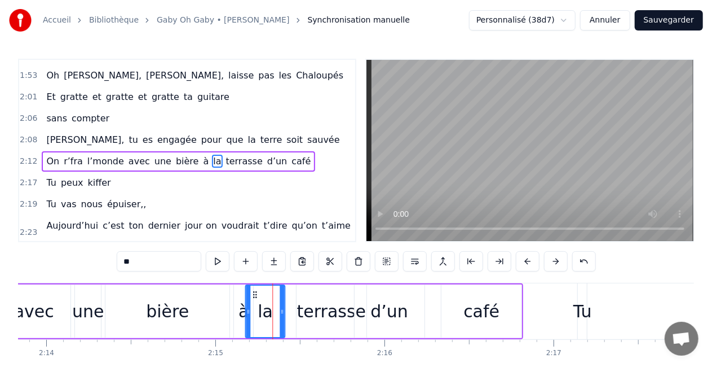
drag, startPoint x: 270, startPoint y: 293, endPoint x: 254, endPoint y: 296, distance: 16.0
click at [254, 296] on icon at bounding box center [254, 294] width 9 height 9
click at [218, 311] on div "bière" at bounding box center [167, 311] width 124 height 54
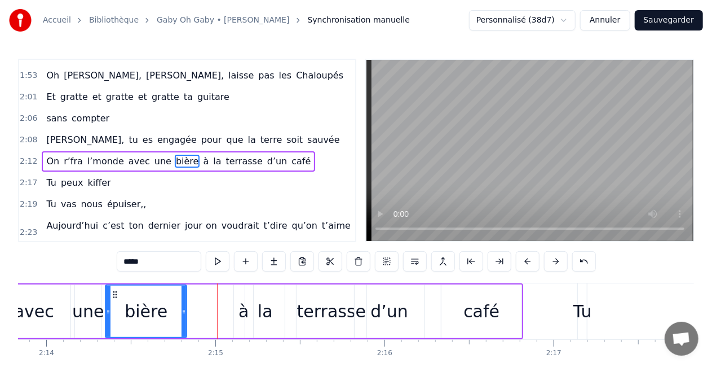
drag, startPoint x: 228, startPoint y: 310, endPoint x: 185, endPoint y: 309, distance: 42.9
click at [185, 309] on icon at bounding box center [184, 311] width 5 height 9
click at [237, 311] on div "à" at bounding box center [243, 311] width 19 height 54
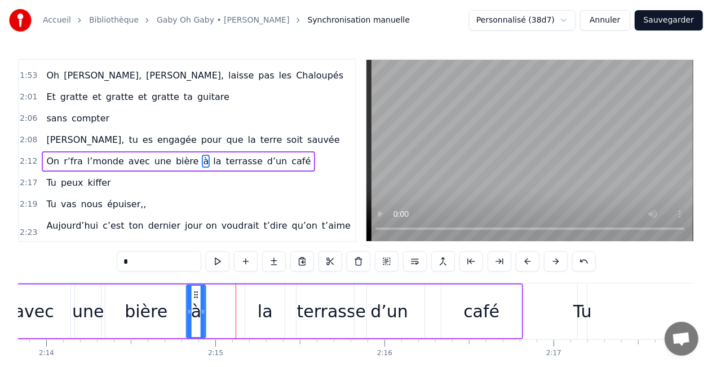
drag, startPoint x: 241, startPoint y: 293, endPoint x: 193, endPoint y: 294, distance: 48.5
click at [193, 294] on icon at bounding box center [196, 294] width 9 height 9
click at [262, 294] on div "la" at bounding box center [264, 311] width 39 height 54
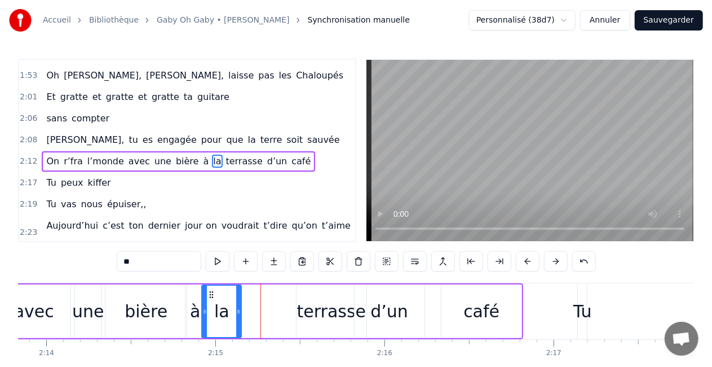
drag, startPoint x: 254, startPoint y: 293, endPoint x: 213, endPoint y: 294, distance: 40.6
click at [213, 294] on icon at bounding box center [211, 294] width 9 height 9
click at [322, 291] on div "terrasse" at bounding box center [332, 311] width 70 height 54
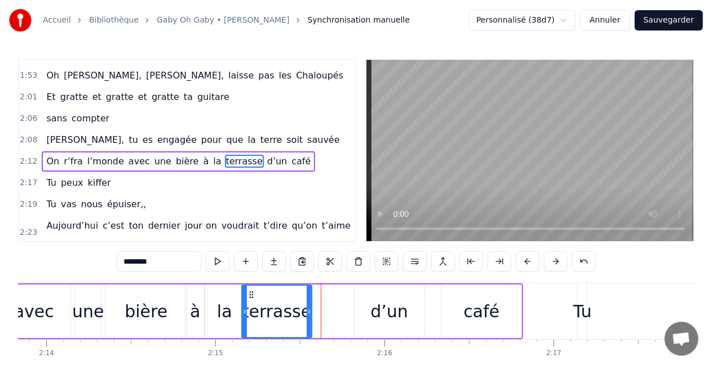
drag, startPoint x: 305, startPoint y: 292, endPoint x: 247, endPoint y: 298, distance: 58.4
click at [247, 298] on icon at bounding box center [251, 294] width 9 height 9
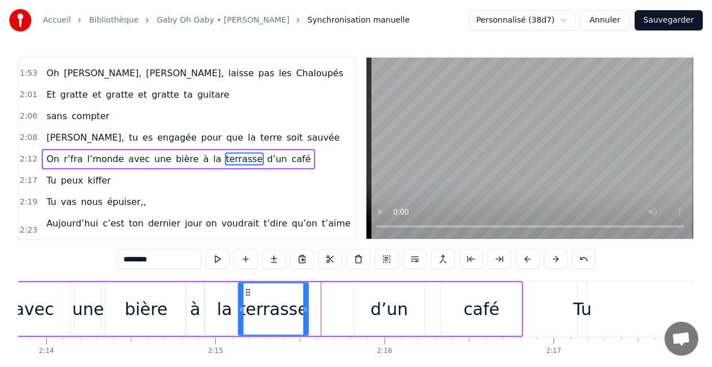
click at [361, 293] on div "d’un" at bounding box center [390, 309] width 70 height 54
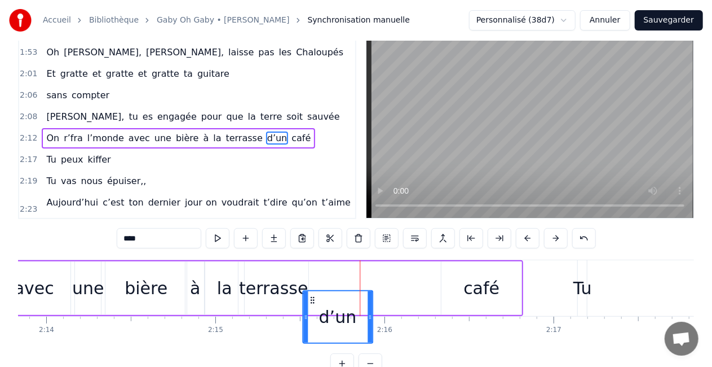
scroll to position [28, 0]
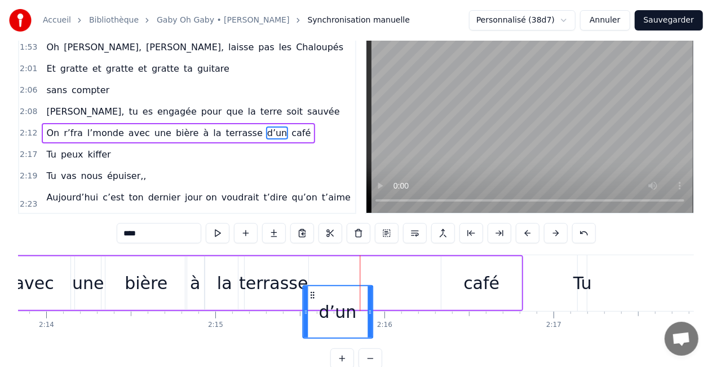
drag, startPoint x: 363, startPoint y: 293, endPoint x: 311, endPoint y: 297, distance: 52.0
click at [311, 297] on icon at bounding box center [312, 294] width 9 height 9
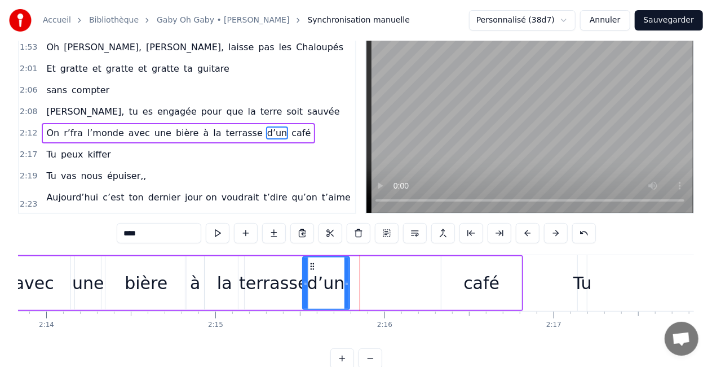
drag, startPoint x: 371, startPoint y: 280, endPoint x: 350, endPoint y: 288, distance: 22.1
click at [349, 288] on div at bounding box center [347, 282] width 5 height 51
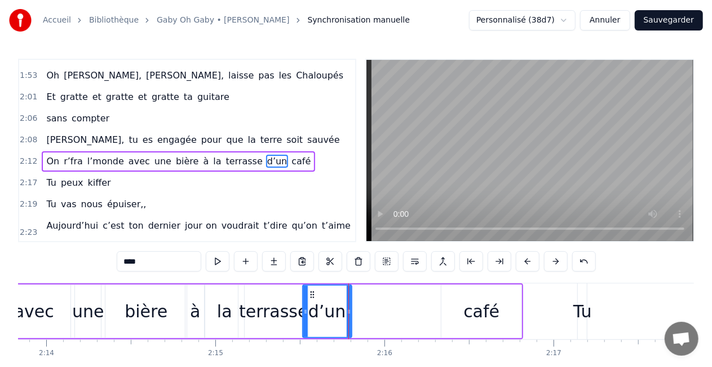
click at [465, 300] on div "café" at bounding box center [482, 311] width 80 height 54
type input "****"
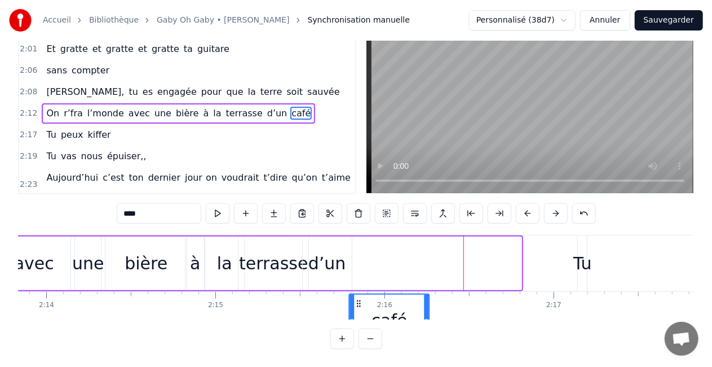
scroll to position [58, 0]
drag, startPoint x: 422, startPoint y: 294, endPoint x: 356, endPoint y: 301, distance: 66.3
click at [356, 301] on div "café" at bounding box center [389, 319] width 79 height 51
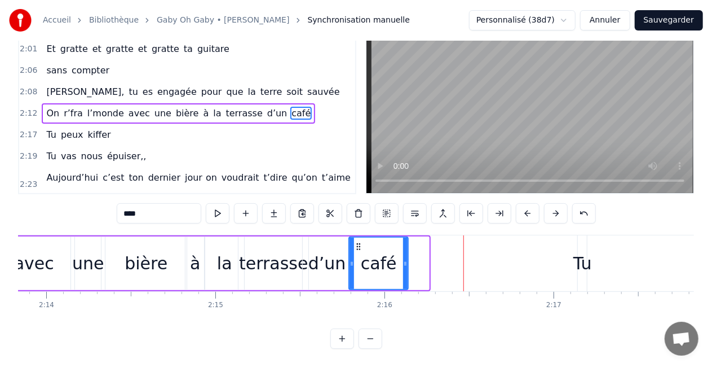
drag, startPoint x: 428, startPoint y: 255, endPoint x: 407, endPoint y: 260, distance: 21.5
click at [407, 260] on div at bounding box center [405, 262] width 5 height 51
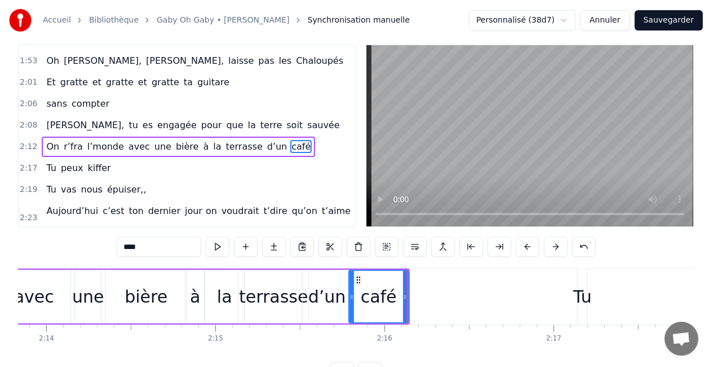
scroll to position [0, 0]
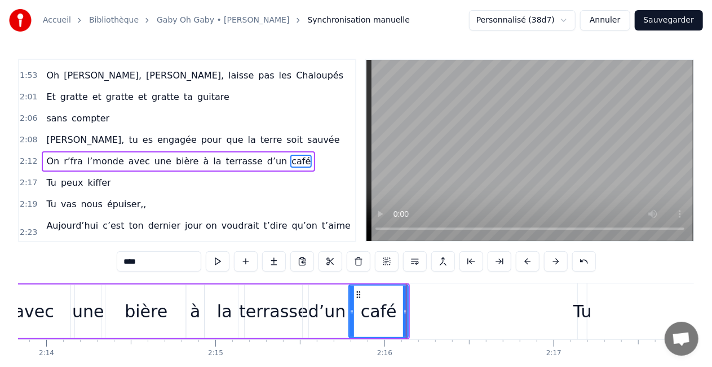
click at [72, 306] on div "On r’fra l’monde avec une bière à la terrasse d’un café" at bounding box center [104, 311] width 611 height 56
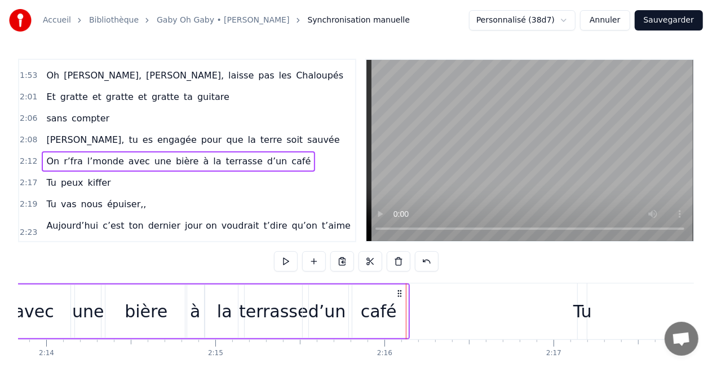
scroll to position [0, 22639]
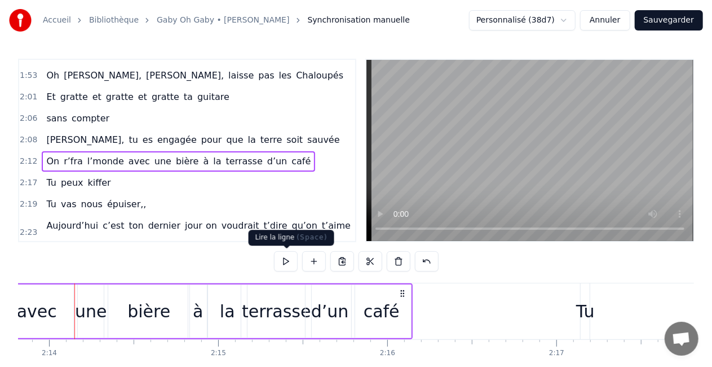
click at [285, 259] on button at bounding box center [286, 261] width 24 height 20
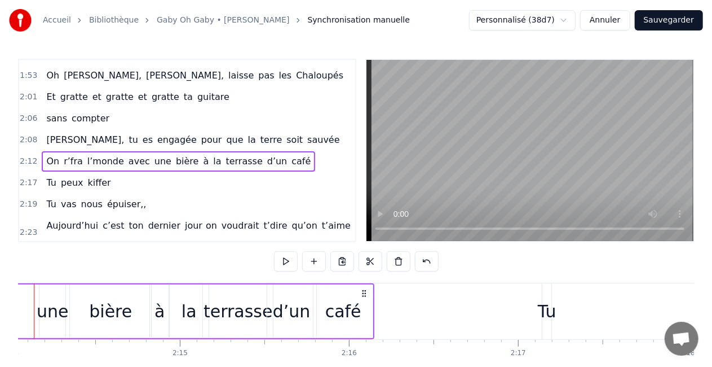
scroll to position [0, 22637]
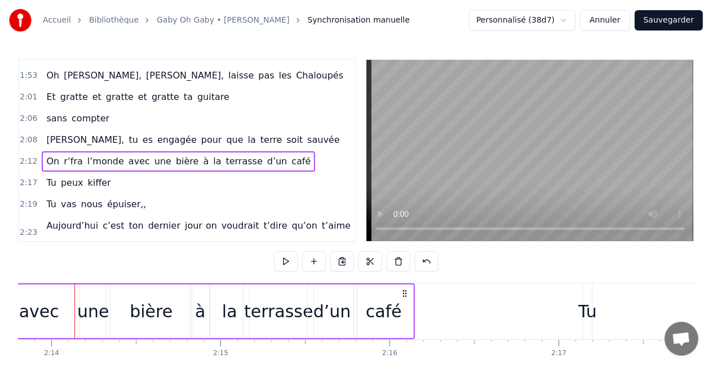
click at [194, 325] on div "à" at bounding box center [200, 311] width 19 height 54
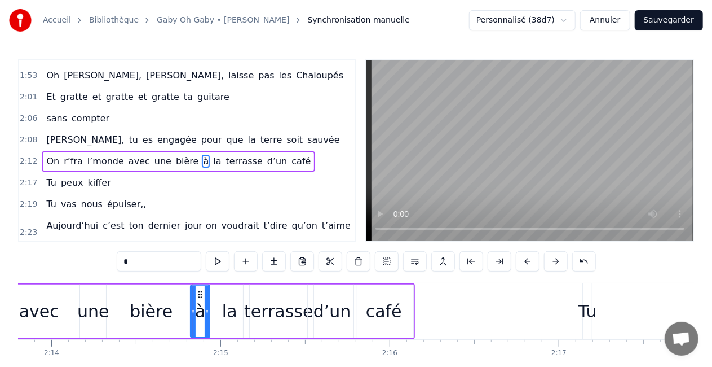
click at [181, 320] on div "bière" at bounding box center [151, 311] width 81 height 54
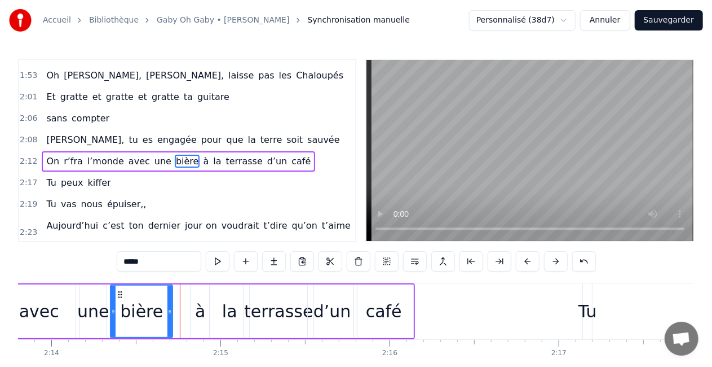
drag, startPoint x: 189, startPoint y: 310, endPoint x: 166, endPoint y: 309, distance: 23.1
click at [167, 309] on icon at bounding box center [169, 311] width 5 height 9
click at [200, 310] on div "à" at bounding box center [200, 310] width 10 height 25
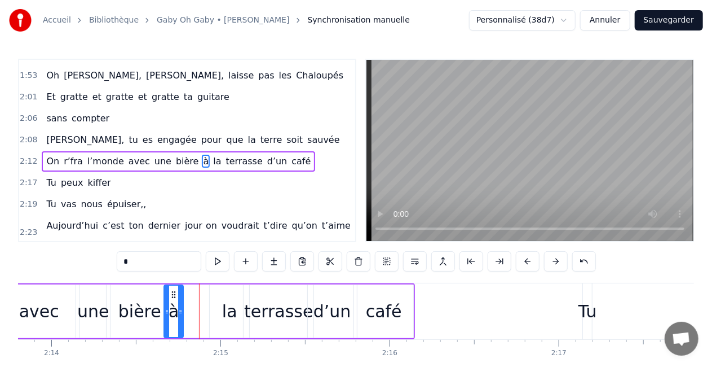
drag, startPoint x: 200, startPoint y: 293, endPoint x: 173, endPoint y: 292, distance: 26.5
click at [173, 292] on icon at bounding box center [173, 294] width 9 height 9
click at [223, 299] on div "la" at bounding box center [229, 310] width 15 height 25
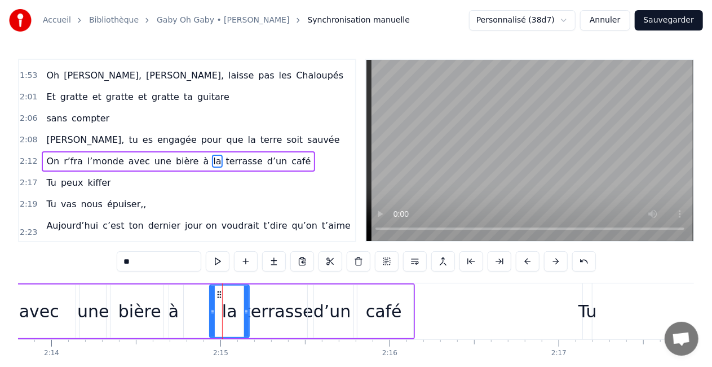
click at [250, 309] on div "terrasse" at bounding box center [278, 310] width 69 height 25
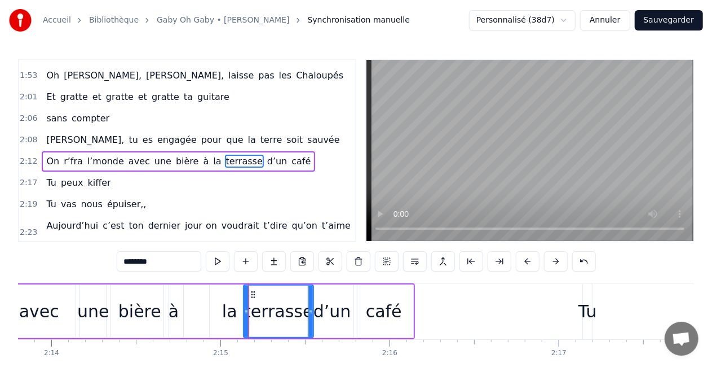
click at [227, 311] on div "la" at bounding box center [229, 310] width 15 height 25
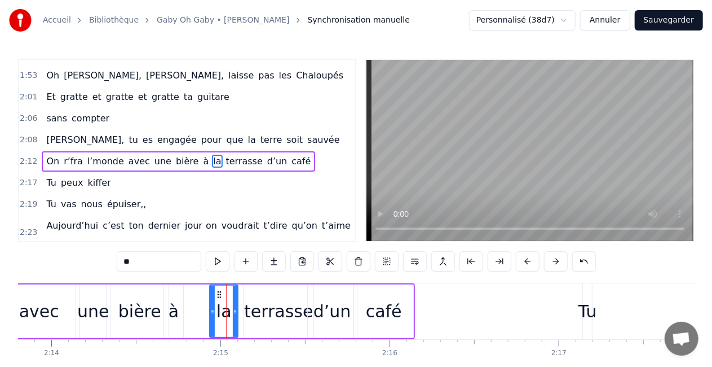
drag, startPoint x: 246, startPoint y: 309, endPoint x: 235, endPoint y: 310, distance: 11.3
click at [235, 310] on icon at bounding box center [235, 311] width 5 height 9
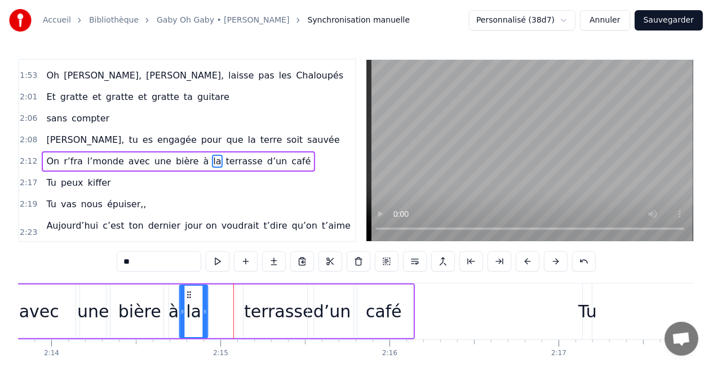
drag, startPoint x: 219, startPoint y: 294, endPoint x: 189, endPoint y: 294, distance: 30.5
click at [189, 294] on icon at bounding box center [188, 294] width 9 height 9
click at [290, 306] on div "terrasse" at bounding box center [278, 310] width 69 height 25
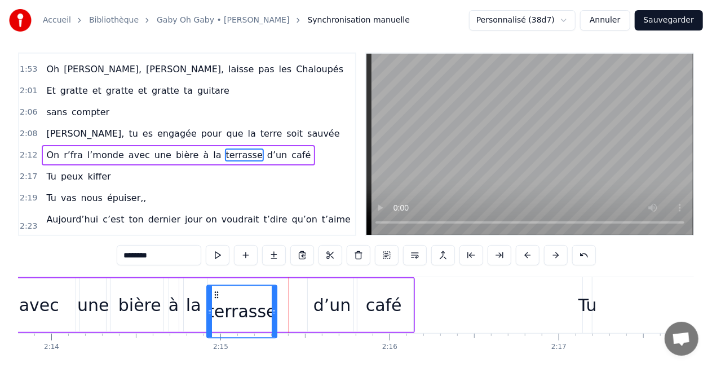
drag, startPoint x: 253, startPoint y: 292, endPoint x: 217, endPoint y: 298, distance: 37.2
click at [217, 298] on div "terrasse" at bounding box center [242, 310] width 69 height 51
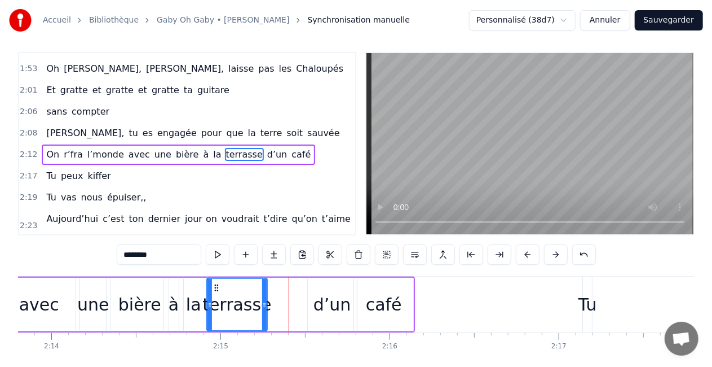
drag, startPoint x: 273, startPoint y: 304, endPoint x: 263, endPoint y: 305, distance: 9.6
click at [263, 305] on icon at bounding box center [264, 304] width 5 height 9
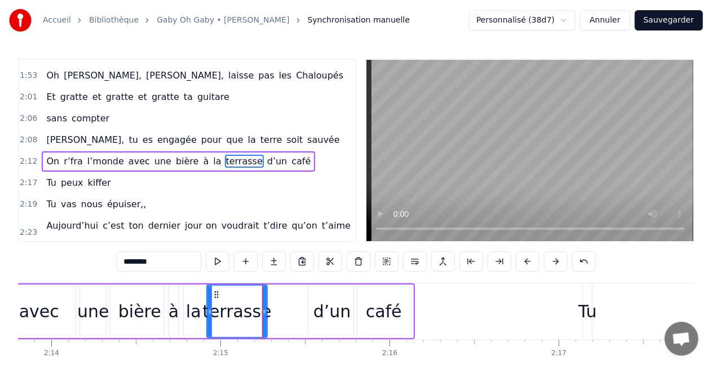
click at [334, 291] on div "d’un" at bounding box center [332, 311] width 49 height 54
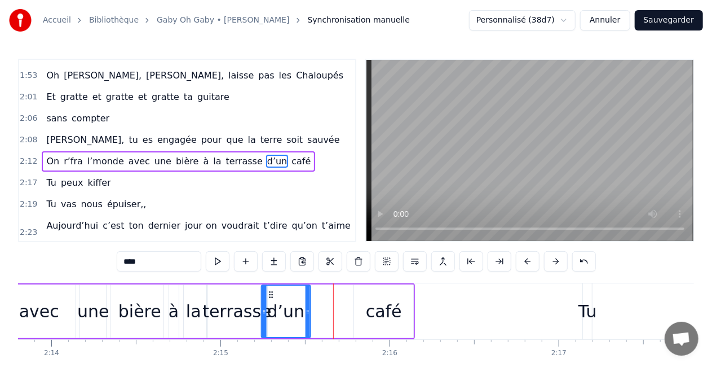
drag, startPoint x: 317, startPoint y: 292, endPoint x: 271, endPoint y: 294, distance: 46.9
click at [271, 294] on icon at bounding box center [270, 294] width 9 height 9
click at [374, 297] on div "café" at bounding box center [383, 311] width 59 height 54
type input "****"
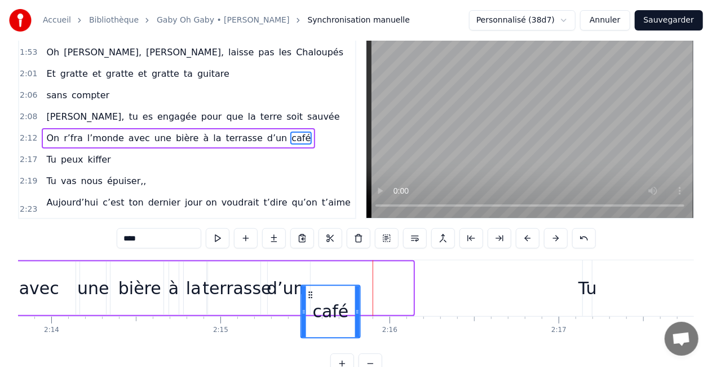
scroll to position [24, 0]
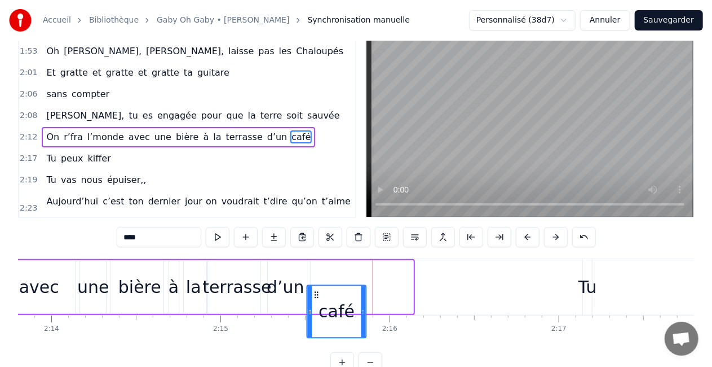
drag, startPoint x: 334, startPoint y: 297, endPoint x: 313, endPoint y: 293, distance: 21.2
click at [313, 293] on icon at bounding box center [316, 294] width 9 height 9
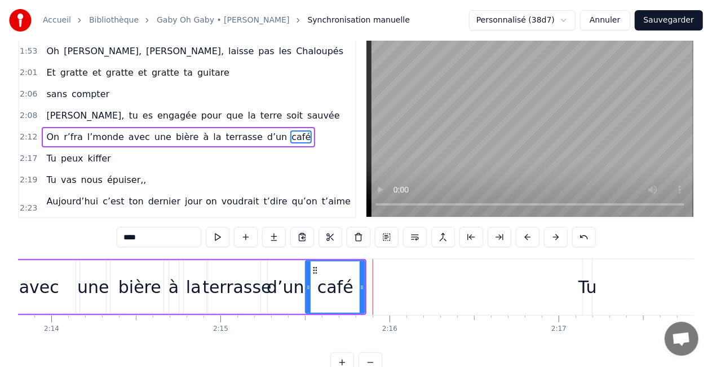
click at [108, 274] on div "On r’fra l’monde avec une bière à la terrasse d’un café" at bounding box center [85, 287] width 562 height 56
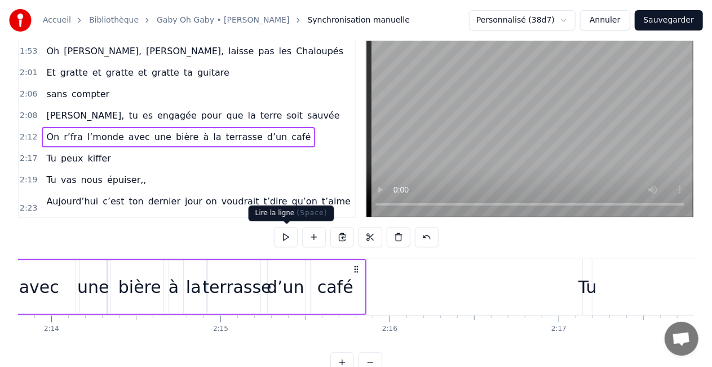
click at [281, 234] on button at bounding box center [286, 237] width 24 height 20
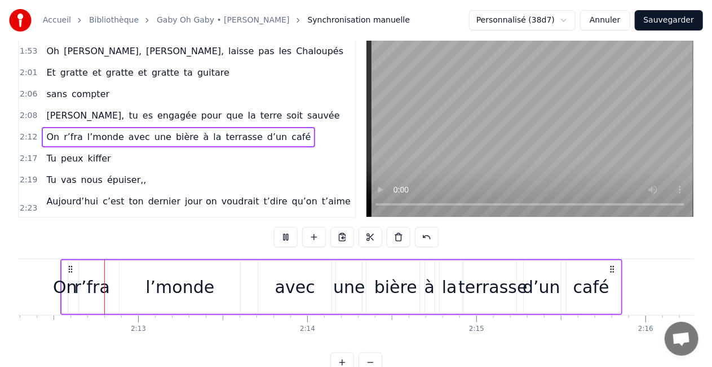
scroll to position [0, 22371]
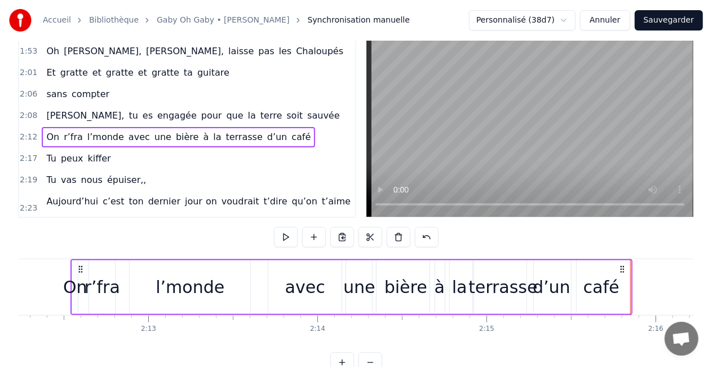
click at [217, 268] on div "l’monde" at bounding box center [190, 287] width 121 height 54
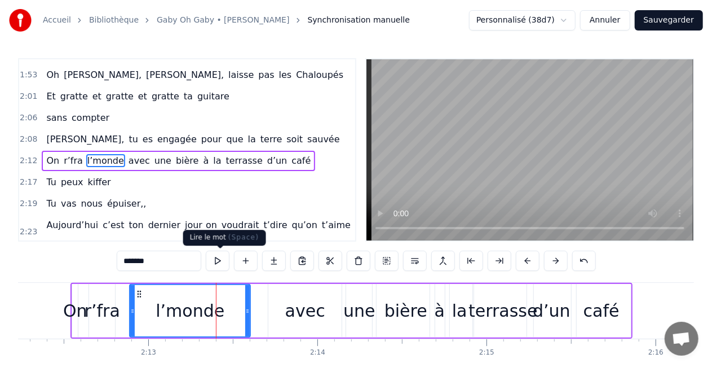
scroll to position [0, 0]
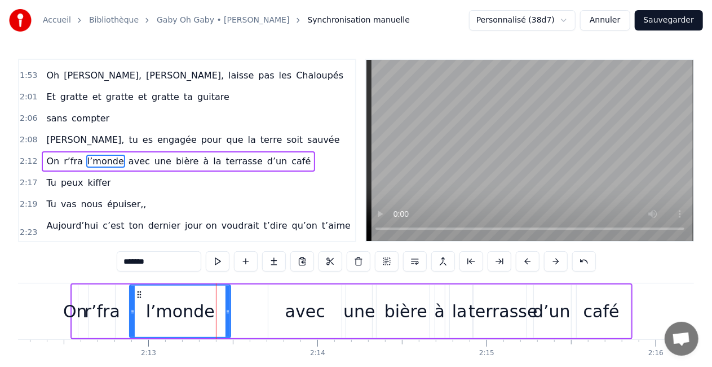
drag, startPoint x: 247, startPoint y: 308, endPoint x: 223, endPoint y: 309, distance: 24.3
click at [226, 309] on icon at bounding box center [228, 311] width 5 height 9
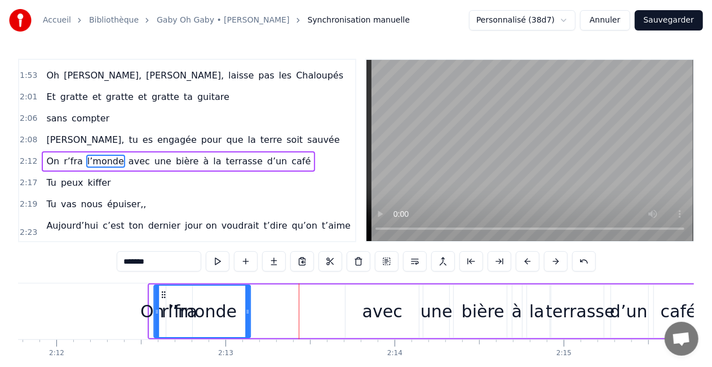
scroll to position [0, 22293]
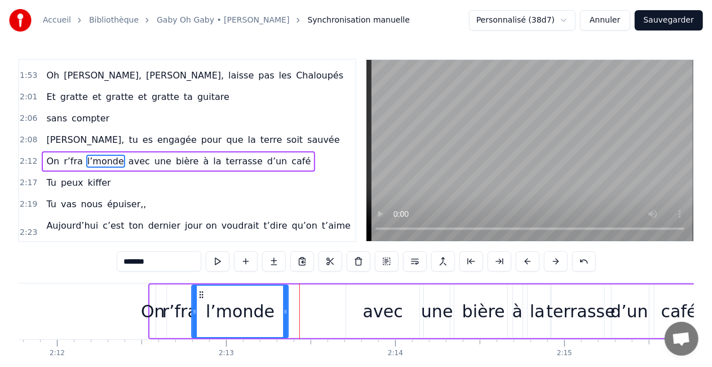
drag, startPoint x: 138, startPoint y: 293, endPoint x: 200, endPoint y: 286, distance: 63.0
click at [200, 286] on div "l’monde" at bounding box center [240, 310] width 95 height 51
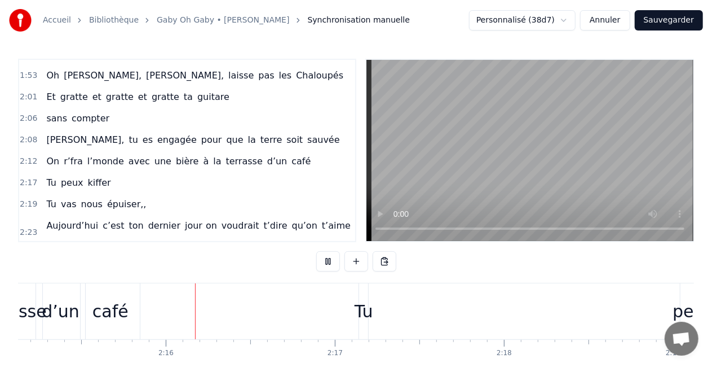
scroll to position [0, 22868]
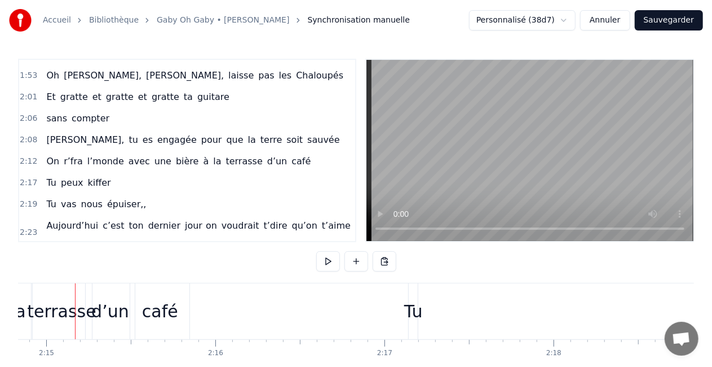
click at [187, 293] on div "café" at bounding box center [159, 311] width 59 height 56
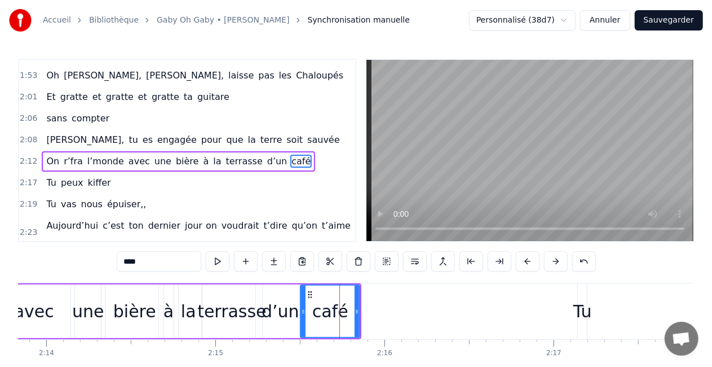
scroll to position [0, 22620]
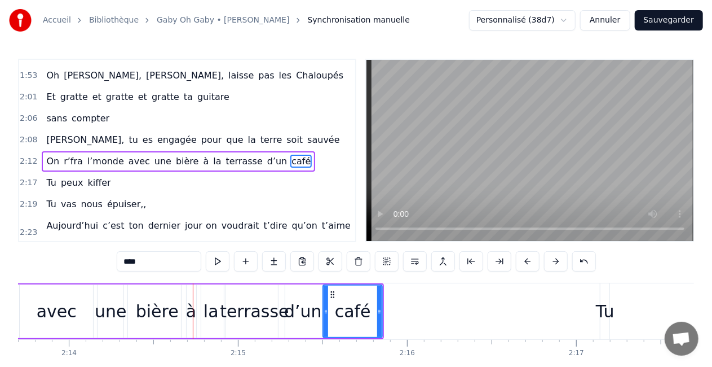
click at [96, 305] on div "une" at bounding box center [111, 310] width 32 height 25
type input "***"
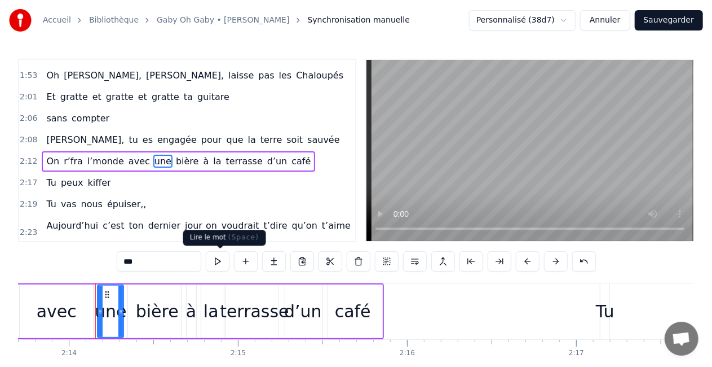
click at [217, 259] on button at bounding box center [218, 261] width 24 height 20
click at [95, 302] on div "On r’fra l’monde avec une bière à la terrasse d’un café" at bounding box center [103, 311] width 562 height 56
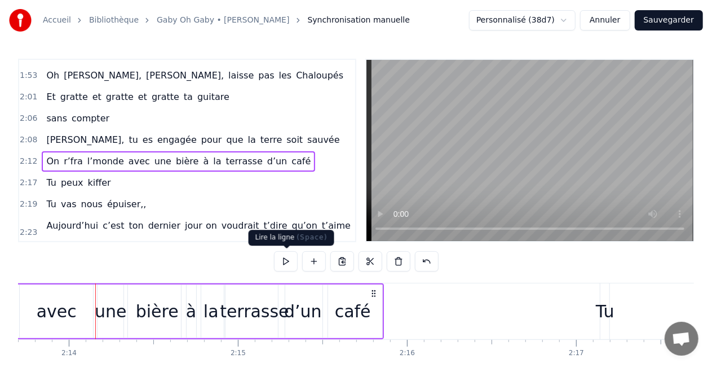
click at [289, 261] on button at bounding box center [286, 261] width 24 height 20
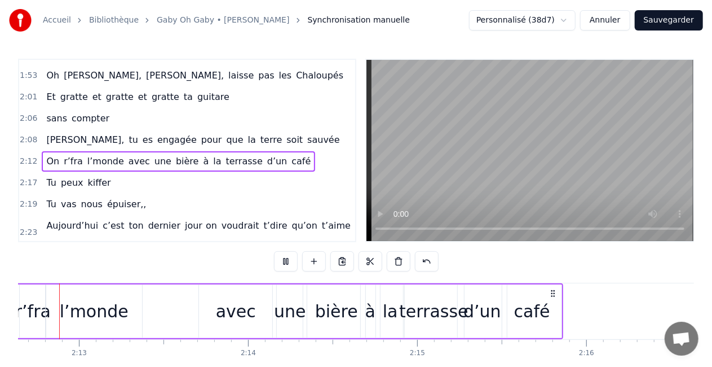
scroll to position [0, 22404]
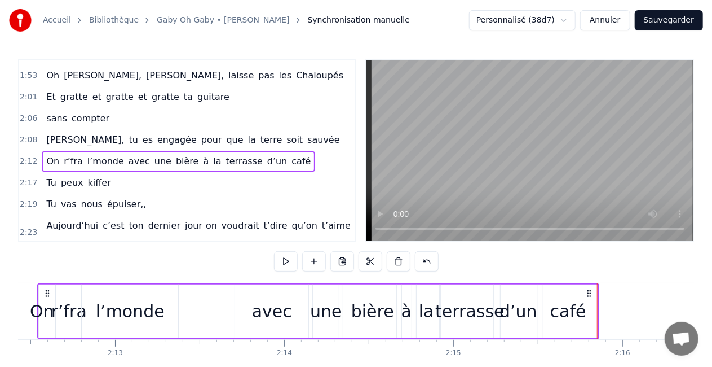
click at [226, 297] on div "On r’fra l’monde avec une bière à la terrasse d’un café" at bounding box center [318, 311] width 562 height 56
click at [261, 299] on div "avec" at bounding box center [272, 310] width 40 height 25
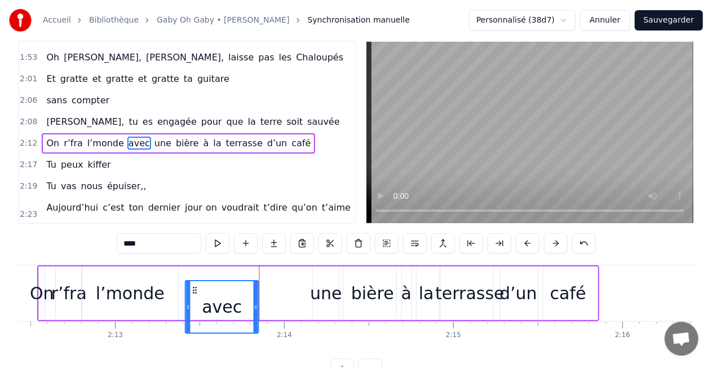
drag, startPoint x: 246, startPoint y: 291, endPoint x: 195, endPoint y: 302, distance: 52.0
click at [195, 302] on div "avec" at bounding box center [222, 306] width 72 height 51
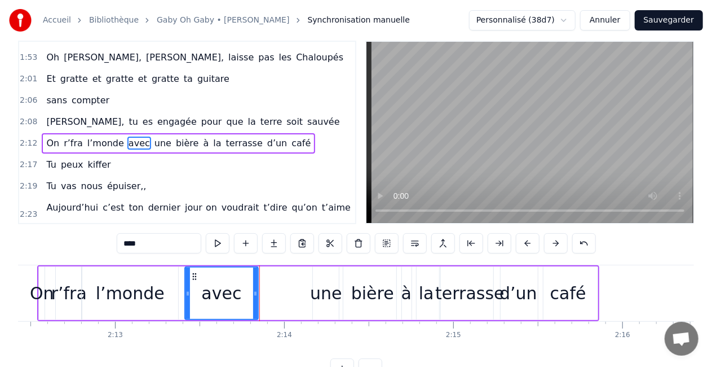
scroll to position [23, 0]
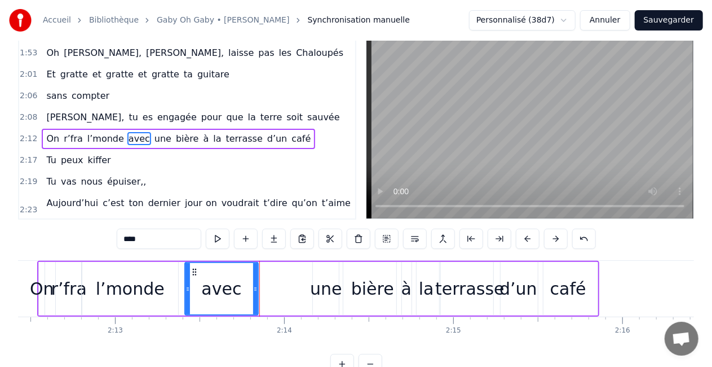
click at [329, 270] on div "une" at bounding box center [326, 289] width 26 height 54
type input "***"
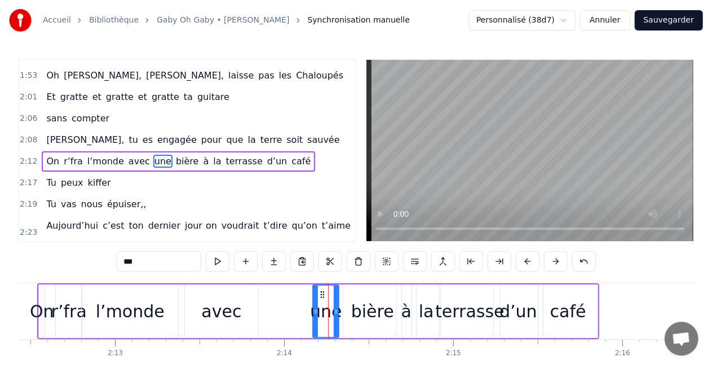
scroll to position [0, 0]
drag, startPoint x: 322, startPoint y: 289, endPoint x: 264, endPoint y: 296, distance: 58.0
click at [264, 296] on div "On r’fra l’monde avec une bière à la terrasse d’un café" at bounding box center [318, 311] width 562 height 56
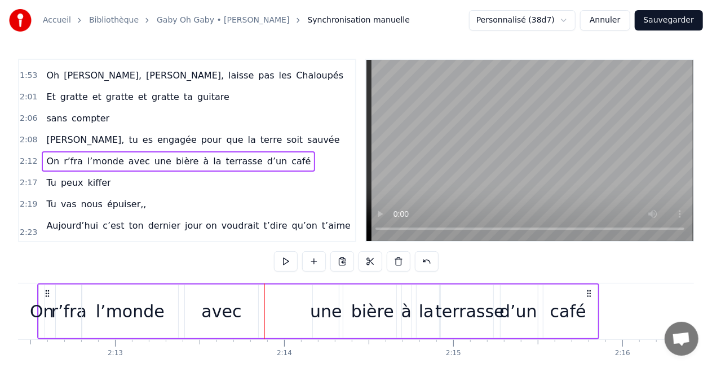
click at [346, 294] on div "bière" at bounding box center [372, 311] width 58 height 54
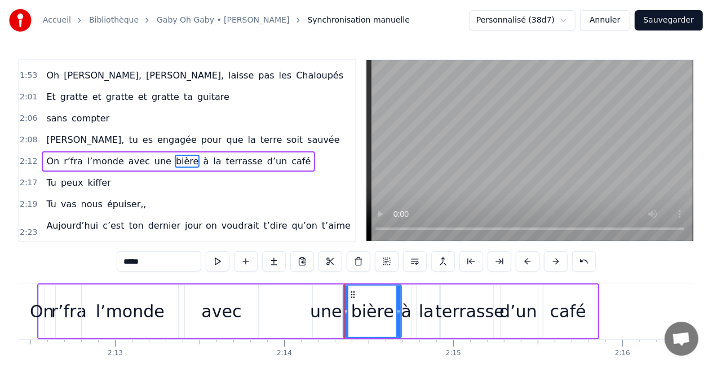
click at [329, 296] on div "une" at bounding box center [326, 311] width 26 height 54
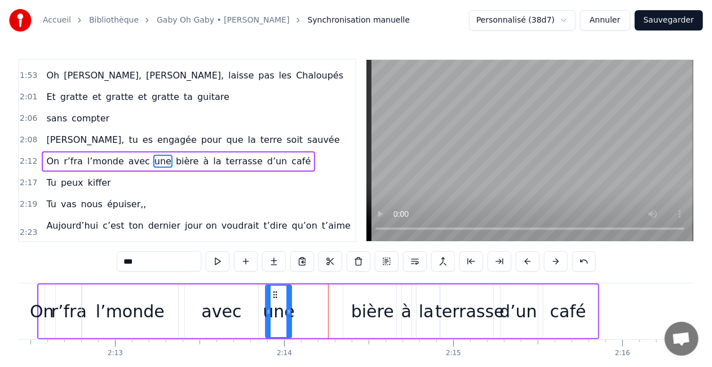
scroll to position [7, 0]
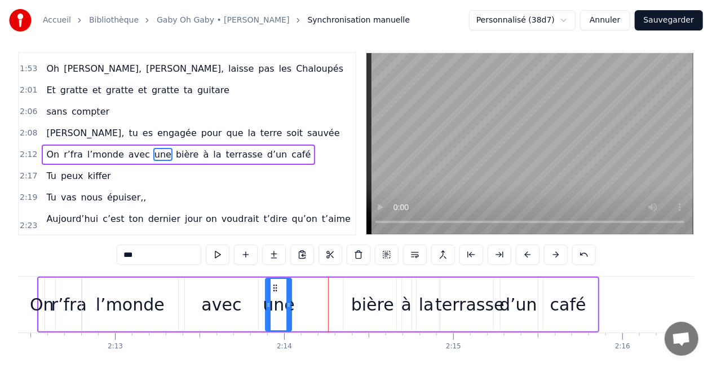
drag, startPoint x: 323, startPoint y: 294, endPoint x: 276, endPoint y: 299, distance: 47.1
click at [276, 299] on div "une" at bounding box center [279, 304] width 25 height 51
click at [358, 285] on div "bière" at bounding box center [372, 304] width 58 height 54
type input "*****"
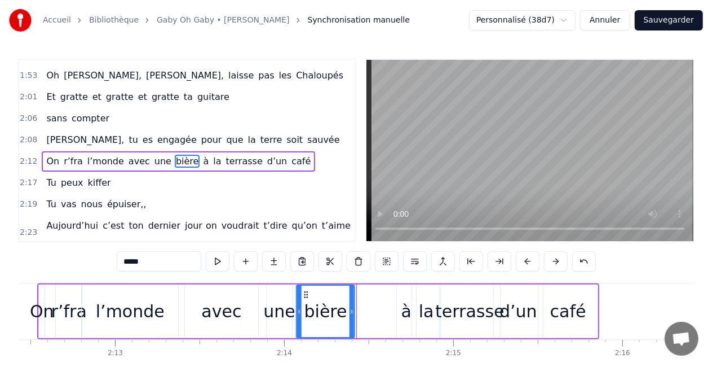
drag, startPoint x: 353, startPoint y: 292, endPoint x: 306, endPoint y: 294, distance: 46.9
click at [306, 294] on icon at bounding box center [306, 294] width 9 height 9
click at [394, 292] on div "On r’fra l’monde avec une bière à la terrasse d’un café" at bounding box center [318, 311] width 562 height 56
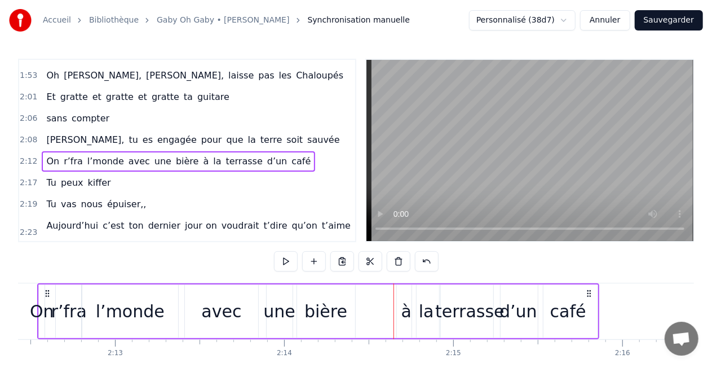
click at [406, 292] on div "à" at bounding box center [406, 311] width 19 height 54
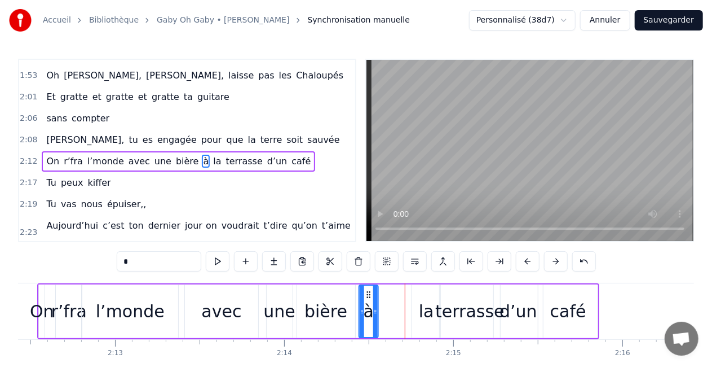
drag, startPoint x: 409, startPoint y: 293, endPoint x: 372, endPoint y: 293, distance: 37.2
click at [372, 293] on icon at bounding box center [368, 294] width 9 height 9
click at [431, 292] on div "la" at bounding box center [426, 311] width 28 height 54
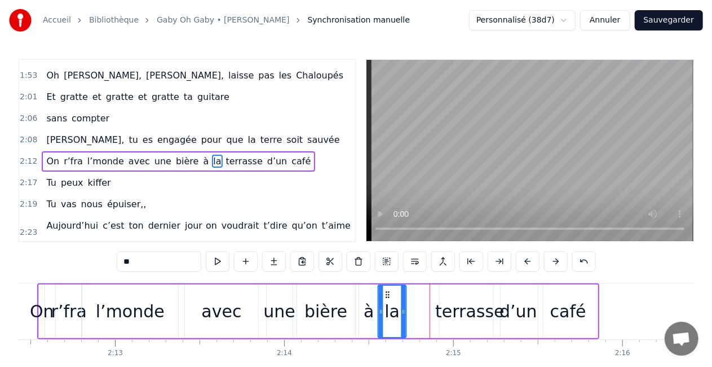
drag, startPoint x: 422, startPoint y: 292, endPoint x: 391, endPoint y: 296, distance: 31.8
click at [391, 296] on icon at bounding box center [387, 294] width 9 height 9
click at [478, 291] on div "terrasse" at bounding box center [470, 311] width 60 height 54
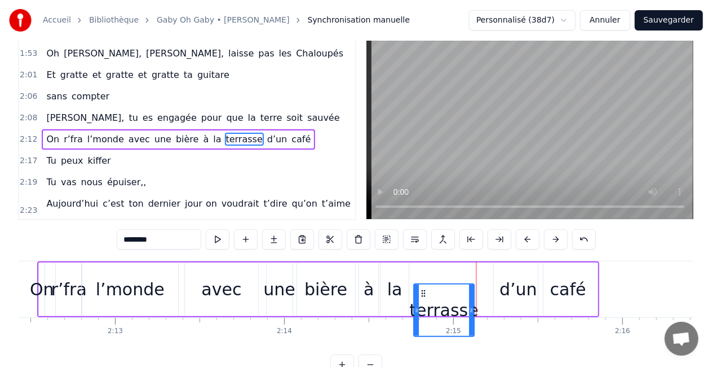
drag, startPoint x: 449, startPoint y: 296, endPoint x: 424, endPoint y: 299, distance: 25.7
click at [424, 299] on div "terrasse" at bounding box center [444, 309] width 59 height 51
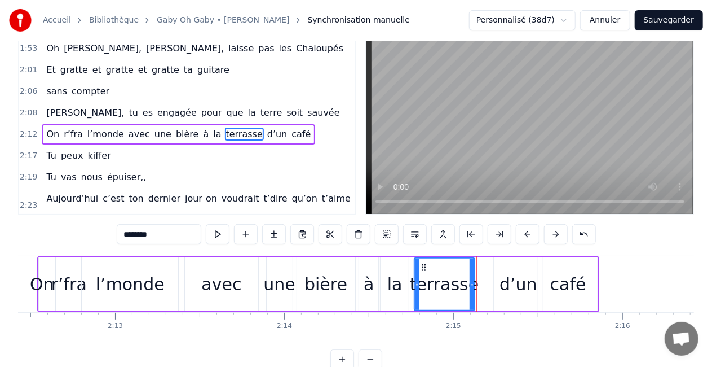
click at [514, 275] on div "d’un" at bounding box center [519, 283] width 38 height 25
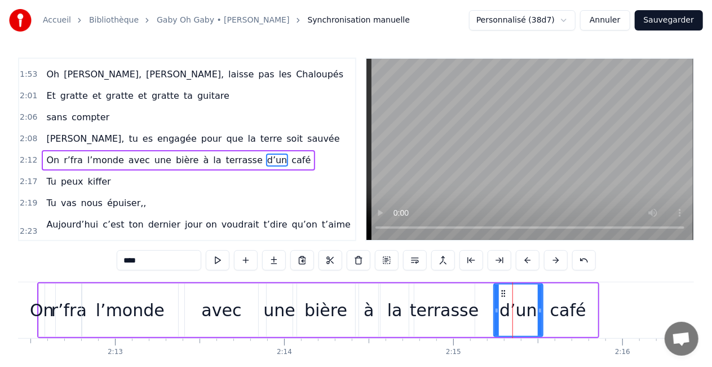
scroll to position [0, 0]
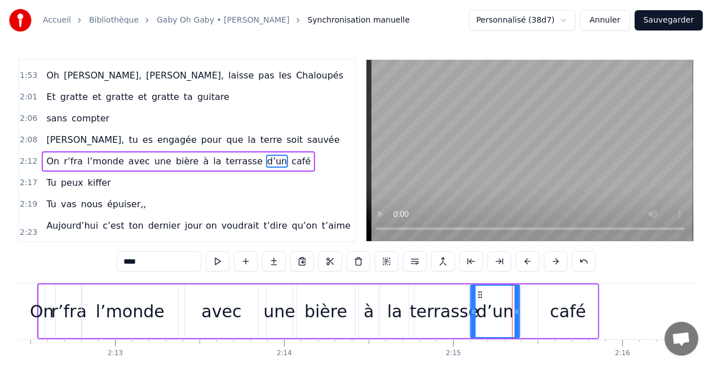
drag, startPoint x: 505, startPoint y: 290, endPoint x: 482, endPoint y: 292, distance: 23.2
click at [482, 292] on icon at bounding box center [480, 294] width 9 height 9
click at [566, 288] on div "café" at bounding box center [568, 311] width 59 height 54
type input "****"
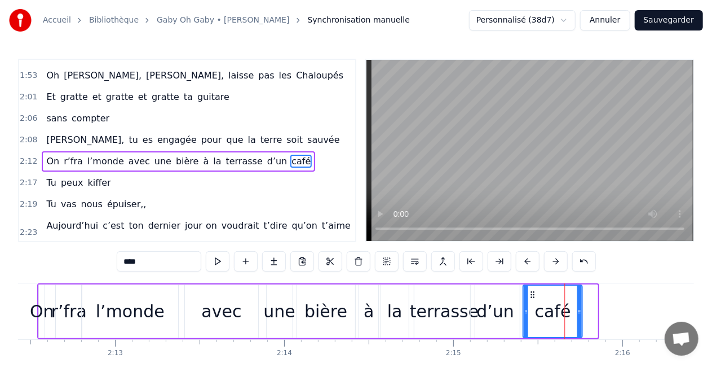
drag, startPoint x: 548, startPoint y: 293, endPoint x: 532, endPoint y: 296, distance: 15.4
click at [532, 296] on icon at bounding box center [533, 294] width 9 height 9
click at [182, 307] on div "On r’fra l’monde avec une bière à la terrasse d’un café" at bounding box center [310, 311] width 547 height 56
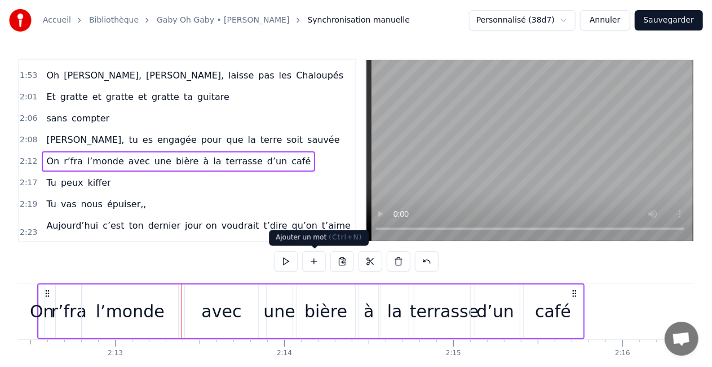
click at [288, 259] on button at bounding box center [286, 261] width 24 height 20
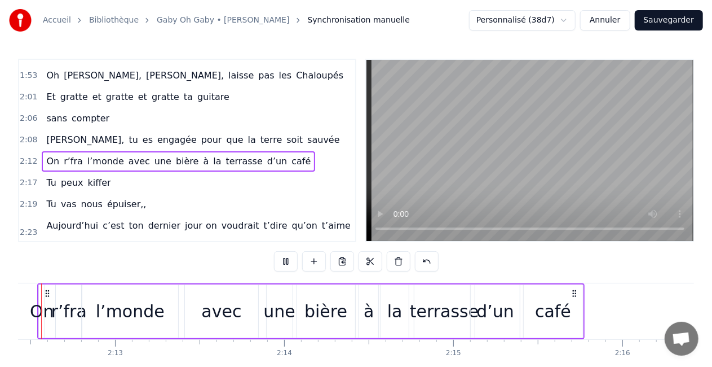
scroll to position [0, 22367]
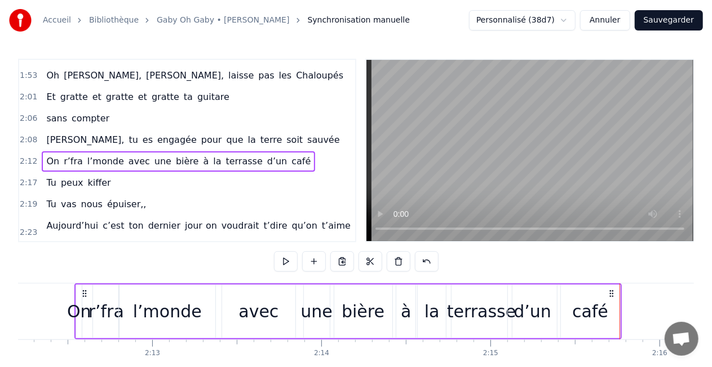
click at [583, 298] on div "café" at bounding box center [590, 310] width 36 height 25
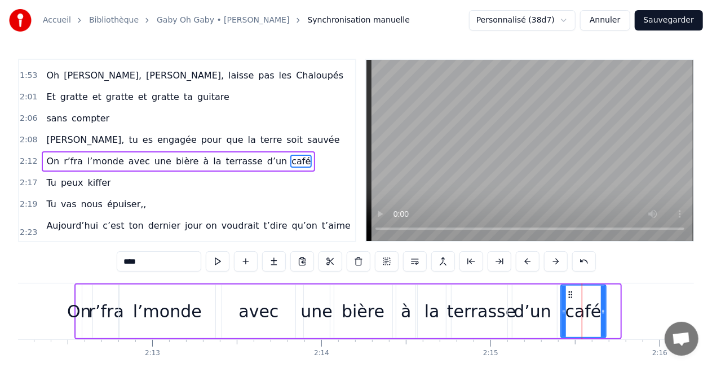
drag, startPoint x: 615, startPoint y: 312, endPoint x: 601, endPoint y: 315, distance: 14.3
click at [601, 315] on icon at bounding box center [603, 311] width 5 height 9
drag, startPoint x: 568, startPoint y: 293, endPoint x: 558, endPoint y: 296, distance: 10.4
click at [558, 296] on icon at bounding box center [562, 294] width 9 height 9
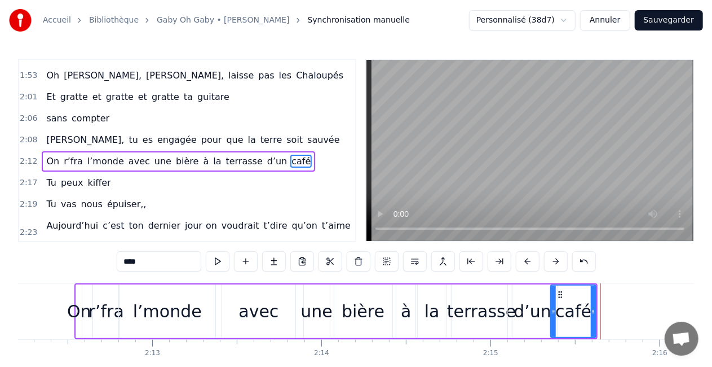
click at [219, 303] on div "On r’fra l’monde avec une bière à la terrasse d’un café" at bounding box center [335, 311] width 523 height 56
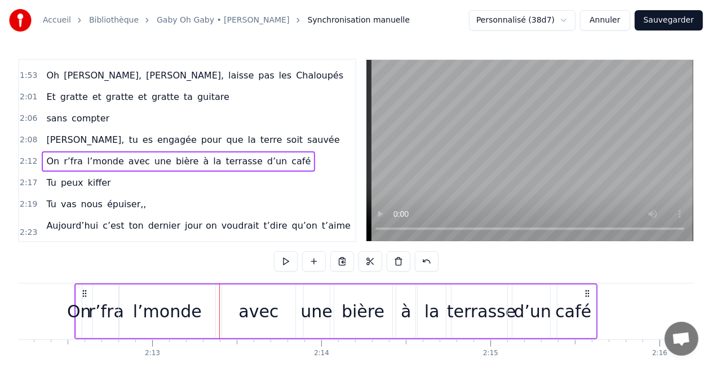
click at [294, 258] on button at bounding box center [286, 261] width 24 height 20
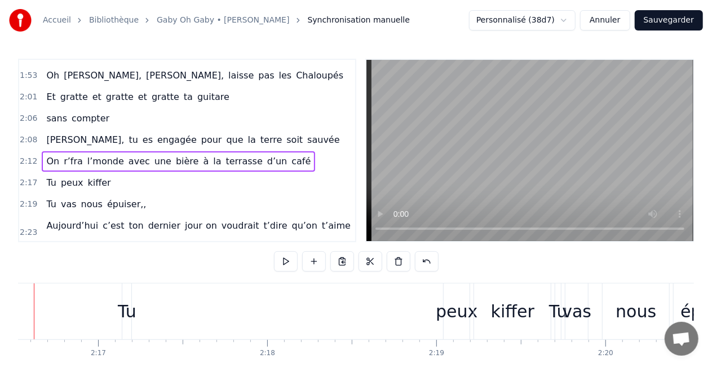
scroll to position [0, 23057]
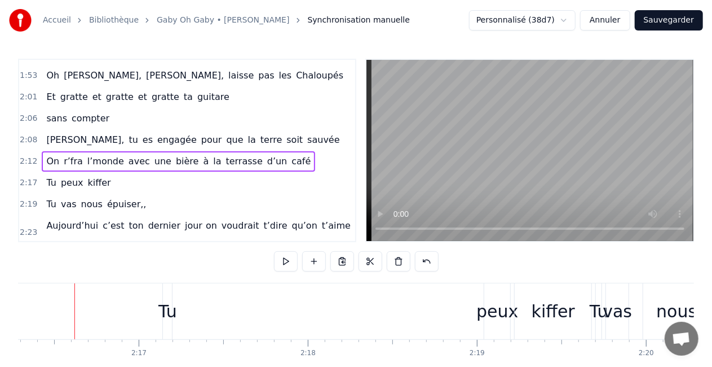
click at [161, 306] on div "Tu" at bounding box center [167, 310] width 19 height 25
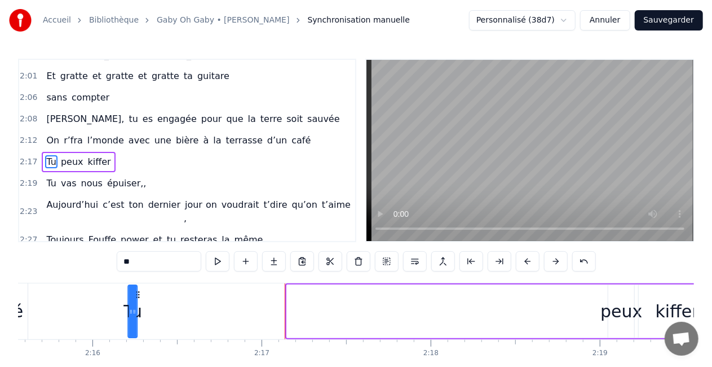
scroll to position [0, 22913]
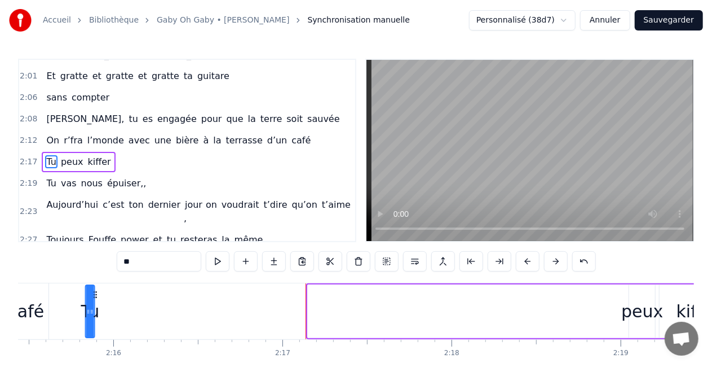
drag, startPoint x: 173, startPoint y: 292, endPoint x: 95, endPoint y: 297, distance: 78.5
click at [95, 297] on icon at bounding box center [95, 294] width 9 height 9
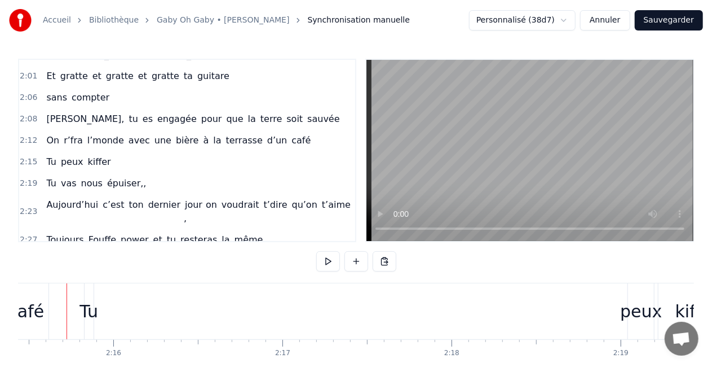
scroll to position [0, 22906]
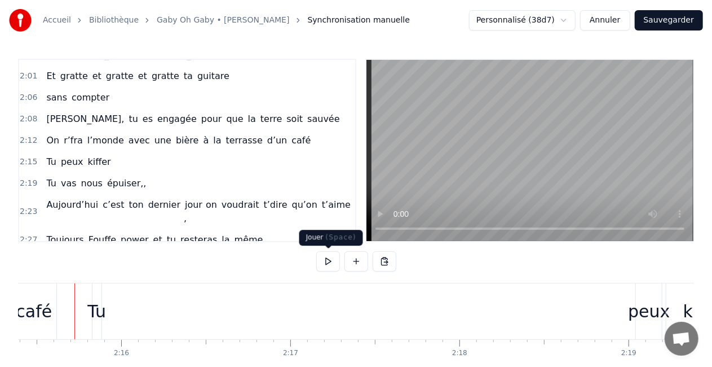
click at [333, 268] on button at bounding box center [328, 261] width 24 height 20
click at [105, 290] on div "Tu peux [PERSON_NAME]" at bounding box center [419, 311] width 655 height 56
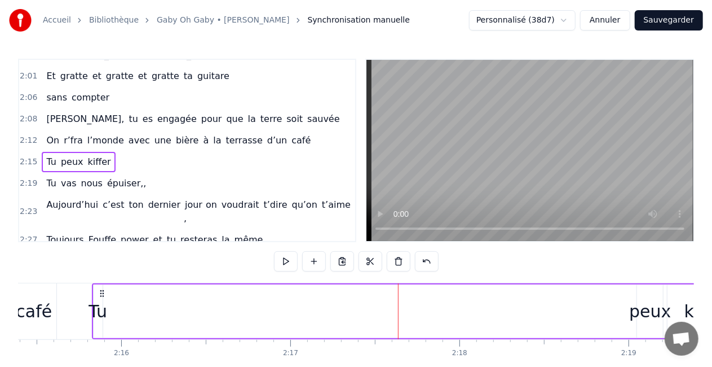
click at [96, 294] on div "Tu" at bounding box center [98, 311] width 9 height 54
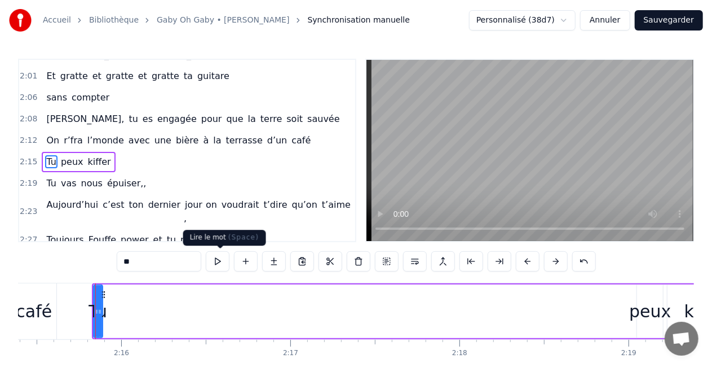
click at [229, 255] on button at bounding box center [218, 261] width 24 height 20
click at [218, 261] on button at bounding box center [218, 261] width 24 height 20
click at [637, 326] on div "peux" at bounding box center [650, 311] width 27 height 54
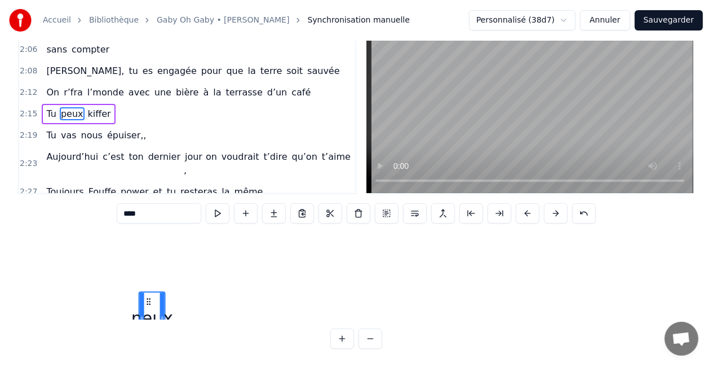
scroll to position [124, 22896]
drag, startPoint x: 646, startPoint y: 293, endPoint x: 147, endPoint y: 309, distance: 499.3
click at [147, 309] on div "peux" at bounding box center [155, 293] width 25 height 51
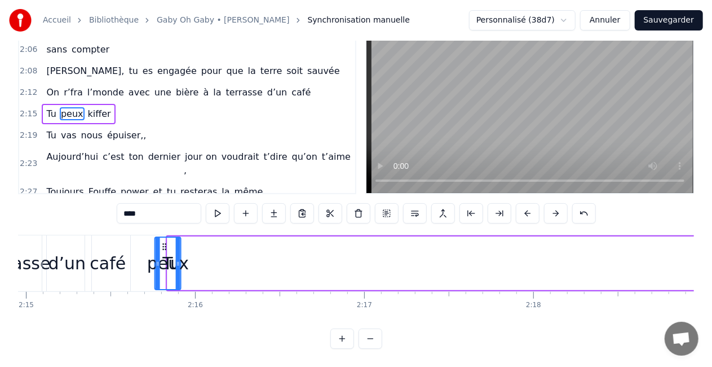
scroll to position [0, 22831]
drag, startPoint x: 149, startPoint y: 233, endPoint x: 190, endPoint y: 234, distance: 41.2
click at [190, 244] on circle at bounding box center [190, 244] width 1 height 1
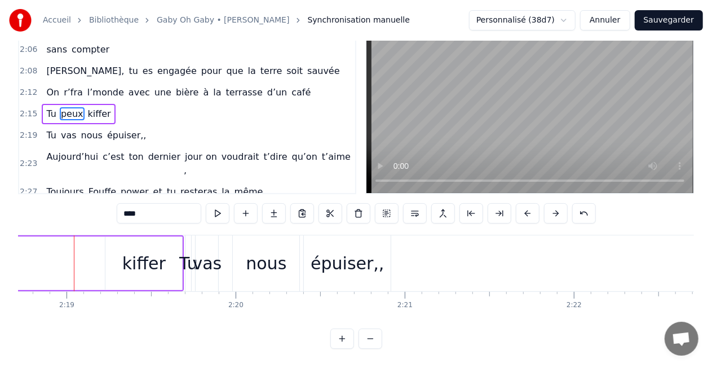
scroll to position [0, 23467]
click at [136, 266] on div "kiffer" at bounding box center [144, 263] width 77 height 54
type input "******"
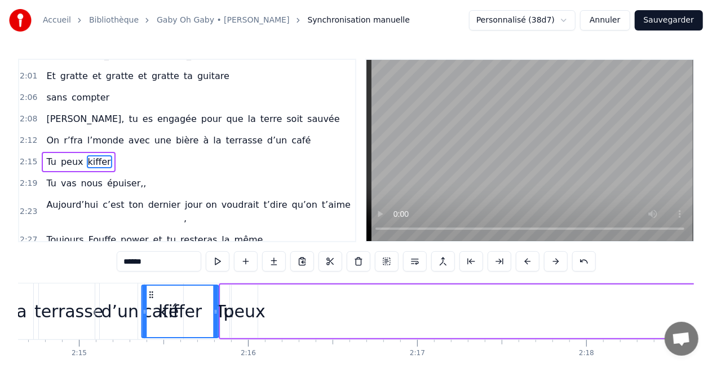
scroll to position [0, 22779]
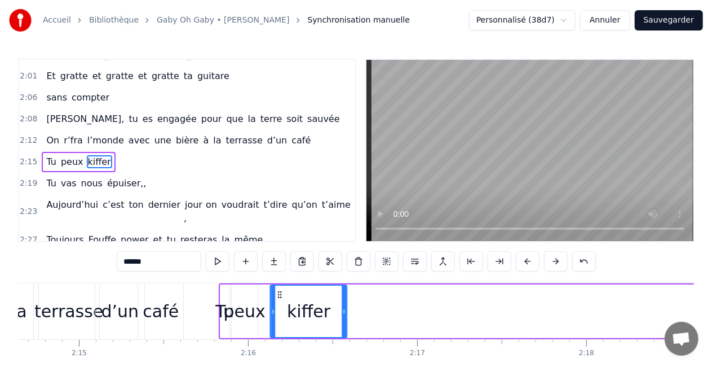
drag, startPoint x: 116, startPoint y: 296, endPoint x: 277, endPoint y: 286, distance: 161.5
click at [277, 286] on div "kiffer" at bounding box center [309, 310] width 76 height 51
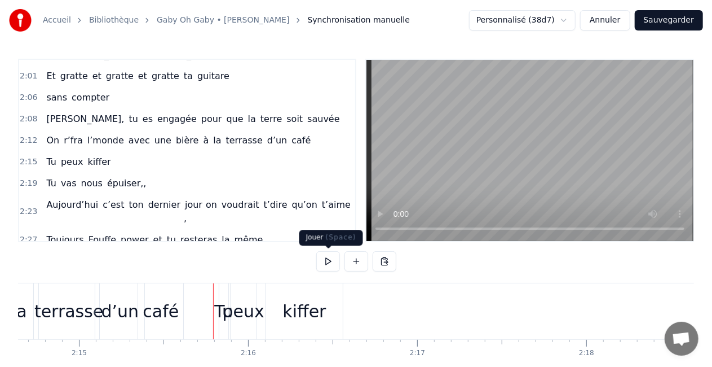
click at [328, 262] on button at bounding box center [328, 261] width 24 height 20
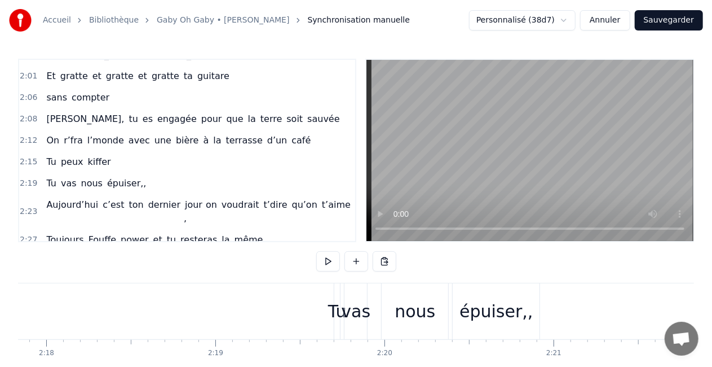
scroll to position [0, 23360]
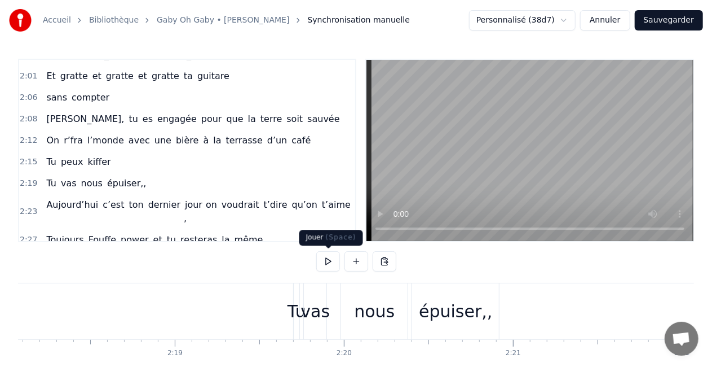
click at [332, 262] on button at bounding box center [328, 261] width 24 height 20
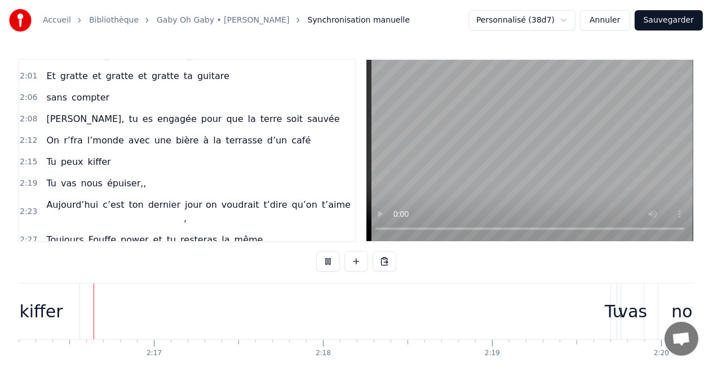
scroll to position [0, 23032]
click at [85, 317] on div "kiffer" at bounding box center [50, 311] width 77 height 56
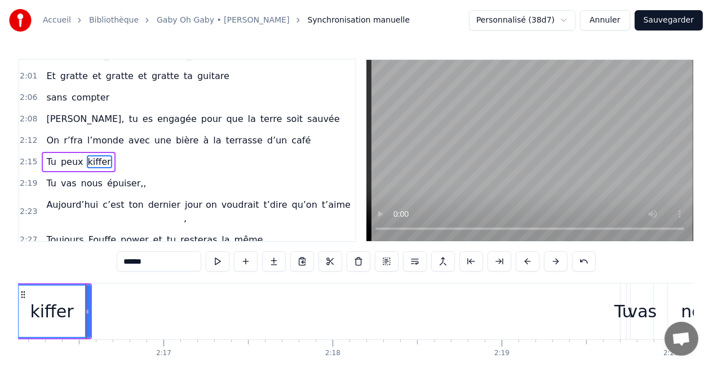
click at [90, 315] on div "kiffer" at bounding box center [52, 311] width 78 height 54
drag, startPoint x: 87, startPoint y: 312, endPoint x: 135, endPoint y: 311, distance: 48.0
click at [130, 311] on icon at bounding box center [127, 311] width 5 height 9
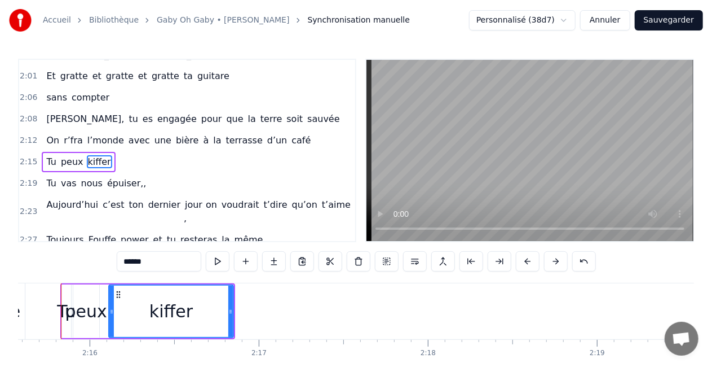
scroll to position [0, 22923]
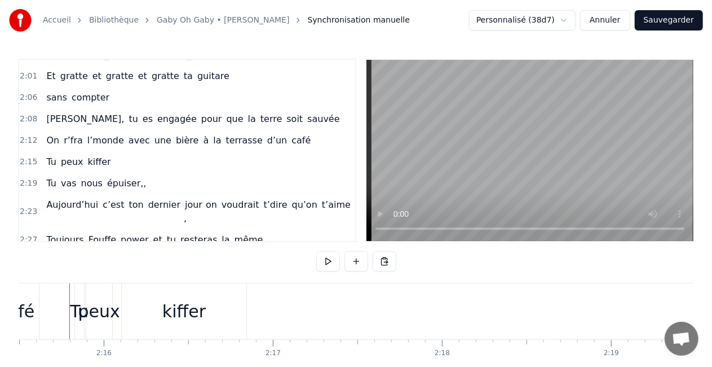
scroll to position [0, 22917]
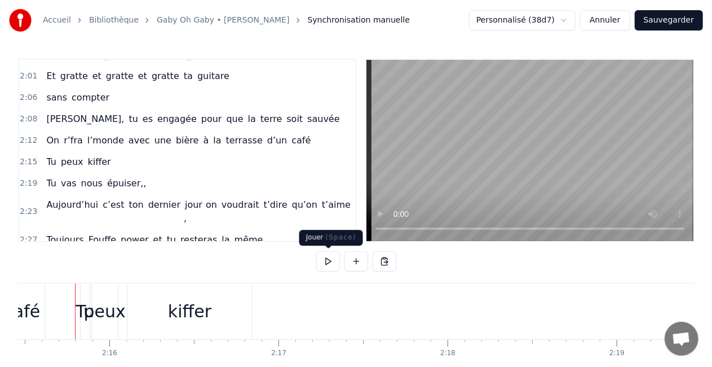
click at [325, 261] on button at bounding box center [328, 261] width 24 height 20
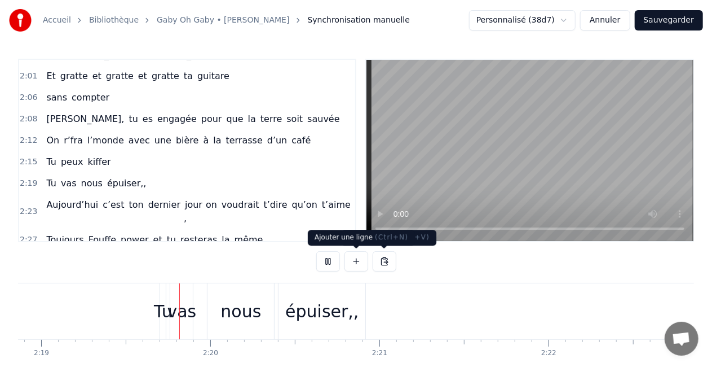
scroll to position [0, 23497]
click at [337, 259] on button at bounding box center [328, 261] width 24 height 20
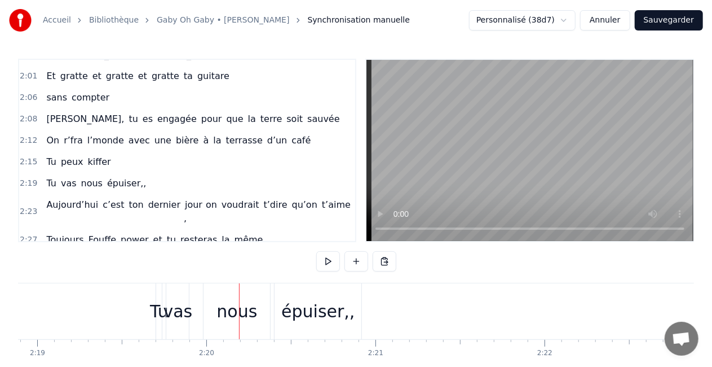
click at [155, 300] on div "Tu" at bounding box center [159, 310] width 19 height 25
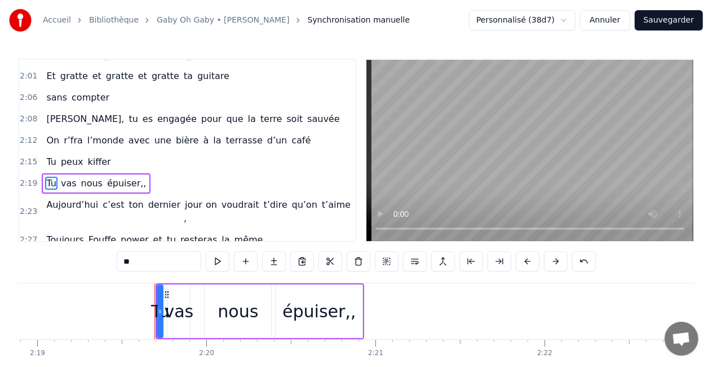
scroll to position [552, 0]
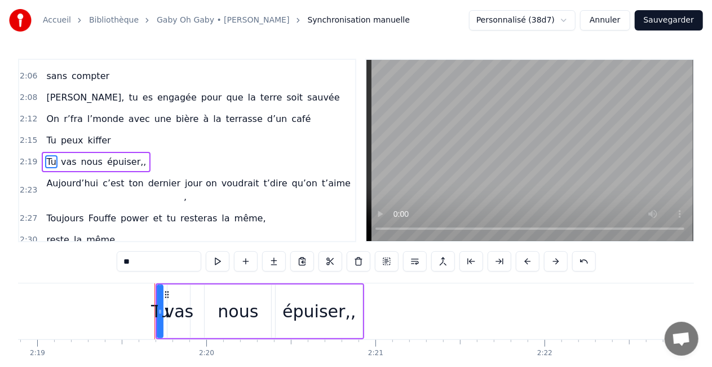
click at [197, 300] on div "Tu vas nous épuiser,," at bounding box center [260, 311] width 209 height 56
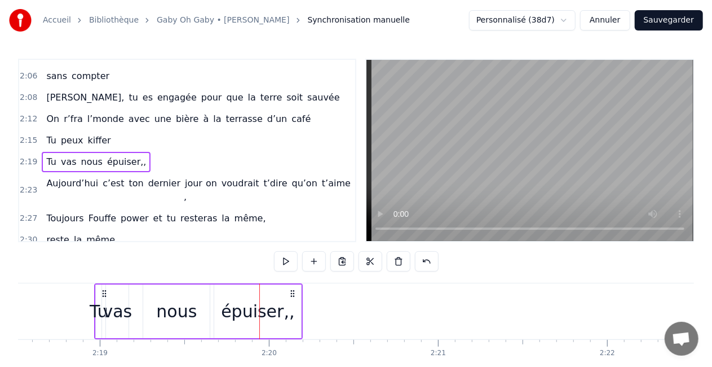
drag, startPoint x: 164, startPoint y: 292, endPoint x: 102, endPoint y: 293, distance: 62.0
click at [102, 293] on icon at bounding box center [104, 293] width 9 height 9
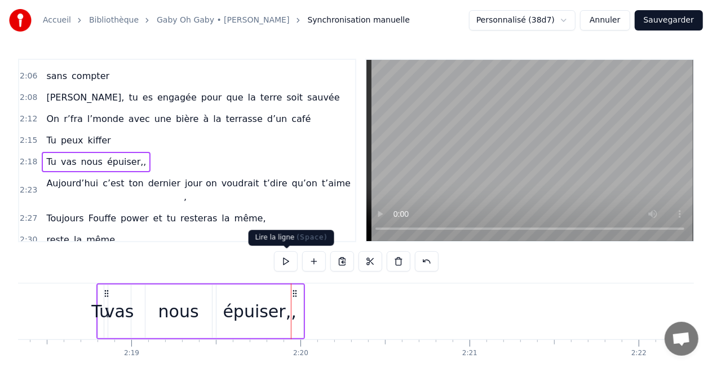
click at [294, 263] on button at bounding box center [286, 261] width 24 height 20
click at [285, 258] on button at bounding box center [286, 261] width 24 height 20
click at [282, 258] on button at bounding box center [286, 261] width 24 height 20
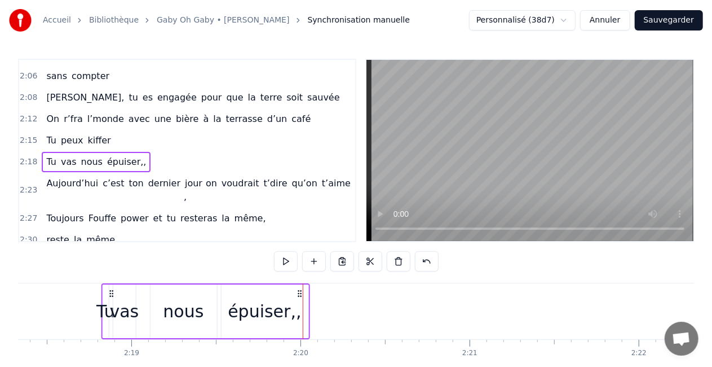
drag, startPoint x: 104, startPoint y: 289, endPoint x: 109, endPoint y: 292, distance: 6.1
click at [109, 292] on icon at bounding box center [111, 293] width 9 height 9
click at [290, 259] on button at bounding box center [286, 261] width 24 height 20
click at [295, 257] on button at bounding box center [286, 261] width 24 height 20
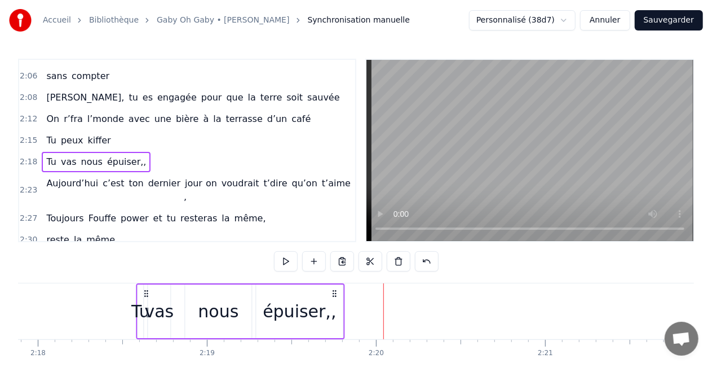
scroll to position [0, 23313]
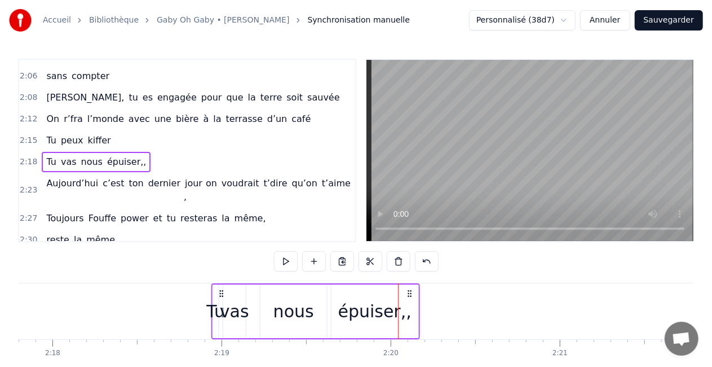
drag, startPoint x: 112, startPoint y: 290, endPoint x: 220, endPoint y: 273, distance: 109.7
click at [220, 273] on div "0:16 T’as commencé comme conseillère à l’ANPE 0:20 Puis au service formation ap…" at bounding box center [356, 228] width 676 height 338
click at [301, 257] on div at bounding box center [356, 261] width 165 height 20
click at [297, 257] on button at bounding box center [286, 261] width 24 height 20
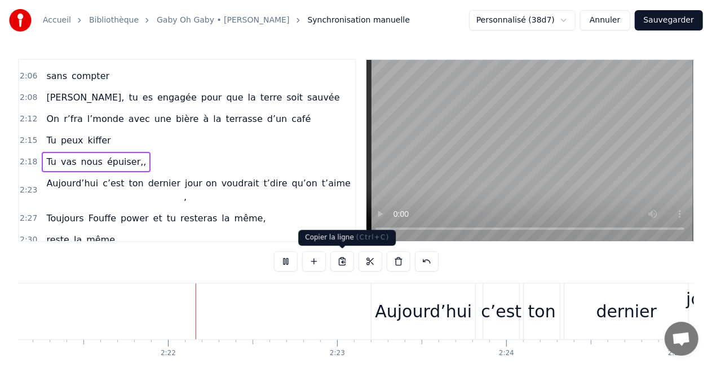
scroll to position [0, 23876]
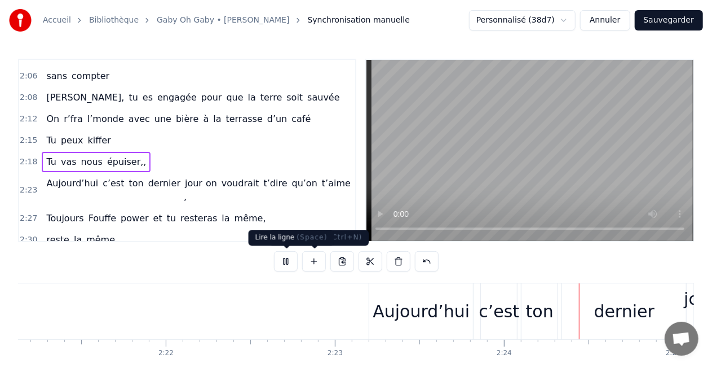
click at [291, 265] on button at bounding box center [286, 261] width 24 height 20
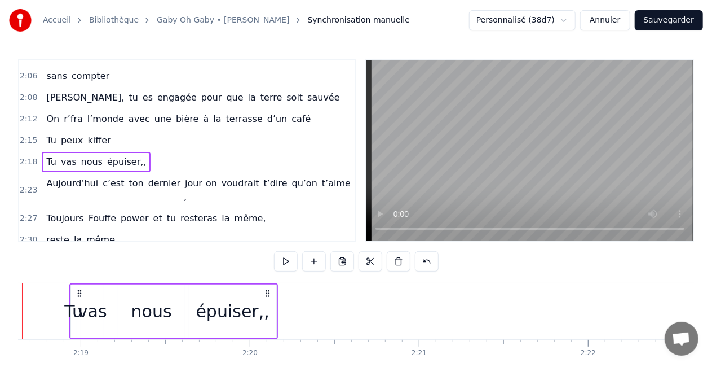
scroll to position [0, 23401]
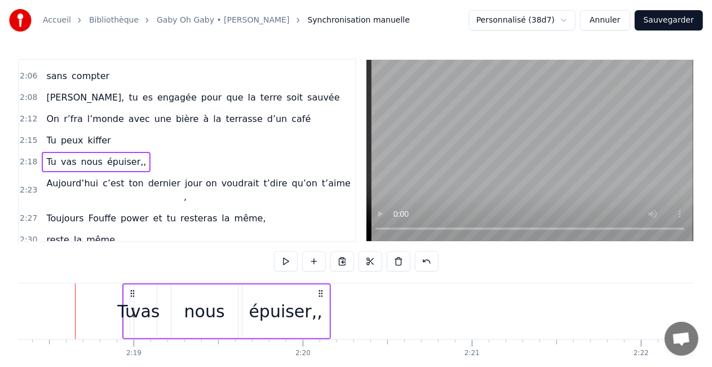
click at [319, 321] on div "épuiser,," at bounding box center [285, 311] width 87 height 54
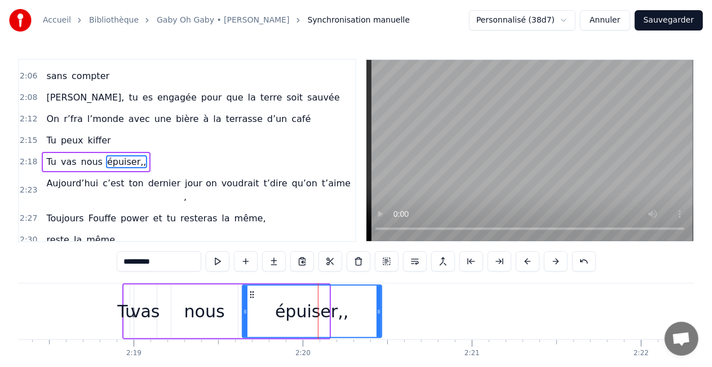
drag, startPoint x: 325, startPoint y: 310, endPoint x: 379, endPoint y: 308, distance: 54.2
click at [379, 308] on icon at bounding box center [379, 311] width 5 height 9
click at [210, 323] on div "nous" at bounding box center [204, 310] width 41 height 25
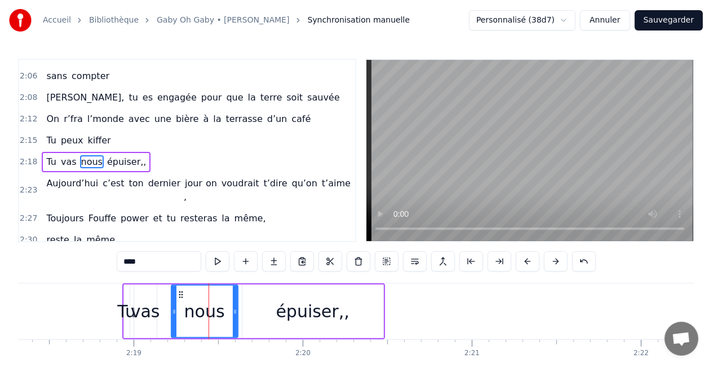
click at [126, 318] on div "Tu" at bounding box center [126, 310] width 19 height 25
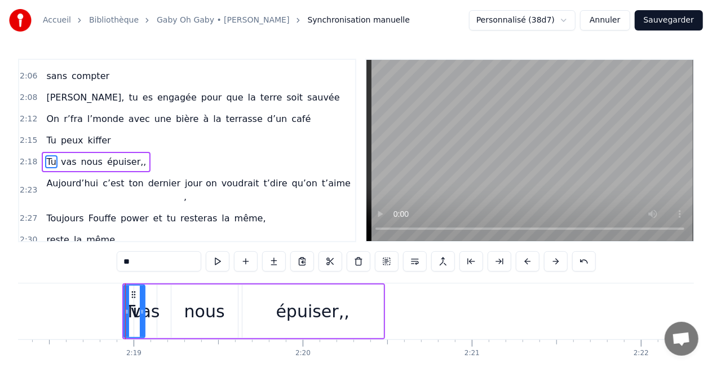
drag, startPoint x: 127, startPoint y: 310, endPoint x: 144, endPoint y: 310, distance: 17.5
click at [144, 310] on icon at bounding box center [142, 311] width 5 height 9
click at [150, 308] on div "vas" at bounding box center [145, 310] width 29 height 25
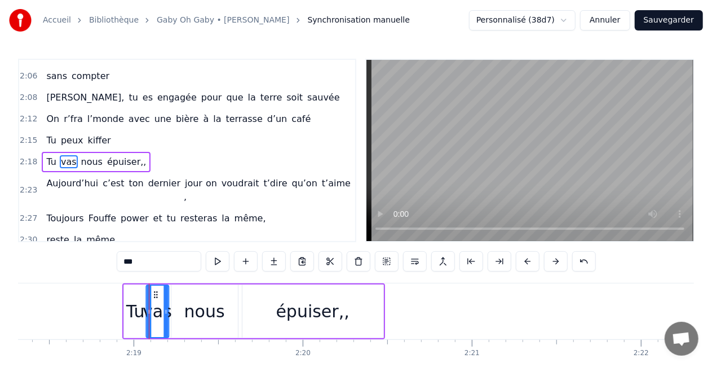
drag, startPoint x: 142, startPoint y: 294, endPoint x: 155, endPoint y: 294, distance: 12.4
click at [155, 294] on circle at bounding box center [154, 294] width 1 height 1
click at [193, 293] on div "nous" at bounding box center [204, 311] width 67 height 54
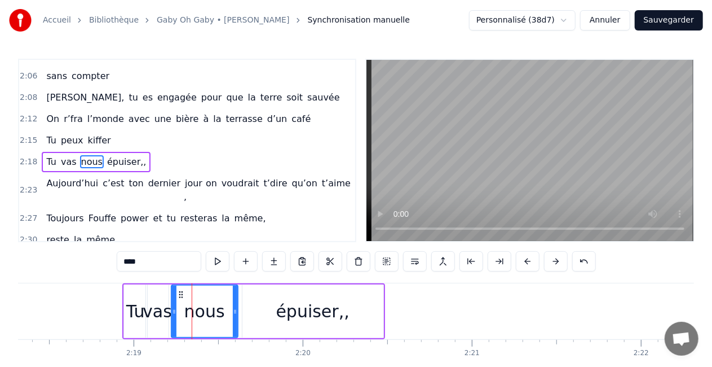
click at [144, 308] on div "Tu" at bounding box center [135, 311] width 23 height 54
type input "**"
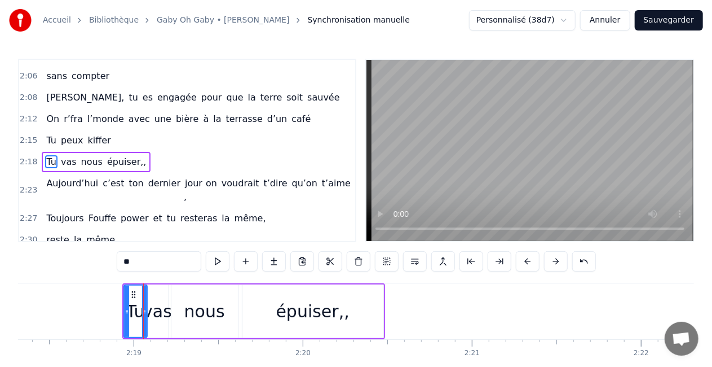
click at [240, 302] on div "Tu vas nous épuiser,," at bounding box center [253, 311] width 263 height 56
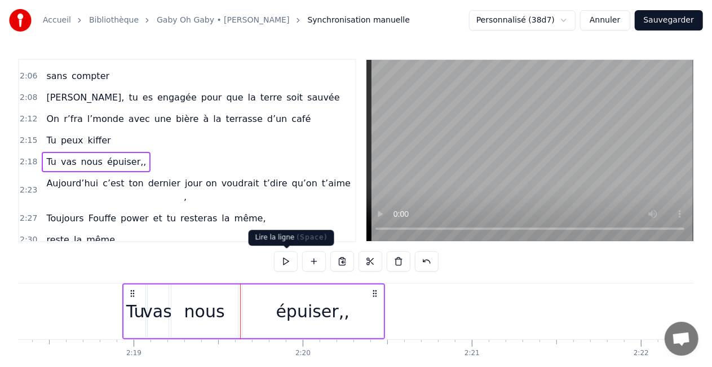
click at [285, 260] on button at bounding box center [286, 261] width 24 height 20
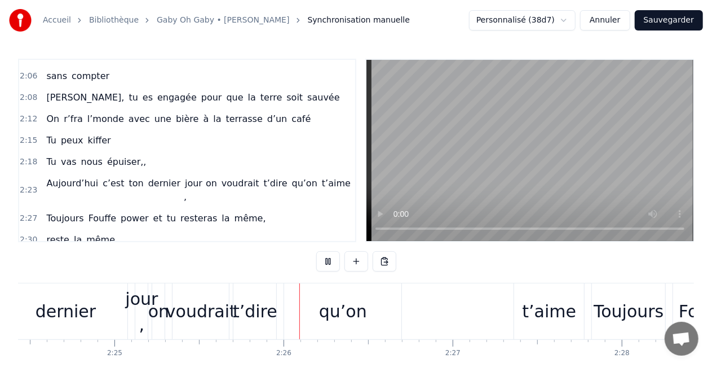
scroll to position [0, 24564]
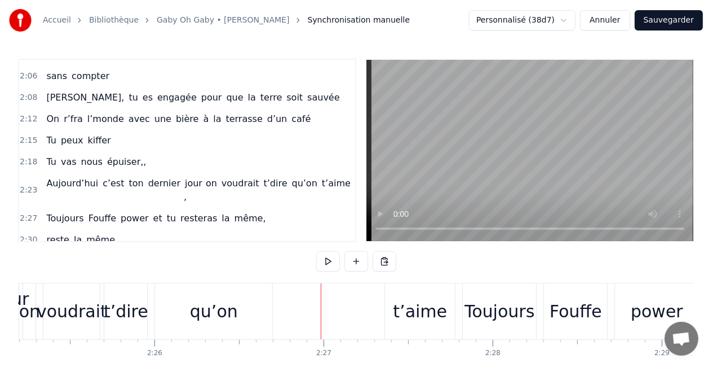
click at [404, 290] on div "t’aime" at bounding box center [420, 311] width 70 height 56
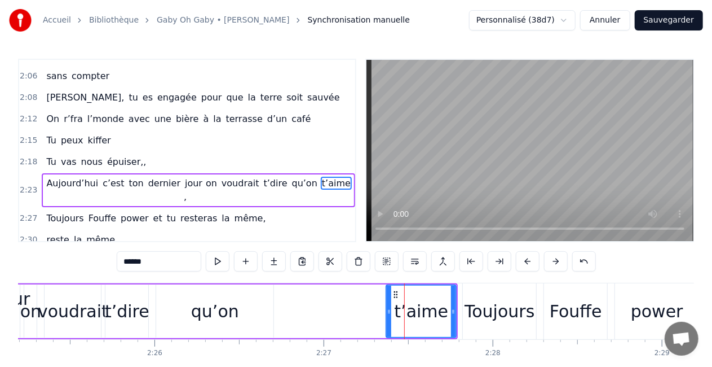
scroll to position [572, 0]
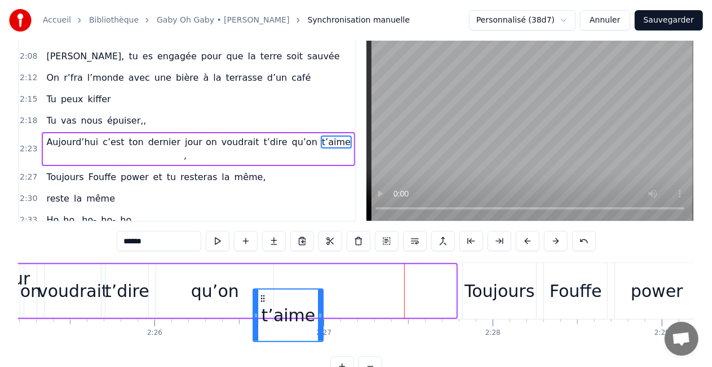
drag, startPoint x: 395, startPoint y: 293, endPoint x: 261, endPoint y: 306, distance: 134.2
click at [261, 306] on div "t’aime" at bounding box center [288, 314] width 69 height 51
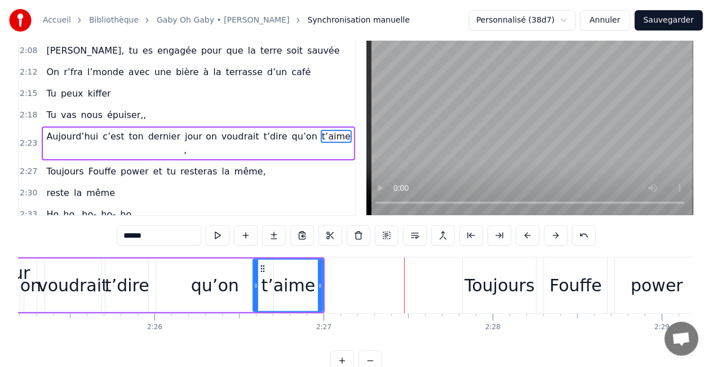
click at [213, 293] on div "qu’on" at bounding box center [215, 284] width 48 height 25
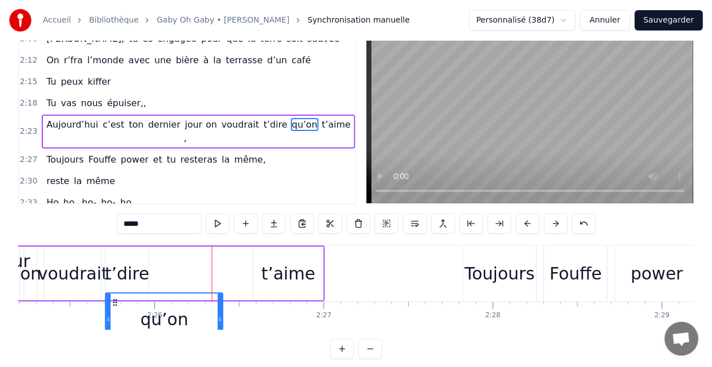
scroll to position [45, 0]
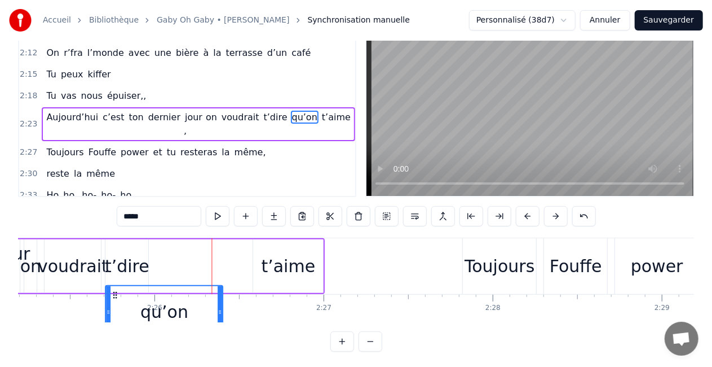
drag, startPoint x: 165, startPoint y: 289, endPoint x: 113, endPoint y: 289, distance: 52.4
click at [113, 289] on div "qu’on" at bounding box center [165, 311] width 116 height 51
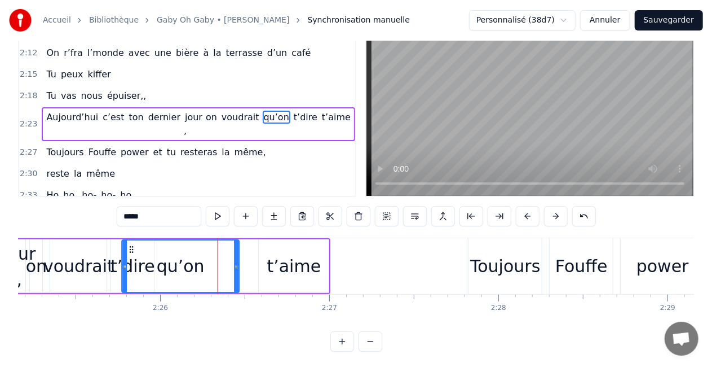
drag, startPoint x: 113, startPoint y: 248, endPoint x: 130, endPoint y: 247, distance: 16.9
click at [272, 249] on div "t’aime" at bounding box center [294, 266] width 70 height 54
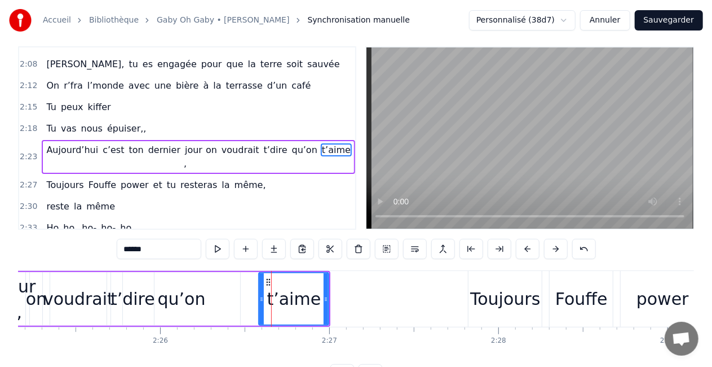
scroll to position [0, 0]
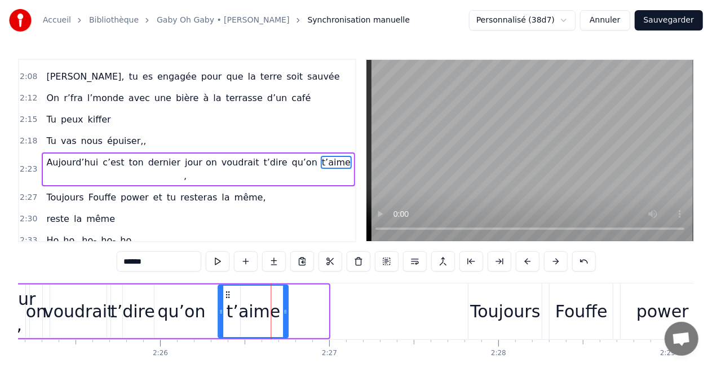
drag, startPoint x: 268, startPoint y: 292, endPoint x: 228, endPoint y: 293, distance: 40.6
click at [228, 293] on icon at bounding box center [228, 294] width 9 height 9
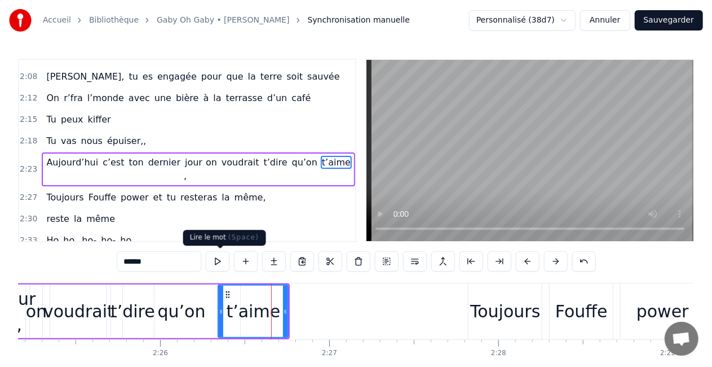
click at [223, 255] on button at bounding box center [218, 261] width 24 height 20
click at [214, 307] on div "qu’on" at bounding box center [181, 311] width 117 height 54
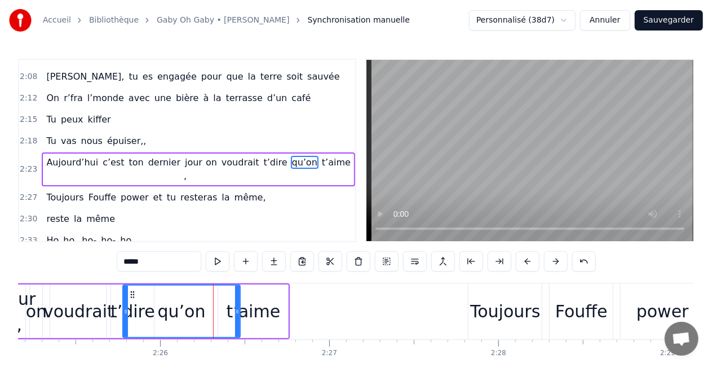
click at [108, 303] on div "voudrait" at bounding box center [78, 310] width 70 height 25
type input "********"
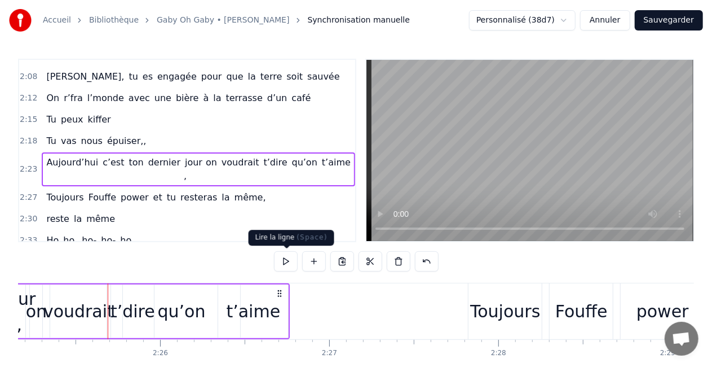
click at [284, 266] on button at bounding box center [286, 261] width 24 height 20
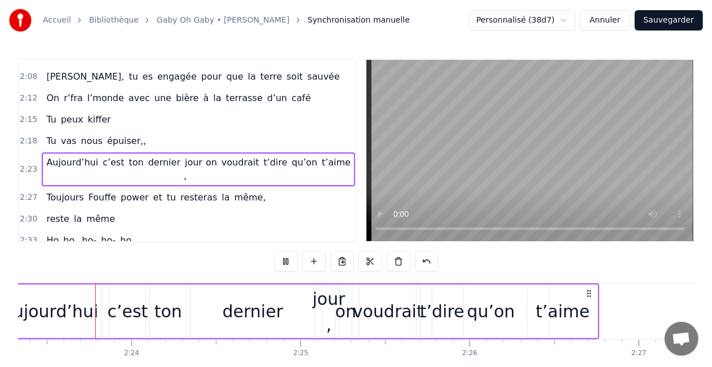
scroll to position [0, 24251]
click at [273, 310] on div "dernier" at bounding box center [251, 310] width 60 height 25
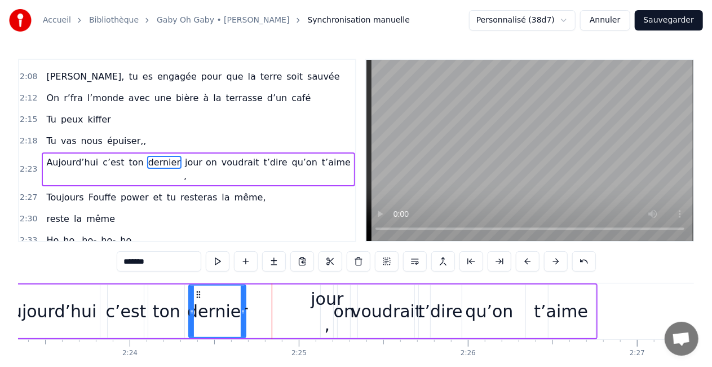
drag, startPoint x: 311, startPoint y: 308, endPoint x: 244, endPoint y: 325, distance: 69.8
click at [244, 325] on div at bounding box center [243, 310] width 5 height 51
click at [318, 300] on div "jour ," at bounding box center [327, 311] width 33 height 51
type input "******"
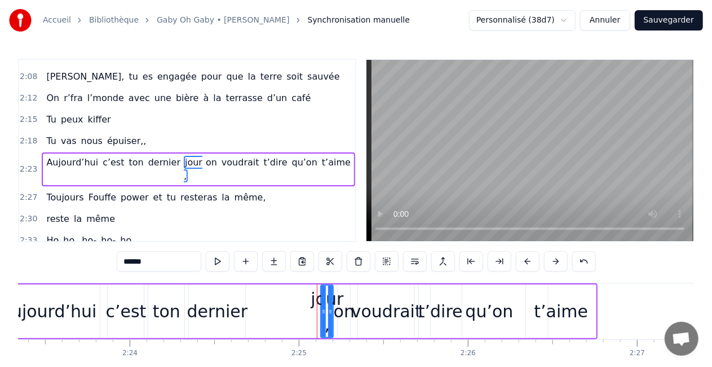
click at [316, 296] on div "jour ," at bounding box center [327, 311] width 33 height 51
click at [324, 316] on div at bounding box center [323, 310] width 5 height 51
click at [319, 309] on div "jour ," at bounding box center [327, 311] width 33 height 51
click at [314, 307] on div "jour ," at bounding box center [327, 311] width 33 height 51
click at [337, 303] on div "jour ," at bounding box center [327, 311] width 33 height 51
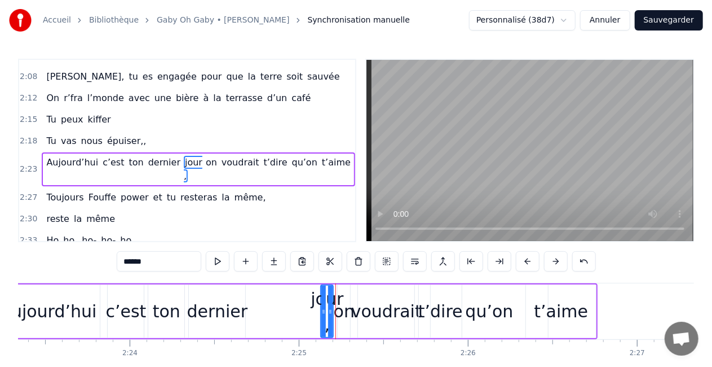
drag, startPoint x: 315, startPoint y: 299, endPoint x: 290, endPoint y: 324, distance: 34.3
click at [290, 324] on div "Aujourd’hui c’est ton dernier jour , on voudrait t’dire qu’on t’aime" at bounding box center [295, 311] width 603 height 56
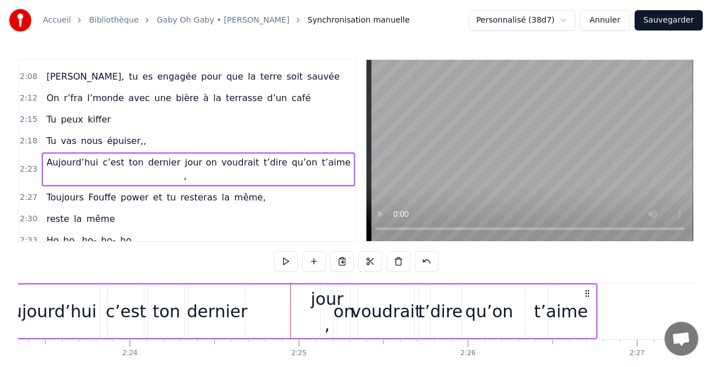
click at [322, 303] on div "jour ," at bounding box center [327, 311] width 33 height 51
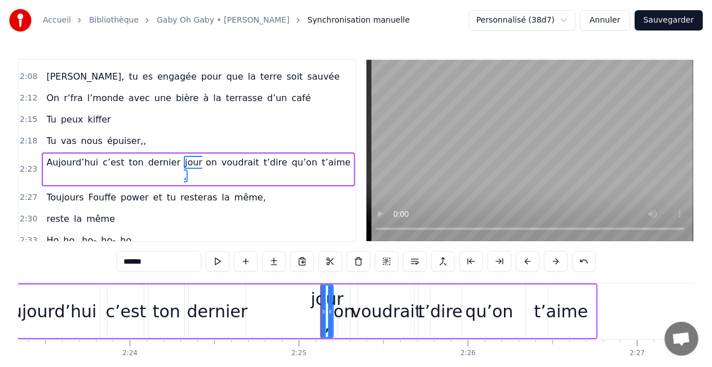
click at [310, 302] on div "Aujourd’hui c’est ton dernier jour , on voudrait t’dire qu’on t’aime" at bounding box center [295, 311] width 603 height 56
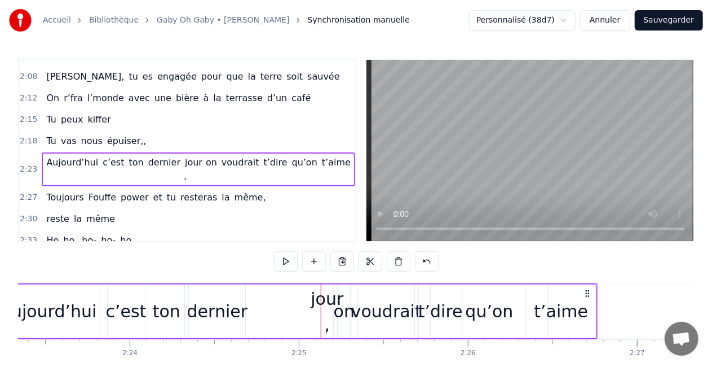
click at [312, 300] on div "jour ," at bounding box center [327, 311] width 33 height 51
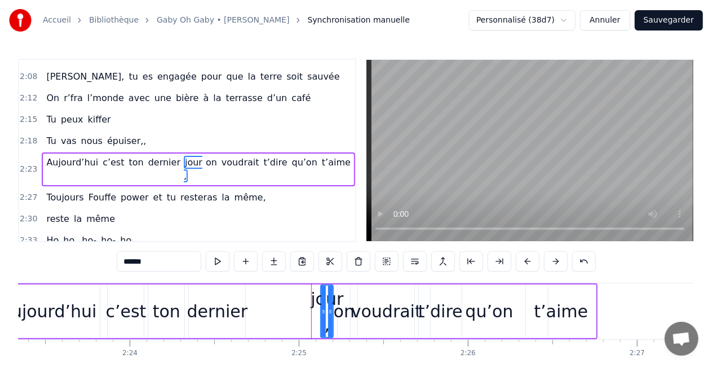
click at [312, 302] on div "Aujourd’hui c’est ton dernier jour , on voudrait t’dire qu’on t’aime" at bounding box center [295, 311] width 603 height 56
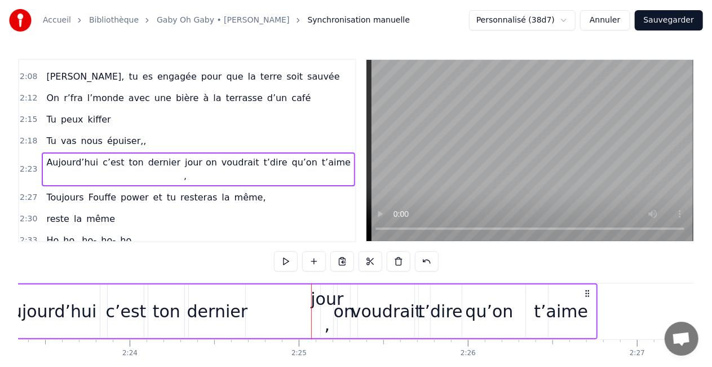
click at [184, 156] on span "jour ," at bounding box center [193, 169] width 19 height 27
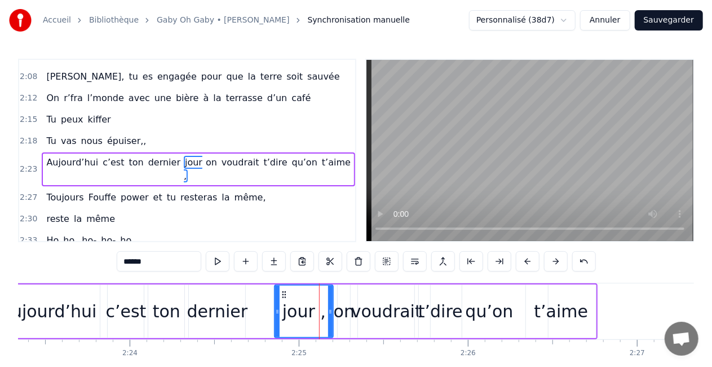
drag, startPoint x: 325, startPoint y: 312, endPoint x: 285, endPoint y: 313, distance: 39.5
click at [280, 313] on icon at bounding box center [277, 311] width 5 height 9
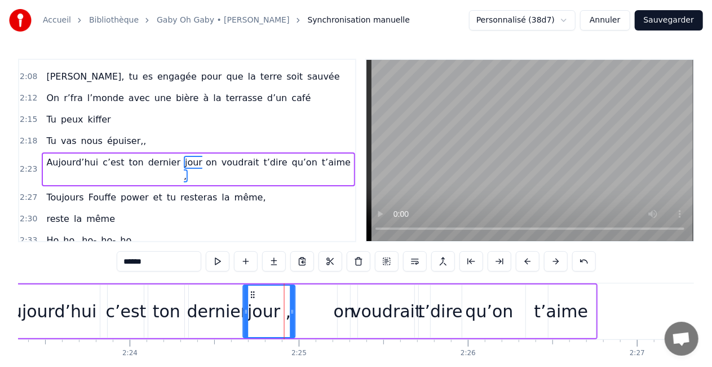
drag, startPoint x: 291, startPoint y: 292, endPoint x: 252, endPoint y: 297, distance: 39.7
click at [252, 297] on icon at bounding box center [253, 294] width 9 height 9
click at [351, 306] on div "on" at bounding box center [344, 310] width 21 height 25
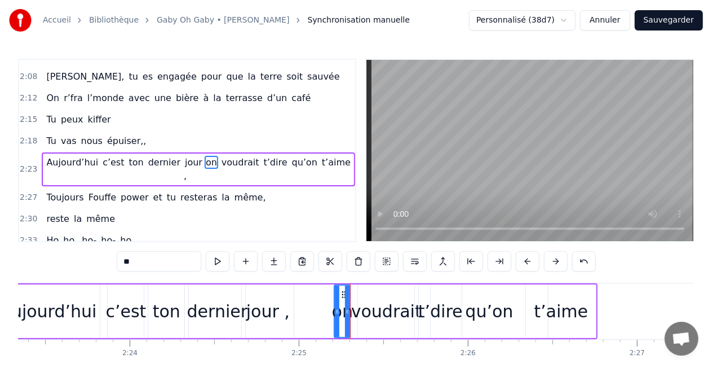
click at [338, 311] on icon at bounding box center [337, 311] width 5 height 9
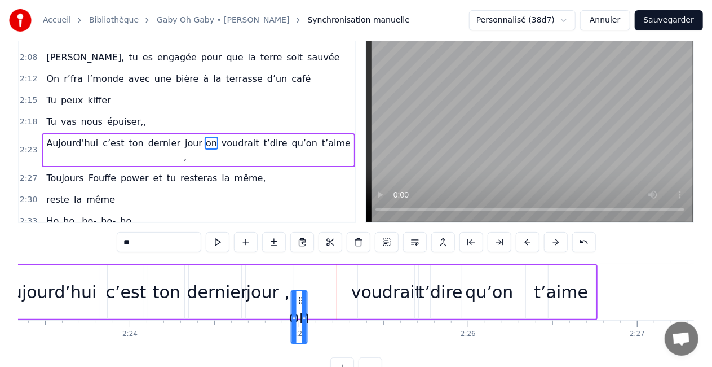
drag, startPoint x: 344, startPoint y: 296, endPoint x: 301, endPoint y: 300, distance: 43.1
click at [301, 300] on div "on" at bounding box center [299, 316] width 15 height 51
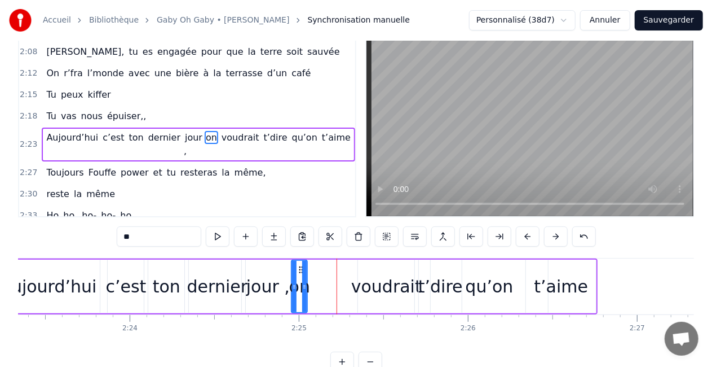
click at [376, 292] on div "voudrait" at bounding box center [386, 286] width 70 height 25
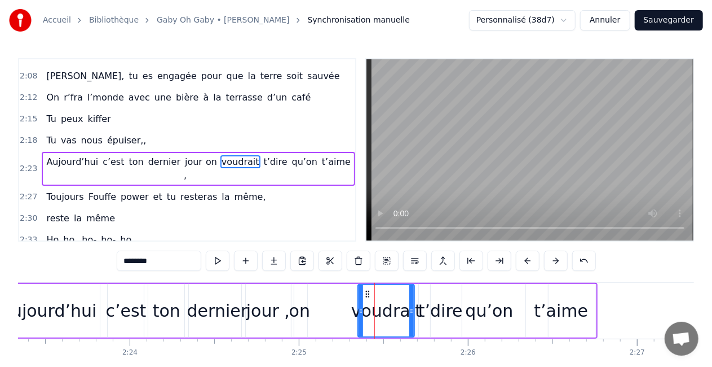
scroll to position [0, 0]
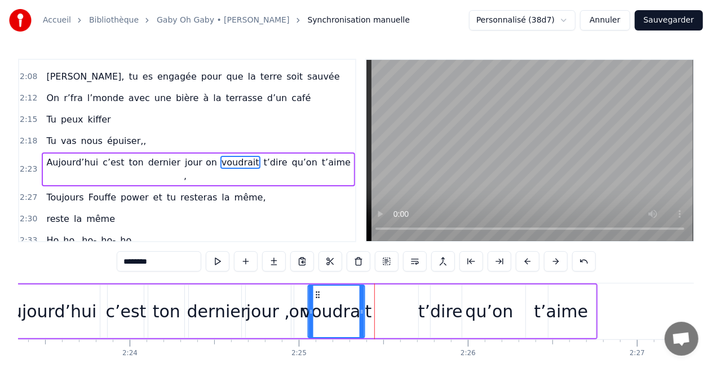
drag, startPoint x: 368, startPoint y: 292, endPoint x: 318, endPoint y: 293, distance: 49.7
click at [318, 293] on icon at bounding box center [318, 294] width 9 height 9
click at [444, 304] on div "qu’on" at bounding box center [489, 311] width 117 height 54
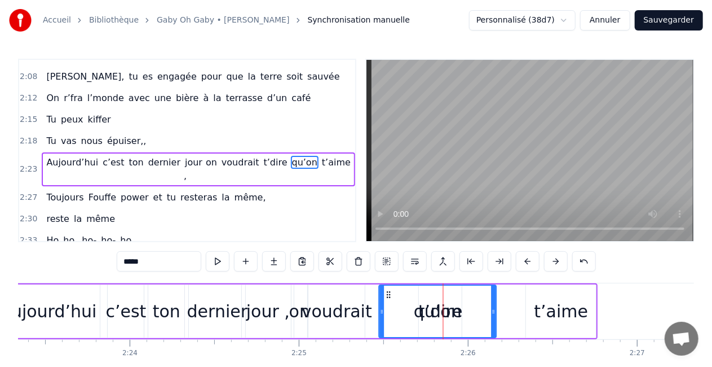
drag, startPoint x: 440, startPoint y: 292, endPoint x: 390, endPoint y: 292, distance: 49.6
click at [390, 292] on icon at bounding box center [389, 294] width 9 height 9
click at [386, 290] on icon at bounding box center [390, 294] width 9 height 9
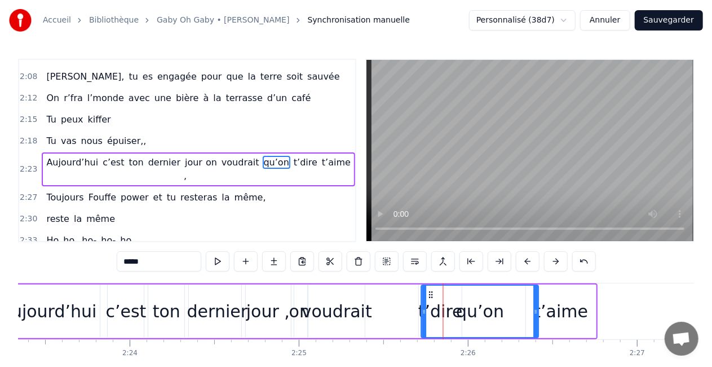
drag, startPoint x: 389, startPoint y: 292, endPoint x: 444, endPoint y: 292, distance: 55.3
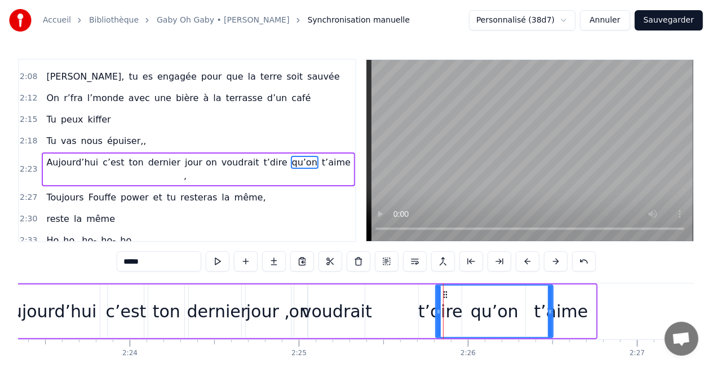
click at [428, 308] on div "t’dire" at bounding box center [440, 310] width 45 height 25
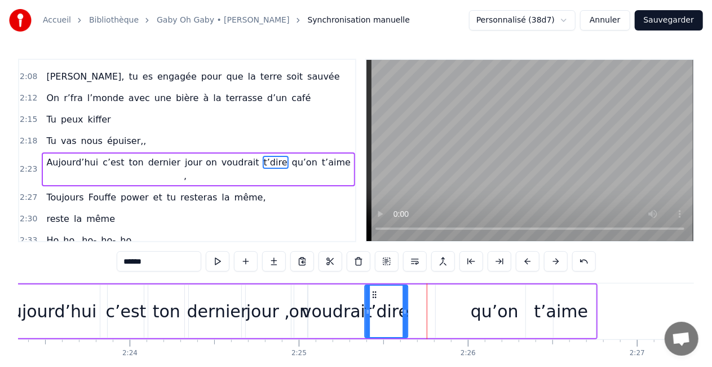
drag, startPoint x: 429, startPoint y: 296, endPoint x: 375, endPoint y: 296, distance: 53.6
click at [375, 296] on icon at bounding box center [375, 294] width 9 height 9
click at [517, 306] on div "qu’on" at bounding box center [494, 311] width 117 height 54
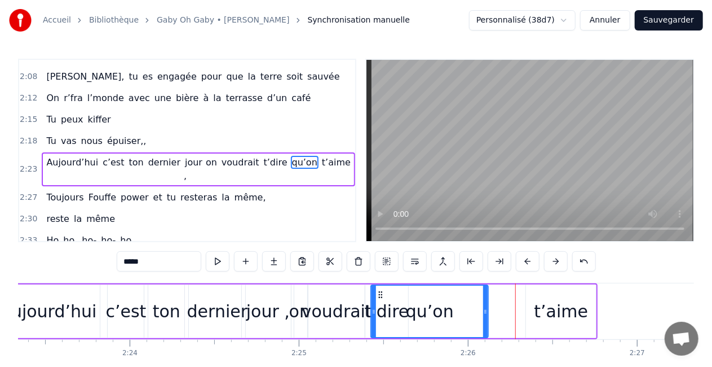
drag, startPoint x: 446, startPoint y: 293, endPoint x: 381, endPoint y: 298, distance: 65.0
click at [381, 298] on icon at bounding box center [381, 294] width 9 height 9
click at [545, 314] on div "t’aime" at bounding box center [562, 310] width 54 height 25
type input "******"
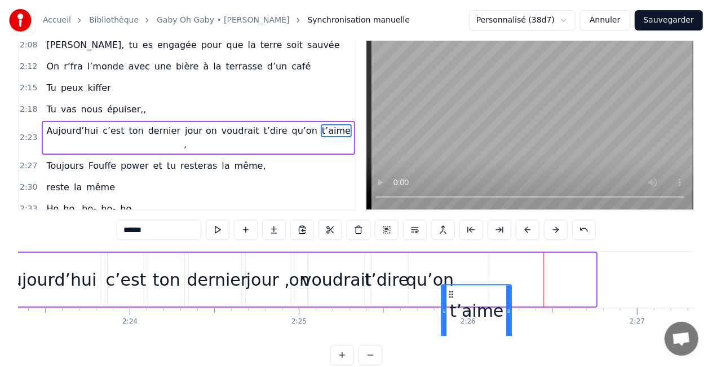
drag, startPoint x: 535, startPoint y: 292, endPoint x: 452, endPoint y: 299, distance: 83.7
click at [452, 299] on div "t’aime" at bounding box center [477, 310] width 69 height 51
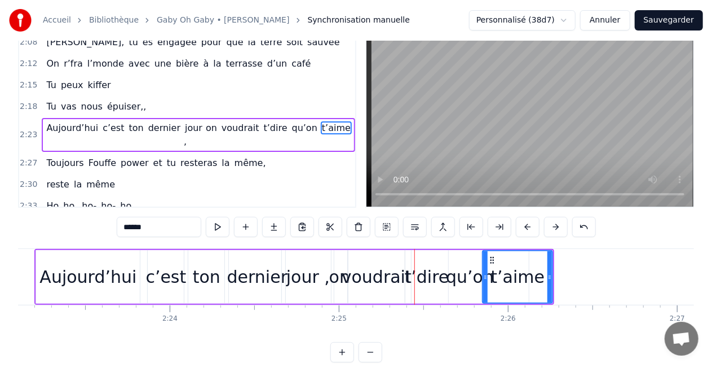
scroll to position [0, 24205]
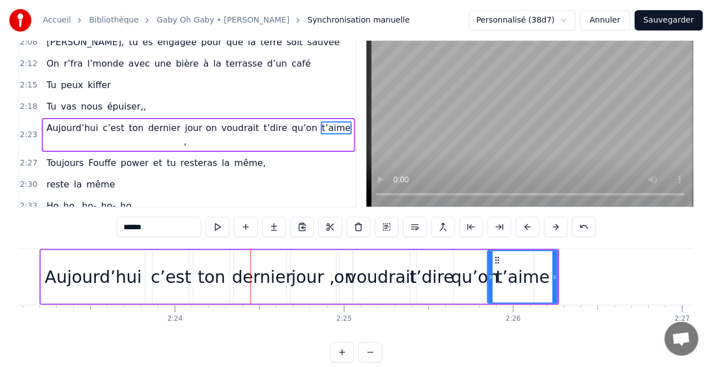
click at [231, 290] on div "Aujourd’hui c’est ton dernier jour , on voudrait t’dire qu’on t’aime" at bounding box center [299, 277] width 520 height 56
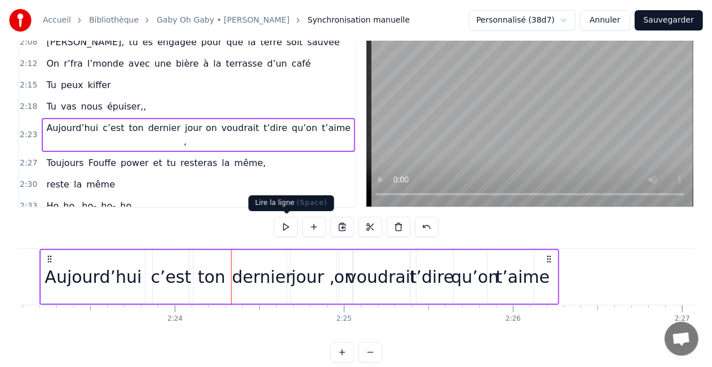
click at [293, 225] on button at bounding box center [286, 227] width 24 height 20
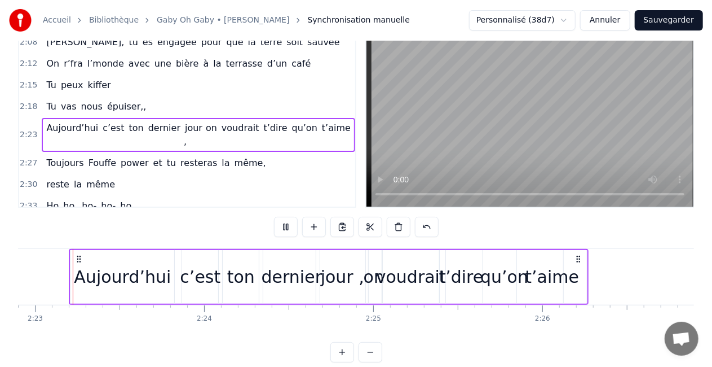
scroll to position [0, 24171]
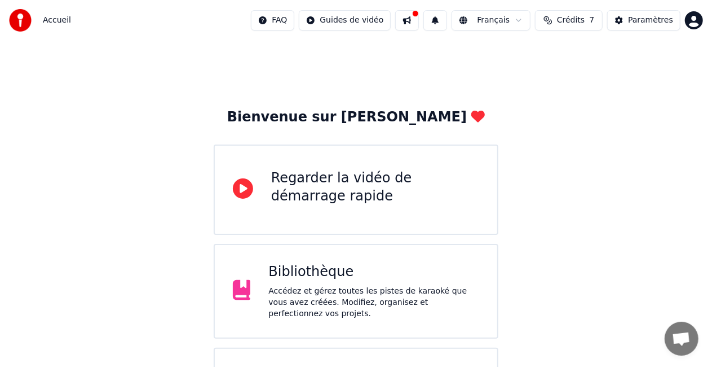
click at [405, 266] on div "Bibliothèque Accédez et gérez toutes les pistes de karaoké que vous avez créées…" at bounding box center [356, 291] width 285 height 95
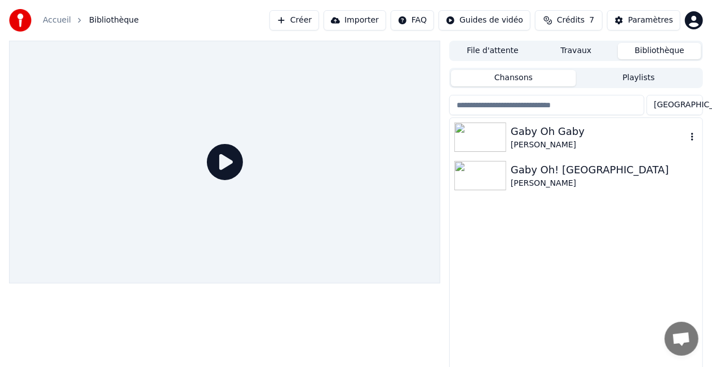
click at [491, 138] on img at bounding box center [481, 136] width 52 height 29
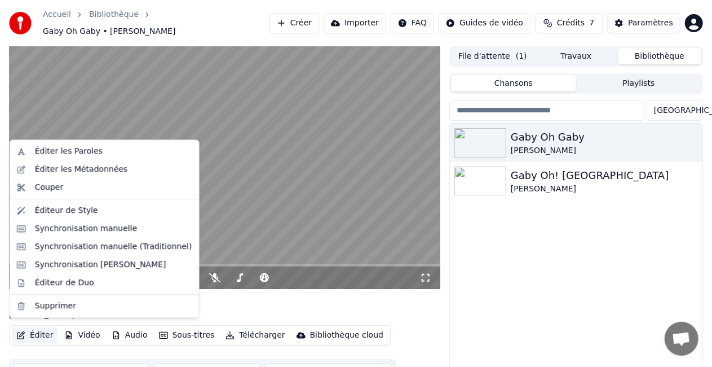
click at [32, 327] on button "Éditer" at bounding box center [35, 335] width 46 height 16
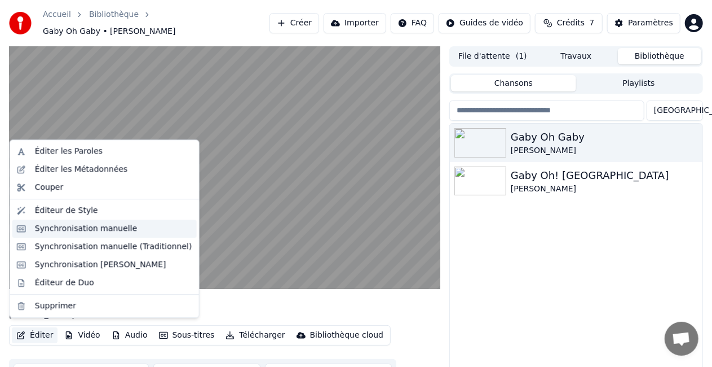
click at [74, 223] on div "Synchronisation manuelle" at bounding box center [86, 228] width 103 height 11
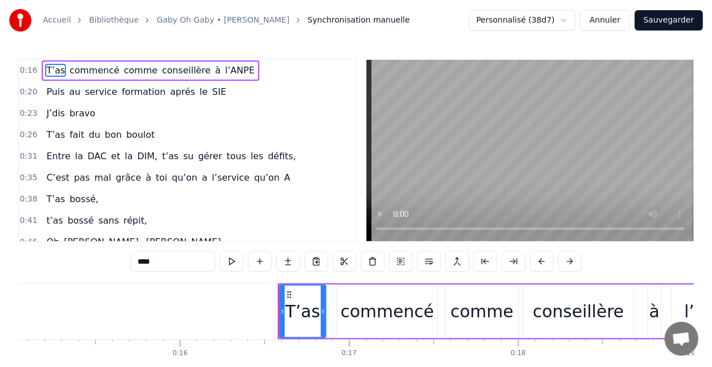
scroll to position [0, 2749]
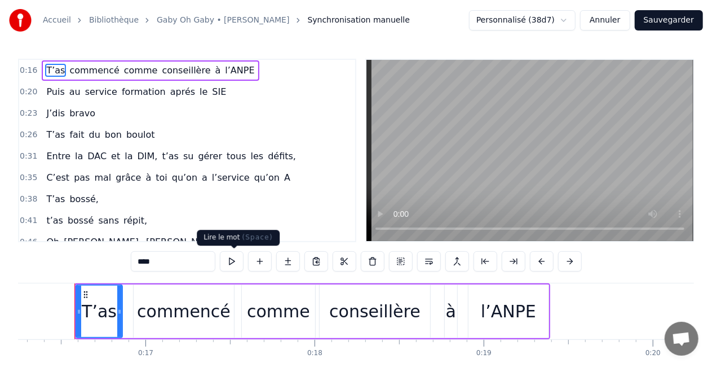
click at [235, 266] on button at bounding box center [232, 261] width 24 height 20
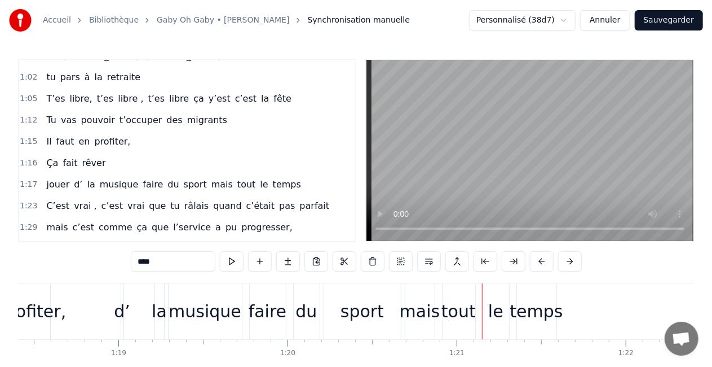
scroll to position [241, 0]
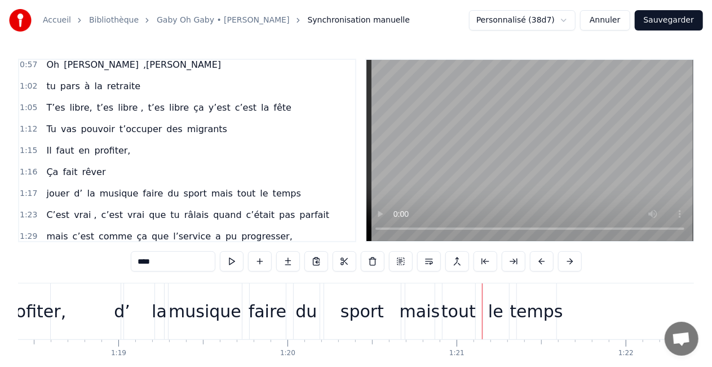
click at [77, 193] on div "jouer d’ la musique faire du sport mais tout le temps" at bounding box center [174, 193] width 264 height 20
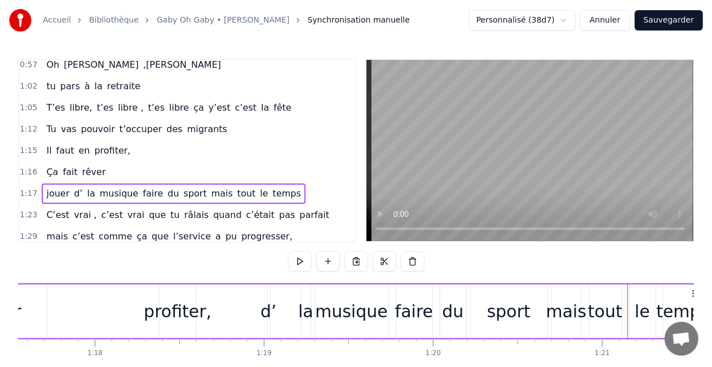
scroll to position [0, 12996]
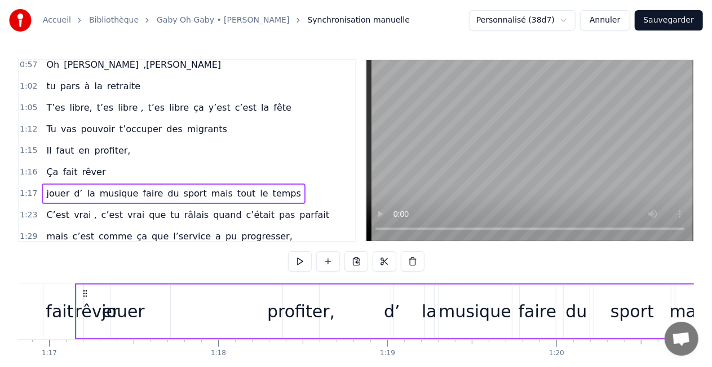
click at [660, 19] on button "Sauvegarder" at bounding box center [669, 20] width 68 height 20
